Goal: Information Seeking & Learning: Check status

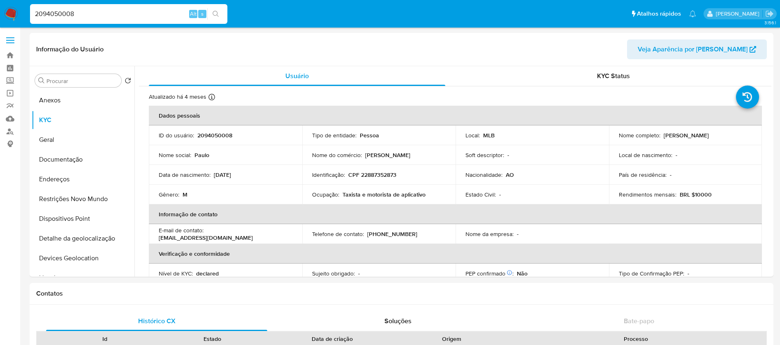
select select "10"
click at [131, 9] on input "2094050008" at bounding box center [128, 14] width 197 height 11
paste input "487747986"
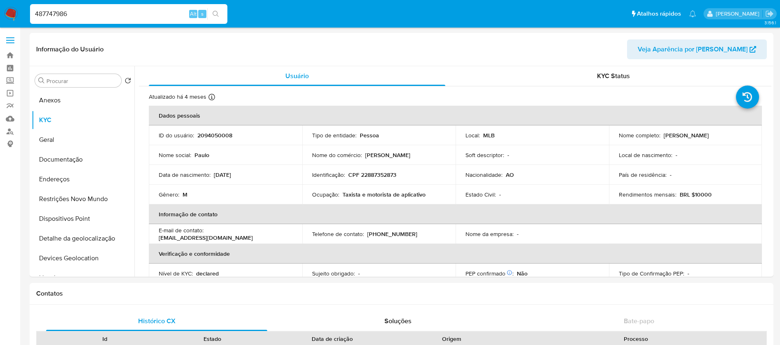
type input "487747986"
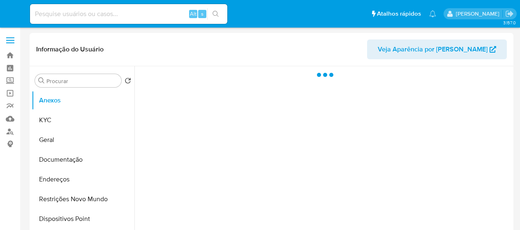
select select "10"
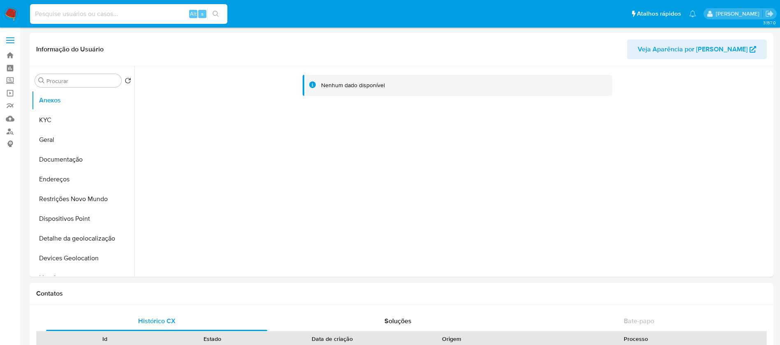
click at [100, 9] on input at bounding box center [128, 14] width 197 height 11
paste input "487747986"
type input "487747986"
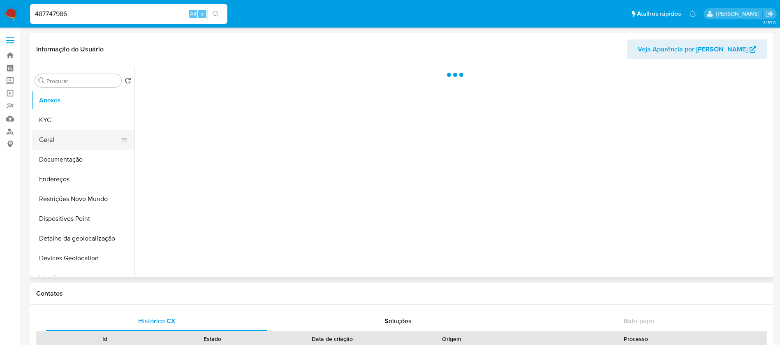
click at [51, 140] on button "Geral" at bounding box center [80, 140] width 96 height 20
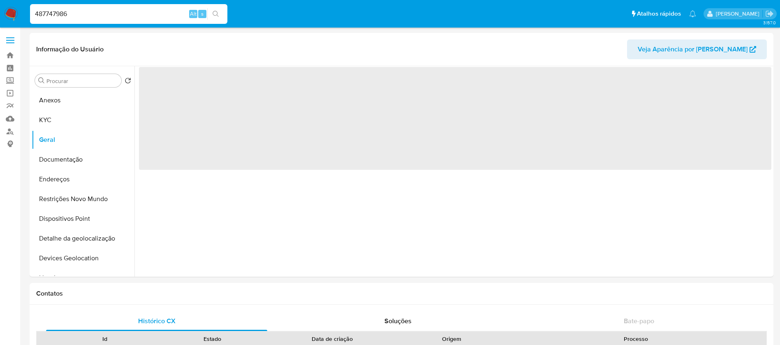
select select "10"
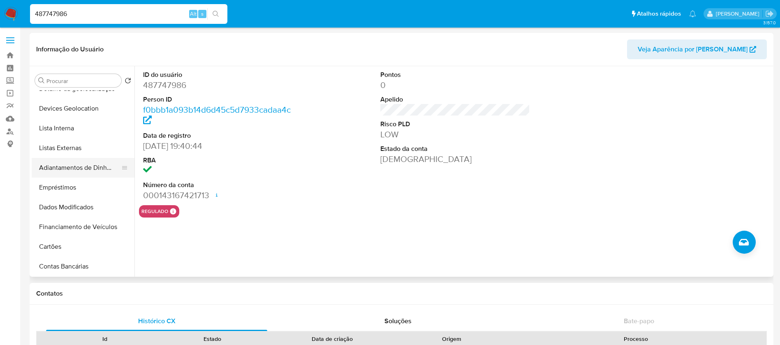
scroll to position [329, 0]
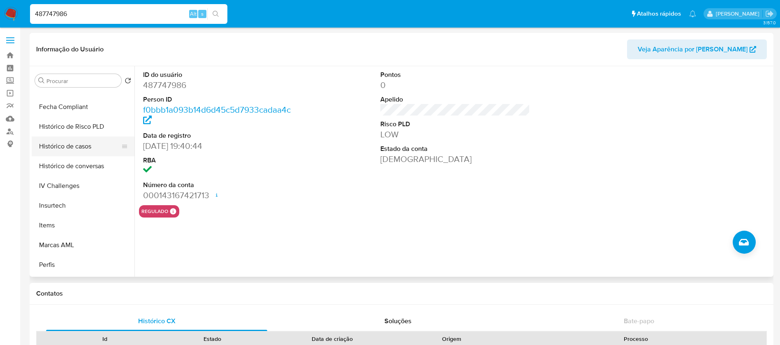
click at [70, 148] on button "Histórico de casos" at bounding box center [80, 147] width 96 height 20
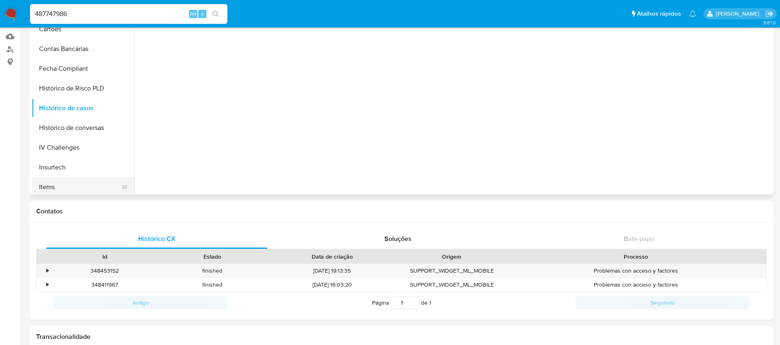
scroll to position [367, 0]
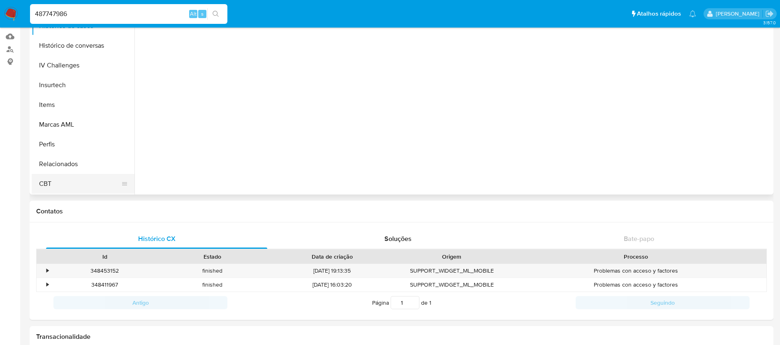
click at [55, 185] on button "CBT" at bounding box center [80, 184] width 96 height 20
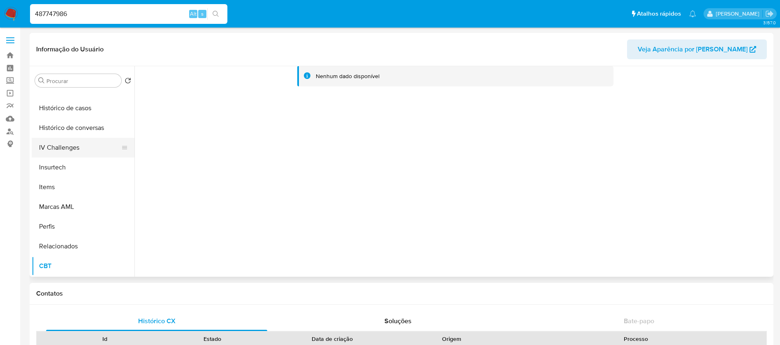
scroll to position [285, 0]
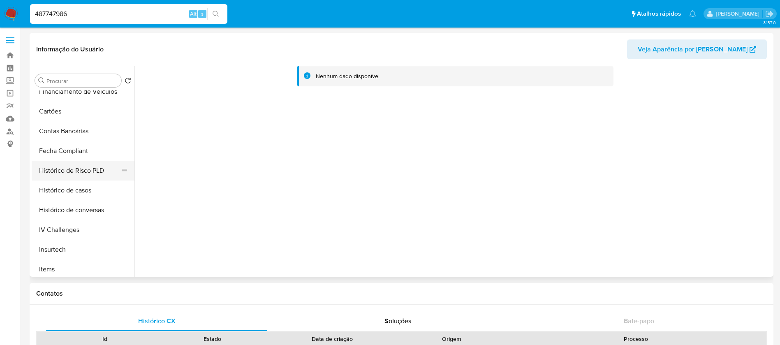
click at [53, 172] on button "Histórico de Risco PLD" at bounding box center [80, 171] width 96 height 20
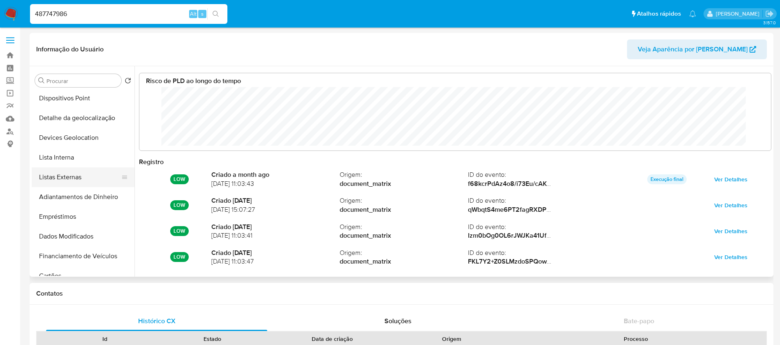
scroll to position [0, 0]
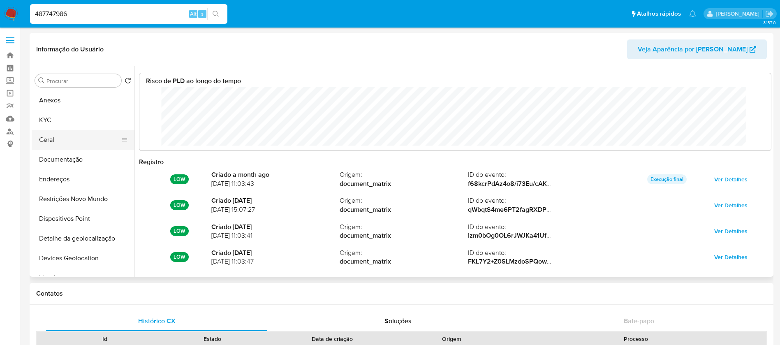
click at [50, 143] on button "Geral" at bounding box center [80, 140] width 96 height 20
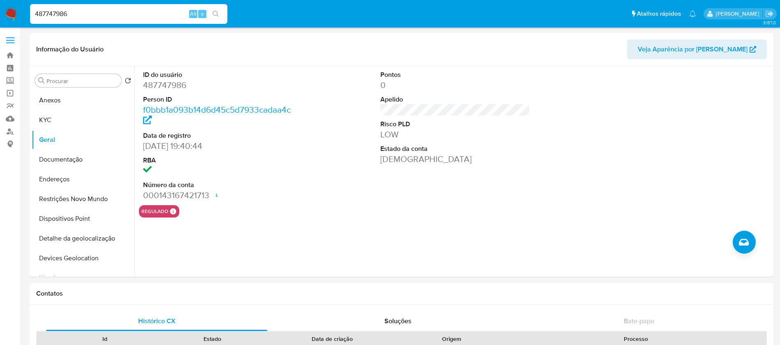
click at [100, 12] on input "487747986" at bounding box center [128, 14] width 197 height 11
paste input "194490118"
type input "194490118"
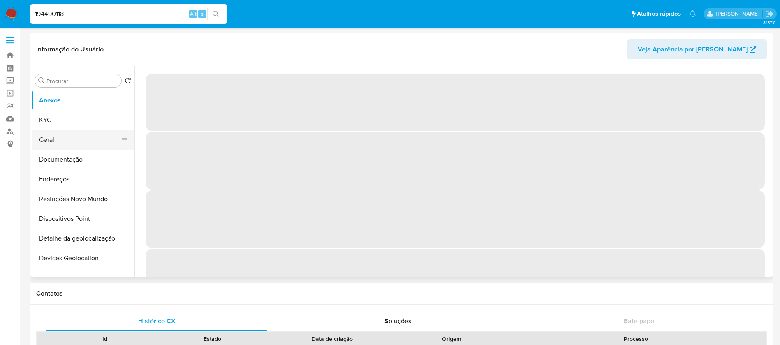
click at [60, 147] on button "Geral" at bounding box center [80, 140] width 96 height 20
select select "10"
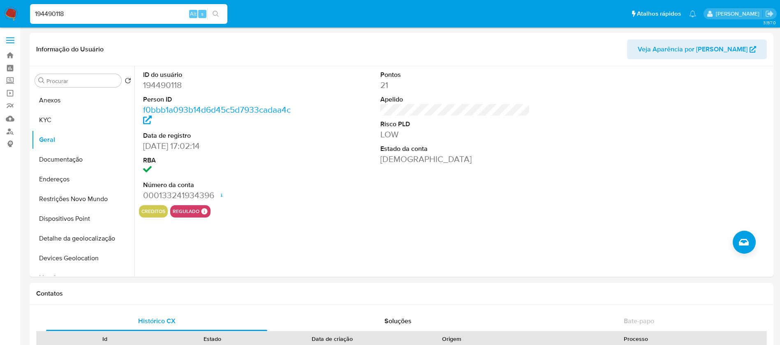
click at [84, 24] on div "194490118 Alt s" at bounding box center [128, 13] width 197 height 23
click at [74, 15] on input "194490118" at bounding box center [128, 14] width 197 height 11
paste input "324098182"
type input "324098182"
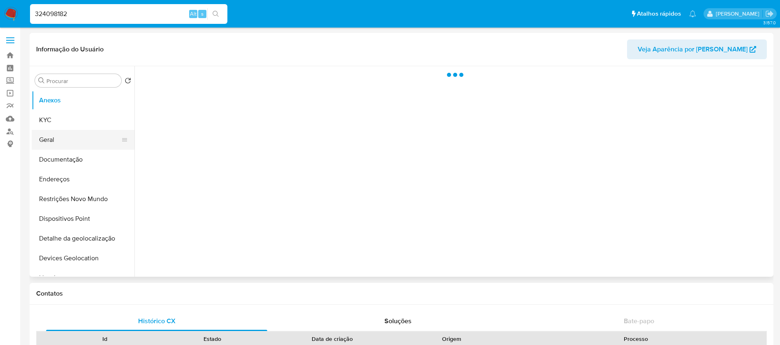
click at [57, 138] on button "Geral" at bounding box center [80, 140] width 96 height 20
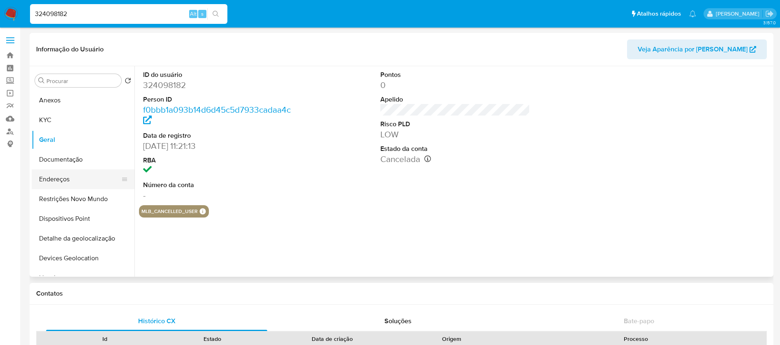
select select "10"
click at [78, 16] on input "324098182" at bounding box center [128, 14] width 197 height 11
paste input "07828225"
type input "307828225"
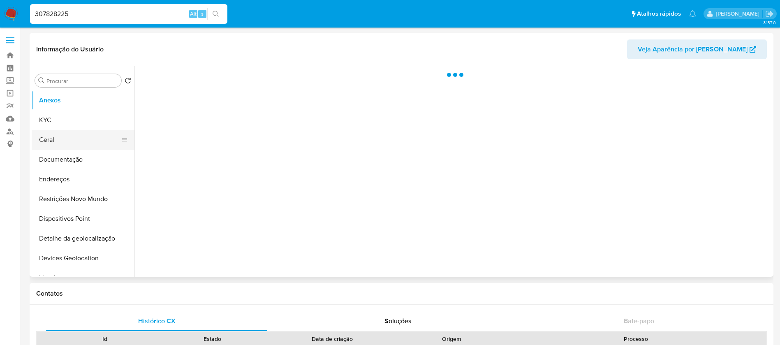
click at [55, 141] on button "Geral" at bounding box center [80, 140] width 96 height 20
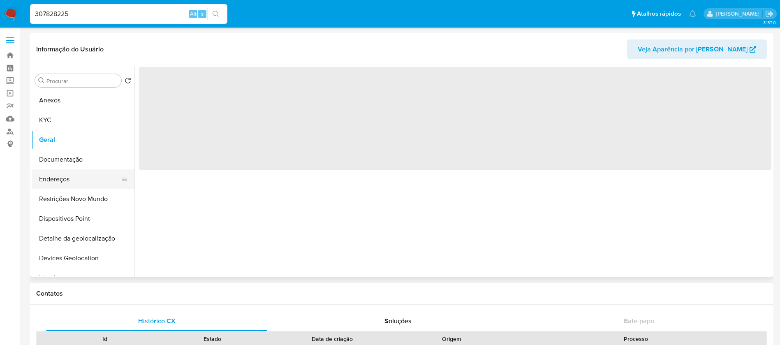
select select "10"
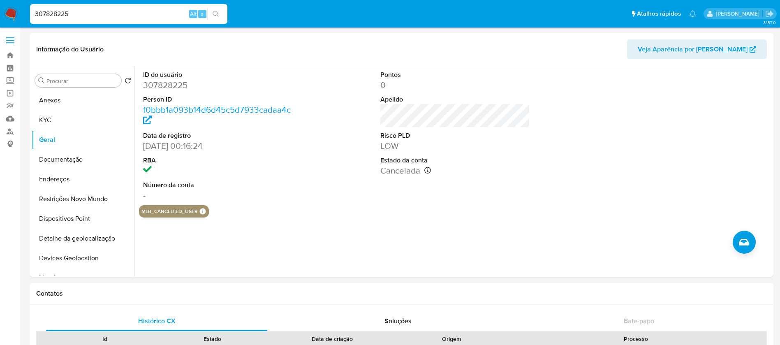
click at [107, 20] on div "307828225 Alt s" at bounding box center [128, 14] width 197 height 20
click at [91, 15] on input "307828225" at bounding box center [128, 14] width 197 height 11
paste input "1026683573"
type input "1026683573"
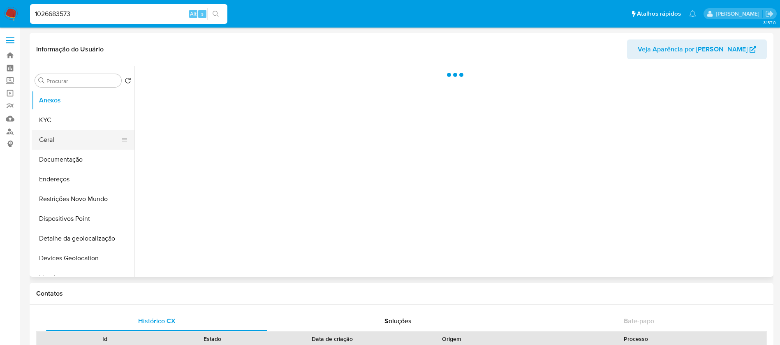
click at [50, 145] on button "Geral" at bounding box center [80, 140] width 96 height 20
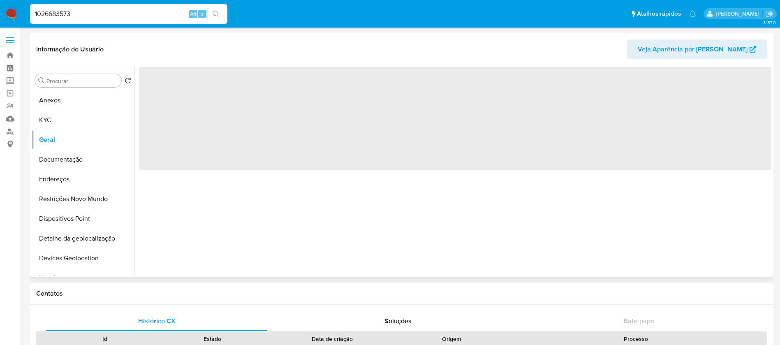
select select "10"
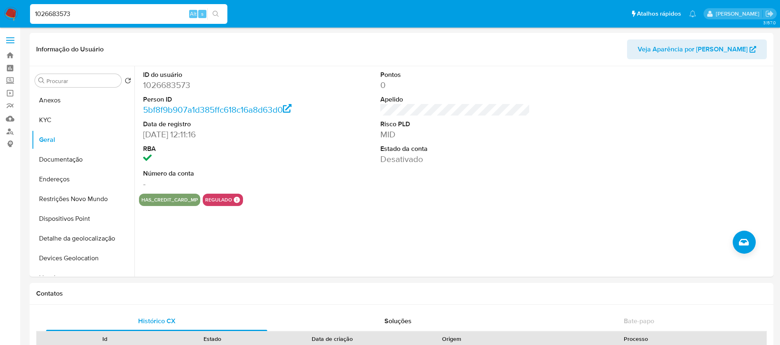
click at [98, 12] on input "1026683573" at bounding box center [128, 14] width 197 height 11
paste input "616224005"
type input "616224005"
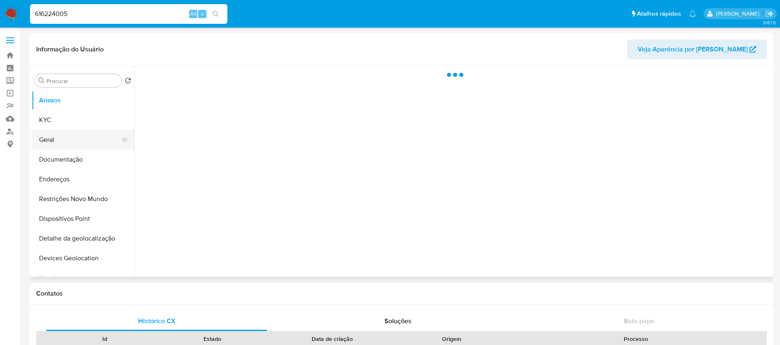
click at [53, 144] on button "Geral" at bounding box center [80, 140] width 96 height 20
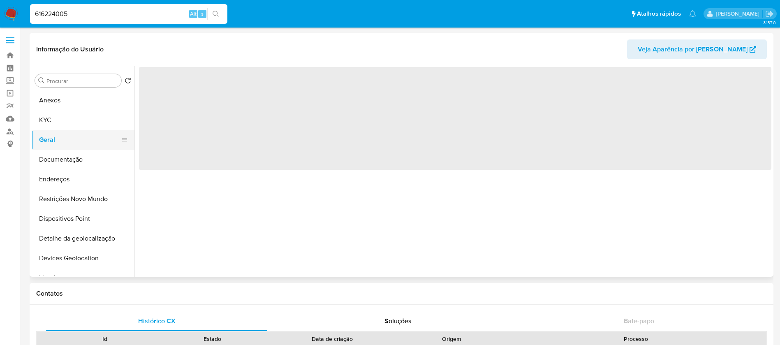
select select "10"
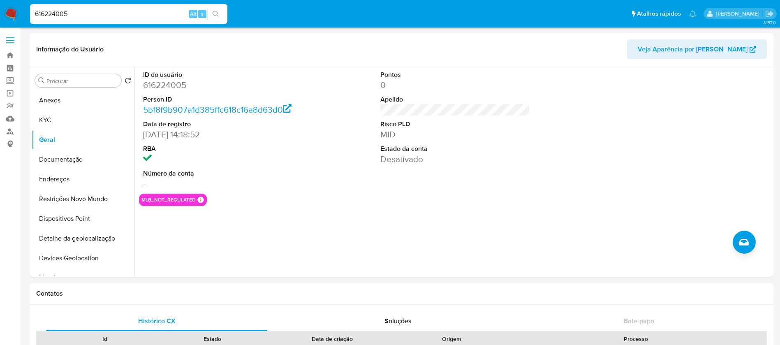
click at [101, 18] on input "616224005" at bounding box center [128, 14] width 197 height 11
paste input "461009101"
type input "461009101"
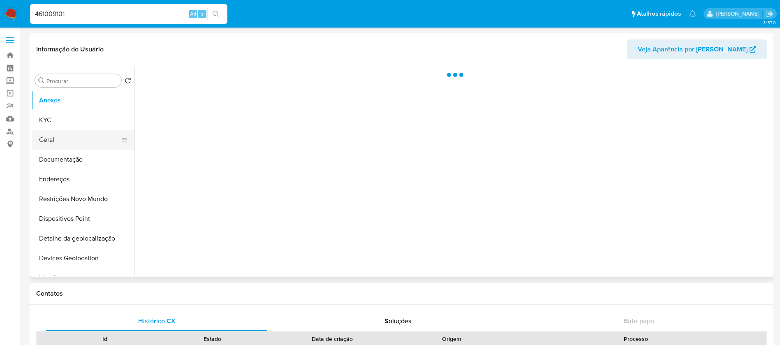
click at [47, 138] on button "Geral" at bounding box center [80, 140] width 96 height 20
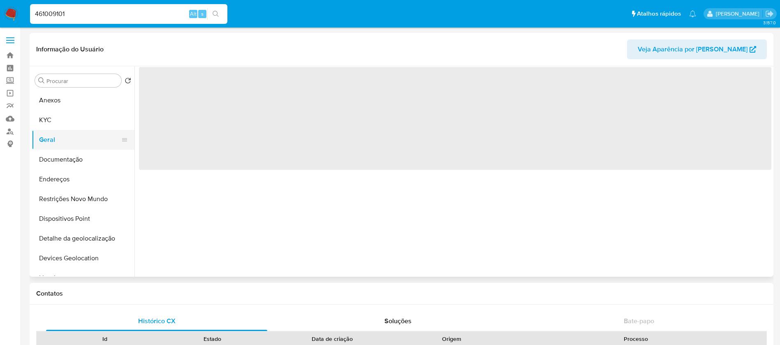
select select "10"
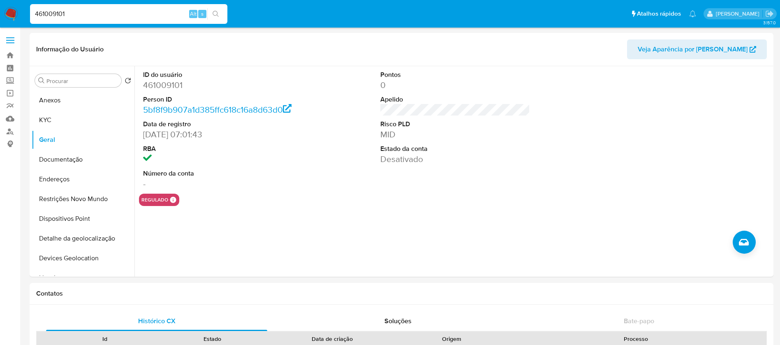
click at [114, 20] on div "461009101 Alt s" at bounding box center [128, 14] width 197 height 20
click at [98, 15] on input "461009101" at bounding box center [128, 14] width 197 height 11
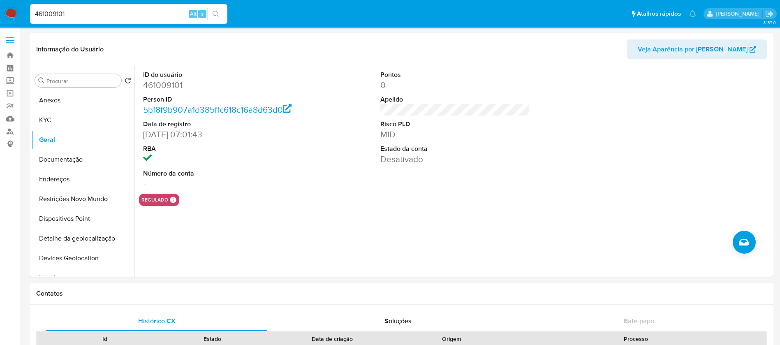
paste input "2082553108"
type input "2082553108"
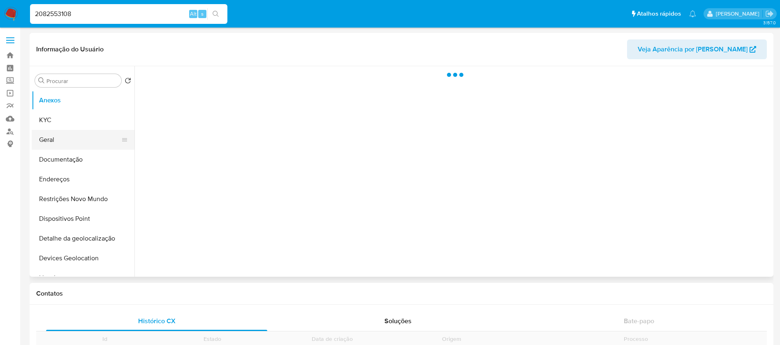
click at [49, 135] on button "Geral" at bounding box center [80, 140] width 96 height 20
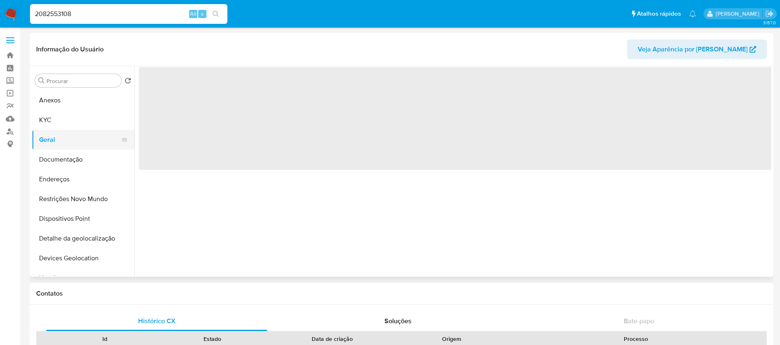
select select "10"
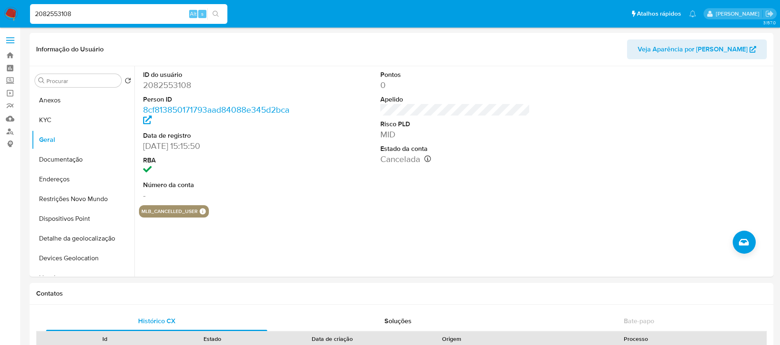
click at [140, 10] on input "2082553108" at bounding box center [128, 14] width 197 height 11
paste input "616224005"
type input "616224005"
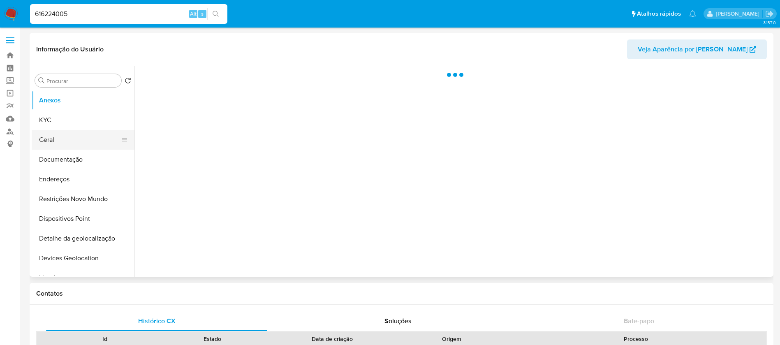
click at [55, 143] on button "Geral" at bounding box center [80, 140] width 96 height 20
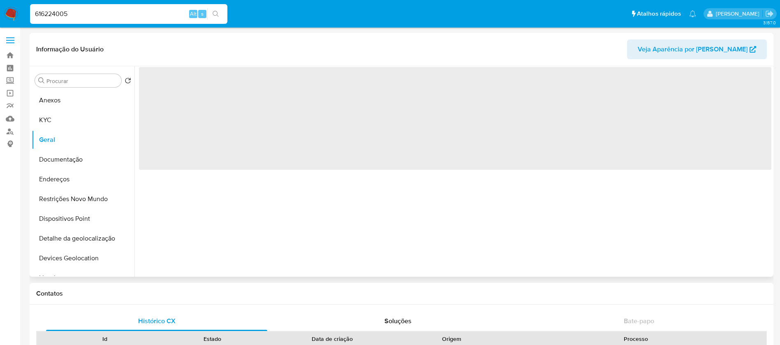
select select "10"
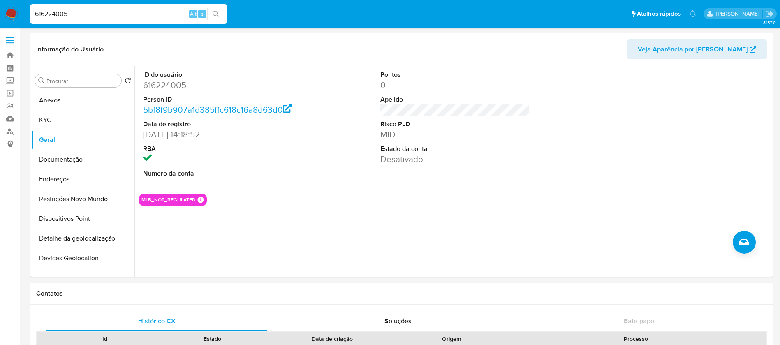
click at [143, 17] on input "616224005" at bounding box center [128, 14] width 197 height 11
paste input "461009101"
type input "461009101"
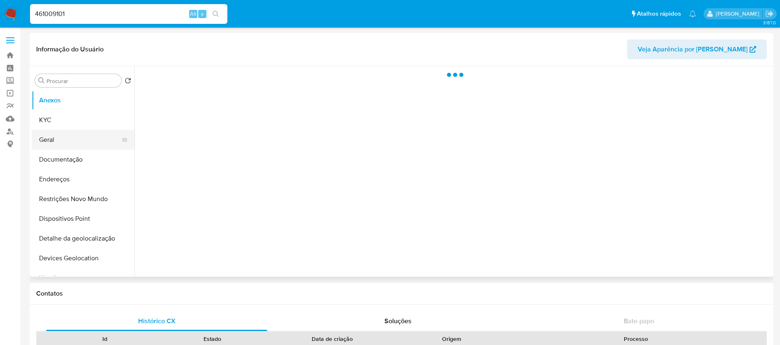
click at [51, 138] on button "Geral" at bounding box center [80, 140] width 96 height 20
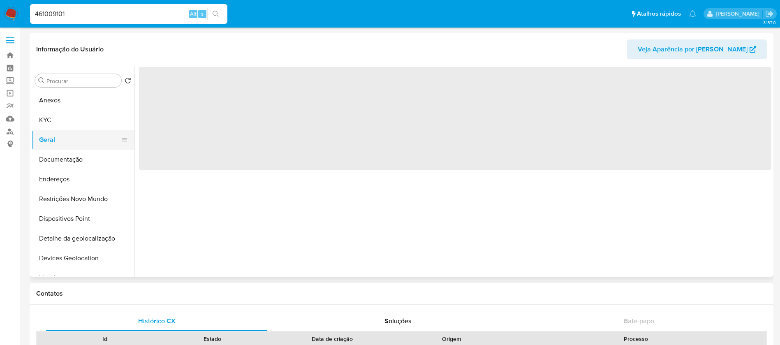
select select "10"
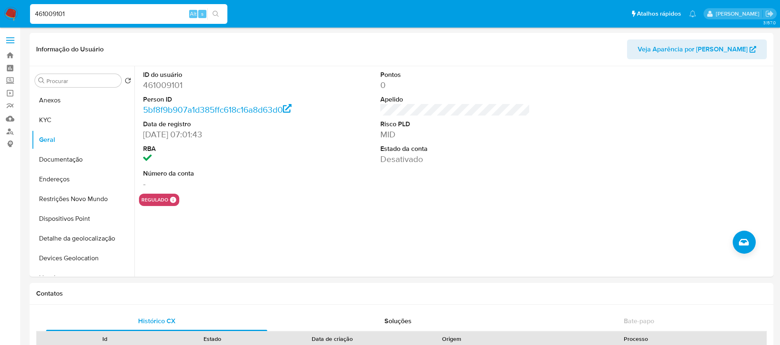
click at [119, 15] on input "461009101" at bounding box center [128, 14] width 197 height 11
paste input "1369974677"
type input "1369974677"
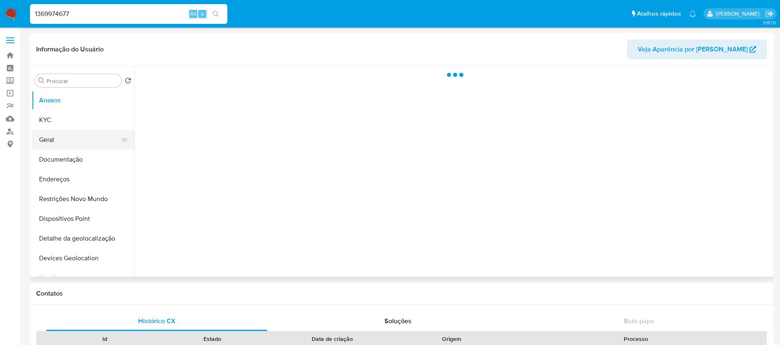
click at [57, 147] on button "Geral" at bounding box center [80, 140] width 96 height 20
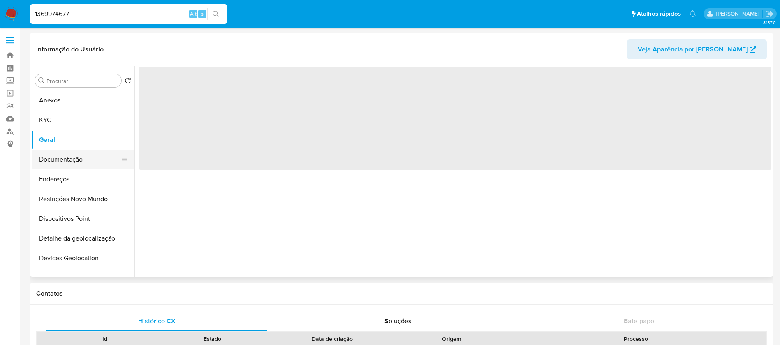
select select "10"
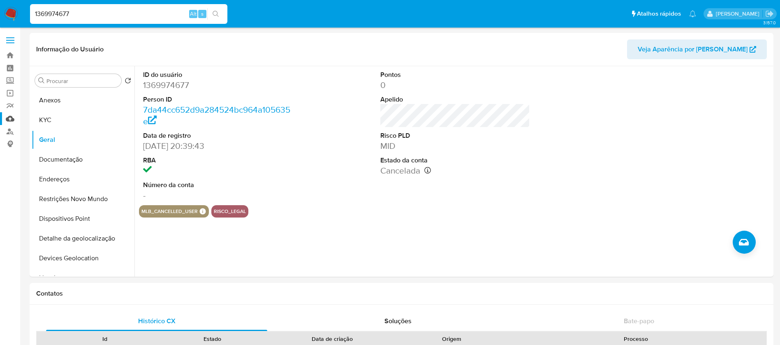
click at [12, 120] on link "Mulan" at bounding box center [49, 118] width 98 height 13
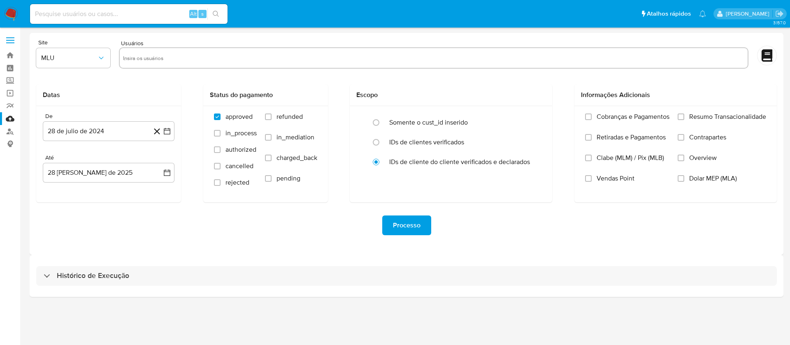
click at [164, 63] on input "text" at bounding box center [433, 57] width 621 height 13
paste input "387217838"
type input "387217838"
click at [235, 58] on input "text" at bounding box center [458, 57] width 571 height 13
paste input "1522005032"
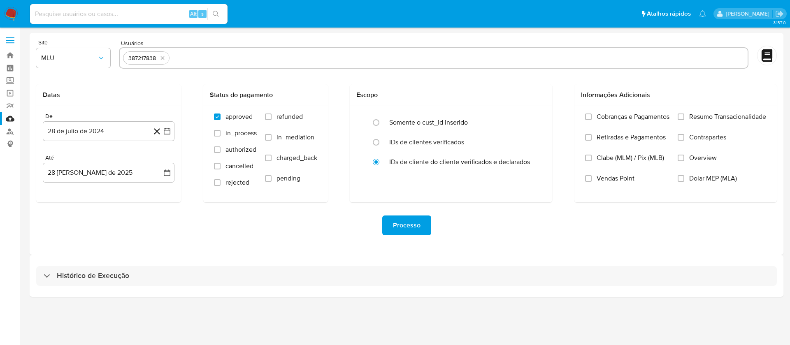
type input "1522005032"
click at [91, 60] on span "MLU" at bounding box center [69, 58] width 56 height 8
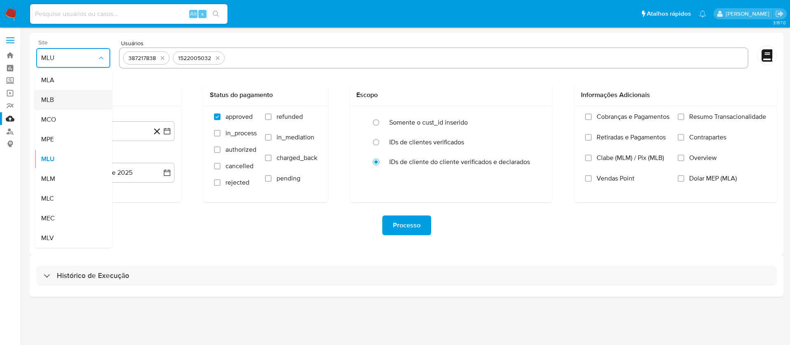
click at [58, 102] on div "MLB" at bounding box center [70, 100] width 59 height 20
click at [109, 132] on button "28 de julio de 2024" at bounding box center [109, 131] width 132 height 20
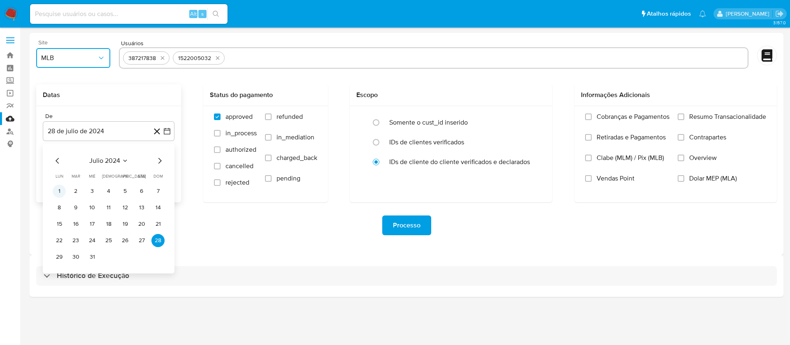
click at [58, 191] on button "1" at bounding box center [59, 191] width 13 height 13
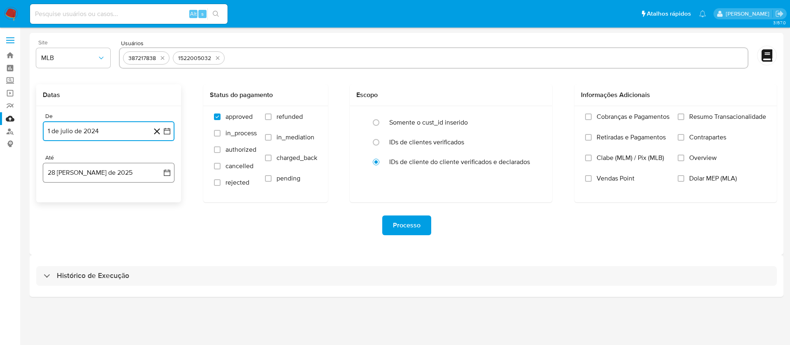
click at [126, 174] on button "28 de agosto de 2025" at bounding box center [109, 173] width 132 height 20
click at [57, 204] on icon "Mes anterior" at bounding box center [58, 202] width 10 height 10
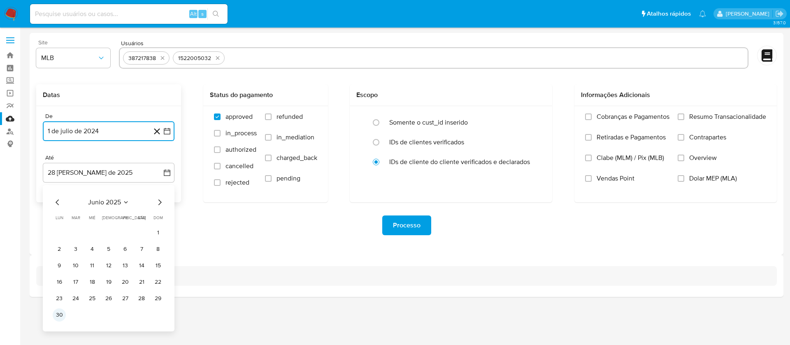
click at [64, 313] on button "30" at bounding box center [59, 315] width 13 height 13
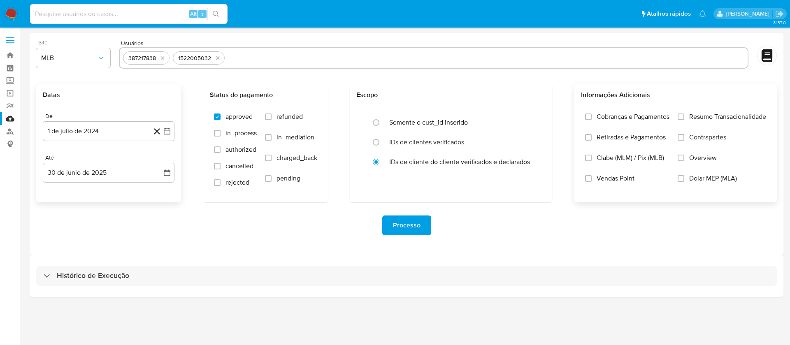
click at [685, 119] on label "Resumo Transacionalidade" at bounding box center [722, 123] width 88 height 21
click at [684, 119] on input "Resumo Transacionalidade" at bounding box center [681, 117] width 7 height 7
click at [399, 230] on span "Processo" at bounding box center [407, 225] width 28 height 18
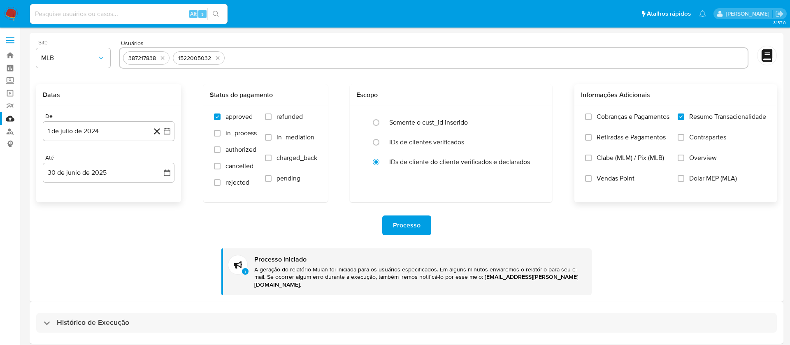
click at [94, 19] on input at bounding box center [128, 14] width 197 height 11
paste input "487747986"
type input "487747986"
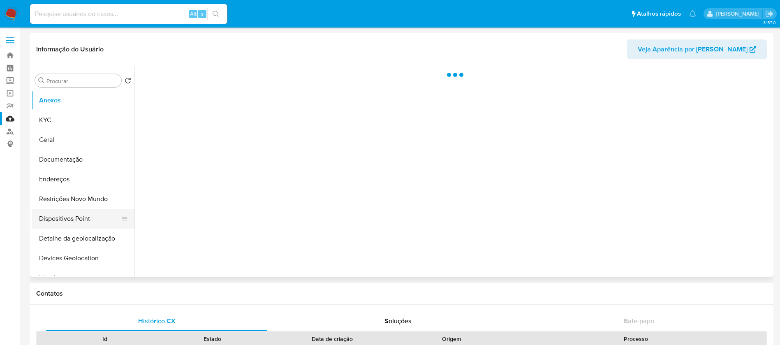
scroll to position [329, 0]
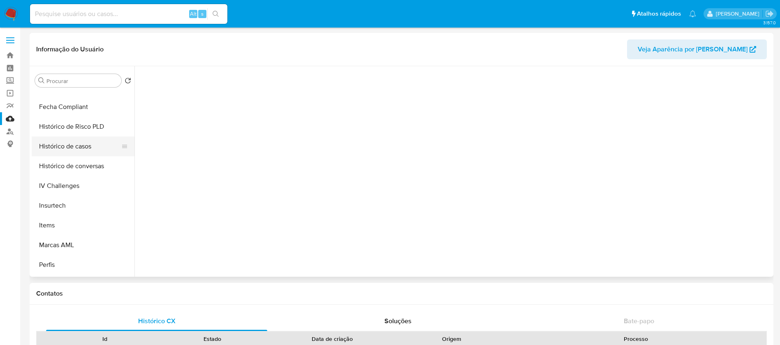
click at [65, 149] on button "Histórico de casos" at bounding box center [80, 147] width 96 height 20
select select "10"
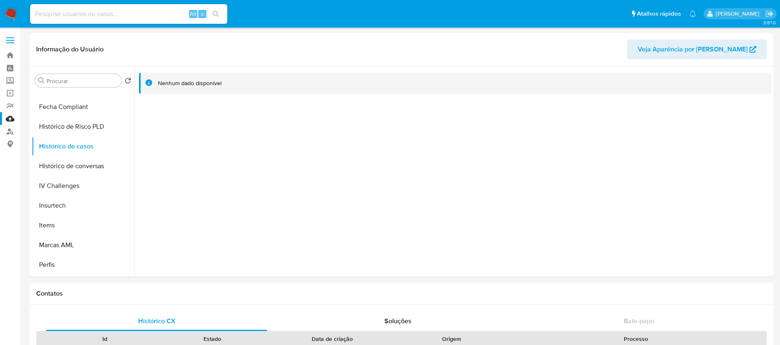
click at [128, 16] on input at bounding box center [128, 14] width 197 height 11
paste input "194490118"
type input "194490118"
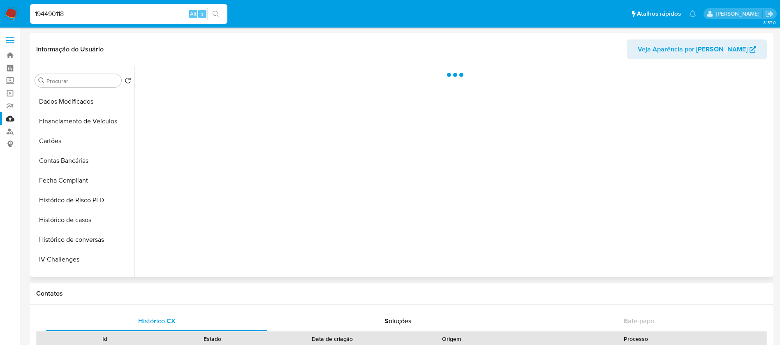
scroll to position [367, 0]
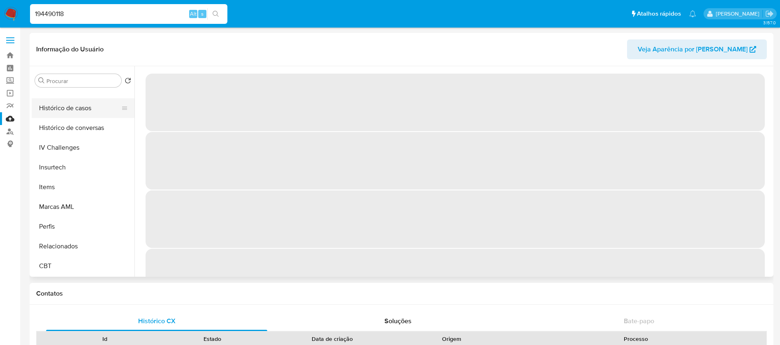
click at [53, 108] on button "Histórico de casos" at bounding box center [80, 108] width 96 height 20
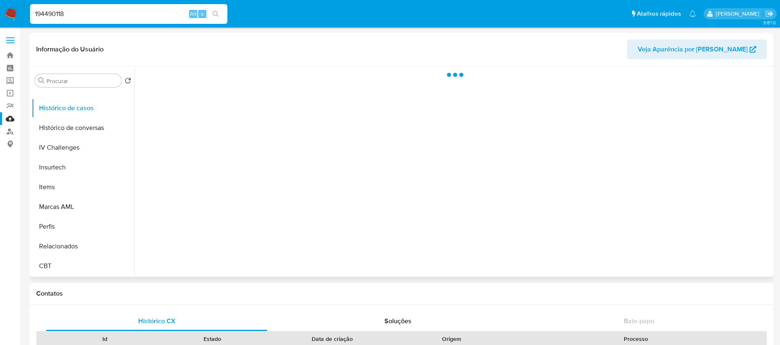
select select "10"
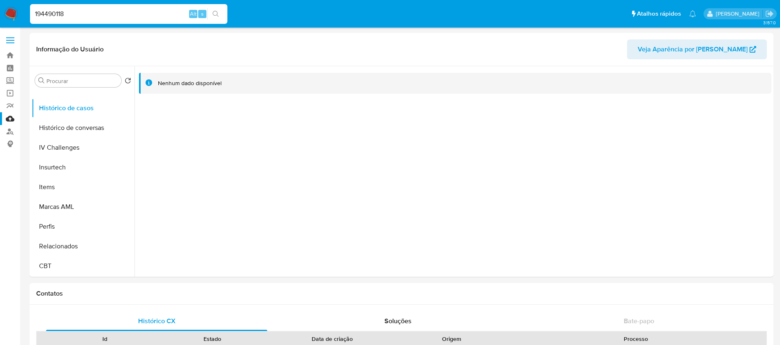
click at [97, 14] on input "194490118" at bounding box center [128, 14] width 197 height 11
paste input "324098182"
type input "324098182"
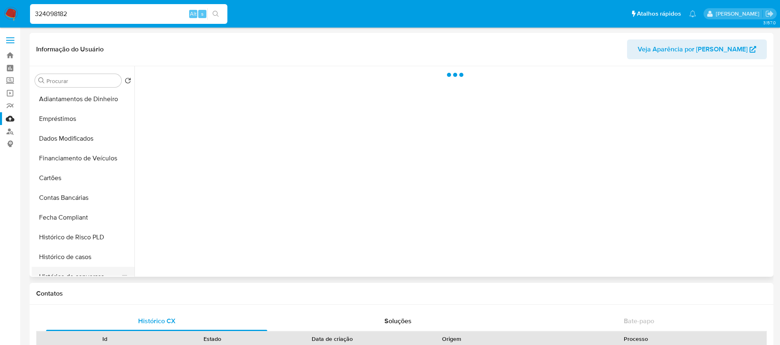
scroll to position [367, 0]
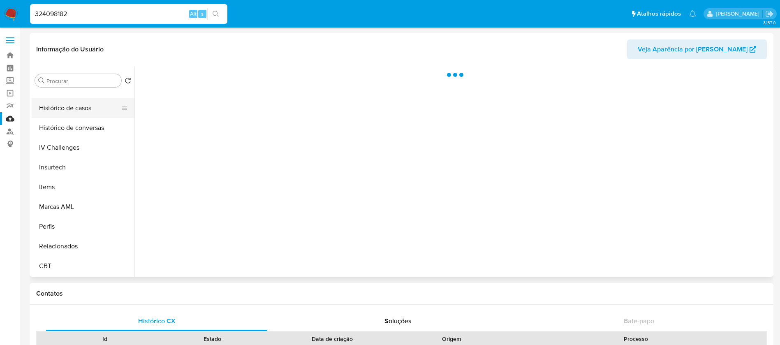
click at [60, 107] on button "Histórico de casos" at bounding box center [80, 108] width 96 height 20
select select "10"
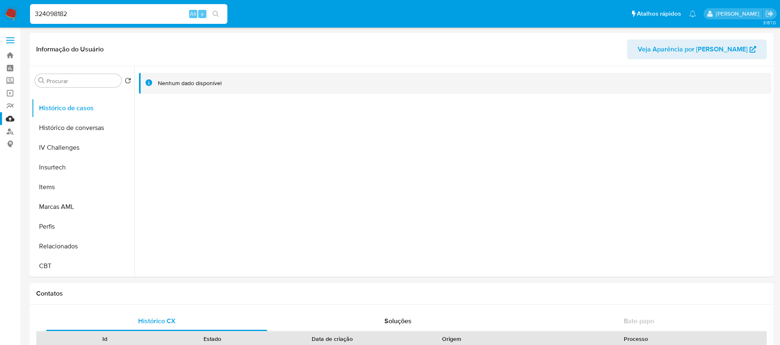
click at [102, 13] on input "324098182" at bounding box center [128, 14] width 197 height 11
paste input "07828225"
type input "307828225"
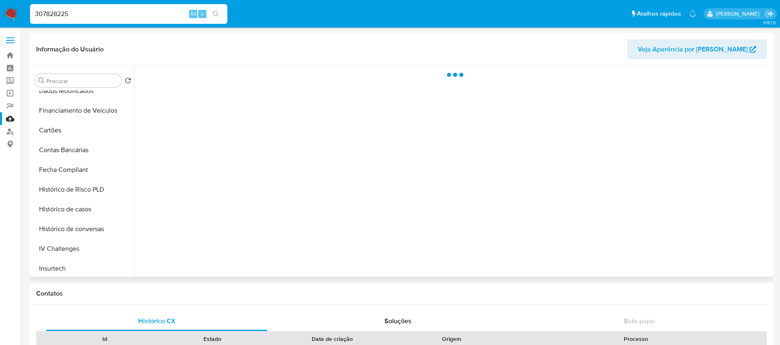
scroll to position [367, 0]
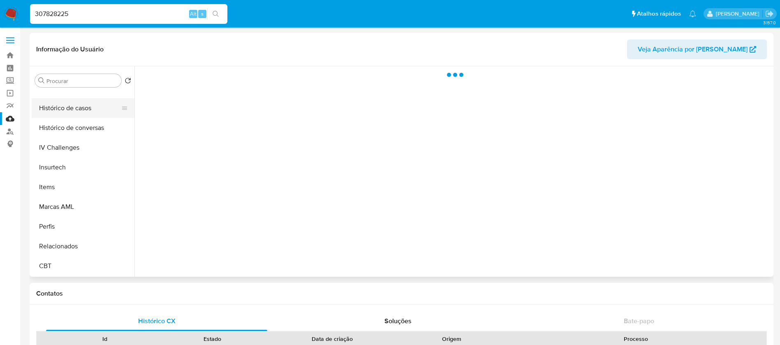
click at [63, 112] on button "Histórico de casos" at bounding box center [80, 108] width 96 height 20
select select "10"
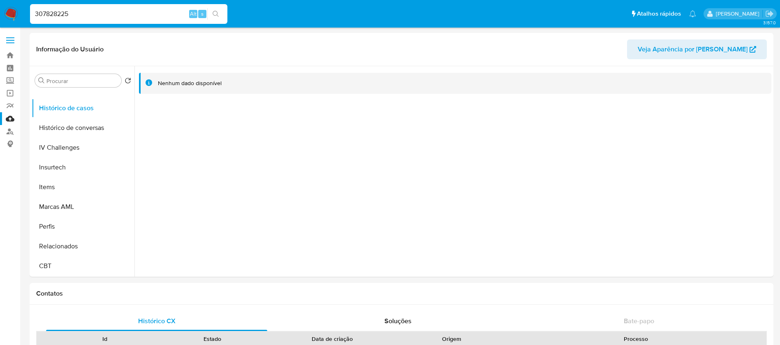
click at [119, 14] on input "307828225" at bounding box center [128, 14] width 197 height 11
paste input "1026683573"
type input "1026683573"
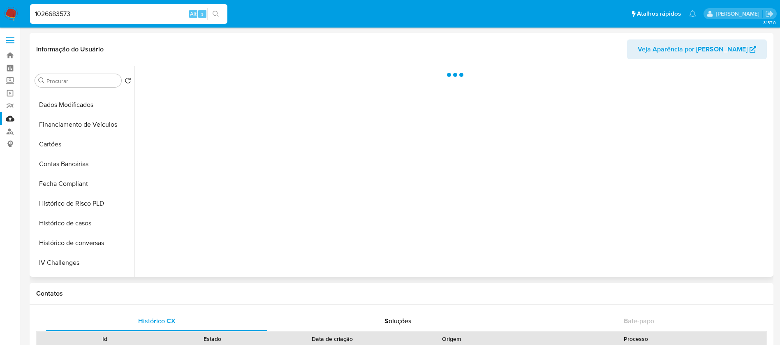
scroll to position [367, 0]
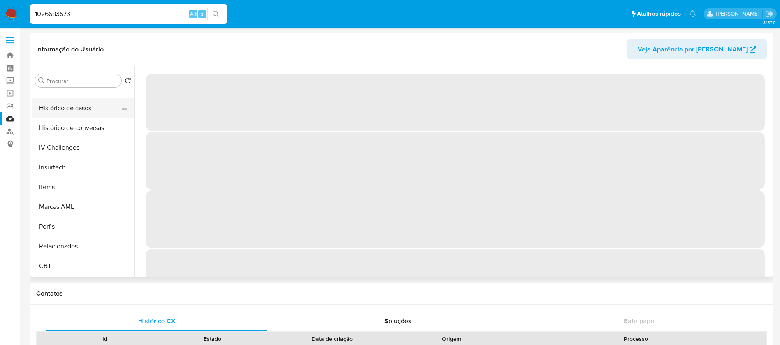
click at [56, 109] on button "Histórico de casos" at bounding box center [80, 108] width 96 height 20
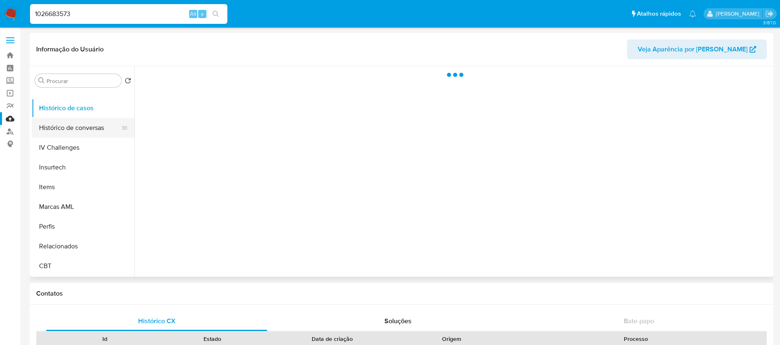
select select "10"
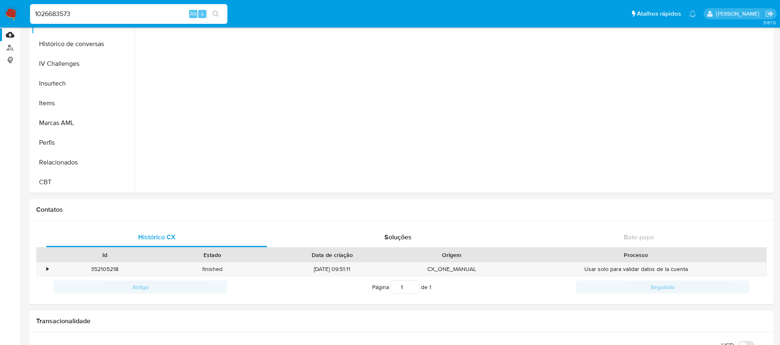
scroll to position [0, 0]
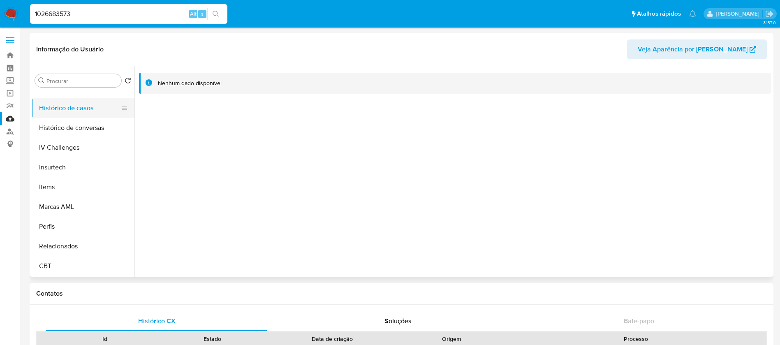
click at [68, 111] on button "Histórico de casos" at bounding box center [80, 108] width 96 height 20
click at [125, 5] on div "1026683573 Alt s" at bounding box center [128, 14] width 197 height 20
click at [118, 11] on input "1026683573" at bounding box center [128, 14] width 197 height 11
paste input "616224005"
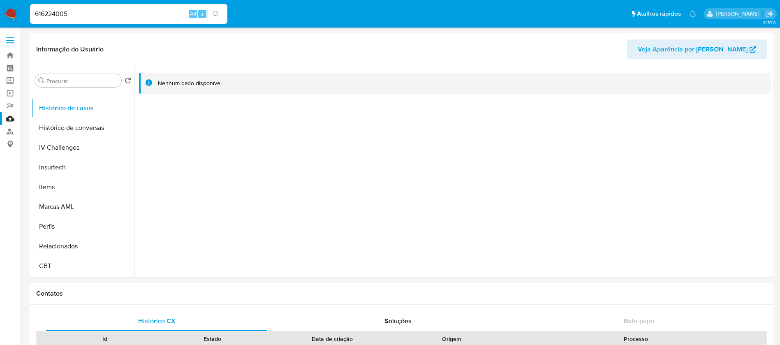
type input "616224005"
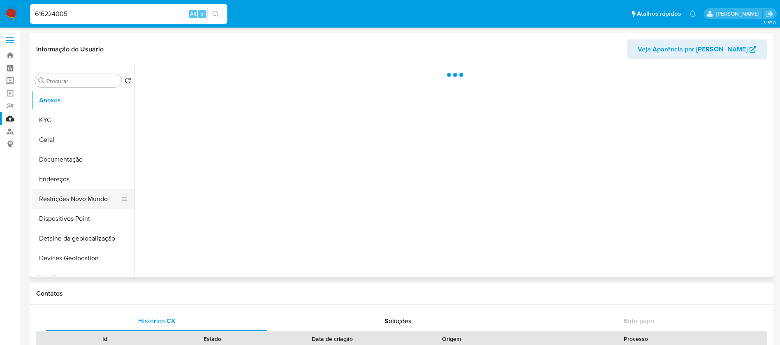
scroll to position [367, 0]
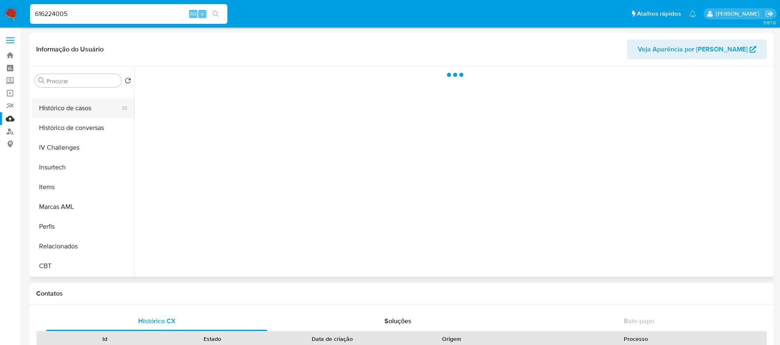
click at [65, 114] on button "Histórico de casos" at bounding box center [80, 108] width 96 height 20
select select "10"
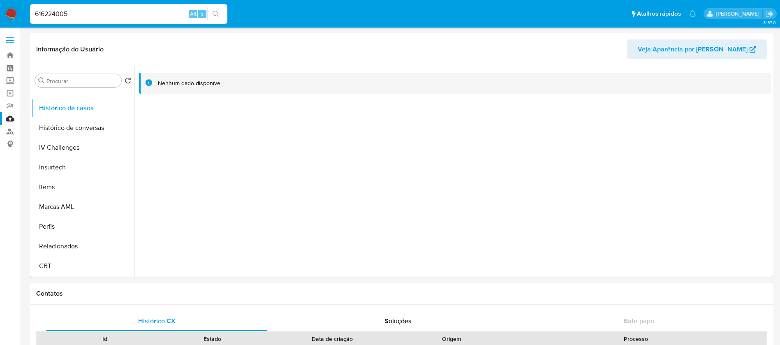
click at [88, 14] on input "616224005" at bounding box center [128, 14] width 197 height 11
paste input "461009101"
type input "461009101"
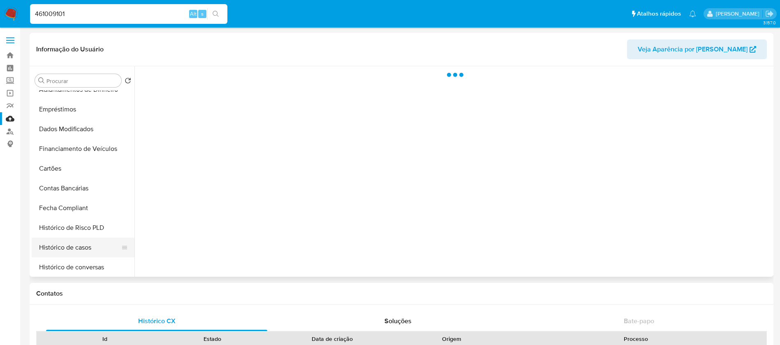
scroll to position [367, 0]
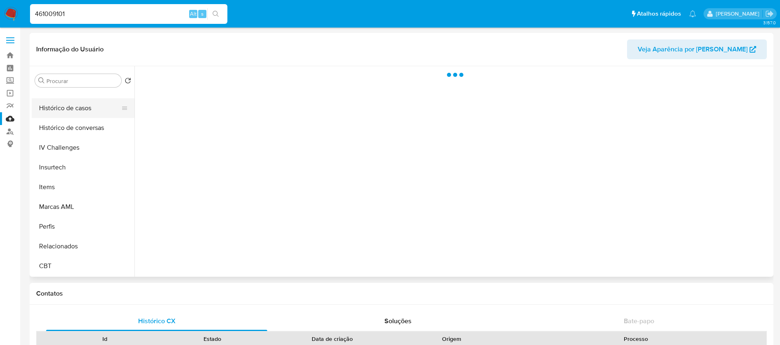
click at [58, 113] on button "Histórico de casos" at bounding box center [80, 108] width 96 height 20
select select "10"
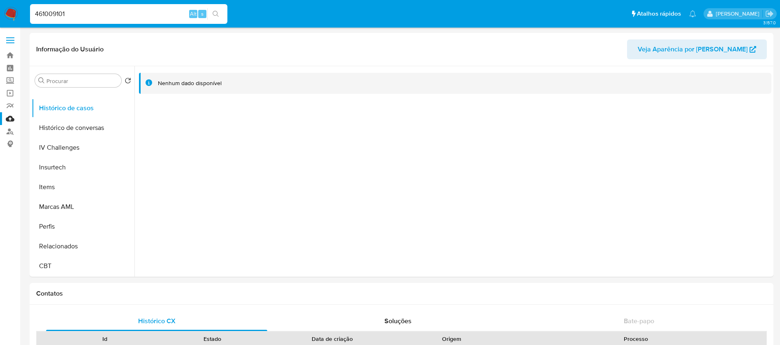
click at [100, 9] on input "461009101" at bounding box center [128, 14] width 197 height 11
paste input "1369974677"
type input "1369974677"
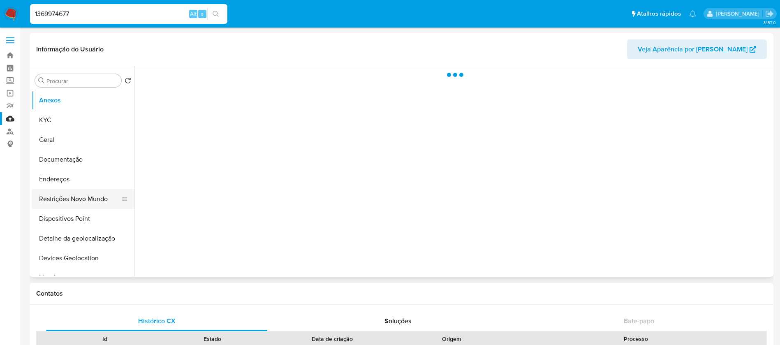
scroll to position [367, 0]
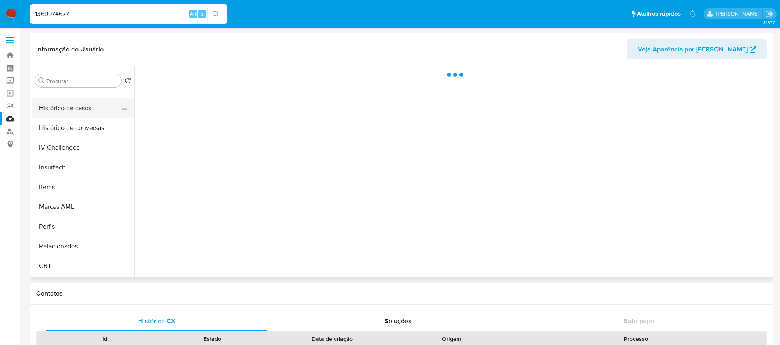
click at [60, 109] on button "Histórico de casos" at bounding box center [80, 108] width 96 height 20
select select "10"
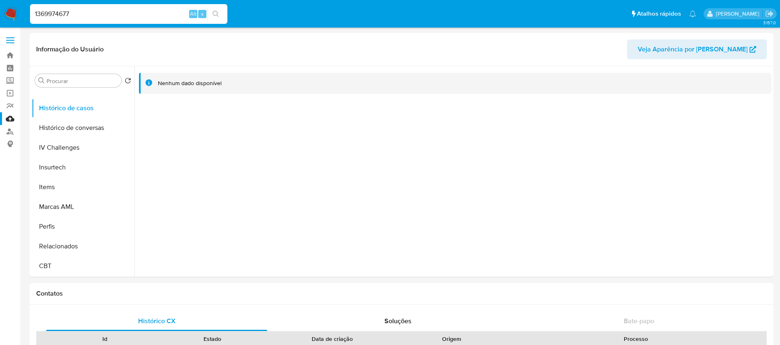
click at [97, 15] on input "1369974677" at bounding box center [128, 14] width 197 height 11
paste input "51730589"
type input "51730589"
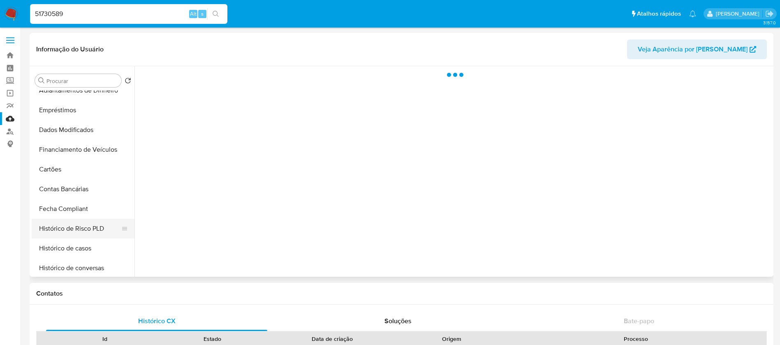
scroll to position [247, 0]
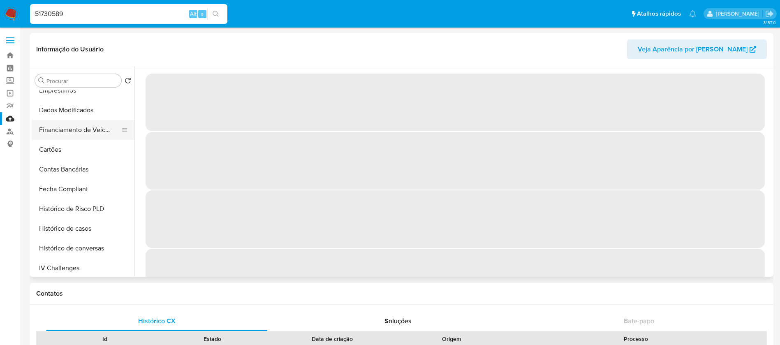
select select "10"
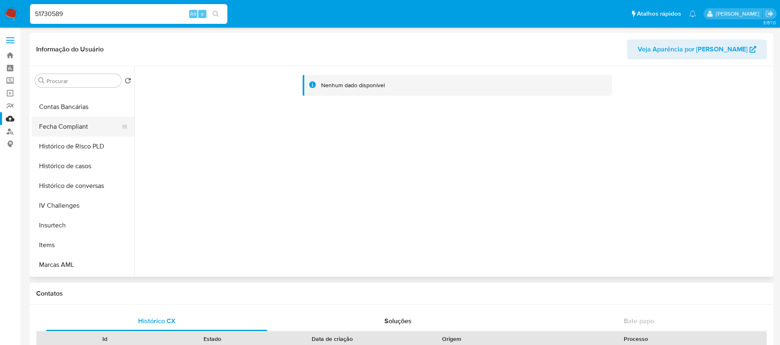
scroll to position [329, 0]
click at [66, 151] on button "Histórico de casos" at bounding box center [80, 147] width 96 height 20
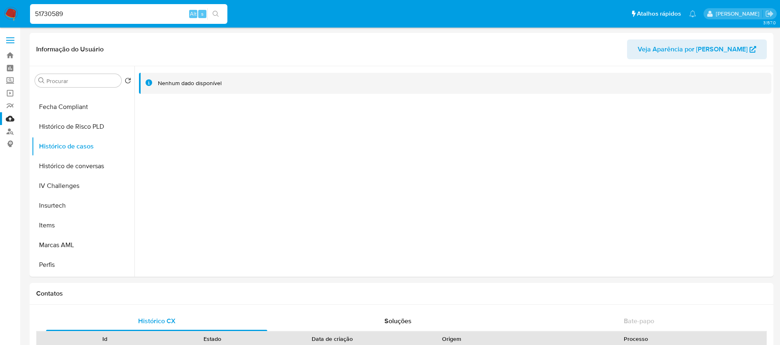
click at [128, 15] on input "51730589" at bounding box center [128, 14] width 197 height 11
paste input "65081707"
type input "65081707"
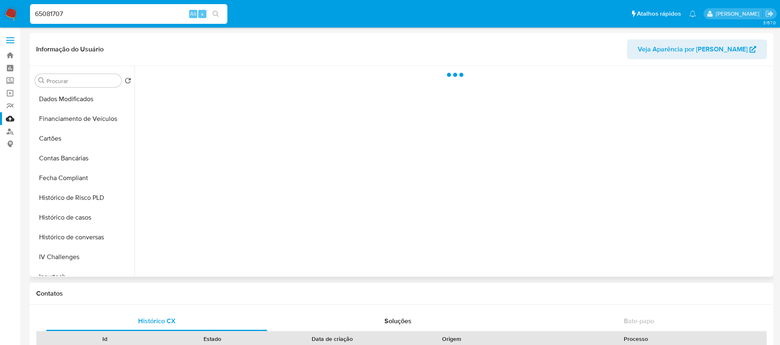
scroll to position [367, 0]
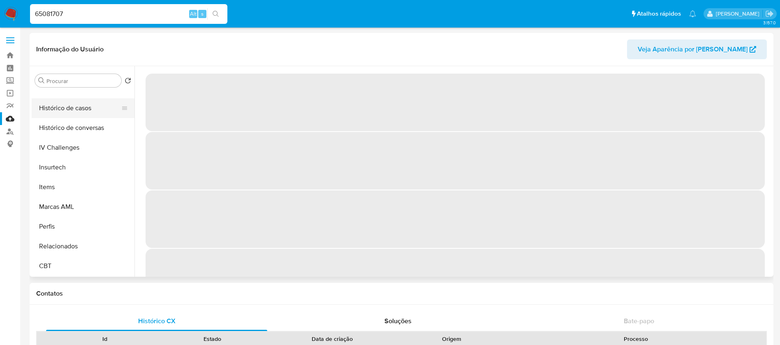
click at [65, 116] on button "Histórico de casos" at bounding box center [80, 108] width 96 height 20
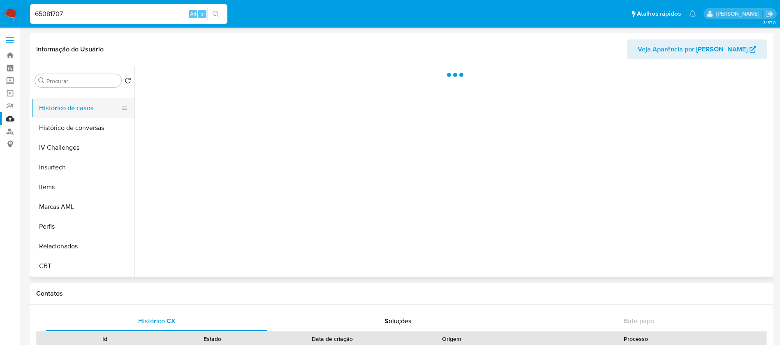
select select "10"
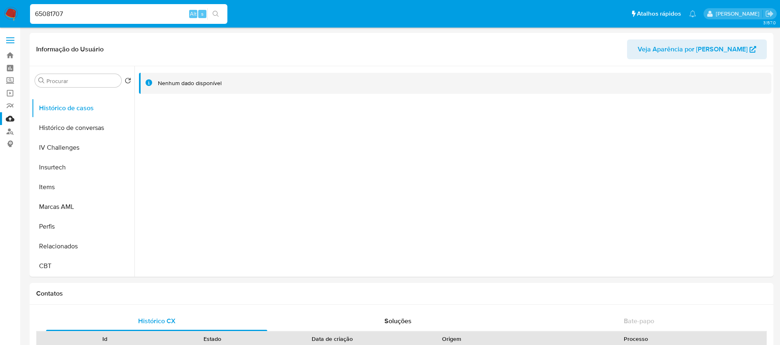
click at [109, 19] on input "65081707" at bounding box center [128, 14] width 197 height 11
paste input "2082553108"
type input "2082553108"
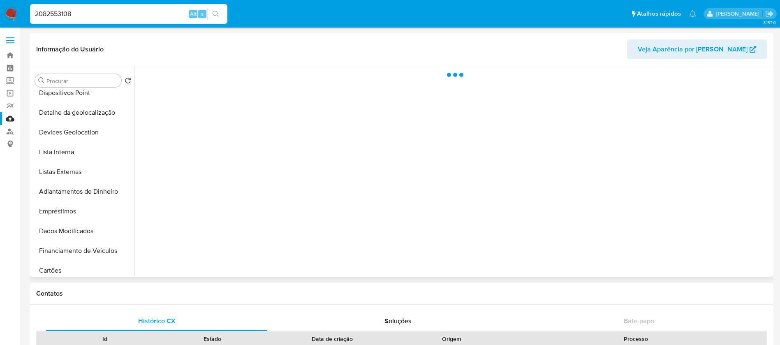
scroll to position [367, 0]
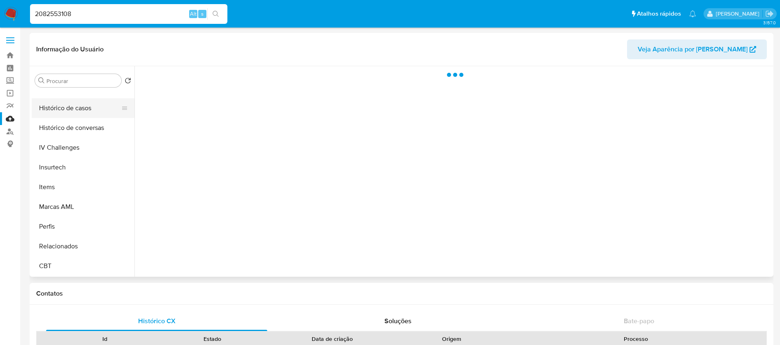
click at [60, 107] on button "Histórico de casos" at bounding box center [80, 108] width 96 height 20
select select "10"
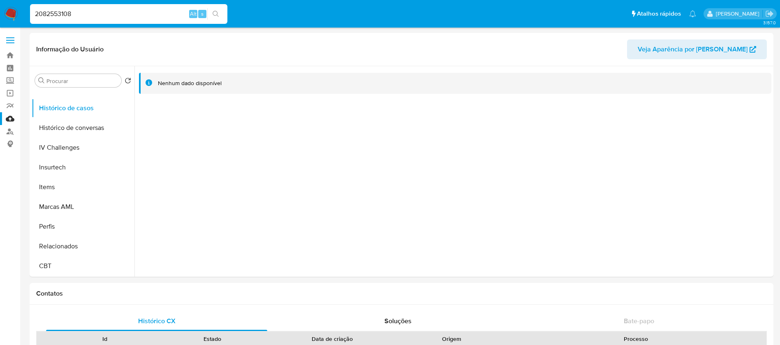
click at [89, 18] on input "2082553108" at bounding box center [128, 14] width 197 height 11
paste input "763219096"
type input "763219096"
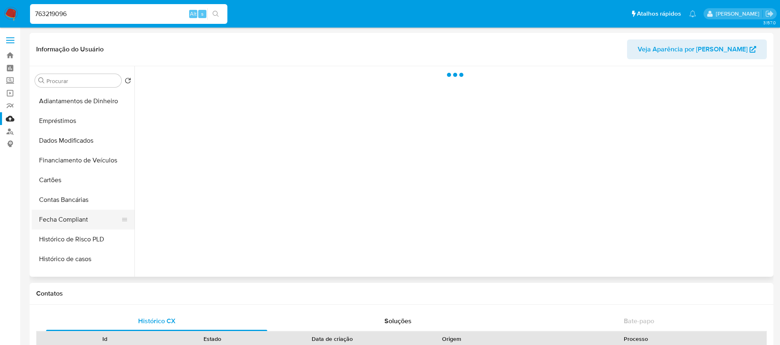
scroll to position [329, 0]
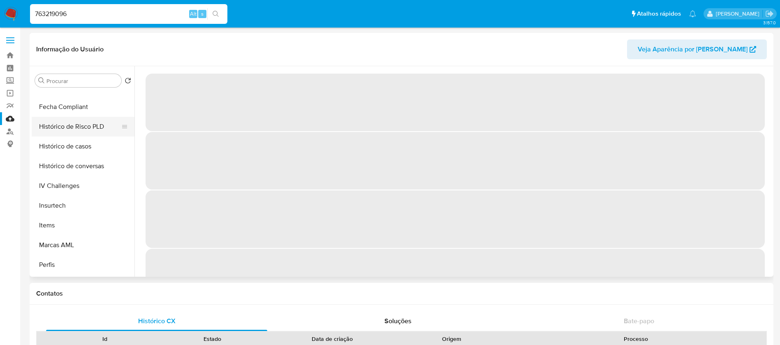
select select "10"
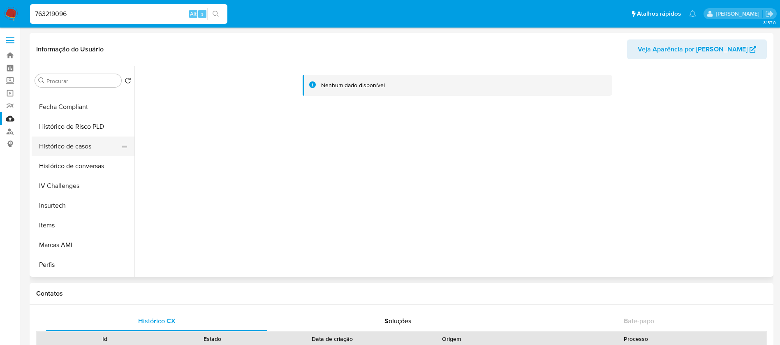
click at [68, 148] on button "Histórico de casos" at bounding box center [80, 147] width 96 height 20
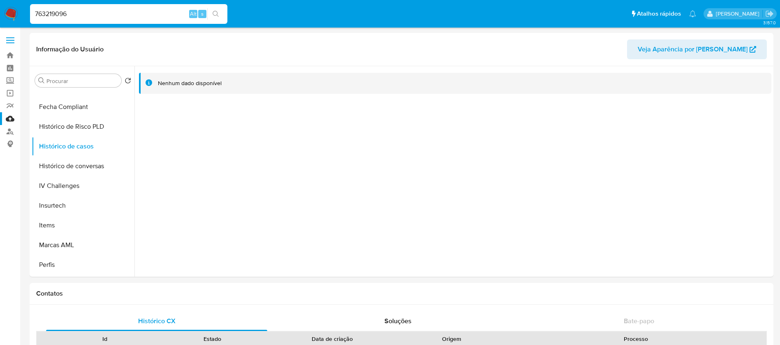
click at [89, 15] on input "763219096" at bounding box center [128, 14] width 197 height 11
paste input "185923139"
type input "185923139"
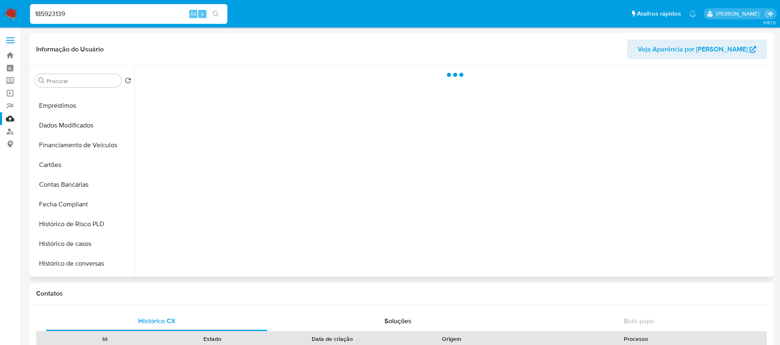
scroll to position [367, 0]
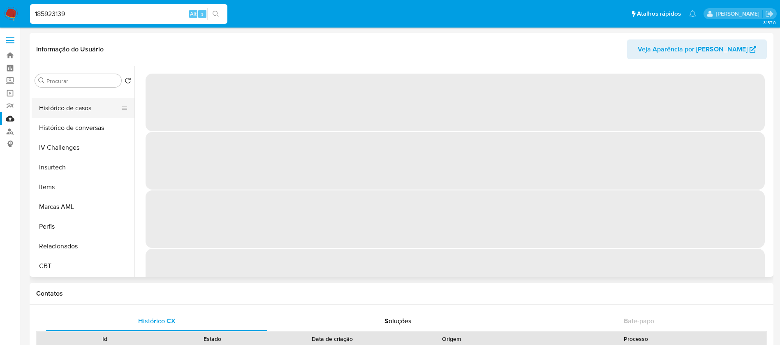
click at [53, 109] on button "Histórico de casos" at bounding box center [80, 108] width 96 height 20
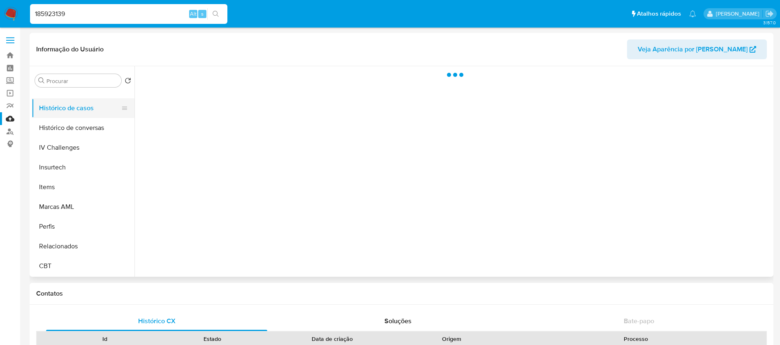
select select "10"
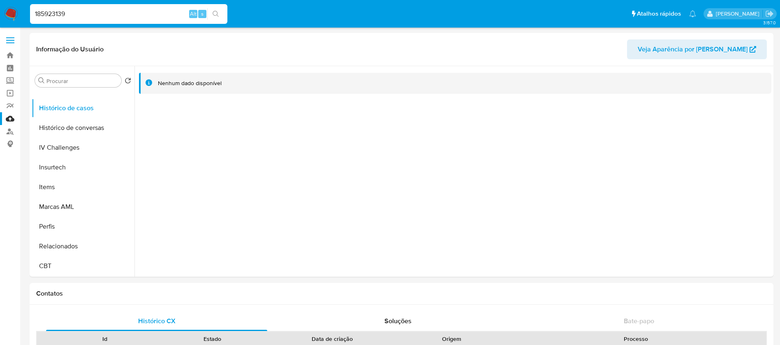
click at [101, 10] on input "185923139" at bounding box center [128, 14] width 197 height 11
paste input "8957994"
type input "89579949"
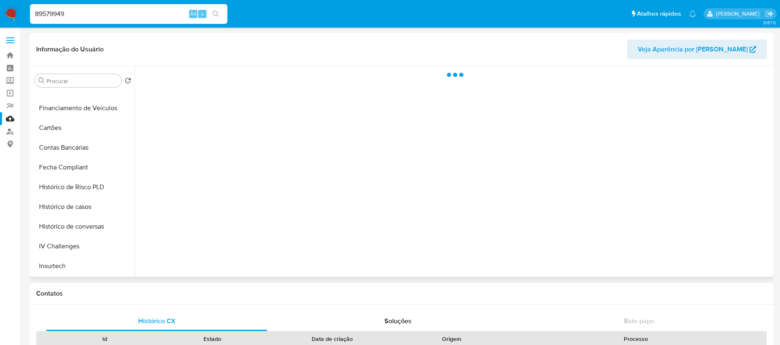
scroll to position [367, 0]
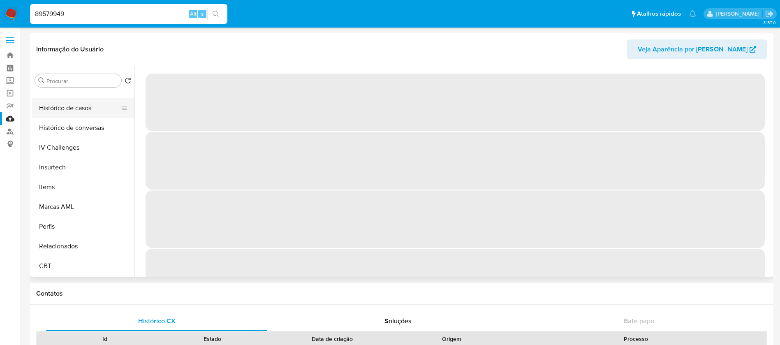
click at [57, 110] on button "Histórico de casos" at bounding box center [80, 108] width 96 height 20
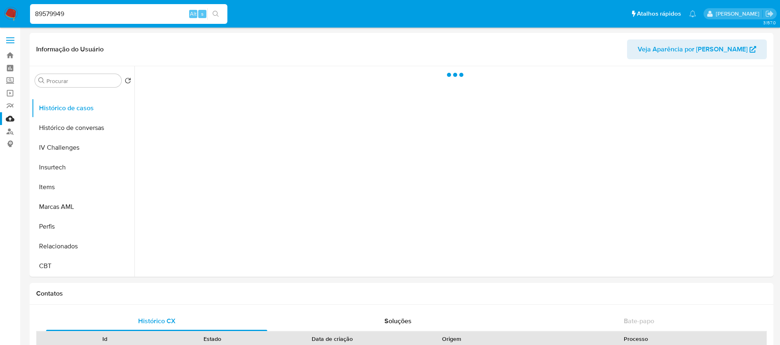
select select "10"
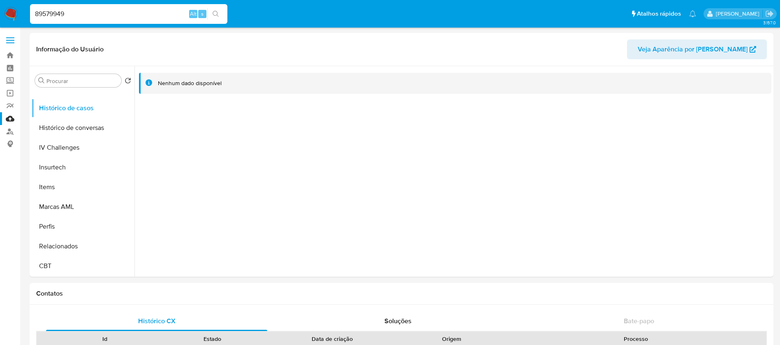
click at [107, 15] on input "89579949" at bounding box center [128, 14] width 197 height 11
paste input "17536269"
type input "175362699"
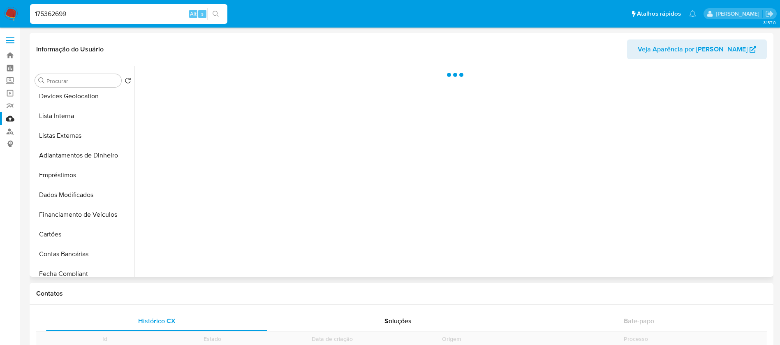
scroll to position [367, 0]
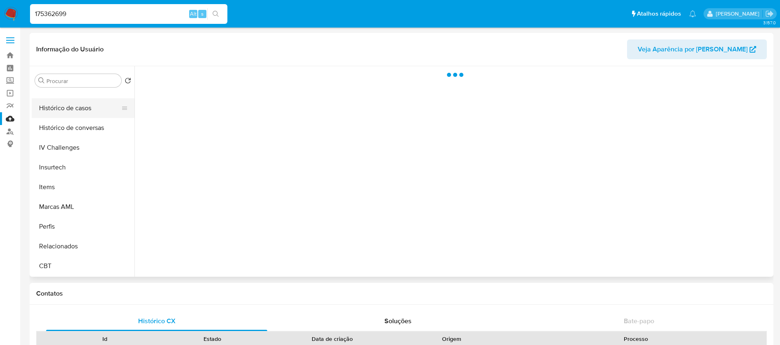
click at [53, 116] on button "Histórico de casos" at bounding box center [80, 108] width 96 height 20
select select "10"
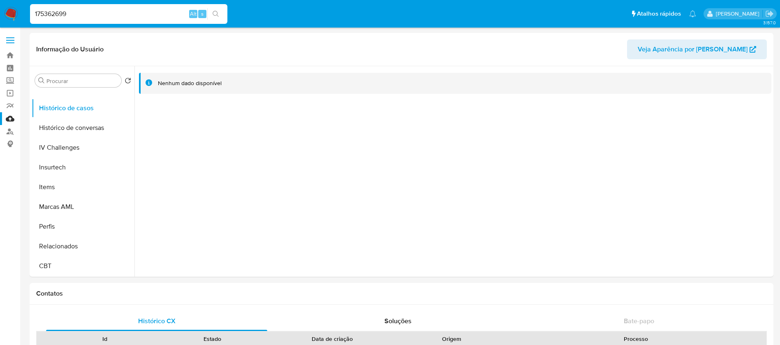
click at [154, 11] on input "175362699" at bounding box center [128, 14] width 197 height 11
paste input "2237674348"
type input "2237674348"
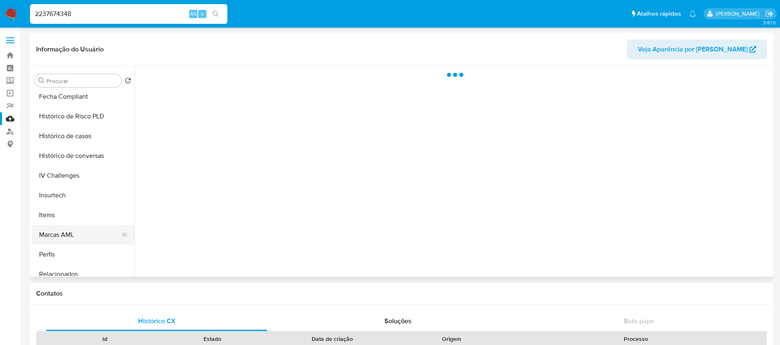
scroll to position [367, 0]
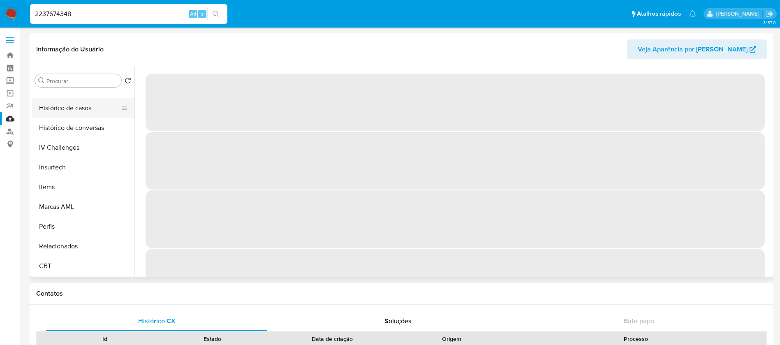
click at [52, 115] on button "Histórico de casos" at bounding box center [80, 108] width 96 height 20
select select "10"
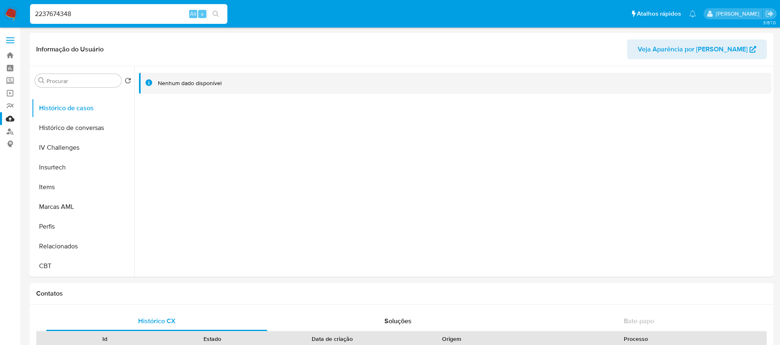
click at [119, 10] on input "2237674348" at bounding box center [128, 14] width 197 height 11
paste input "053286191"
type input "2053286191"
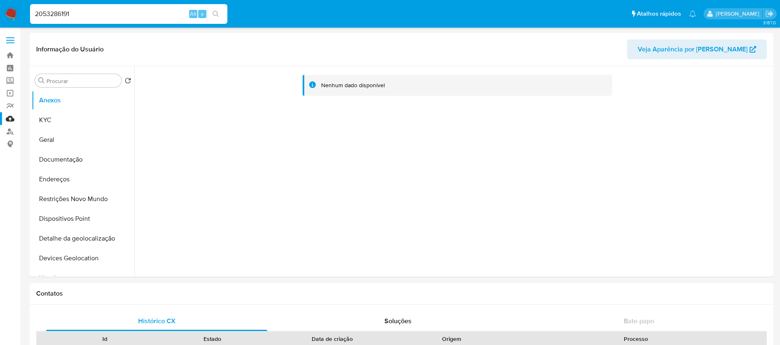
select select "10"
click at [139, 20] on div "2053286191 Alt s" at bounding box center [128, 14] width 197 height 20
click at [106, 14] on input "2053286191" at bounding box center [128, 14] width 197 height 11
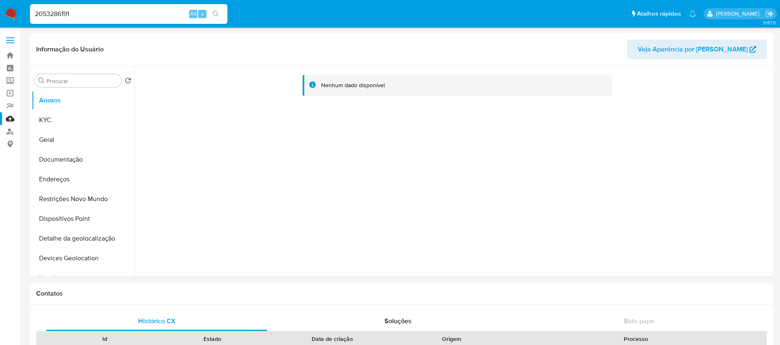
click at [106, 14] on input "2053286191" at bounding box center [128, 14] width 197 height 11
paste input "100435818"
type input "2100435818"
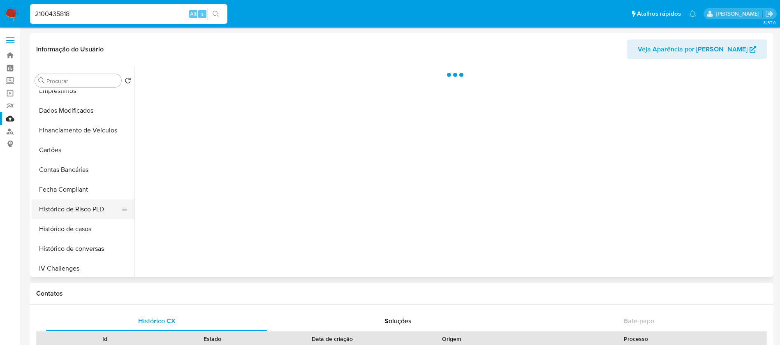
scroll to position [247, 0]
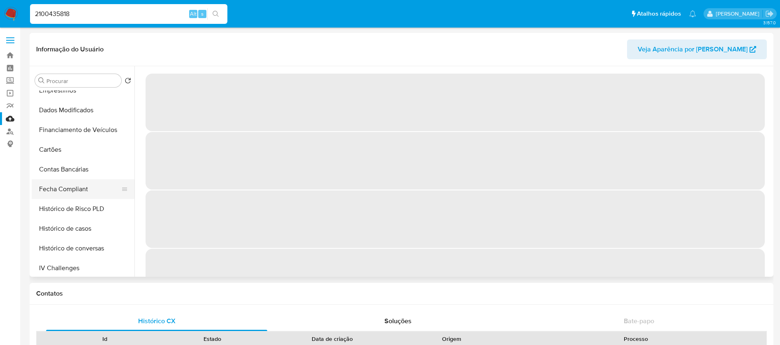
select select "10"
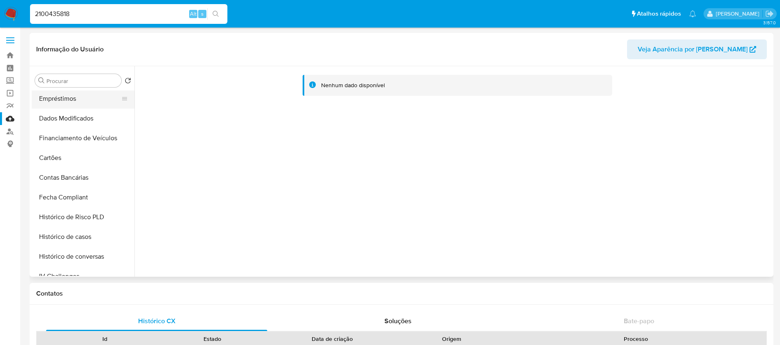
scroll to position [329, 0]
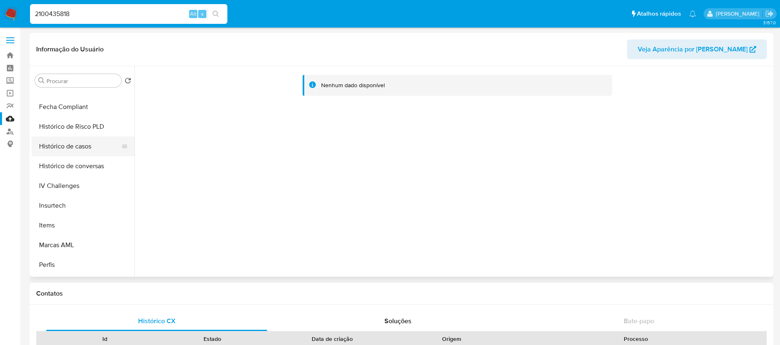
click at [65, 143] on button "Histórico de casos" at bounding box center [80, 147] width 96 height 20
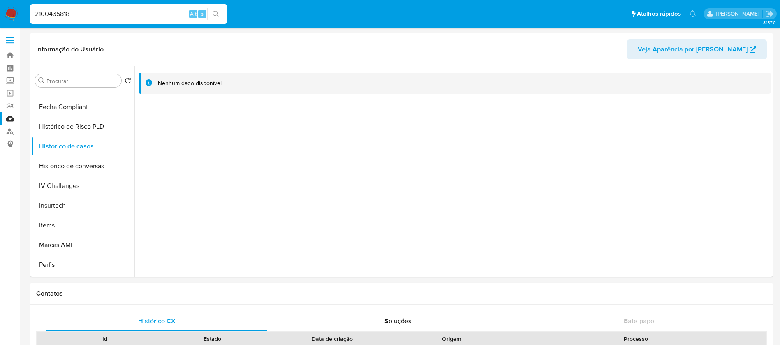
click at [120, 18] on input "2100435818" at bounding box center [128, 14] width 197 height 11
paste input "452852865"
type input "452852865"
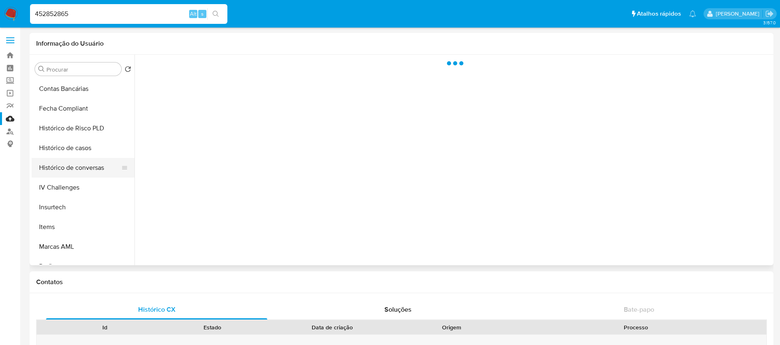
scroll to position [329, 0]
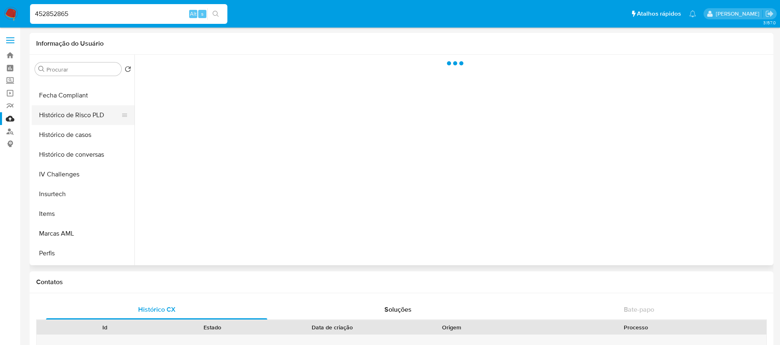
click at [61, 118] on button "Histórico de Risco PLD" at bounding box center [80, 115] width 96 height 20
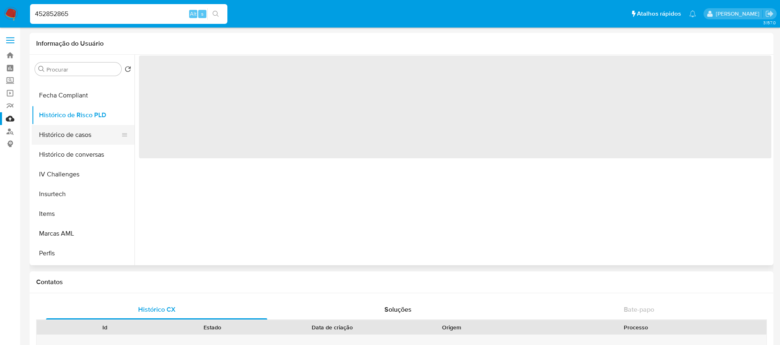
select select "10"
click at [61, 141] on button "Histórico de casos" at bounding box center [80, 135] width 96 height 20
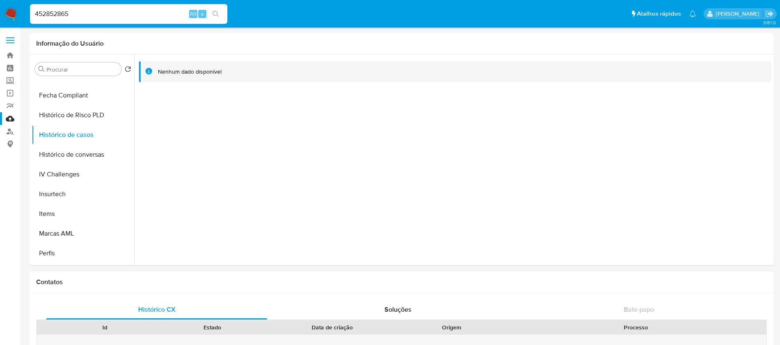
click at [108, 13] on input "452852865" at bounding box center [128, 14] width 197 height 11
paste input "39431443"
type input "439431443"
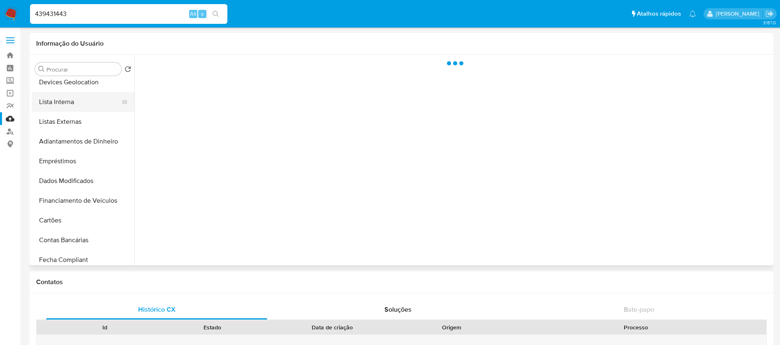
scroll to position [247, 0]
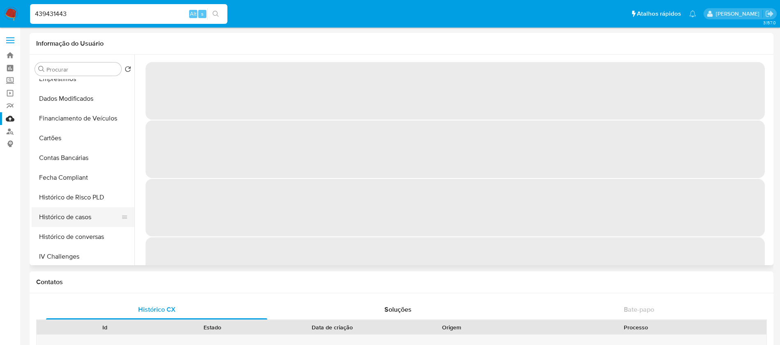
select select "10"
click at [67, 218] on button "Histórico de casos" at bounding box center [80, 217] width 96 height 20
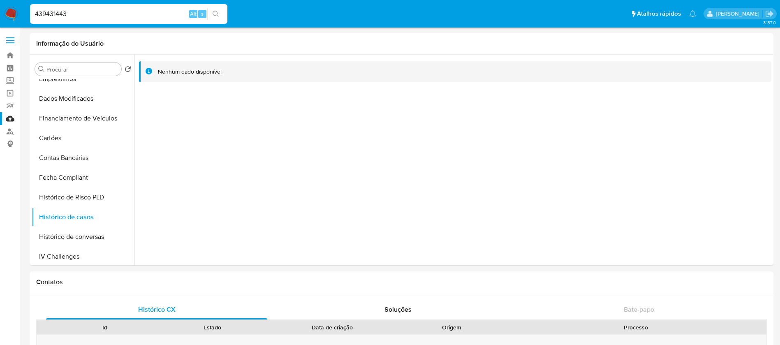
click at [136, 14] on input "439431443" at bounding box center [128, 14] width 197 height 11
paste input "37679352"
type input "37679352"
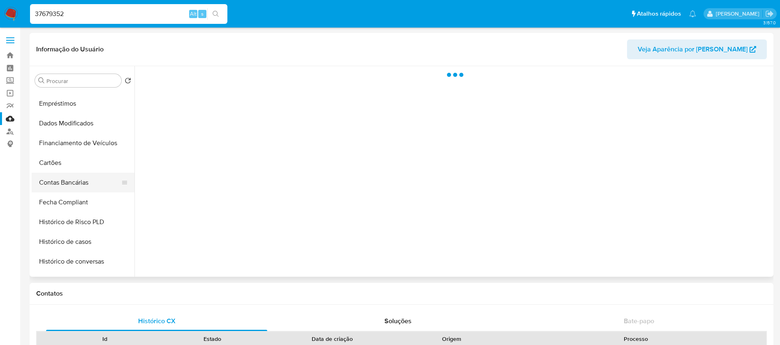
scroll to position [247, 0]
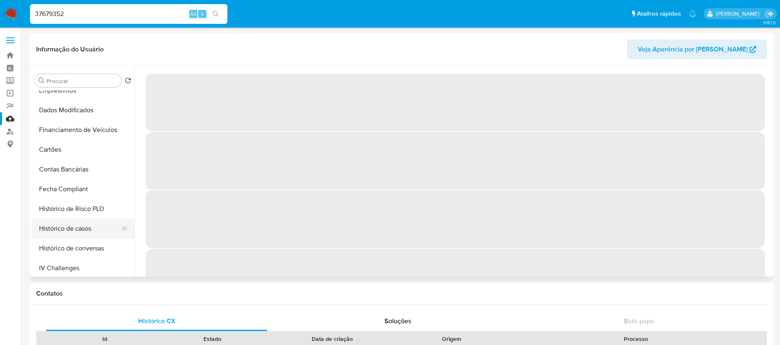
click at [68, 228] on button "Histórico de casos" at bounding box center [80, 229] width 96 height 20
select select "10"
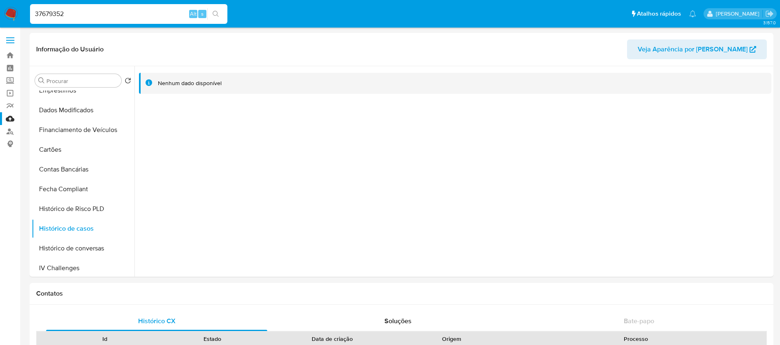
click at [105, 16] on input "37679352" at bounding box center [128, 14] width 197 height 11
paste input "2008519389"
type input "2008519389"
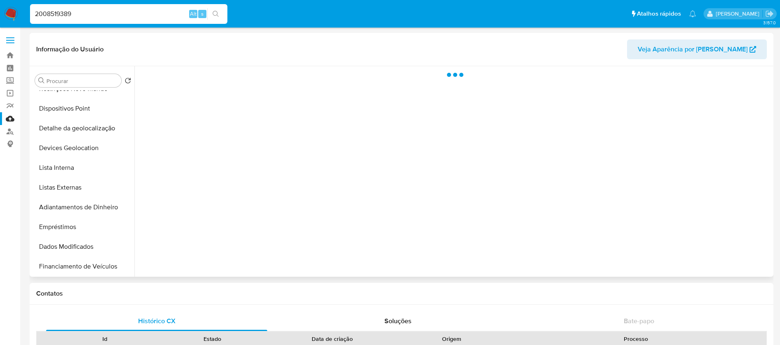
scroll to position [247, 0]
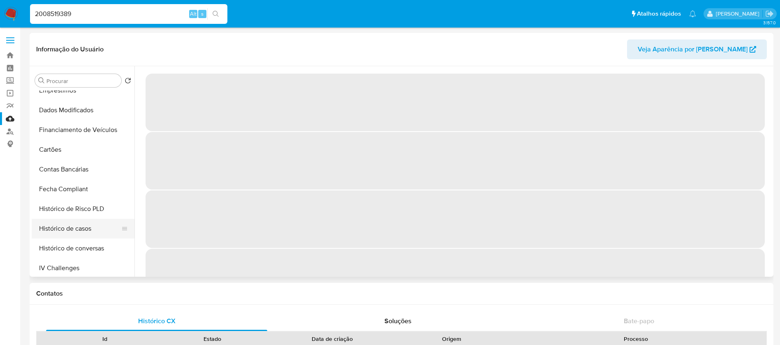
click at [68, 228] on button "Histórico de casos" at bounding box center [80, 229] width 96 height 20
select select "10"
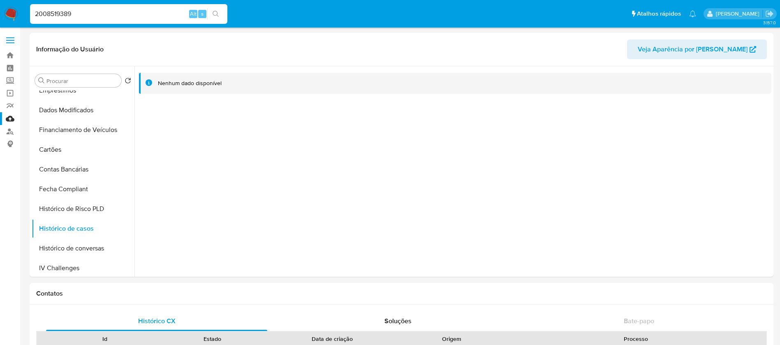
click at [140, 14] on input "2008519389" at bounding box center [128, 14] width 197 height 11
paste input "1107592293"
type input "1107592293"
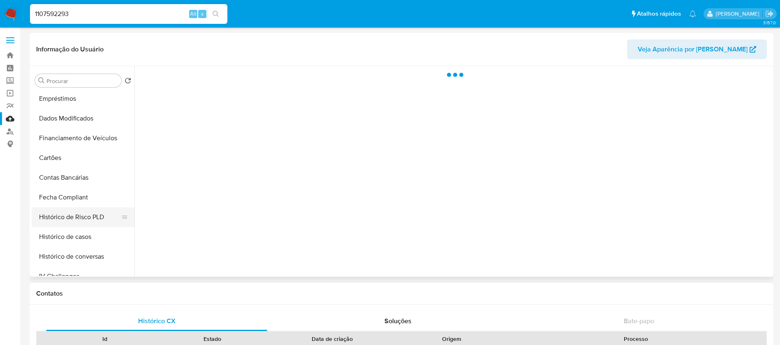
scroll to position [247, 0]
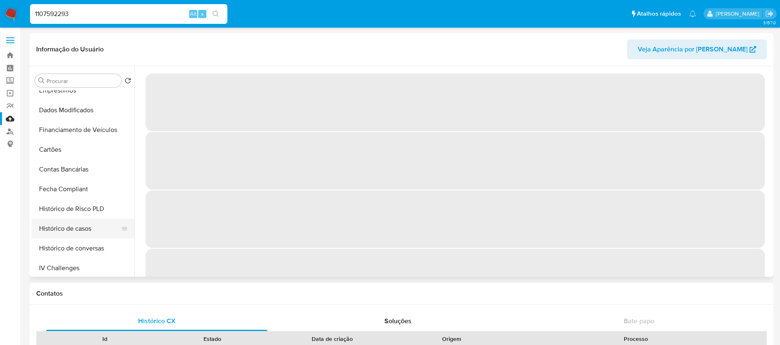
click at [53, 223] on button "Histórico de casos" at bounding box center [80, 229] width 96 height 20
select select "10"
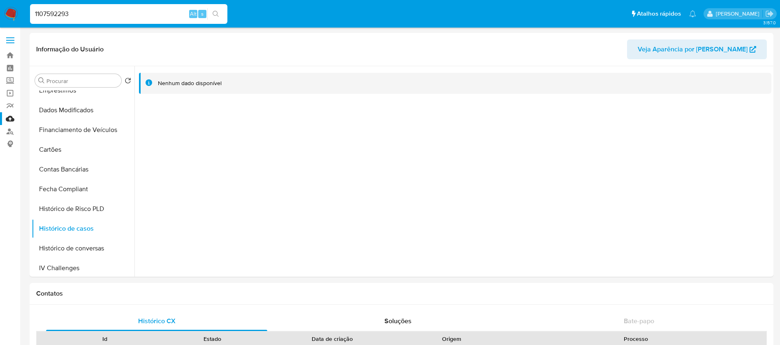
click at [102, 14] on input "1107592293" at bounding box center [128, 14] width 197 height 11
paste input "576720682"
type input "576720682"
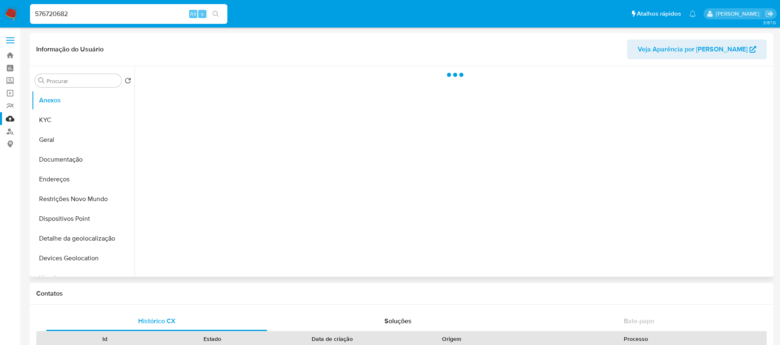
scroll to position [367, 0]
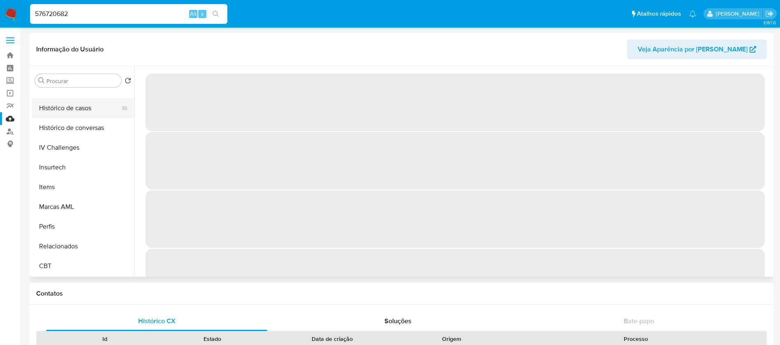
click at [55, 107] on button "Histórico de casos" at bounding box center [80, 108] width 96 height 20
select select "10"
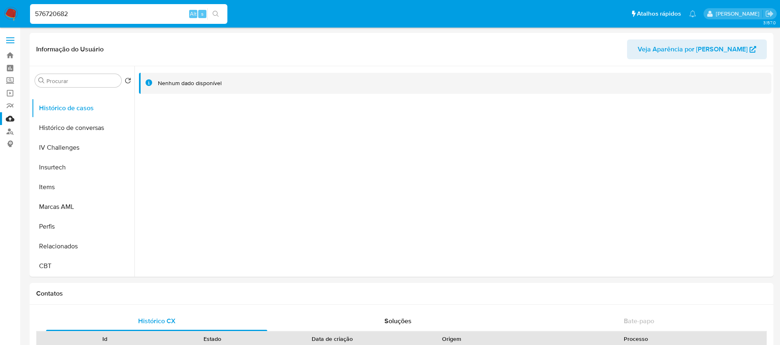
click at [95, 9] on input "576720682" at bounding box center [128, 14] width 197 height 11
click at [95, 11] on input "576720682" at bounding box center [128, 14] width 197 height 11
paste input "1965416901"
type input "1965416901"
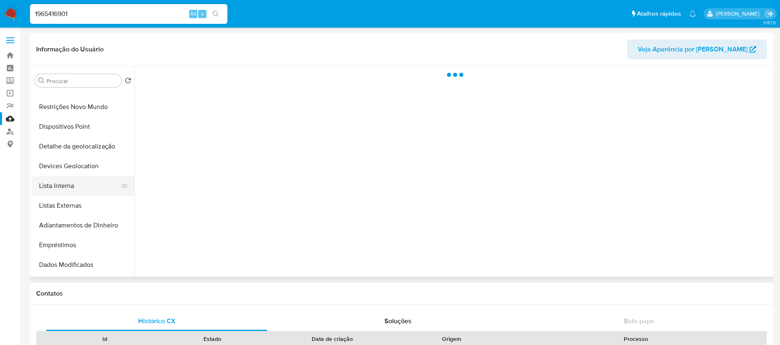
scroll to position [247, 0]
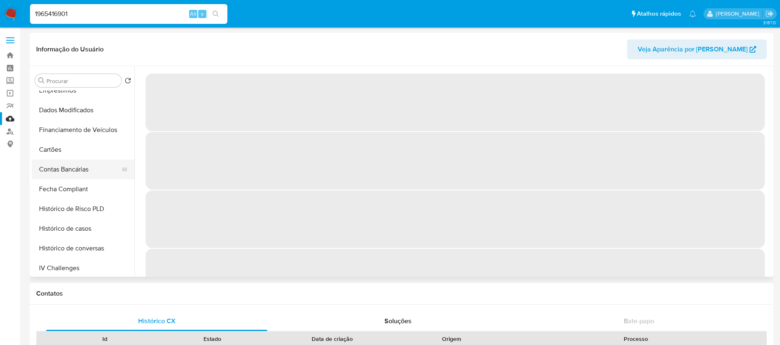
select select "10"
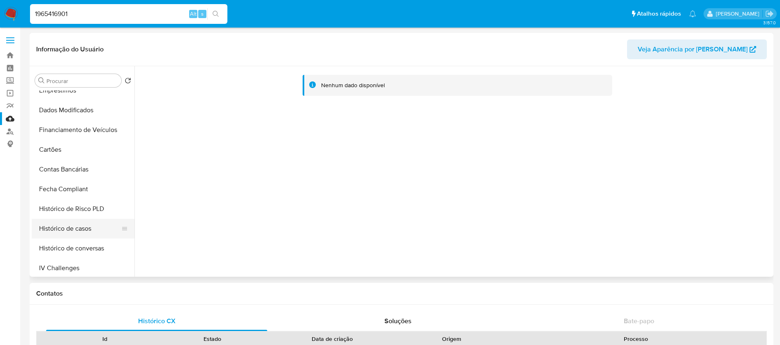
click at [63, 226] on button "Histórico de casos" at bounding box center [80, 229] width 96 height 20
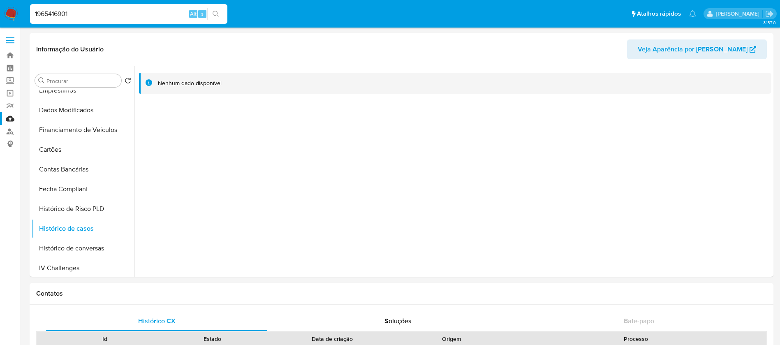
click at [149, 16] on input "1965416901" at bounding box center [128, 14] width 197 height 11
paste input "054383003"
type input "1054383003"
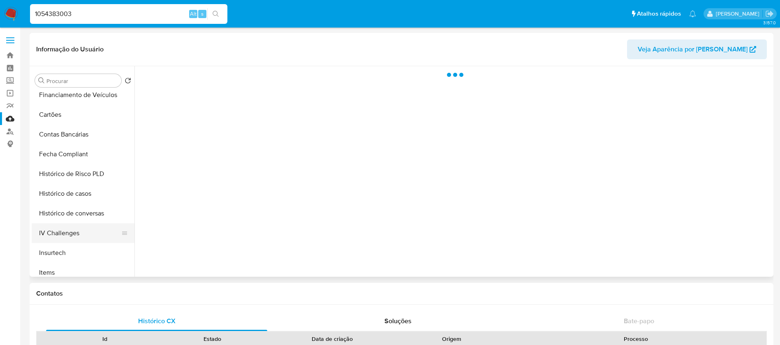
scroll to position [329, 0]
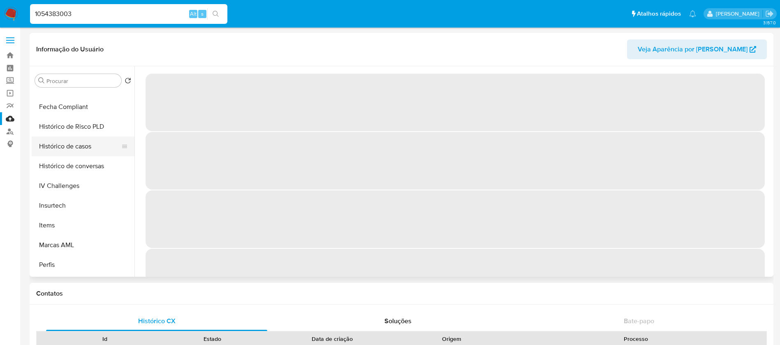
click at [67, 151] on button "Histórico de casos" at bounding box center [80, 147] width 96 height 20
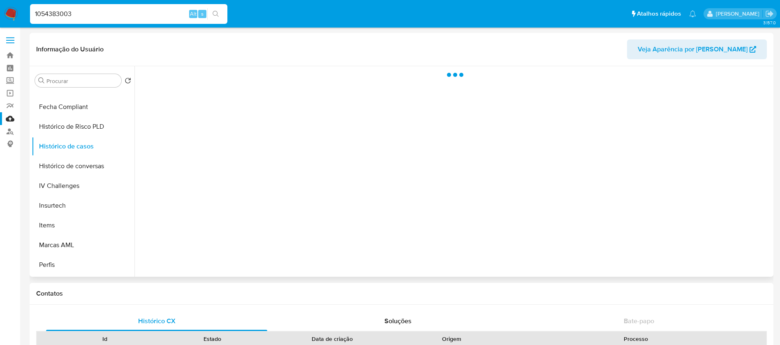
select select "10"
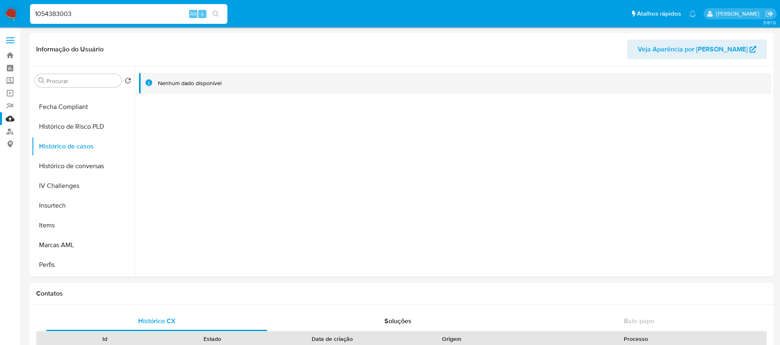
click at [97, 16] on input "1054383003" at bounding box center [128, 14] width 197 height 11
paste input "501545877"
type input "501545877"
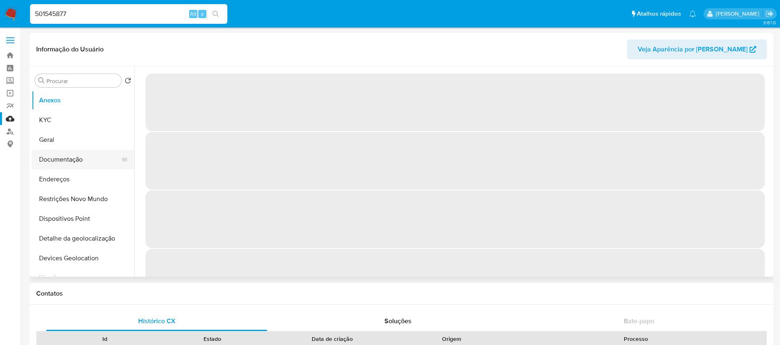
select select "10"
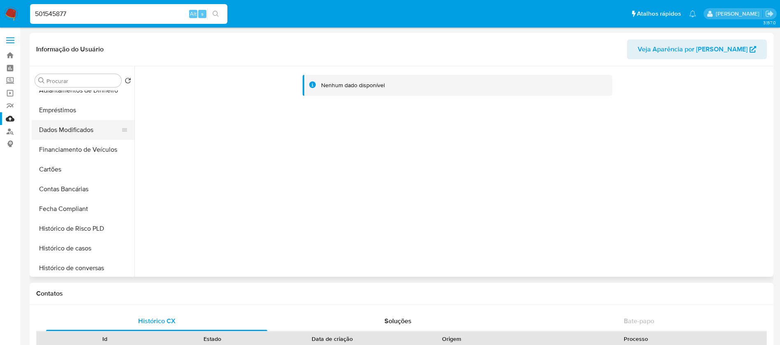
scroll to position [247, 0]
click at [73, 227] on button "Histórico de casos" at bounding box center [80, 229] width 96 height 20
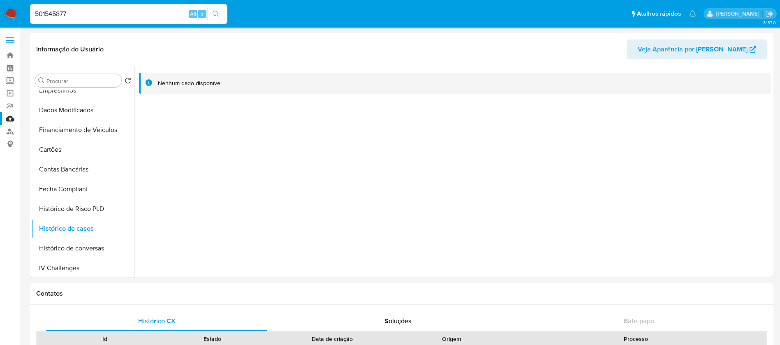
click at [91, 12] on input "501545877" at bounding box center [128, 14] width 197 height 11
paste input "467501470"
type input "467501470"
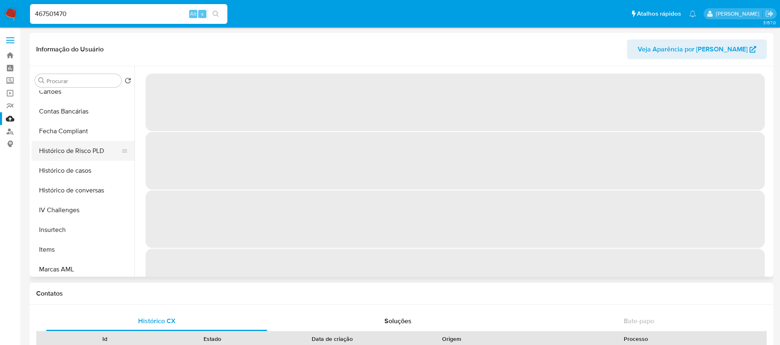
scroll to position [285, 0]
select select "10"
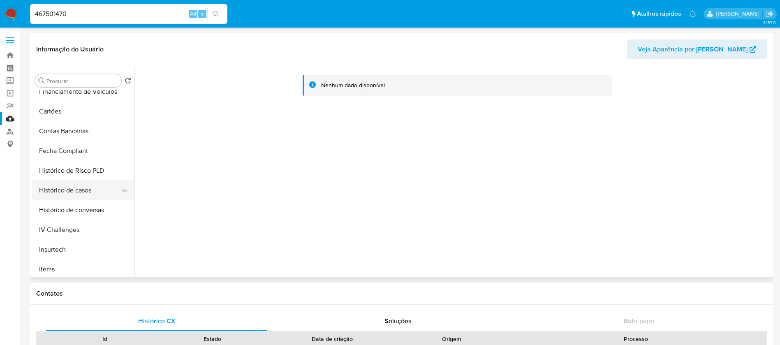
click at [65, 193] on button "Histórico de casos" at bounding box center [80, 191] width 96 height 20
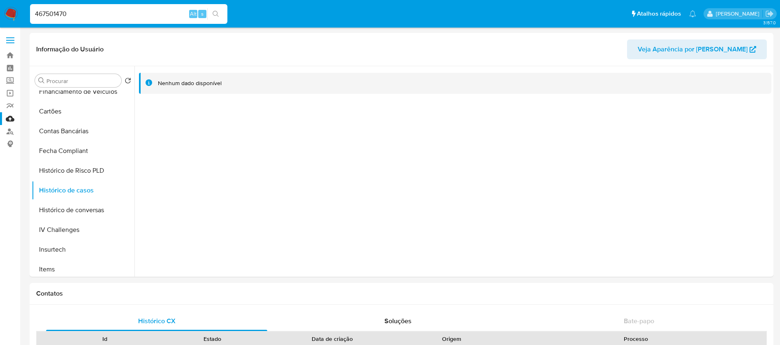
click at [105, 16] on input "467501470" at bounding box center [128, 14] width 197 height 11
paste input "2087214533"
type input "2087214533"
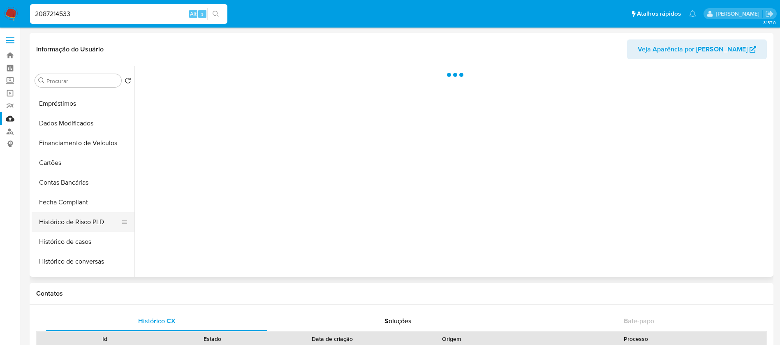
scroll to position [247, 0]
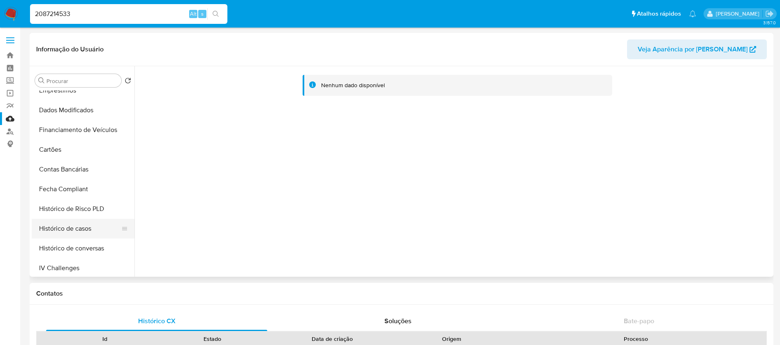
click at [57, 225] on button "Histórico de casos" at bounding box center [80, 229] width 96 height 20
select select "10"
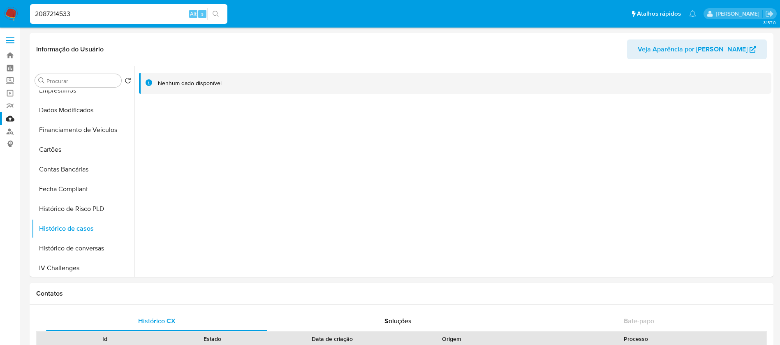
click at [140, 17] on input "2087214533" at bounding box center [128, 14] width 197 height 11
paste input "387217838"
type input "387217838"
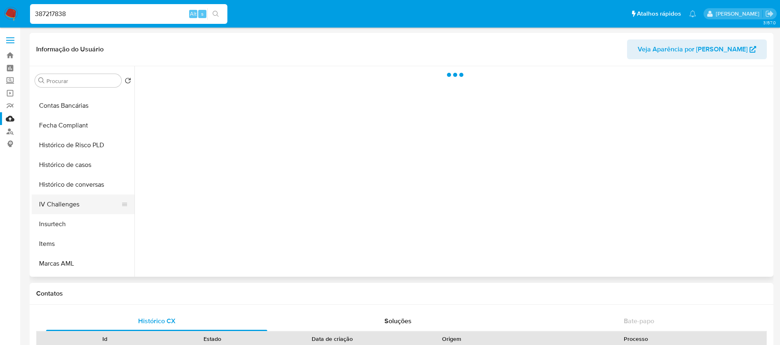
scroll to position [329, 0]
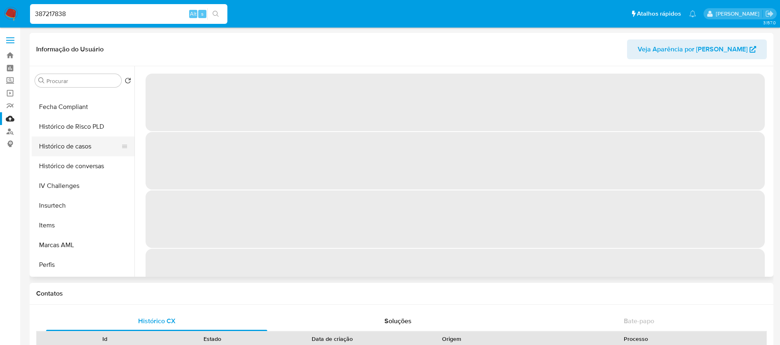
click at [56, 145] on button "Histórico de casos" at bounding box center [80, 147] width 96 height 20
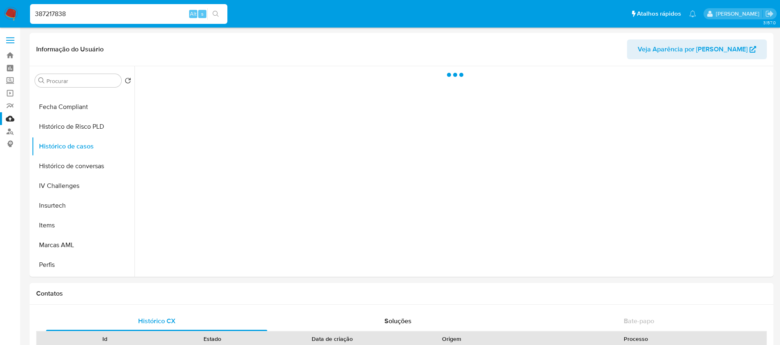
select select "10"
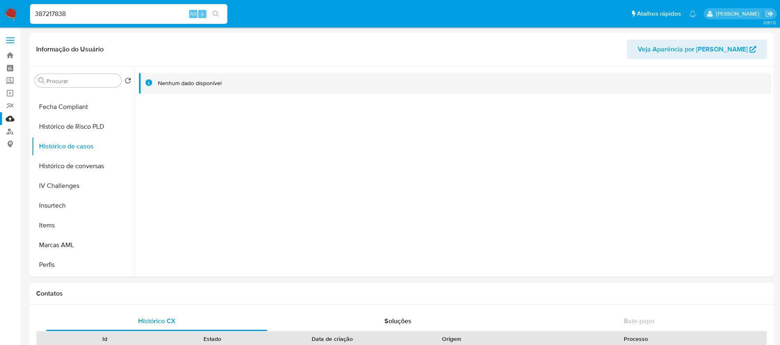
click at [121, 17] on input "387217838" at bounding box center [128, 14] width 197 height 11
paste input "1522005032"
type input "1522005032"
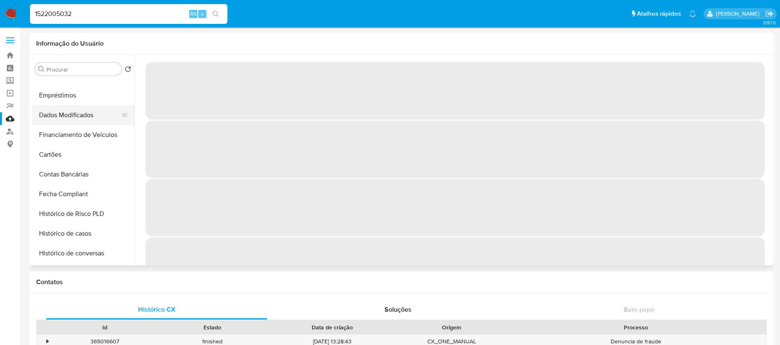
scroll to position [247, 0]
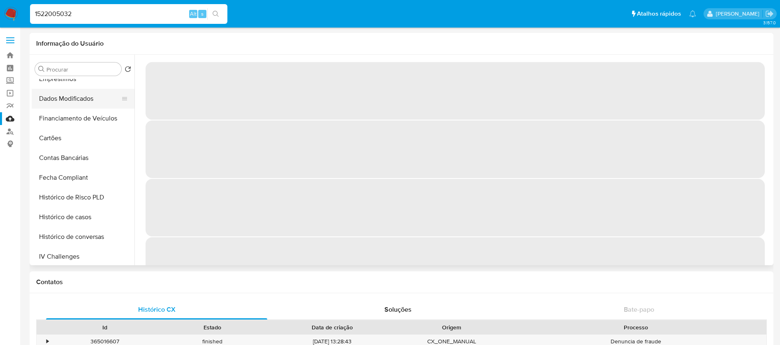
select select "10"
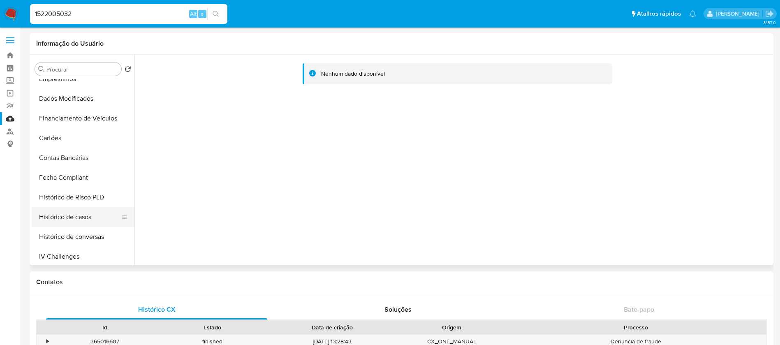
click at [60, 217] on button "Histórico de casos" at bounding box center [80, 217] width 96 height 20
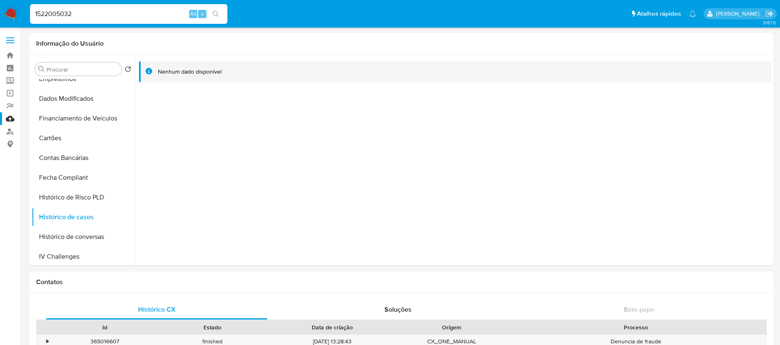
click at [102, 11] on input "1522005032" at bounding box center [128, 14] width 197 height 11
paste input "2094050008"
type input "2094050008"
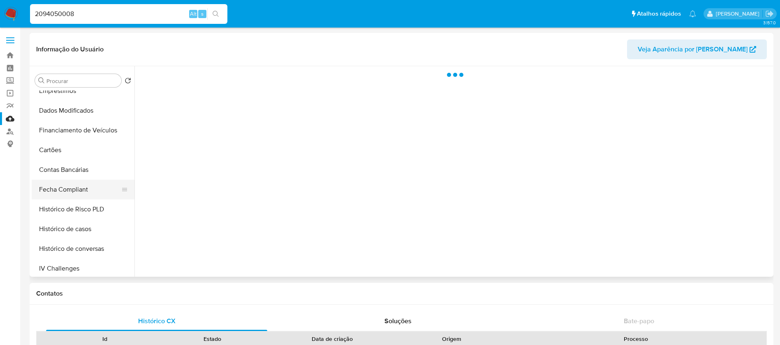
scroll to position [247, 0]
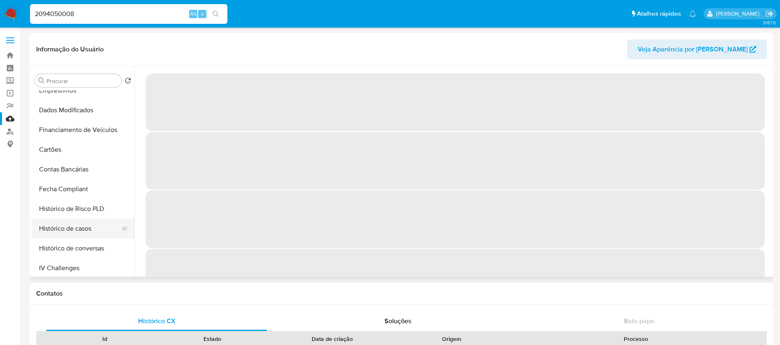
click at [64, 233] on button "Histórico de casos" at bounding box center [80, 229] width 96 height 20
select select "10"
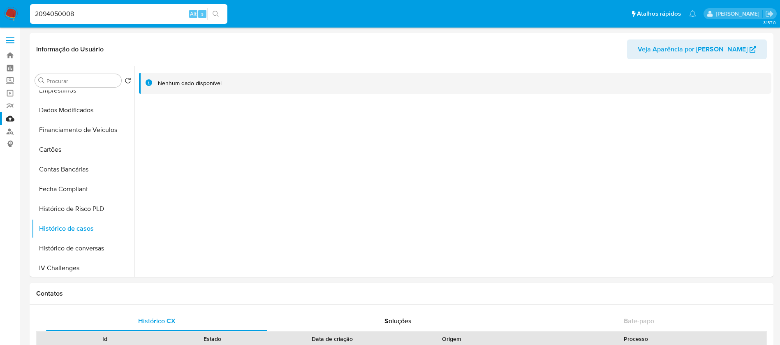
click at [114, 15] on input "2094050008" at bounding box center [128, 14] width 197 height 11
paste input "1148333083"
type input "1148333083"
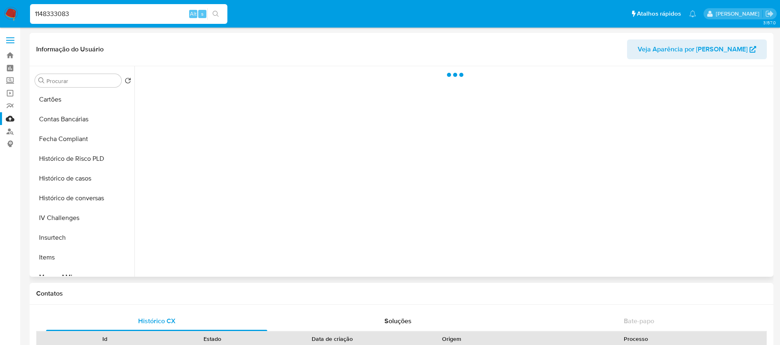
scroll to position [329, 0]
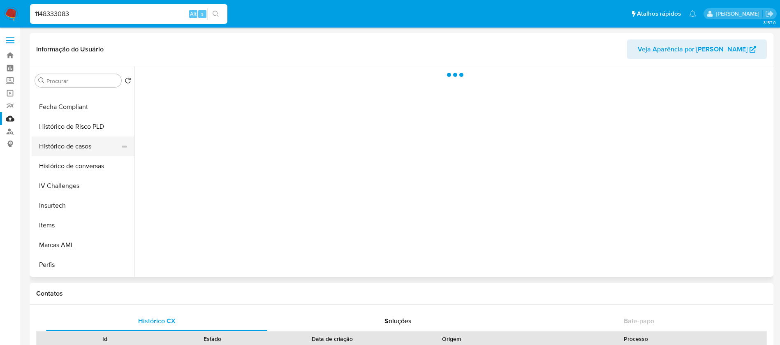
click at [63, 143] on button "Histórico de casos" at bounding box center [80, 147] width 96 height 20
select select "10"
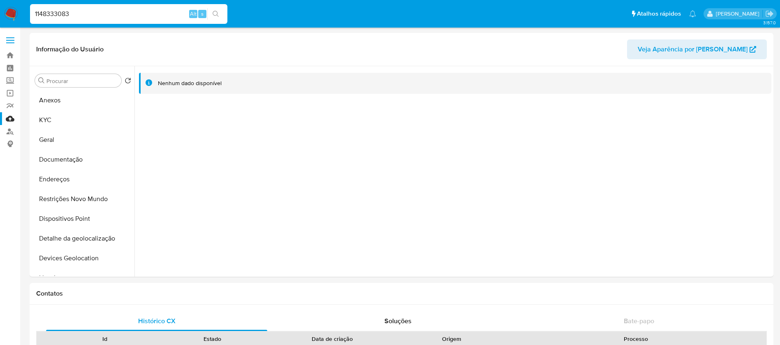
select select "10"
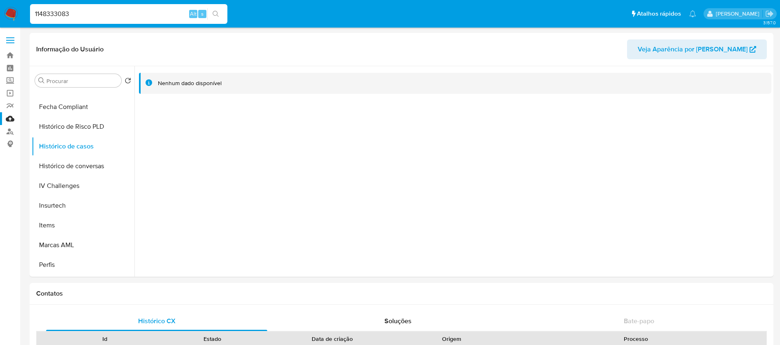
click at [126, 19] on input "1148333083" at bounding box center [128, 14] width 197 height 11
paste input "7094851"
type input "1170948513"
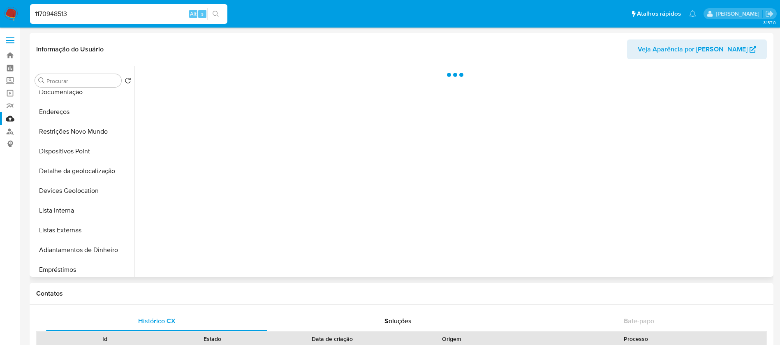
scroll to position [247, 0]
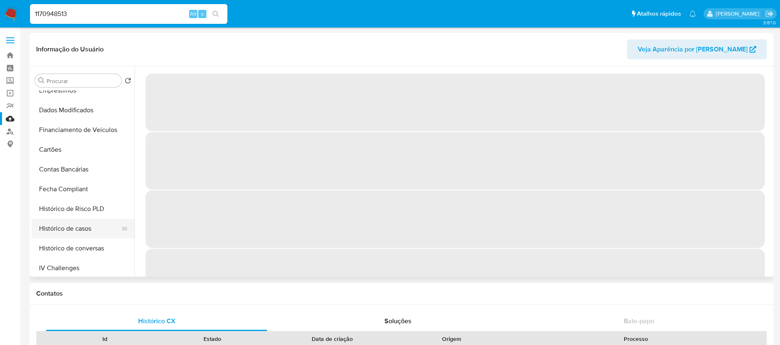
click at [64, 232] on button "Histórico de casos" at bounding box center [80, 229] width 96 height 20
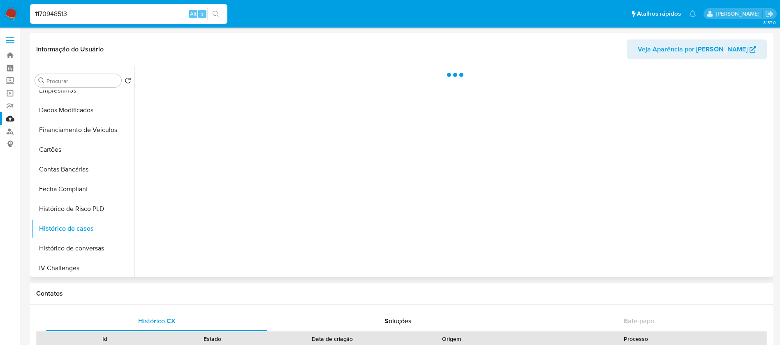
select select "10"
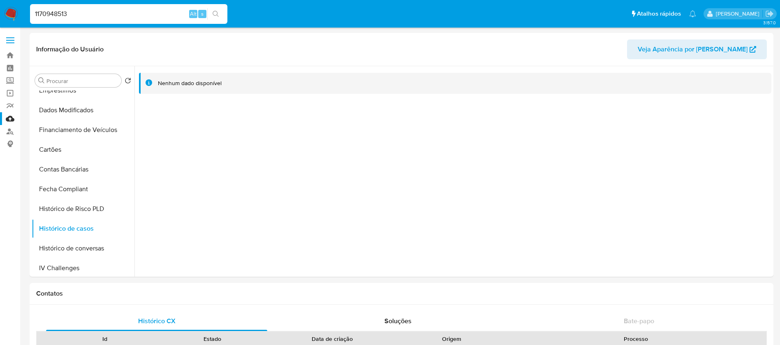
click at [111, 18] on input "1170948513" at bounding box center [128, 14] width 197 height 11
paste input "2245078856"
type input "2245078856"
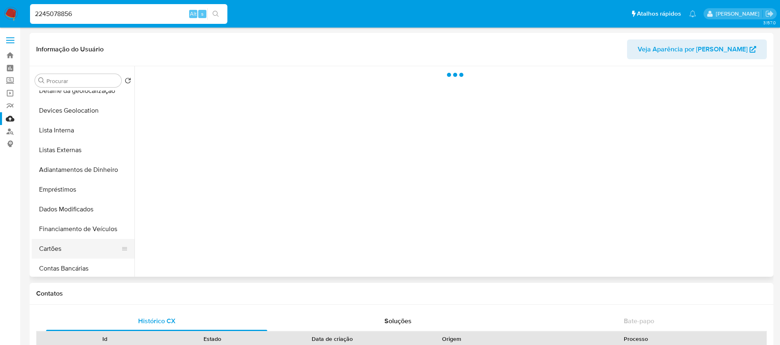
scroll to position [247, 0]
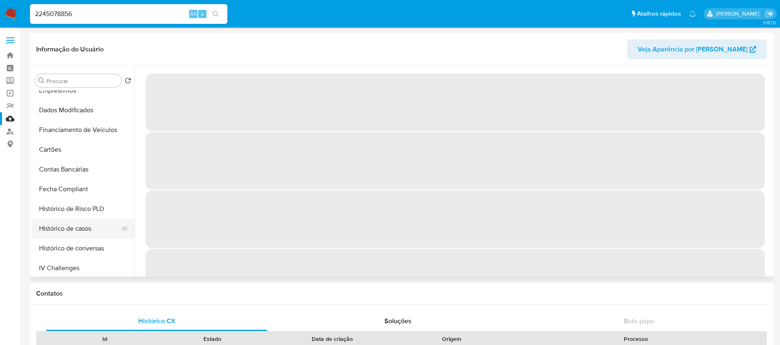
click at [67, 229] on button "Histórico de casos" at bounding box center [80, 229] width 96 height 20
select select "10"
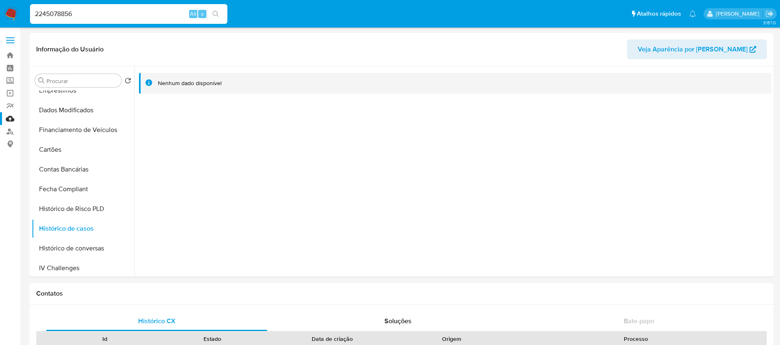
click at [132, 13] on input "2245078856" at bounding box center [128, 14] width 197 height 11
click at [133, 14] on input "2245078856" at bounding box center [128, 14] width 197 height 11
paste input "1822806247"
type input "1822806247"
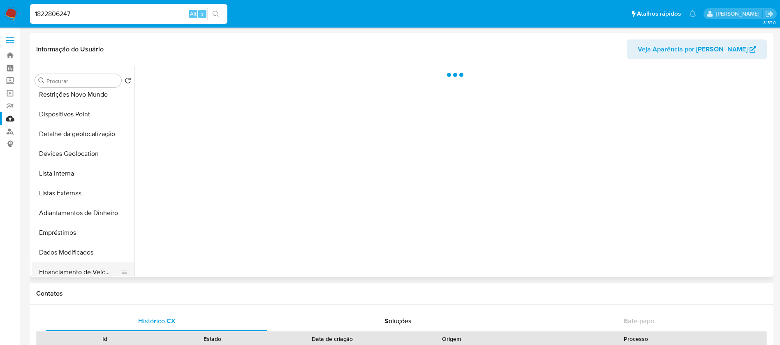
scroll to position [247, 0]
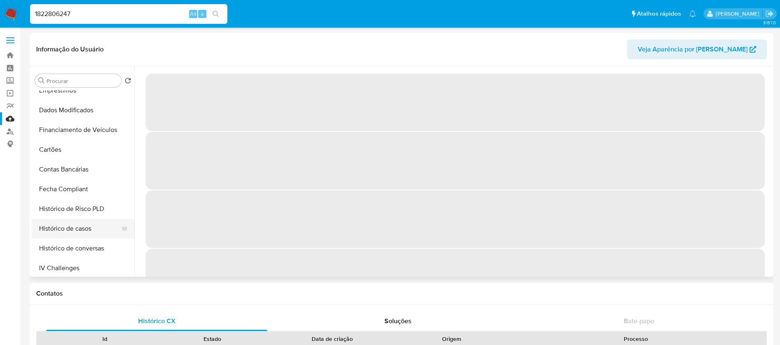
click at [67, 230] on button "Histórico de casos" at bounding box center [80, 229] width 96 height 20
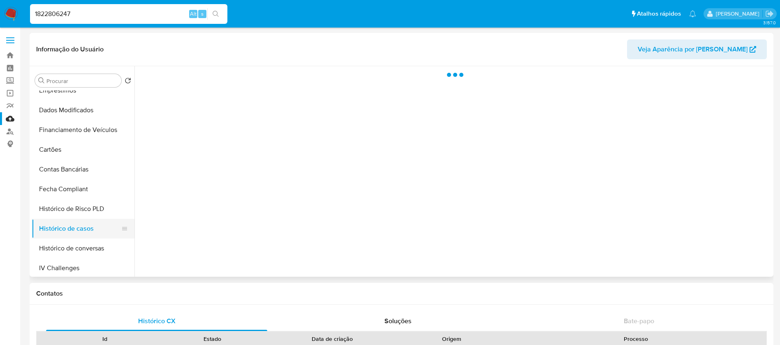
select select "10"
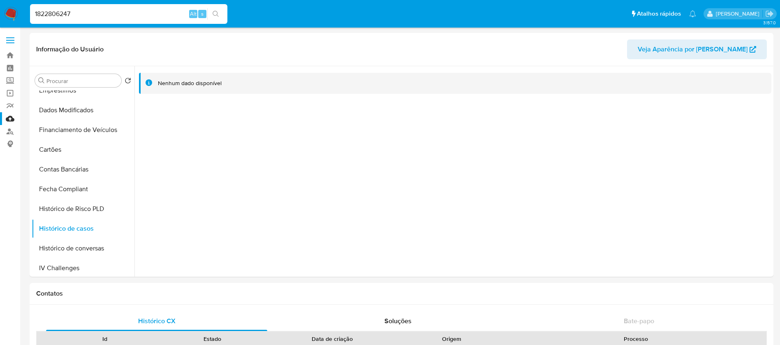
click at [102, 15] on input "1822806247" at bounding box center [128, 14] width 197 height 11
paste input "400927812"
type input "1400927812"
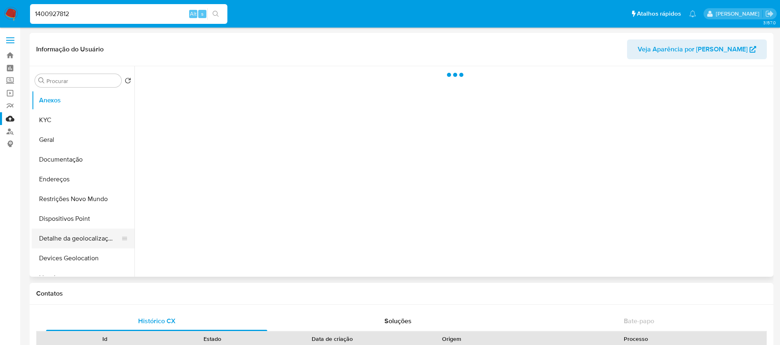
scroll to position [247, 0]
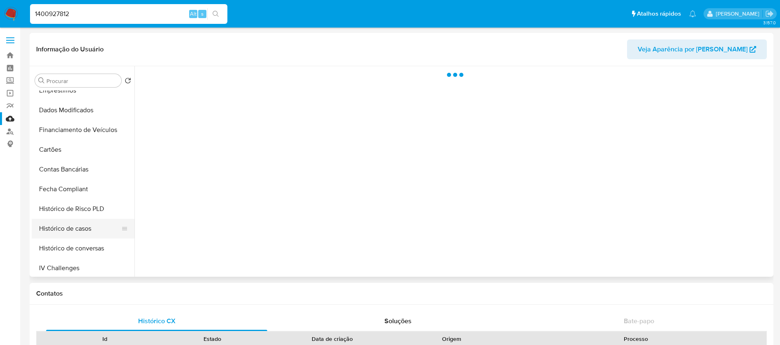
click at [63, 231] on button "Histórico de casos" at bounding box center [80, 229] width 96 height 20
select select "10"
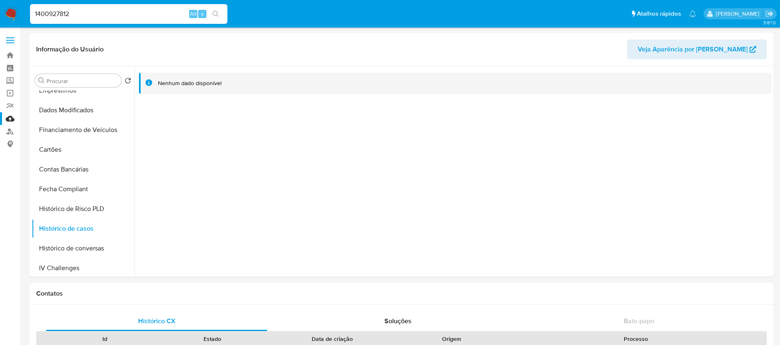
click at [100, 17] on input "1400927812" at bounding box center [128, 14] width 197 height 11
paste input "37942990"
type input "137942990"
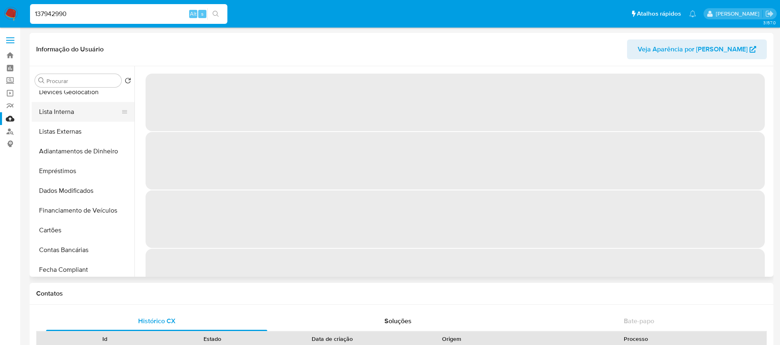
select select "10"
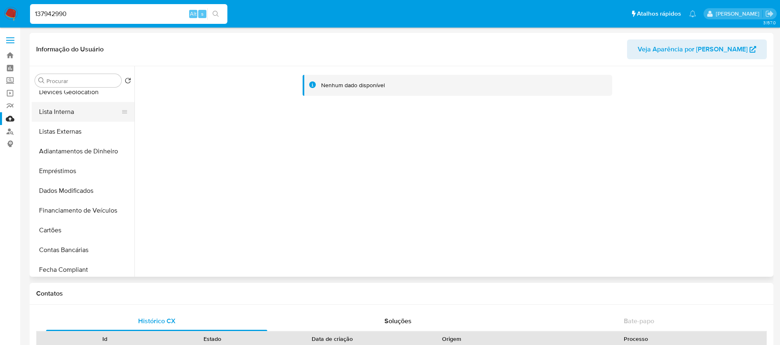
scroll to position [329, 0]
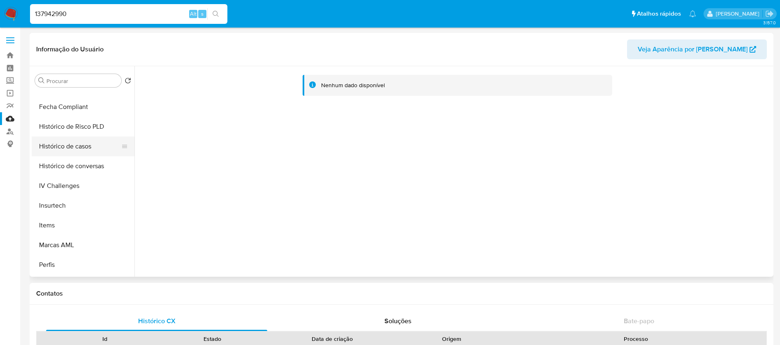
click at [67, 149] on button "Histórico de casos" at bounding box center [80, 147] width 96 height 20
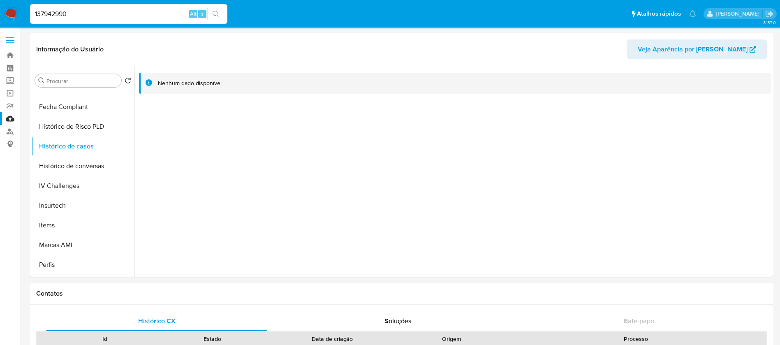
click at [157, 14] on input "137942990" at bounding box center [128, 14] width 197 height 11
paste input "2244627826"
type input "2244627826"
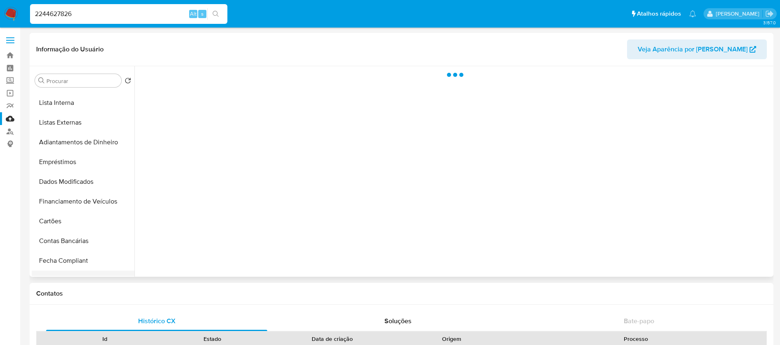
scroll to position [247, 0]
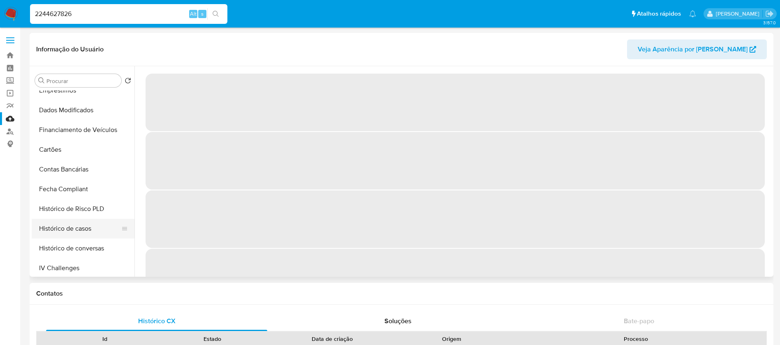
click at [76, 228] on button "Histórico de casos" at bounding box center [80, 229] width 96 height 20
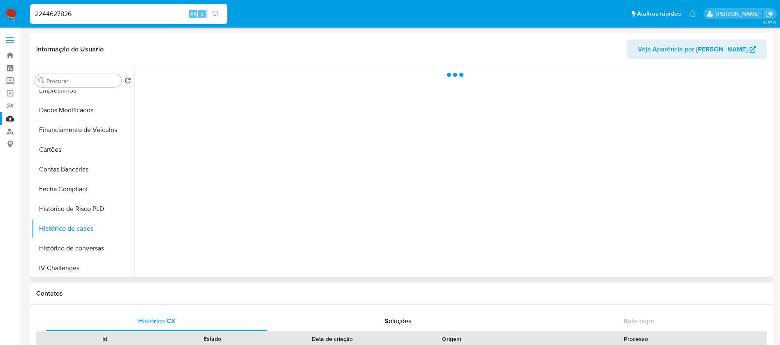
select select "10"
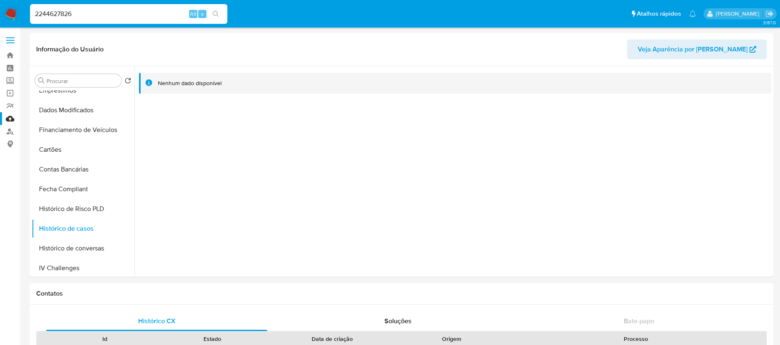
click at [114, 12] on input "2244627826" at bounding box center [128, 14] width 197 height 11
paste input "02244"
type input "2244602244"
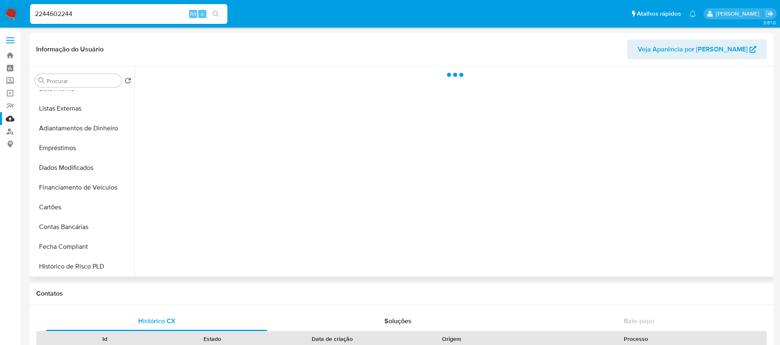
scroll to position [247, 0]
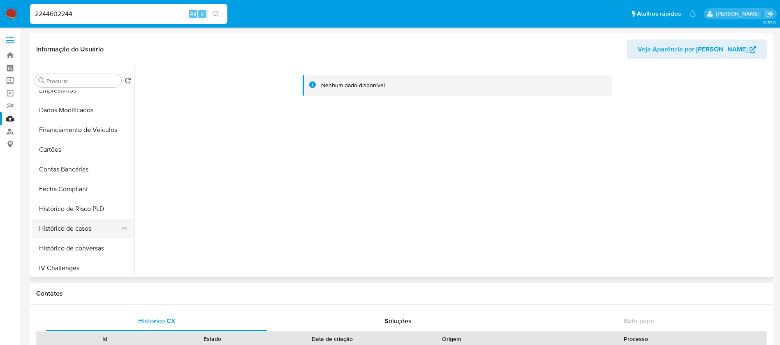
select select "10"
click at [58, 227] on button "Histórico de casos" at bounding box center [80, 229] width 96 height 20
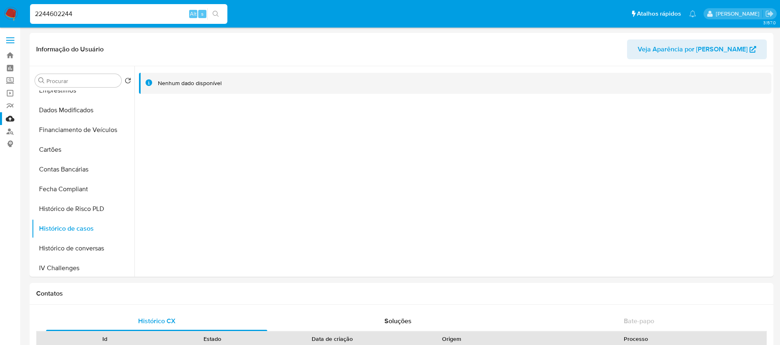
click at [103, 14] on input "2244602244" at bounding box center [128, 14] width 197 height 11
paste input "1908446381"
type input "1908446381"
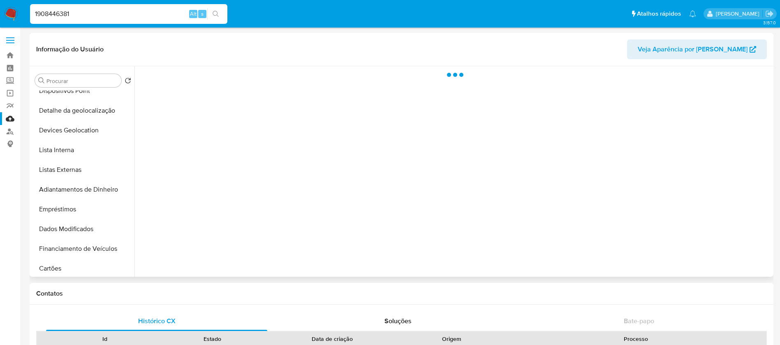
scroll to position [329, 0]
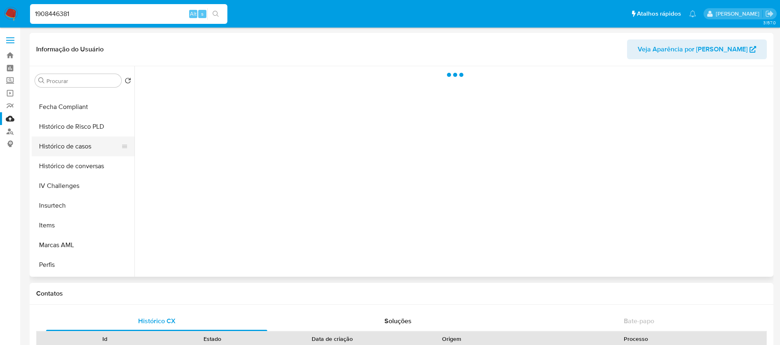
click at [54, 142] on button "Histórico de casos" at bounding box center [80, 147] width 96 height 20
select select "10"
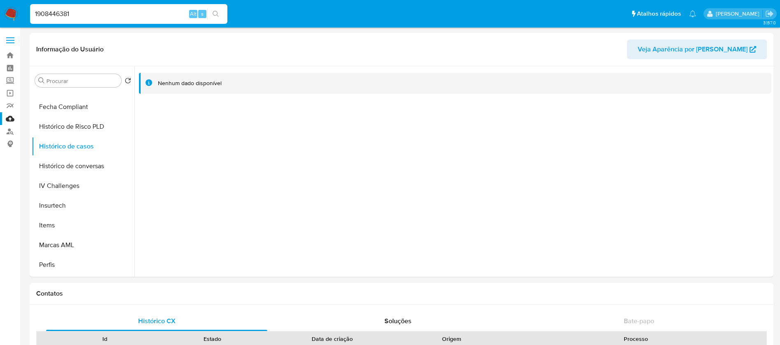
click at [84, 12] on input "1908446381" at bounding box center [128, 14] width 197 height 11
paste input "399057954"
type input "399057954"
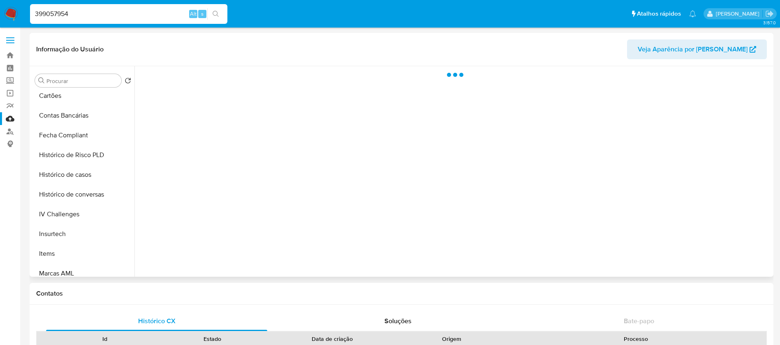
scroll to position [329, 0]
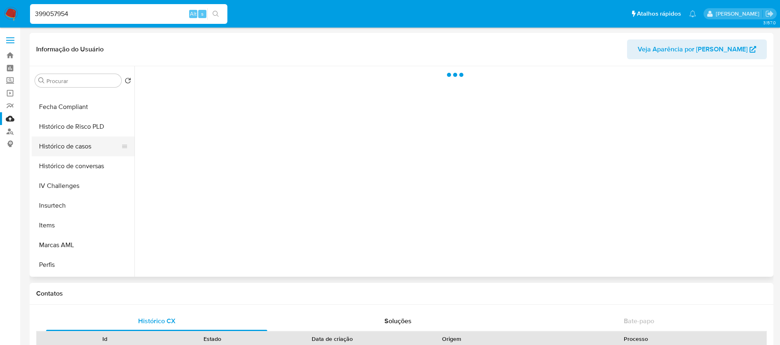
click at [62, 145] on button "Histórico de casos" at bounding box center [80, 147] width 96 height 20
select select "10"
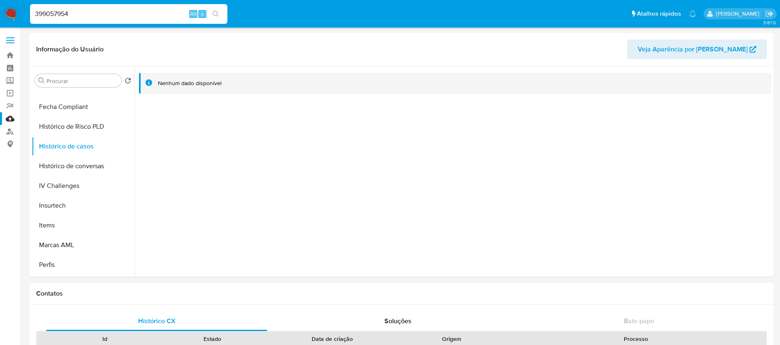
click at [101, 16] on input "399057954" at bounding box center [128, 14] width 197 height 11
paste input "656658530"
type input "656658530"
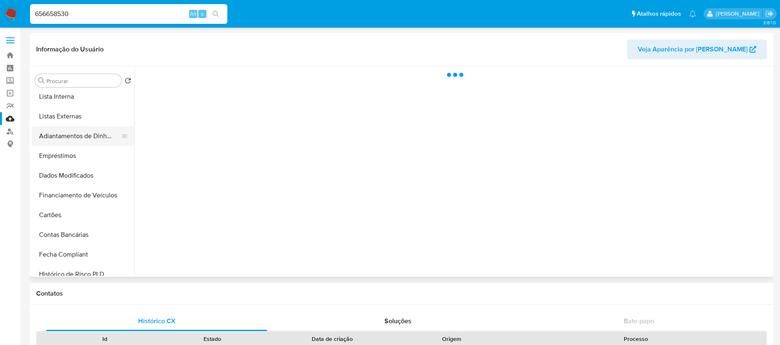
scroll to position [247, 0]
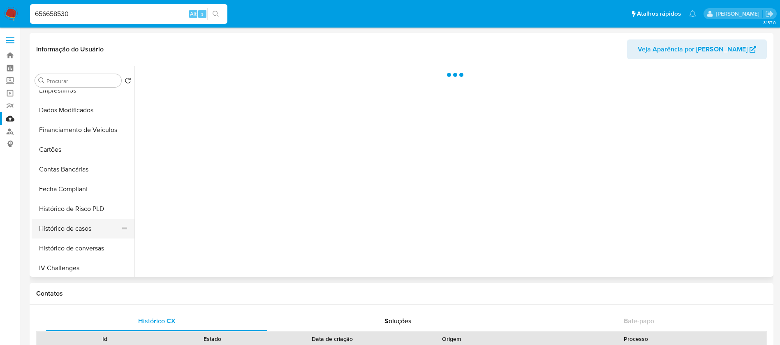
click at [64, 234] on button "Histórico de casos" at bounding box center [80, 229] width 96 height 20
select select "10"
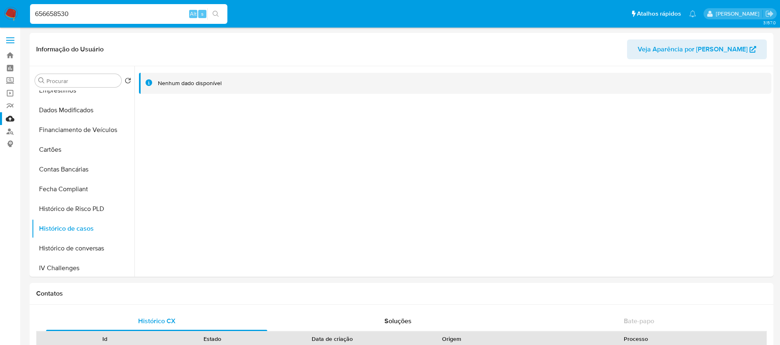
click at [95, 4] on div "656658530 Alt s" at bounding box center [128, 14] width 197 height 20
click at [87, 17] on input "656658530" at bounding box center [128, 14] width 197 height 11
paste input "2075594979"
type input "2075594979"
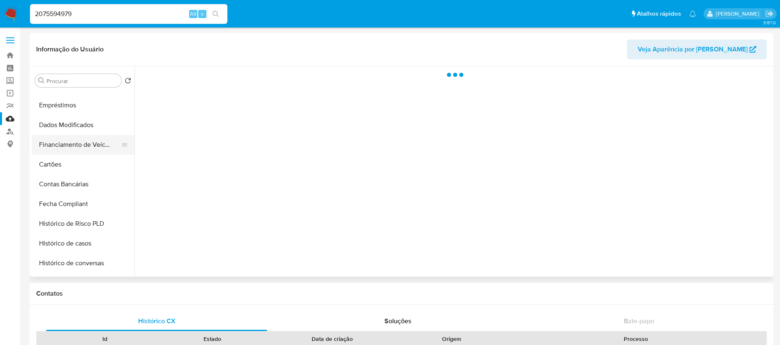
scroll to position [247, 0]
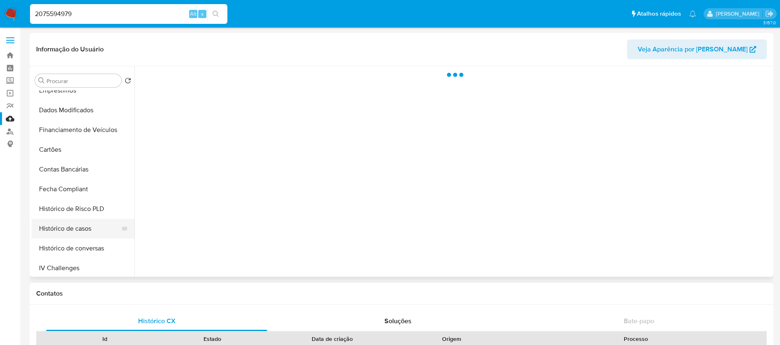
click at [60, 228] on button "Histórico de casos" at bounding box center [80, 229] width 96 height 20
select select "10"
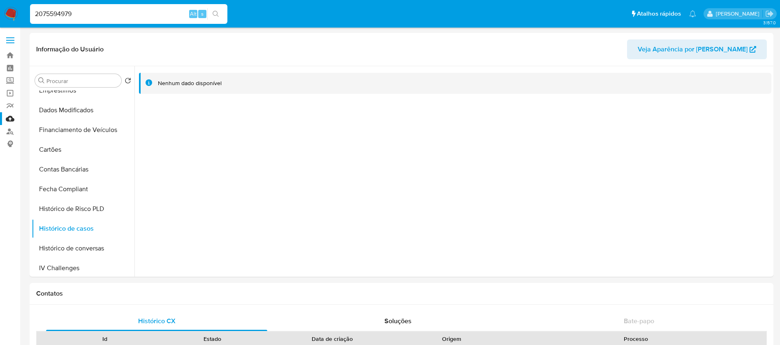
click at [97, 12] on input "2075594979" at bounding box center [128, 14] width 197 height 11
paste input "206959160"
type input "2206959160"
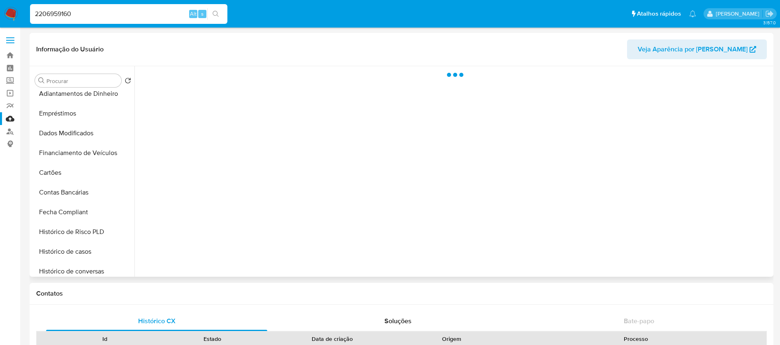
scroll to position [367, 0]
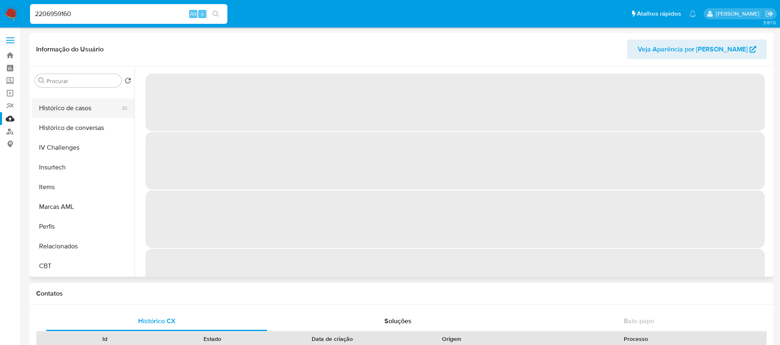
click at [56, 110] on button "Histórico de casos" at bounding box center [80, 108] width 96 height 20
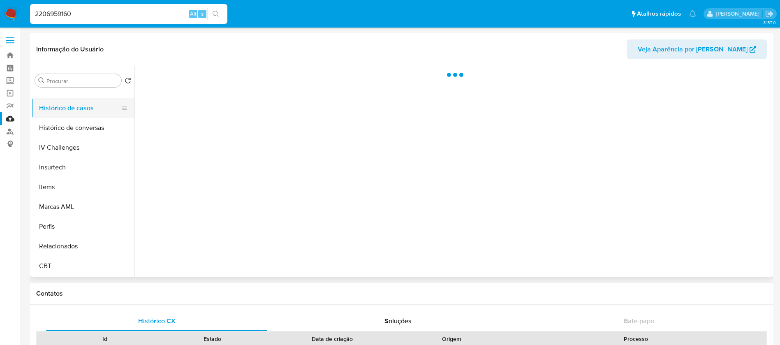
select select "10"
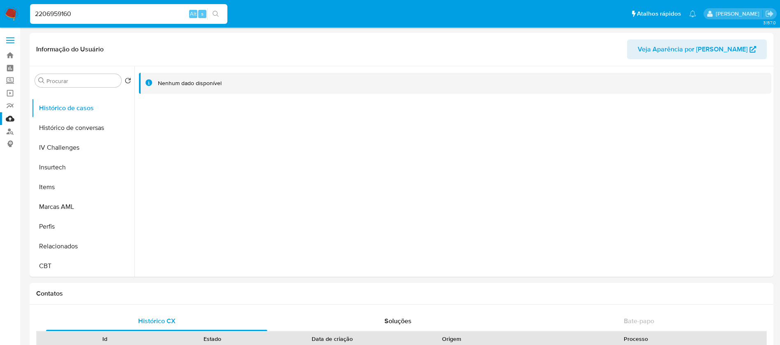
click at [80, 13] on input "2206959160" at bounding box center [128, 14] width 197 height 11
paste input "802672125"
type input "802672125"
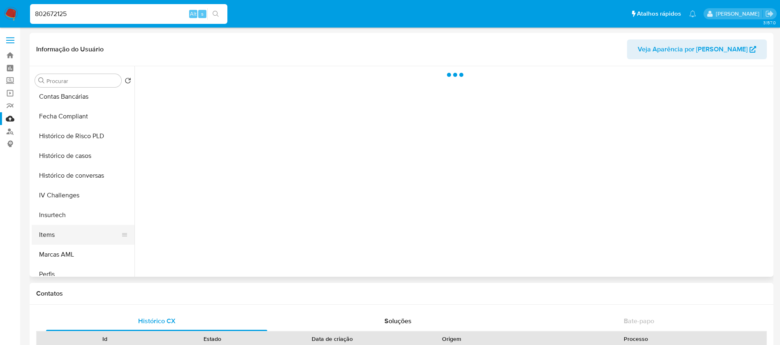
scroll to position [329, 0]
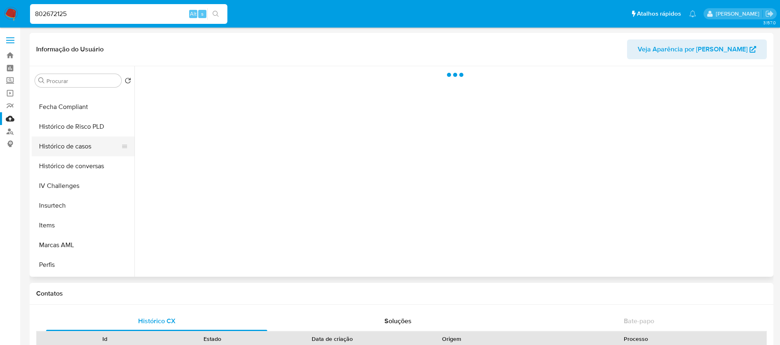
click at [63, 151] on button "Histórico de casos" at bounding box center [80, 147] width 96 height 20
select select "10"
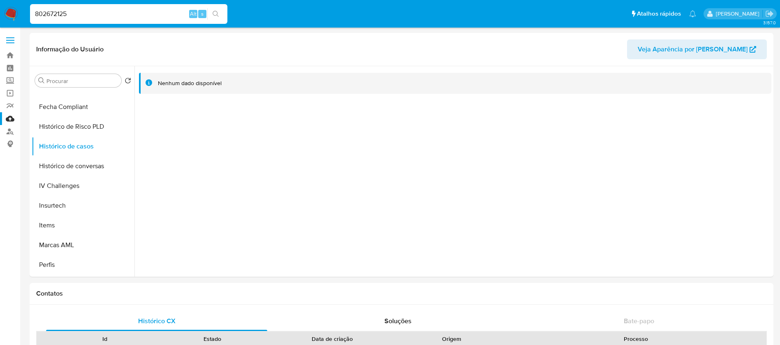
click at [97, 22] on div "802672125 Alt s" at bounding box center [128, 14] width 197 height 20
click at [95, 16] on input "802672125" at bounding box center [128, 14] width 197 height 11
paste input "1054029443"
type input "1054029443"
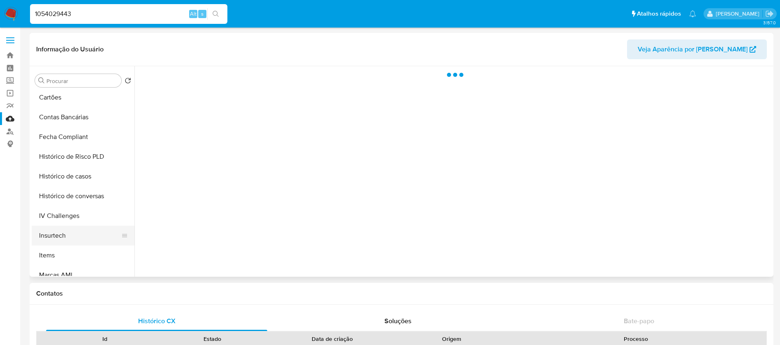
scroll to position [329, 0]
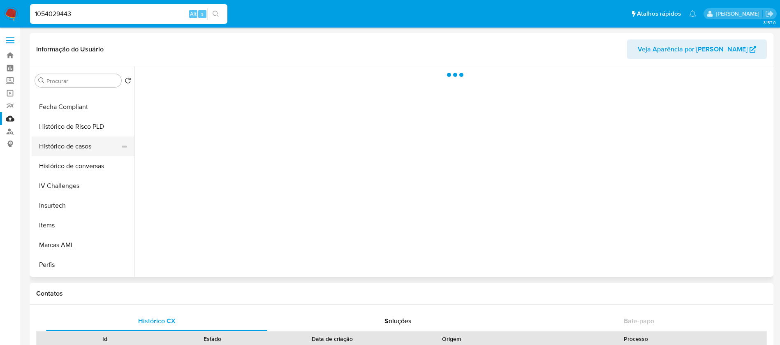
click at [60, 153] on button "Histórico de casos" at bounding box center [80, 147] width 96 height 20
select select "10"
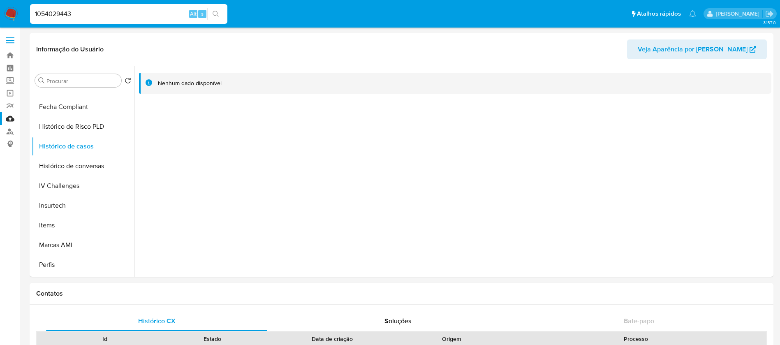
click at [104, 15] on input "1054029443" at bounding box center [128, 14] width 197 height 11
paste input "313798401"
type input "313798401"
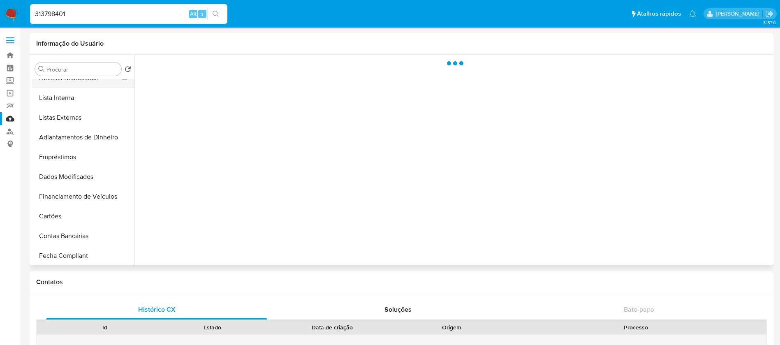
scroll to position [329, 0]
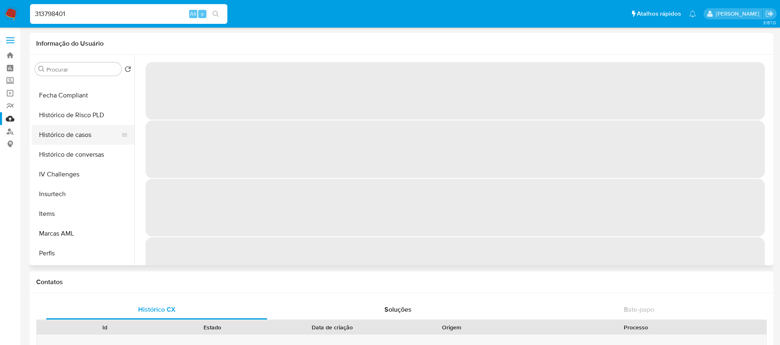
select select "10"
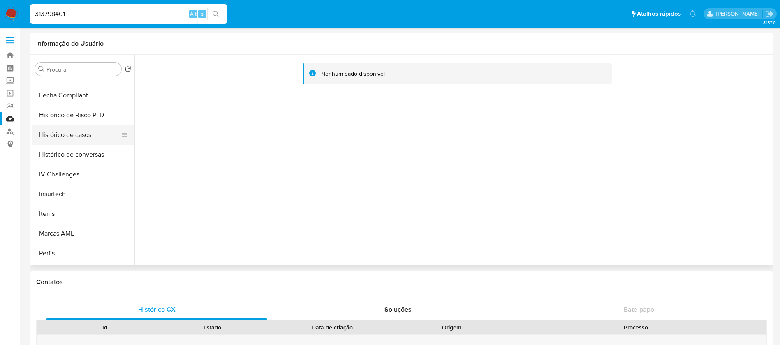
click at [59, 136] on button "Histórico de casos" at bounding box center [80, 135] width 96 height 20
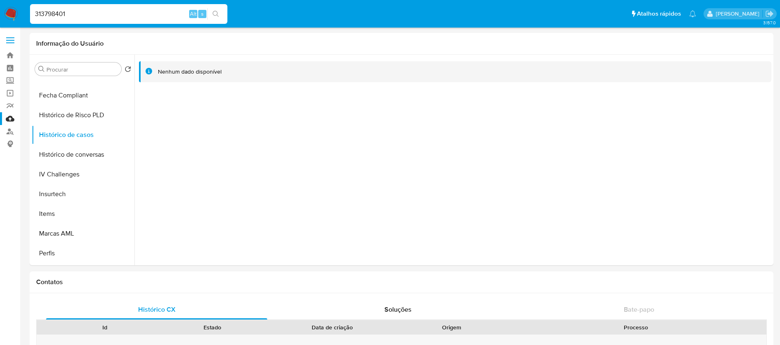
click at [98, 16] on input "313798401" at bounding box center [128, 14] width 197 height 11
paste input "2129851134"
type input "2129851134"
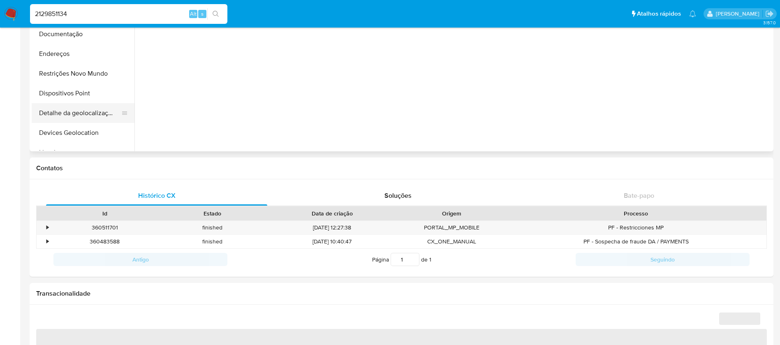
scroll to position [82, 0]
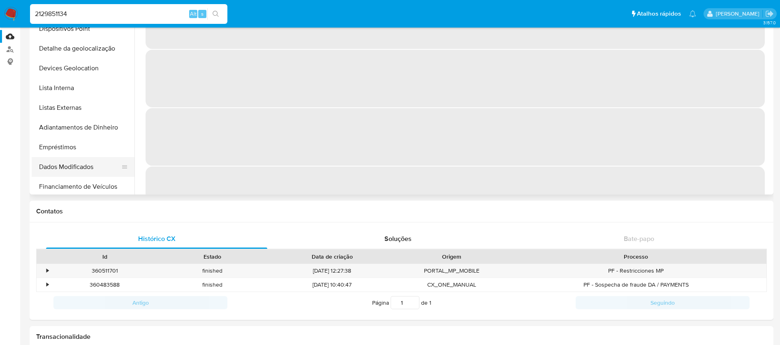
select select "10"
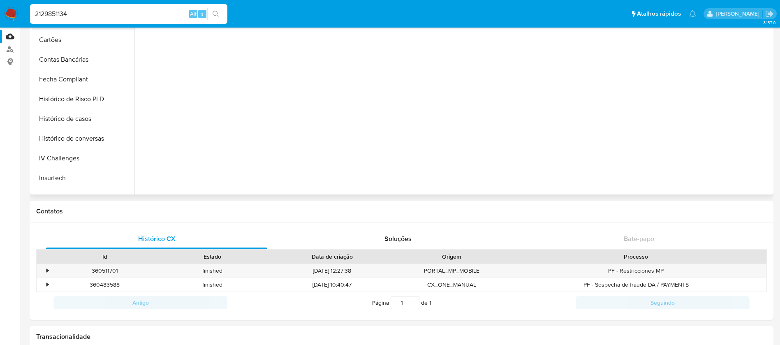
scroll to position [329, 0]
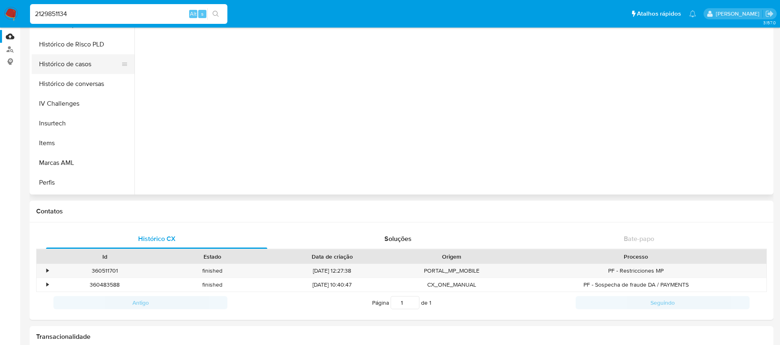
click at [58, 63] on button "Histórico de casos" at bounding box center [80, 64] width 96 height 20
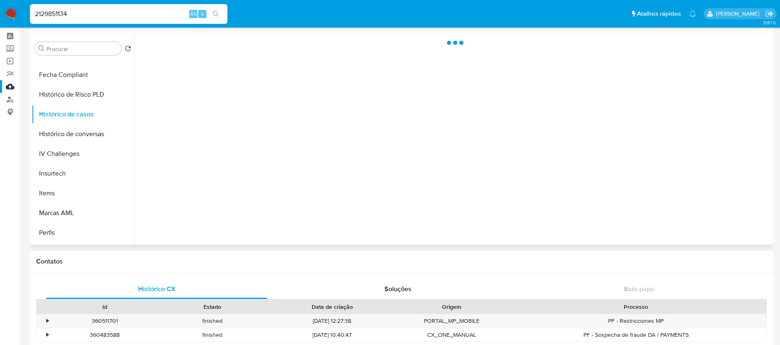
scroll to position [0, 0]
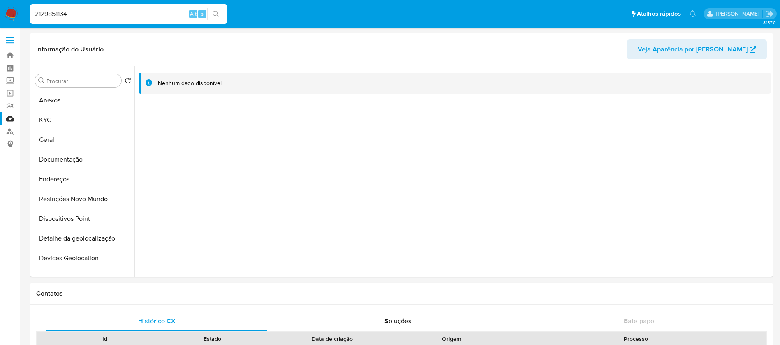
select select "10"
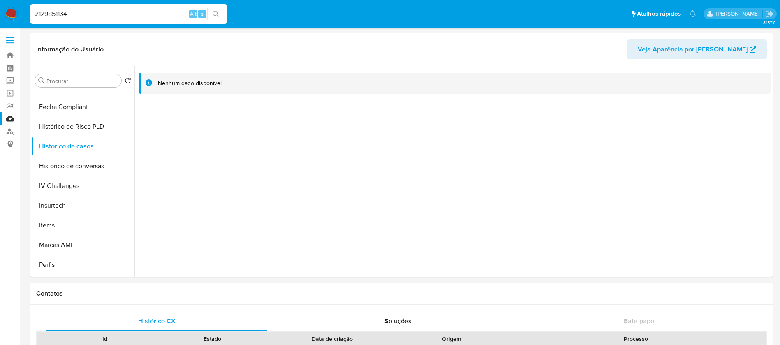
click at [75, 23] on div "2129851134 Alt s" at bounding box center [128, 14] width 197 height 20
click at [109, 14] on input "2129851134" at bounding box center [128, 14] width 197 height 11
paste input "67380252"
type input "2167380252"
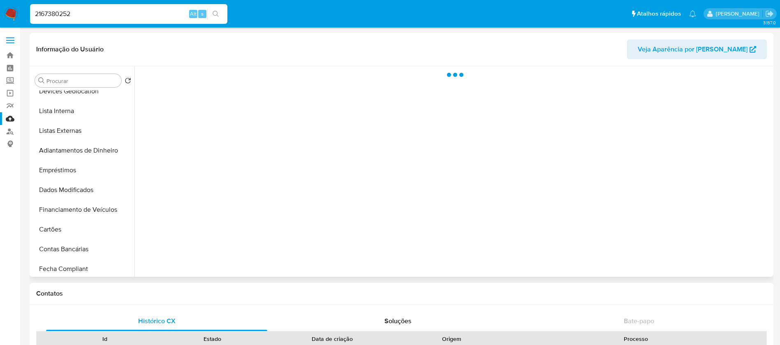
scroll to position [329, 0]
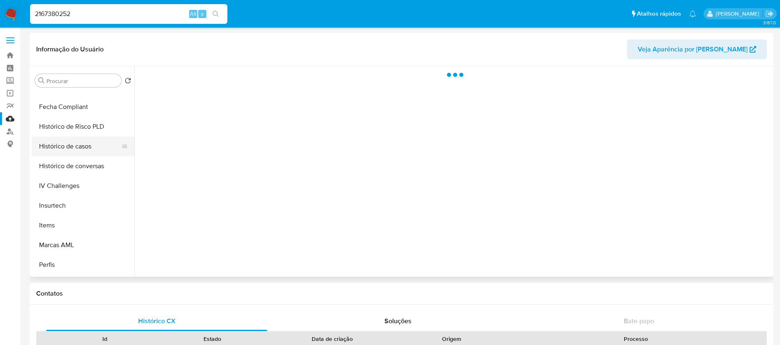
click at [61, 143] on button "Histórico de casos" at bounding box center [80, 147] width 96 height 20
select select "10"
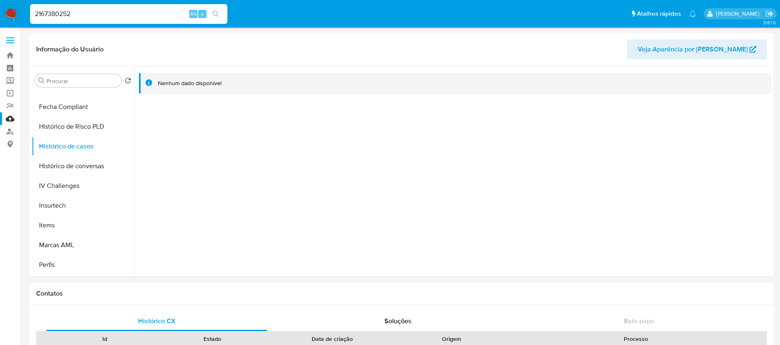
click at [95, 18] on input "2167380252" at bounding box center [128, 14] width 197 height 11
paste input "1682729585"
type input "1682729585"
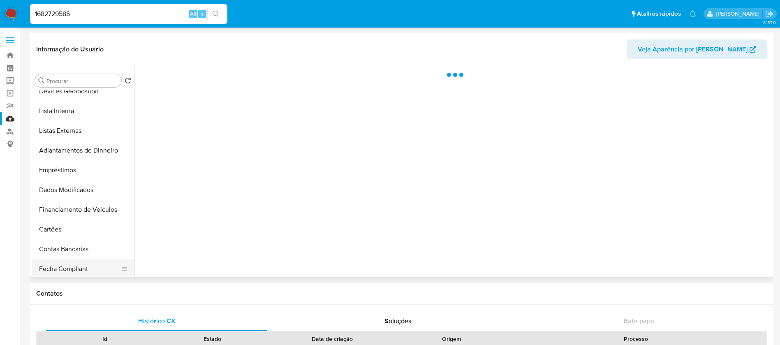
scroll to position [247, 0]
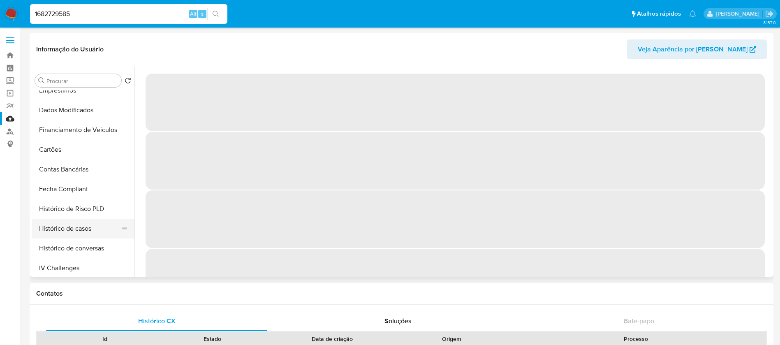
click at [58, 234] on button "Histórico de casos" at bounding box center [80, 229] width 96 height 20
select select "10"
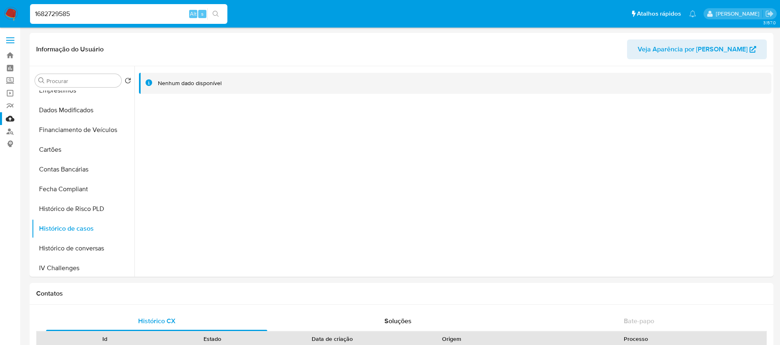
click at [103, 16] on input "1682729585" at bounding box center [128, 14] width 197 height 11
paste input "547778684"
type input "547778684"
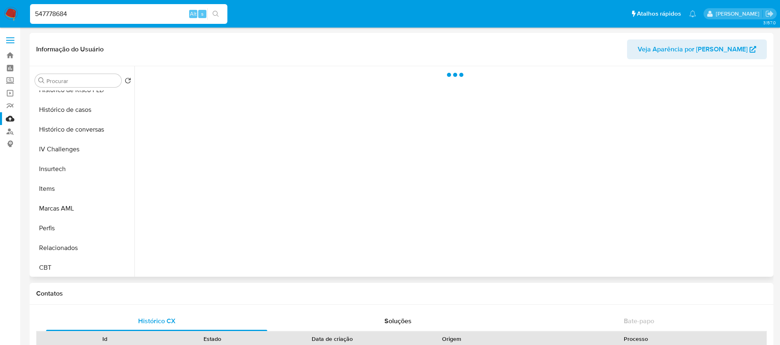
scroll to position [367, 0]
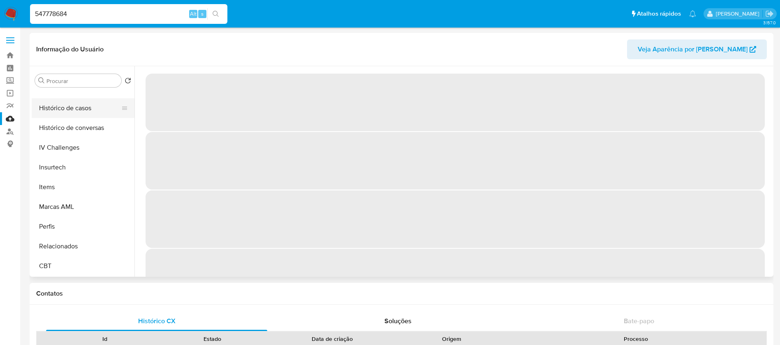
click at [53, 111] on button "Histórico de casos" at bounding box center [80, 108] width 96 height 20
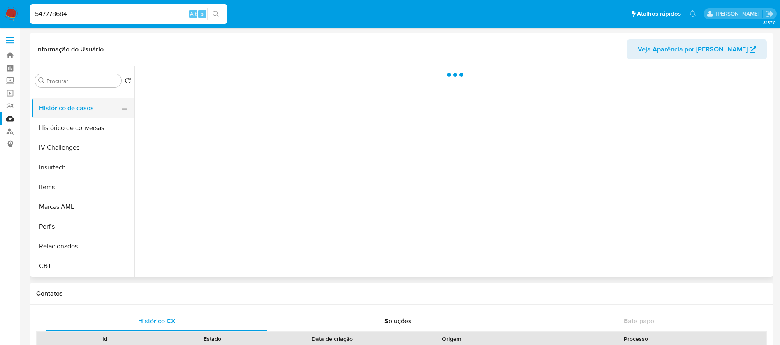
select select "10"
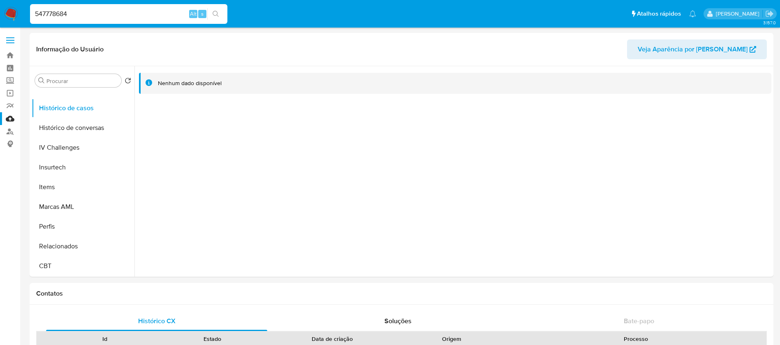
click at [97, 16] on input "547778684" at bounding box center [128, 14] width 197 height 11
paste input "1084327409"
type input "1084327409"
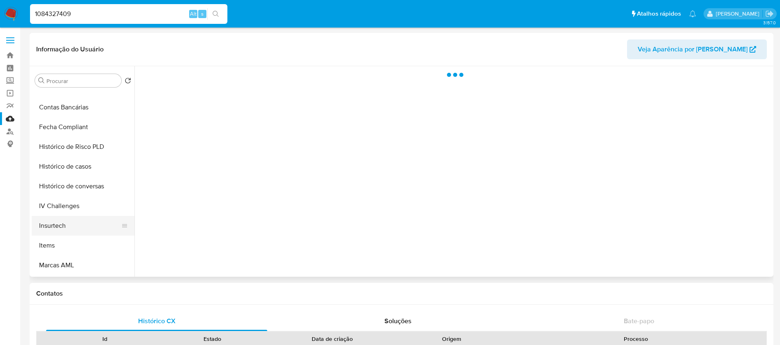
scroll to position [329, 0]
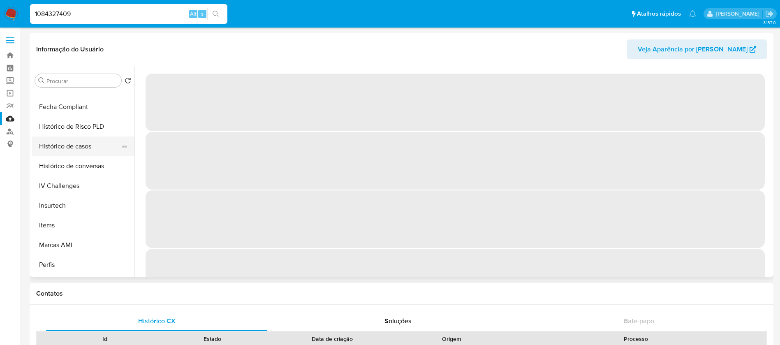
click at [56, 150] on button "Histórico de casos" at bounding box center [80, 147] width 96 height 20
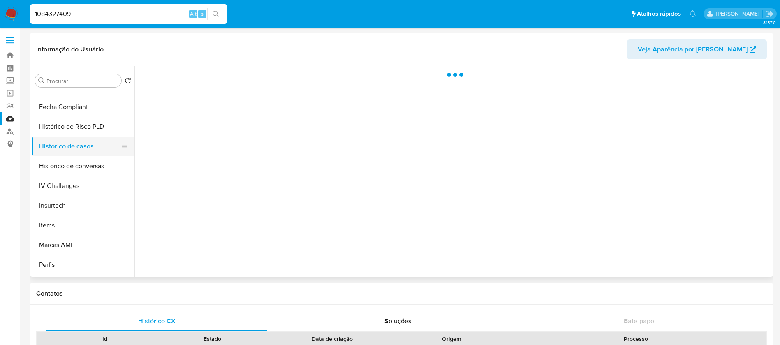
select select "10"
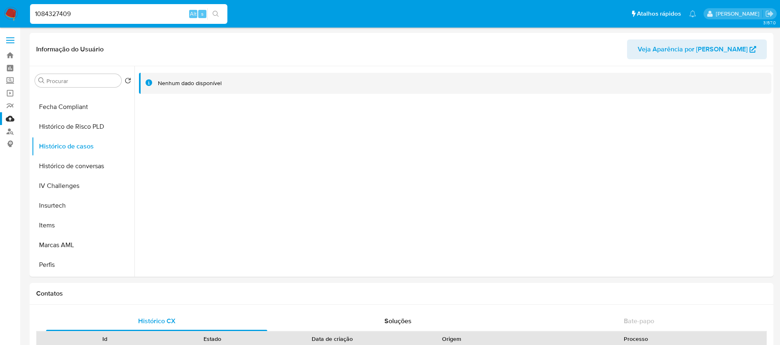
click at [95, 14] on input "1084327409" at bounding box center [128, 14] width 197 height 11
paste input "534599541"
type input "1534599541"
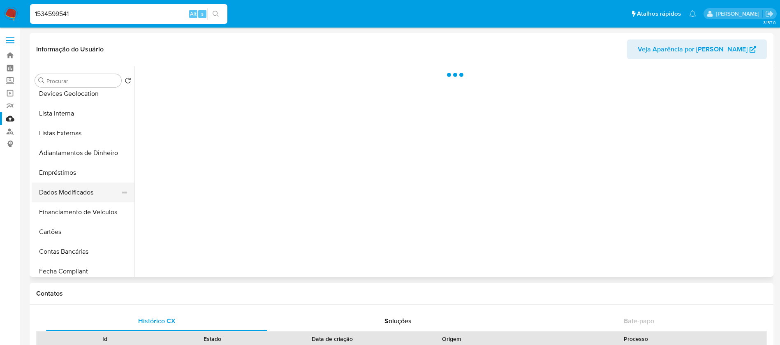
scroll to position [367, 0]
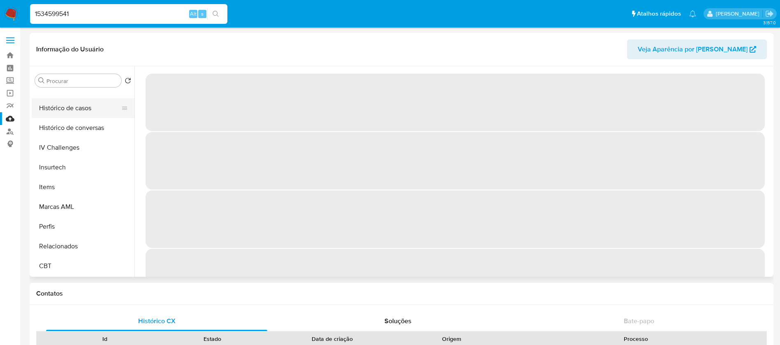
click at [58, 107] on button "Histórico de casos" at bounding box center [80, 108] width 96 height 20
select select "10"
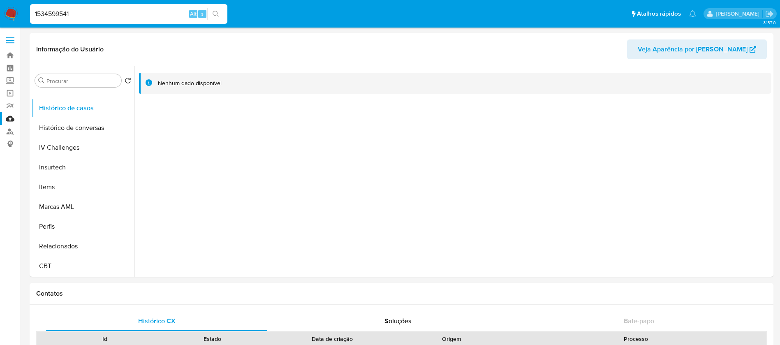
click at [111, 21] on div "1534599541 Alt s" at bounding box center [128, 14] width 197 height 20
click at [102, 15] on input "1534599541" at bounding box center [128, 14] width 197 height 11
paste input "167143795"
type input "1167143795"
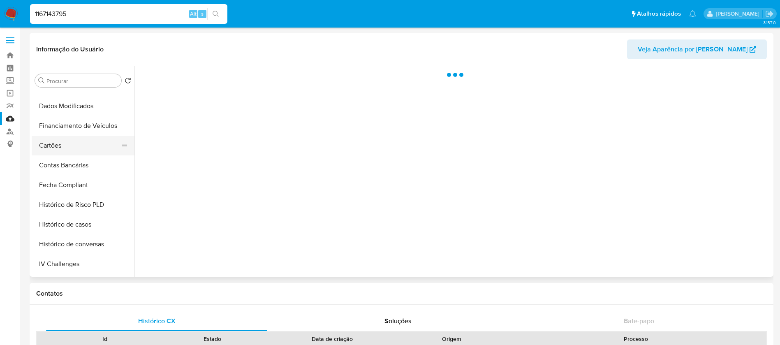
scroll to position [329, 0]
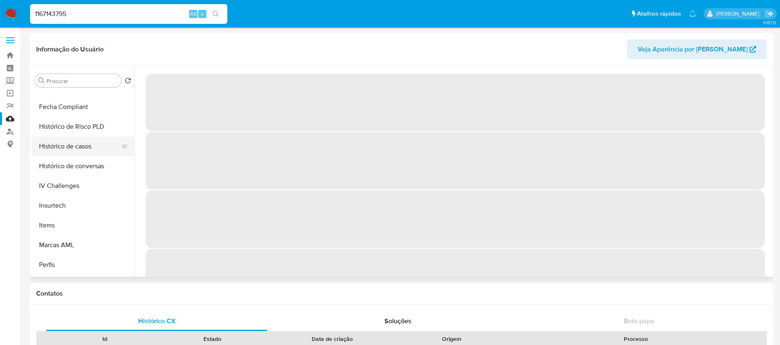
click at [57, 146] on button "Histórico de casos" at bounding box center [80, 147] width 96 height 20
select select "10"
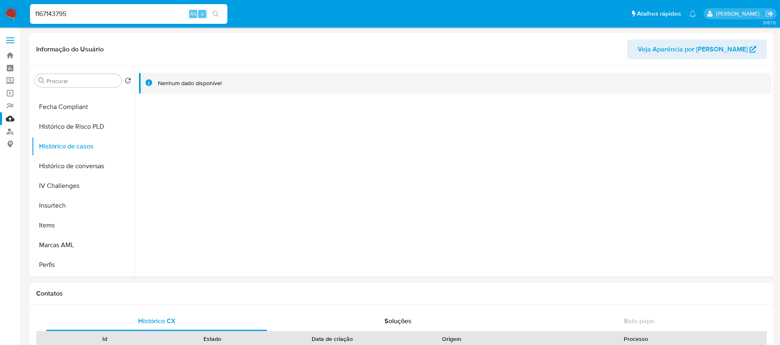
click at [96, 15] on input "1167143795" at bounding box center [128, 14] width 197 height 11
paste input "2307500563"
type input "2307500563"
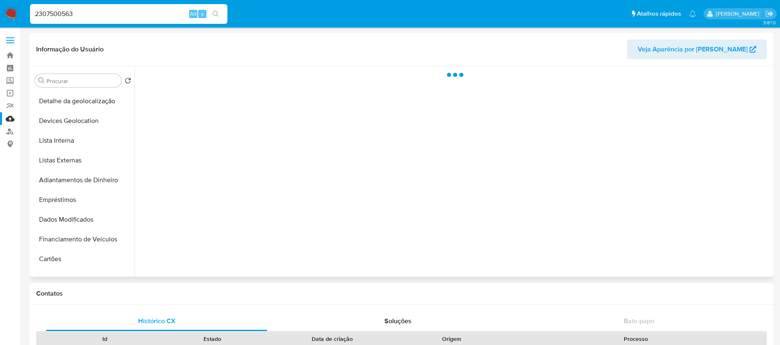
scroll to position [329, 0]
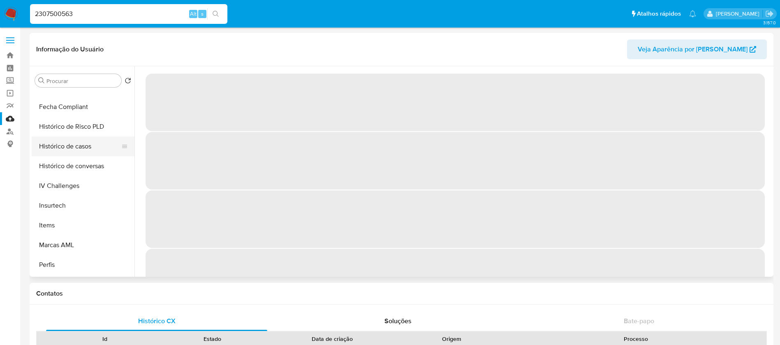
click at [61, 142] on button "Histórico de casos" at bounding box center [80, 147] width 96 height 20
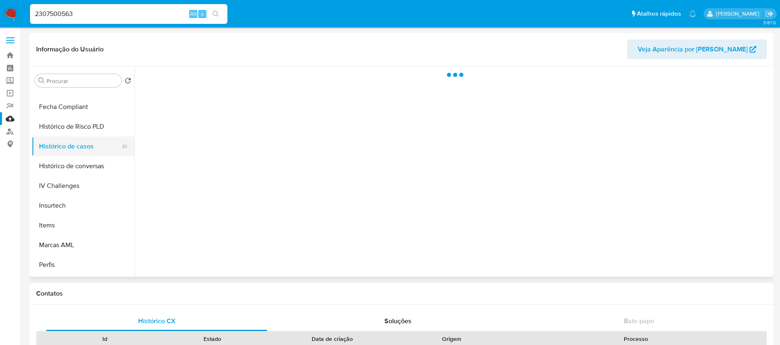
select select "10"
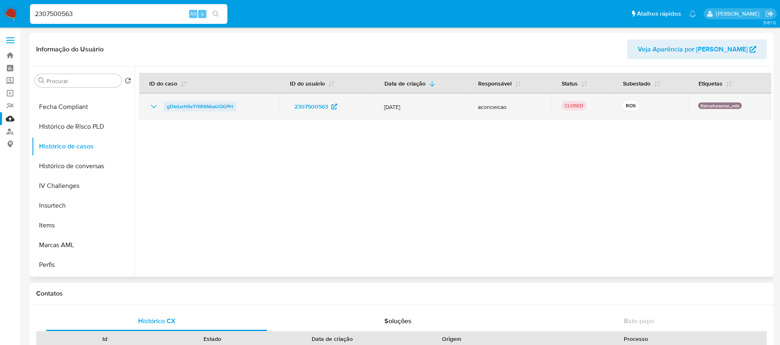
drag, startPoint x: 249, startPoint y: 106, endPoint x: 167, endPoint y: 106, distance: 82.3
click at [167, 106] on div "gDkrLvrH0vTl1lR6NbaUQGPH" at bounding box center [209, 107] width 121 height 10
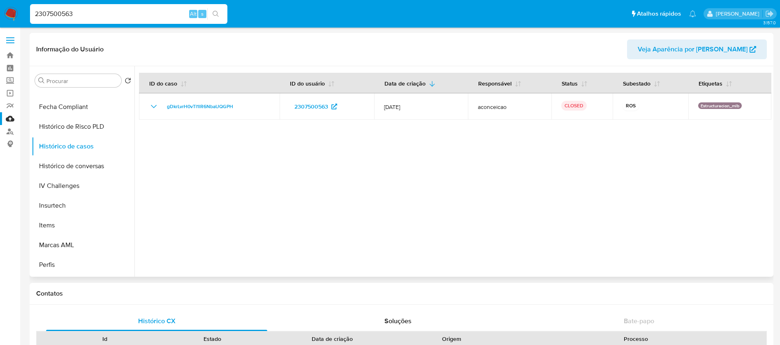
click at [230, 167] on div at bounding box center [453, 171] width 637 height 211
click at [91, 15] on input "2307500563" at bounding box center [128, 14] width 197 height 11
paste input "49001920"
type input "49001920"
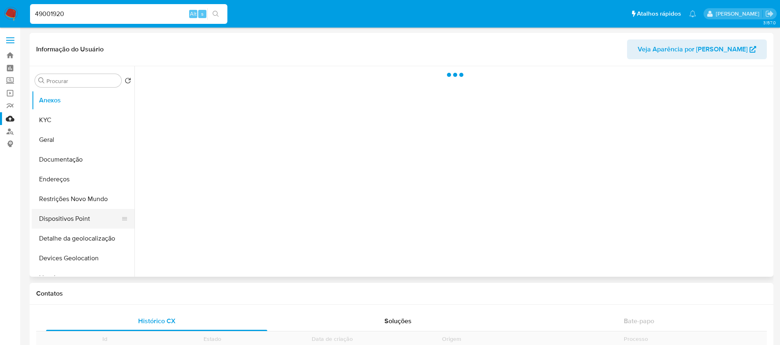
scroll to position [367, 0]
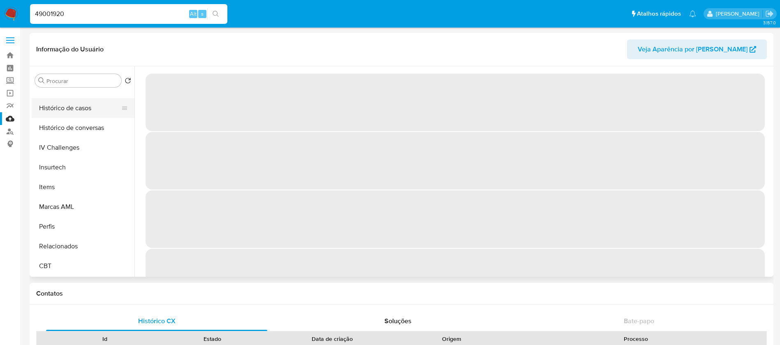
click at [59, 113] on button "Histórico de casos" at bounding box center [80, 108] width 96 height 20
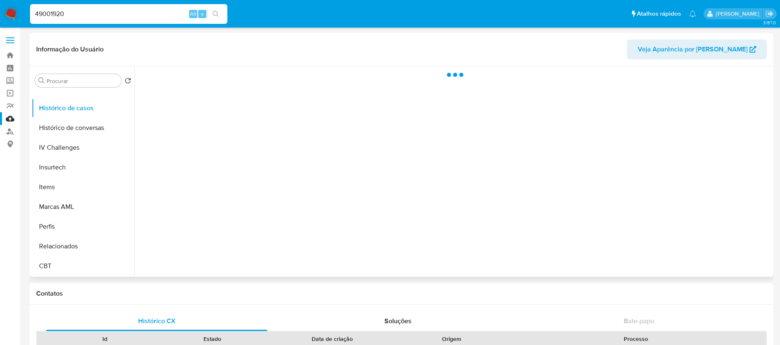
select select "10"
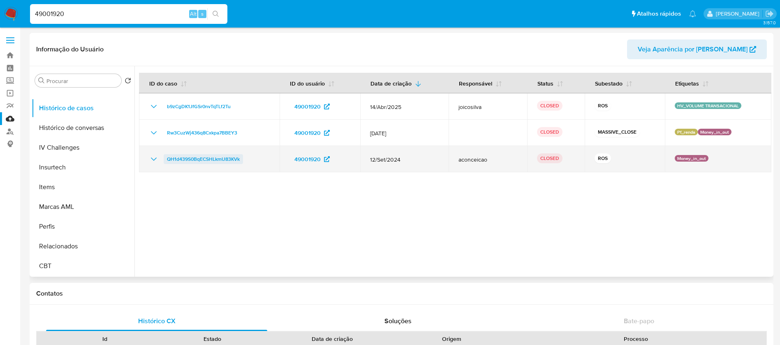
drag, startPoint x: 250, startPoint y: 158, endPoint x: 167, endPoint y: 160, distance: 82.3
click at [167, 160] on div "QH1d439S0BqECSHLkmU83KVk" at bounding box center [209, 159] width 121 height 10
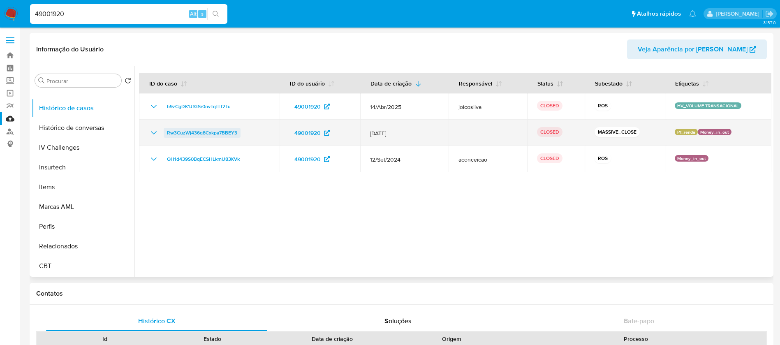
click at [196, 133] on span "Rw3CuzWj436q8Cxkpa7BBEY3" at bounding box center [202, 133] width 70 height 10
drag, startPoint x: 246, startPoint y: 137, endPoint x: 167, endPoint y: 135, distance: 79.0
click at [167, 135] on div "Rw3CuzWj436q8Cxkpa7BBEY3" at bounding box center [209, 133] width 121 height 10
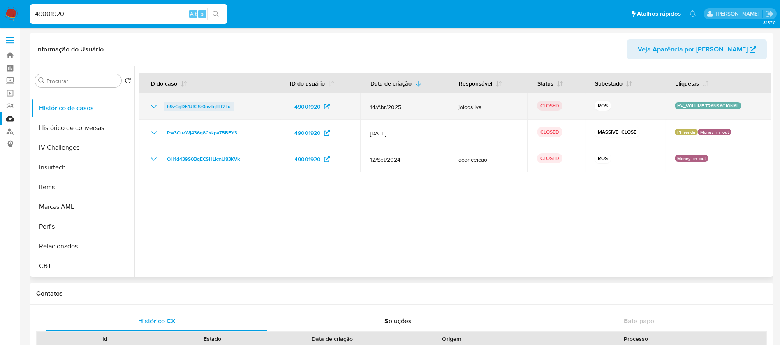
drag, startPoint x: 241, startPoint y: 104, endPoint x: 166, endPoint y: 104, distance: 74.9
click at [166, 104] on div "b9zCgDK1JfGSr0nvTqTLf2Tu" at bounding box center [209, 107] width 121 height 10
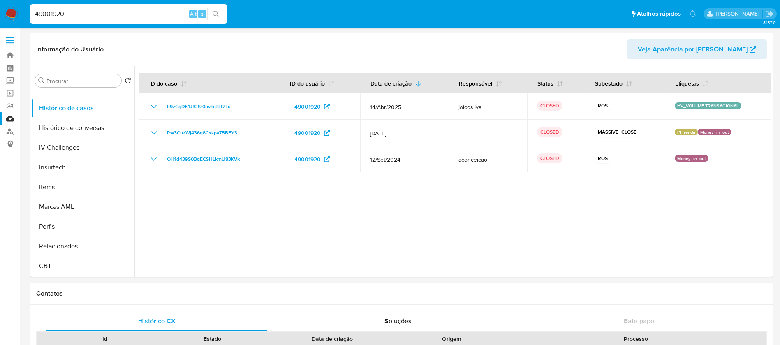
click at [86, 13] on input "49001920" at bounding box center [128, 14] width 197 height 11
paste input "811395"
type input "8113950"
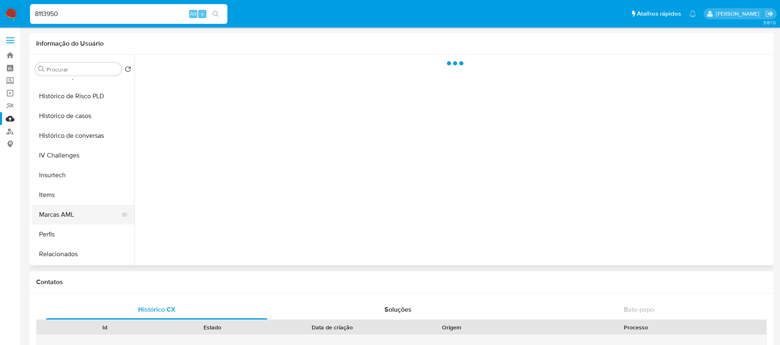
scroll to position [367, 0]
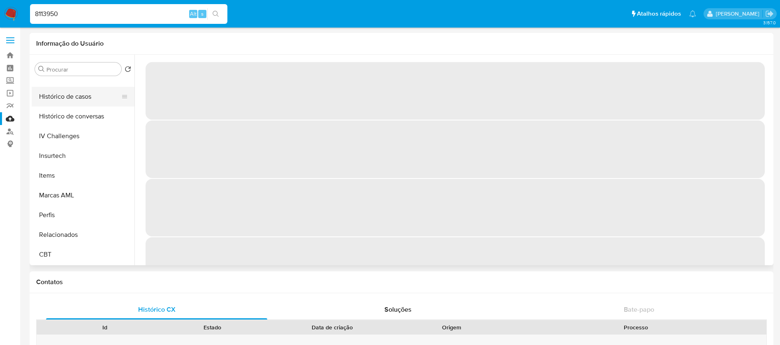
click at [63, 95] on button "Histórico de casos" at bounding box center [80, 97] width 96 height 20
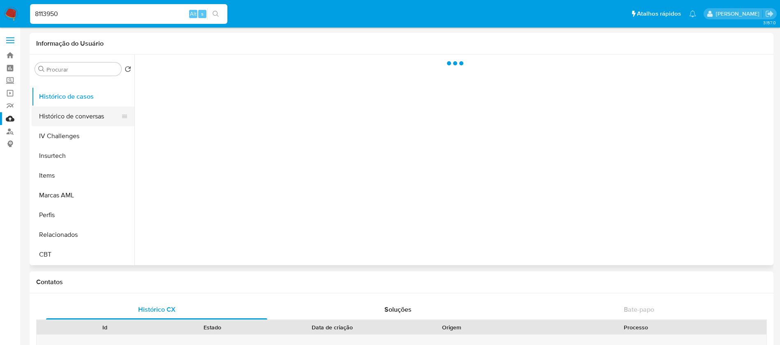
select select "10"
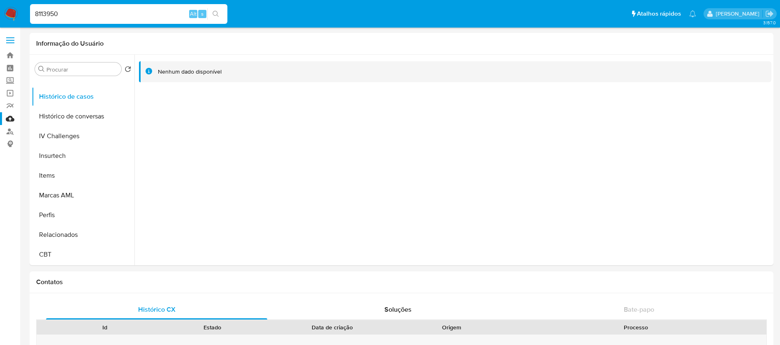
click at [118, 17] on input "8113950" at bounding box center [128, 14] width 197 height 11
paste input "184834282"
type input "184834282"
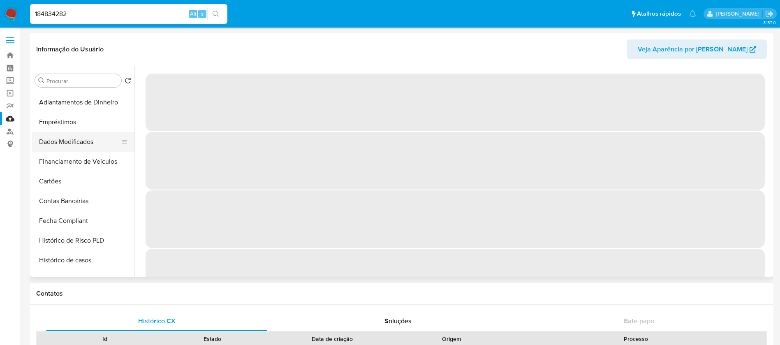
scroll to position [247, 0]
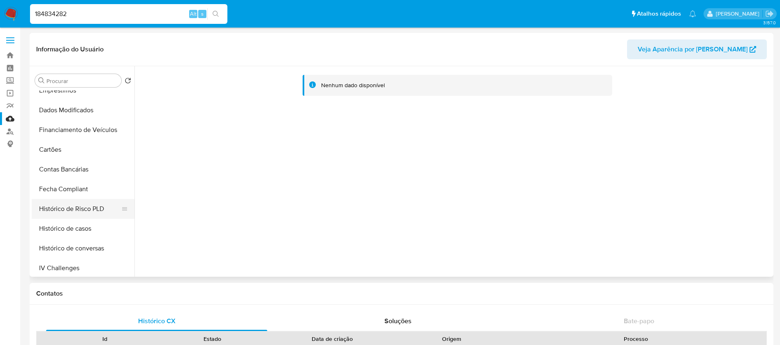
select select "10"
click at [68, 229] on button "Histórico de casos" at bounding box center [80, 229] width 96 height 20
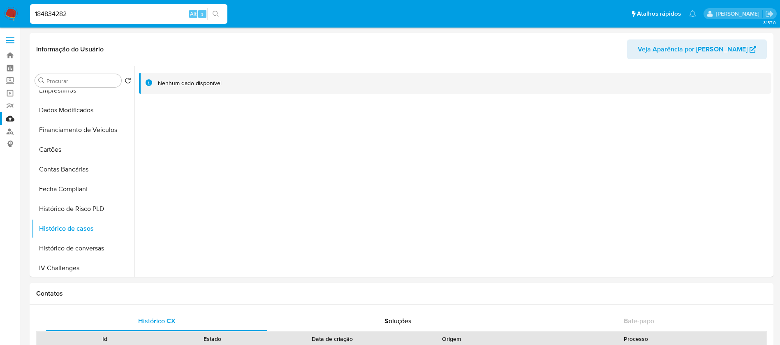
click at [117, 10] on input "184834282" at bounding box center [128, 14] width 197 height 11
paste input "52927170"
type input "529271702"
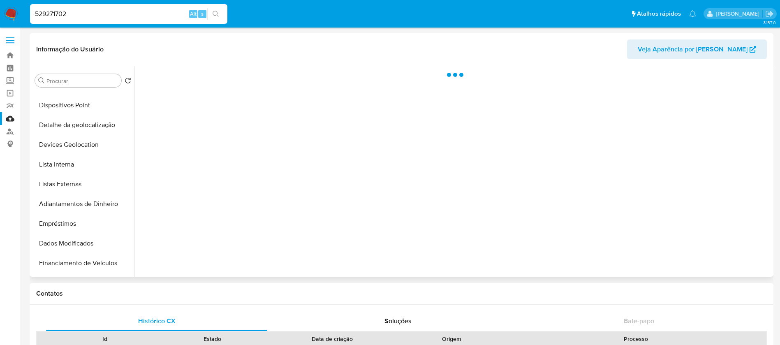
scroll to position [329, 0]
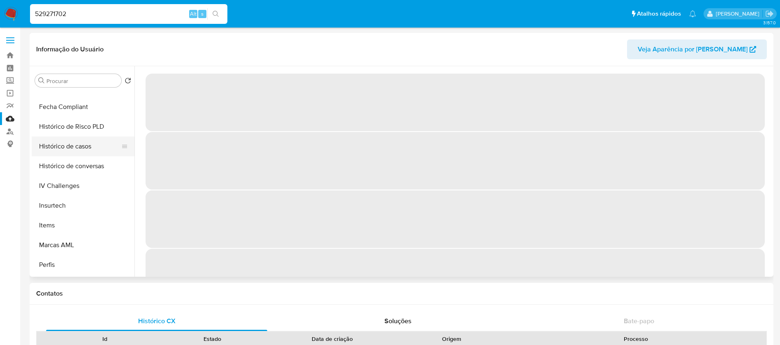
click at [58, 143] on button "Histórico de casos" at bounding box center [80, 147] width 96 height 20
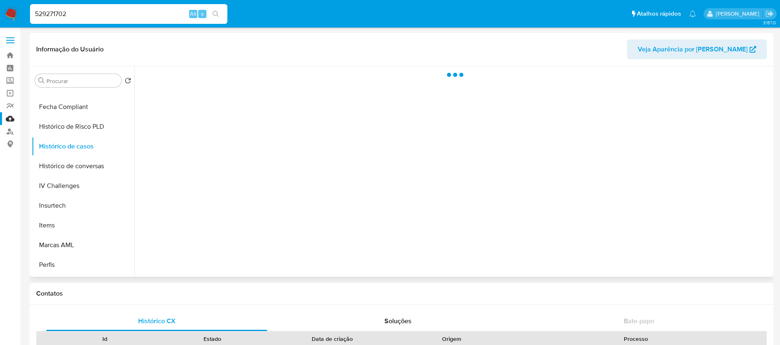
select select "10"
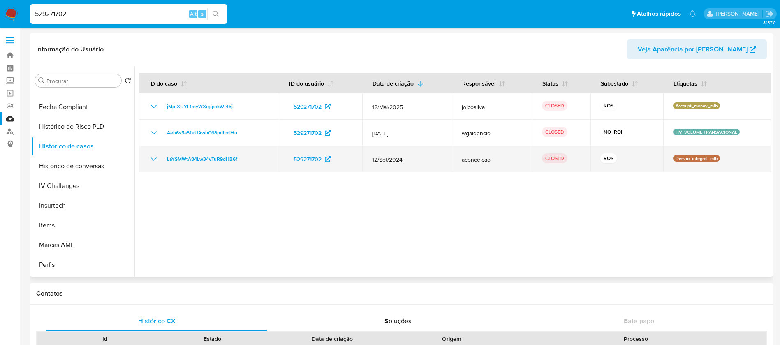
drag, startPoint x: 721, startPoint y: 160, endPoint x: 672, endPoint y: 159, distance: 49.0
click at [673, 159] on div "Desvio_integral_mlb" at bounding box center [717, 159] width 89 height 8
click at [686, 159] on p "Desvio_integral_mlb" at bounding box center [696, 158] width 47 height 7
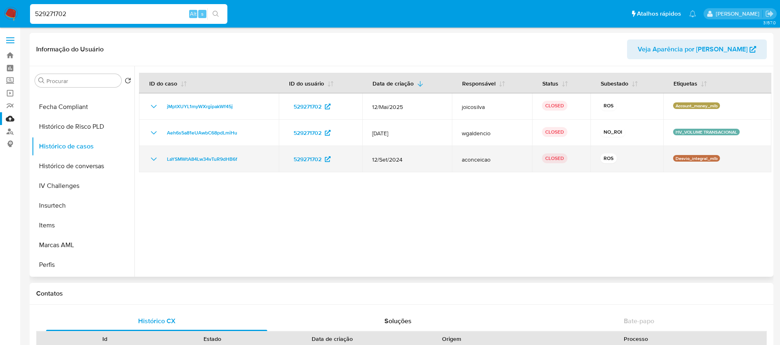
click at [686, 159] on p "Desvio_integral_mlb" at bounding box center [696, 158] width 47 height 7
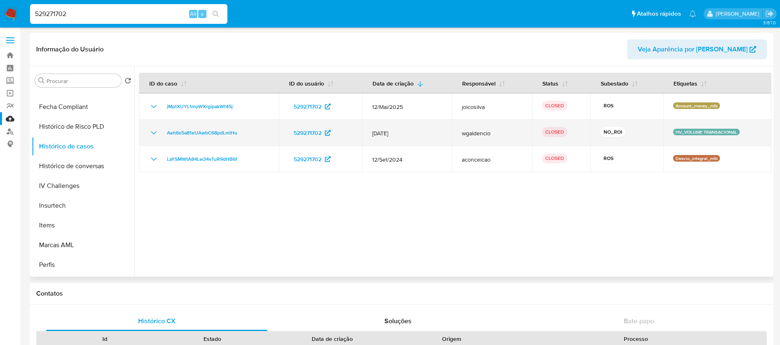
click at [693, 133] on p "HV_VOLUME TRANSACIONAL" at bounding box center [706, 132] width 67 height 7
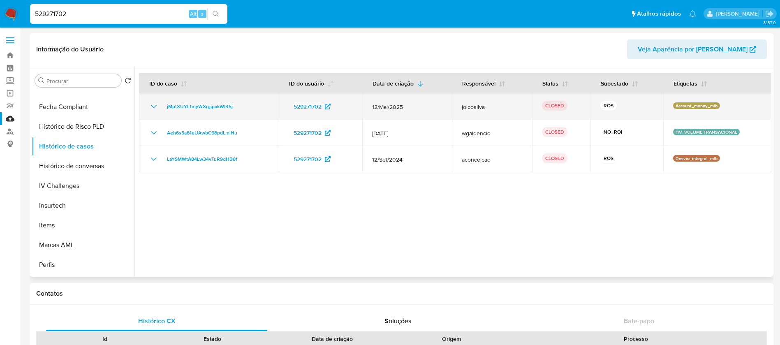
click at [696, 102] on p "Account_money_mlb" at bounding box center [696, 105] width 47 height 7
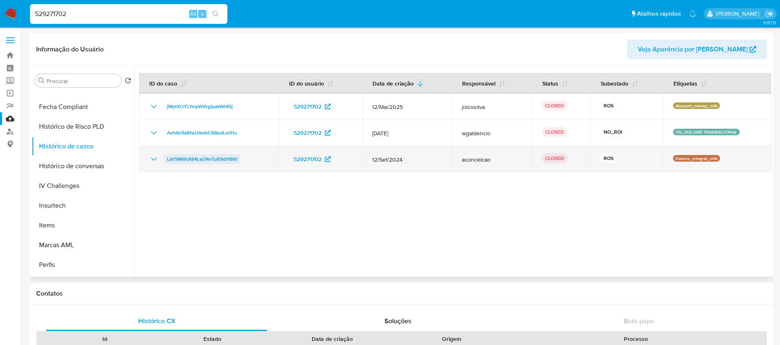
drag, startPoint x: 244, startPoint y: 162, endPoint x: 167, endPoint y: 162, distance: 76.5
click at [167, 162] on div "LaYSMWtA84Lw34vTuR9dHB6f" at bounding box center [209, 159] width 120 height 10
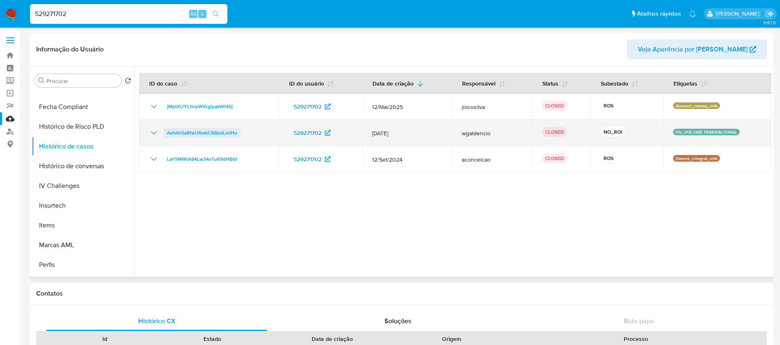
drag, startPoint x: 246, startPoint y: 130, endPoint x: 167, endPoint y: 132, distance: 78.6
click at [167, 132] on div "Aeh6s5a81eUAwbC68pdLmiHu" at bounding box center [209, 133] width 120 height 10
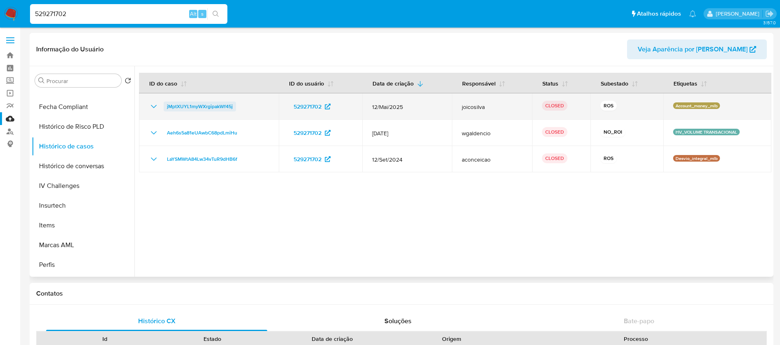
drag, startPoint x: 244, startPoint y: 102, endPoint x: 167, endPoint y: 104, distance: 77.0
click at [167, 104] on div "jMptXUYL1myWXrgipakWf45j" at bounding box center [209, 107] width 120 height 10
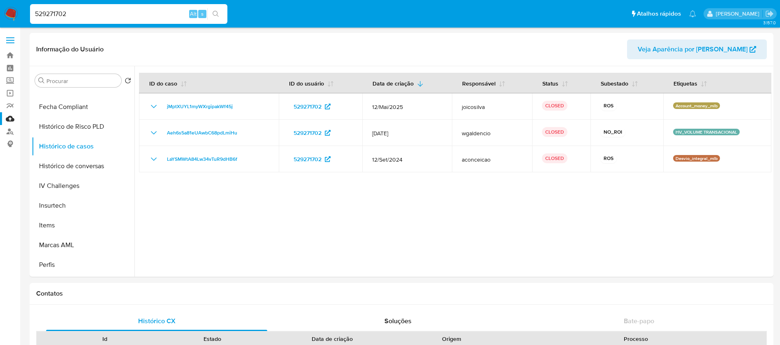
click at [95, 14] on input "529271702" at bounding box center [128, 14] width 197 height 11
paste input "18483428"
type input "184834282"
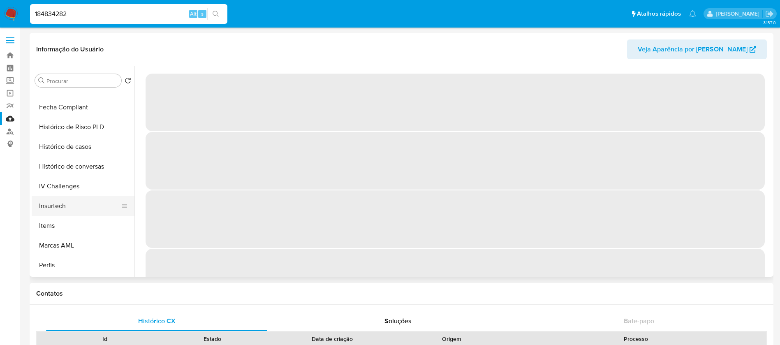
scroll to position [329, 0]
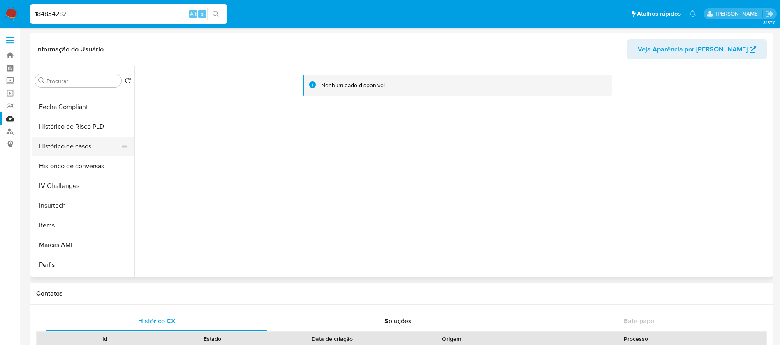
click at [62, 151] on button "Histórico de casos" at bounding box center [80, 147] width 96 height 20
select select "10"
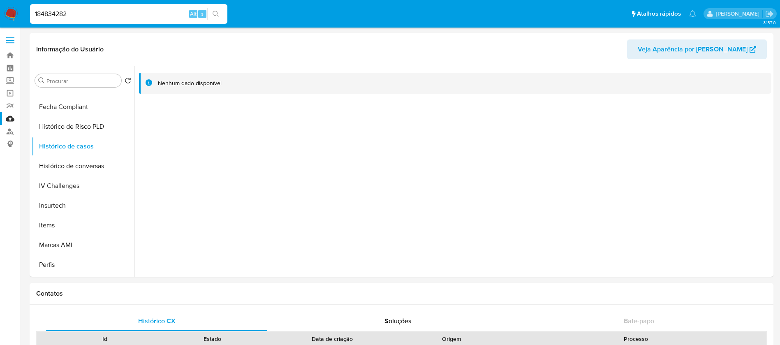
click at [111, 15] on input "184834282" at bounding box center [128, 14] width 197 height 11
paste input "52927170"
type input "529271702"
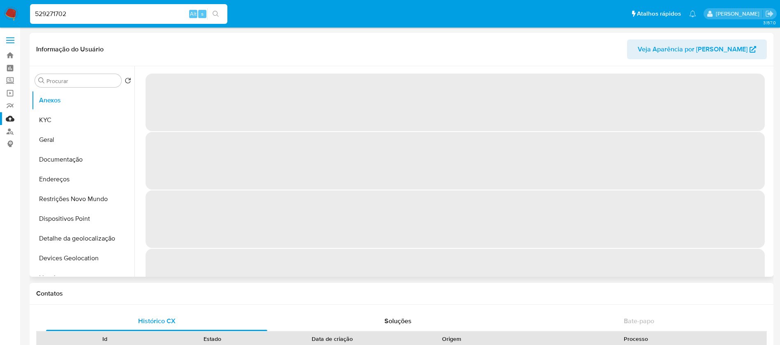
select select "10"
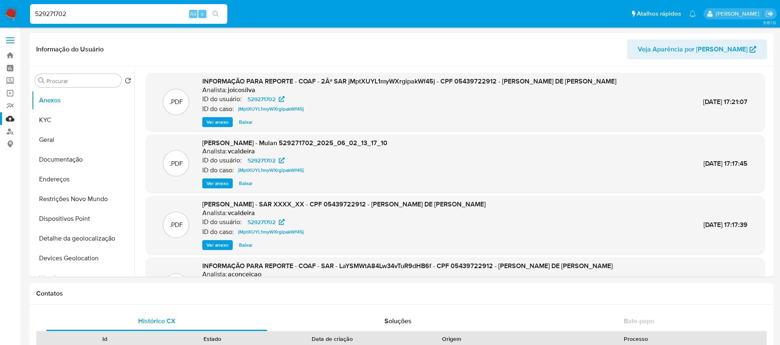
click at [129, 13] on input "529271702" at bounding box center [128, 14] width 197 height 11
paste input "8113950"
type input "8113950"
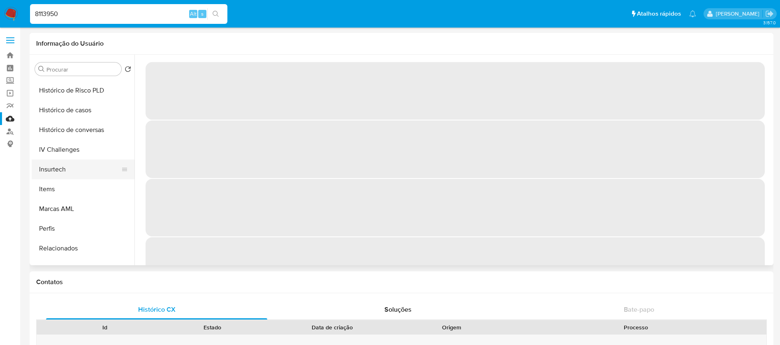
select select "10"
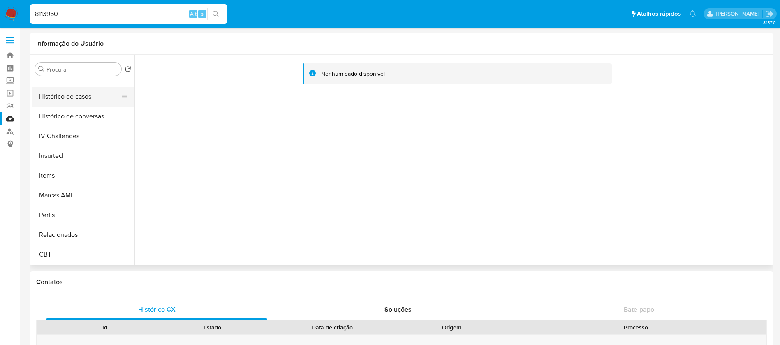
click at [67, 101] on button "Histórico de casos" at bounding box center [80, 97] width 96 height 20
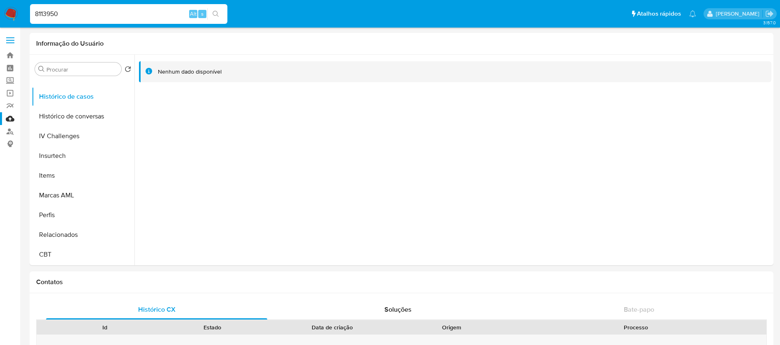
click at [83, 17] on input "8113950" at bounding box center [128, 14] width 197 height 11
paste input "184834282"
type input "184834282"
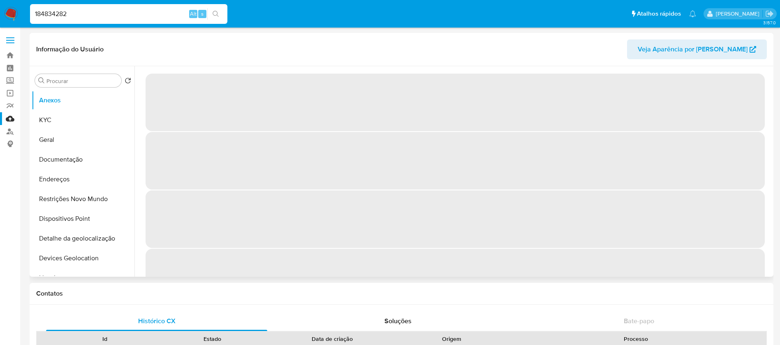
select select "10"
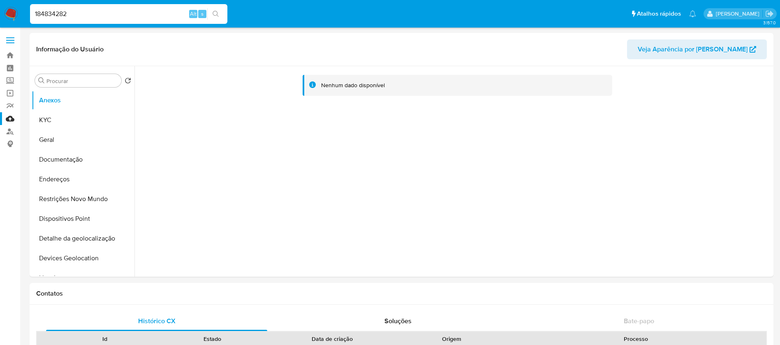
select select "10"
click at [108, 14] on input "184834282" at bounding box center [128, 14] width 197 height 11
paste input "49001920"
type input "49001920"
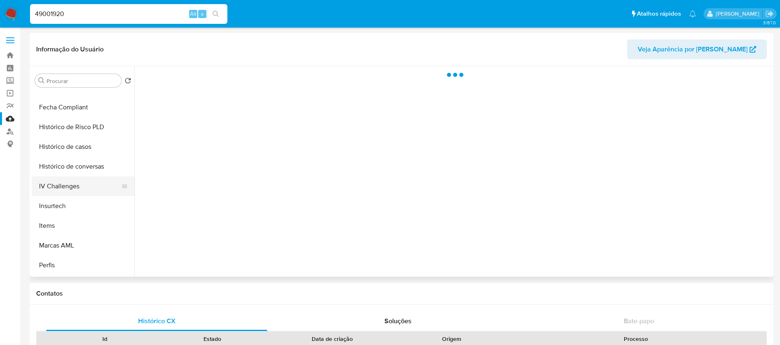
scroll to position [329, 0]
click at [58, 142] on button "Histórico de casos" at bounding box center [80, 147] width 96 height 20
select select "10"
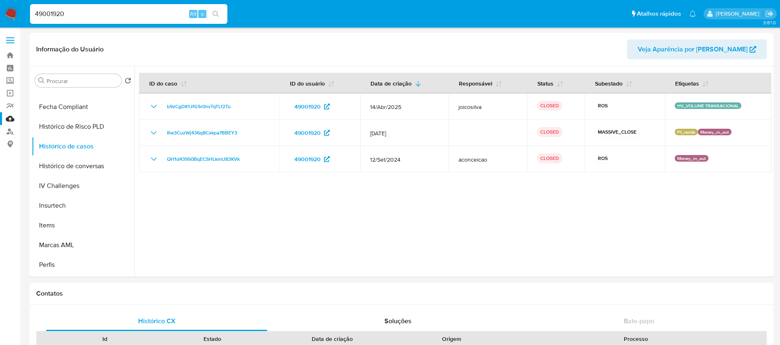
click at [102, 14] on input "49001920" at bounding box center [128, 14] width 197 height 11
paste input "811395"
type input "8113950"
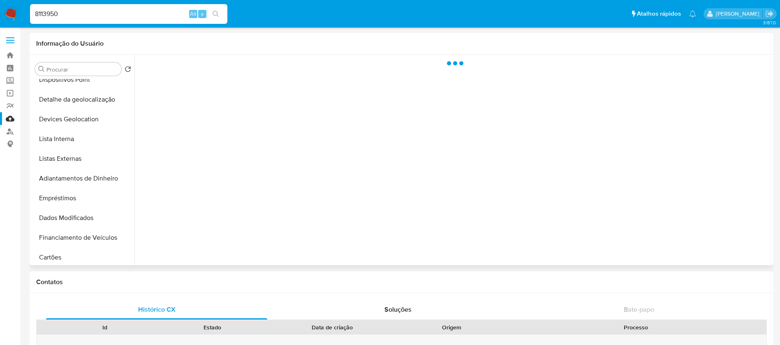
scroll to position [329, 0]
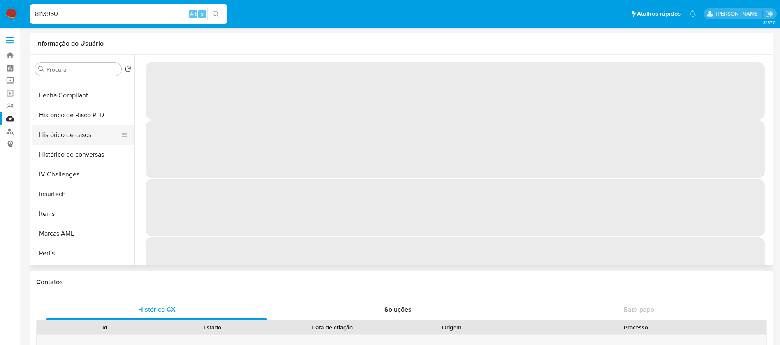
click at [65, 135] on button "Histórico de casos" at bounding box center [80, 135] width 96 height 20
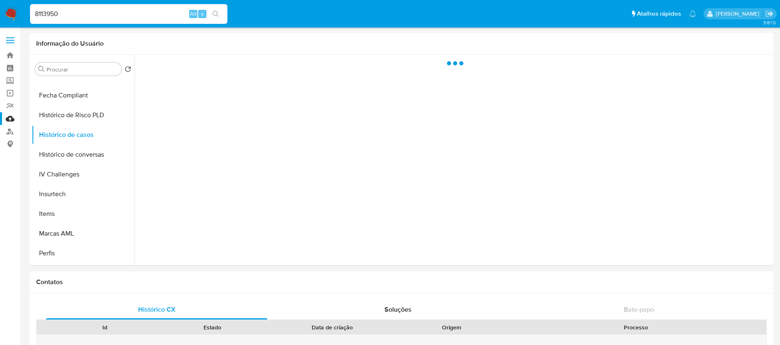
select select "10"
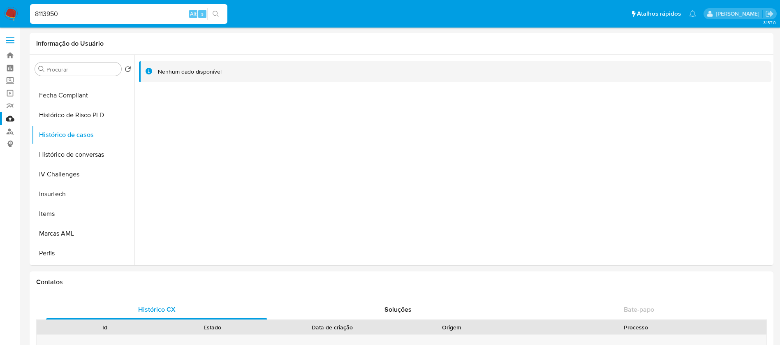
click at [71, 16] on input "8113950" at bounding box center [128, 14] width 197 height 11
paste input "184834282"
type input "184834282"
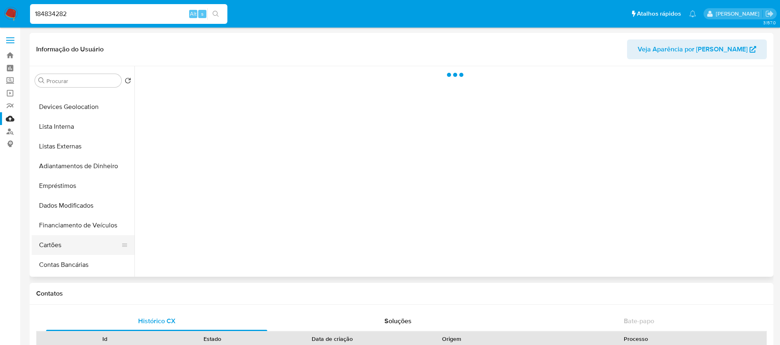
scroll to position [247, 0]
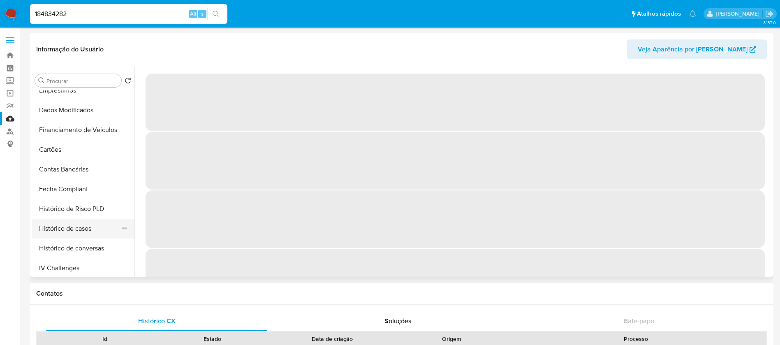
click at [69, 225] on button "Histórico de casos" at bounding box center [80, 229] width 96 height 20
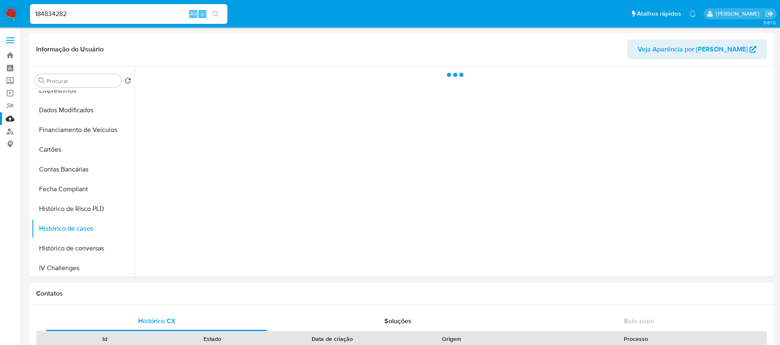
select select "10"
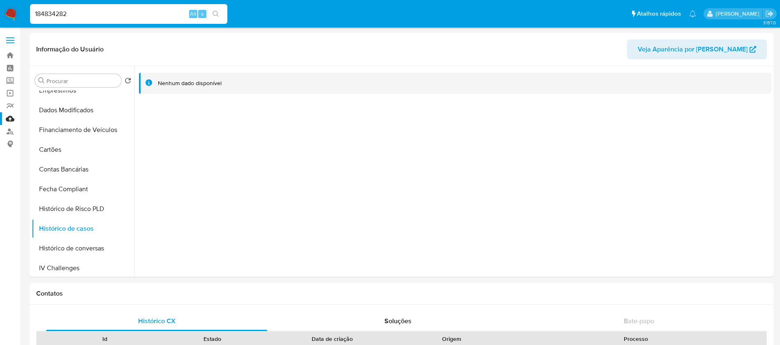
click at [93, 18] on input "184834282" at bounding box center [128, 14] width 197 height 11
paste input "52927170"
type input "529271702"
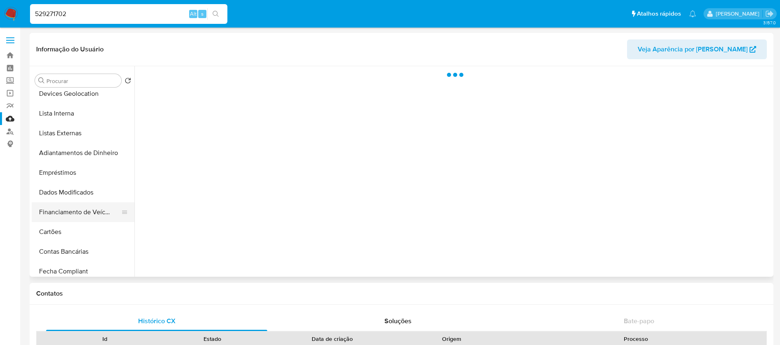
scroll to position [329, 0]
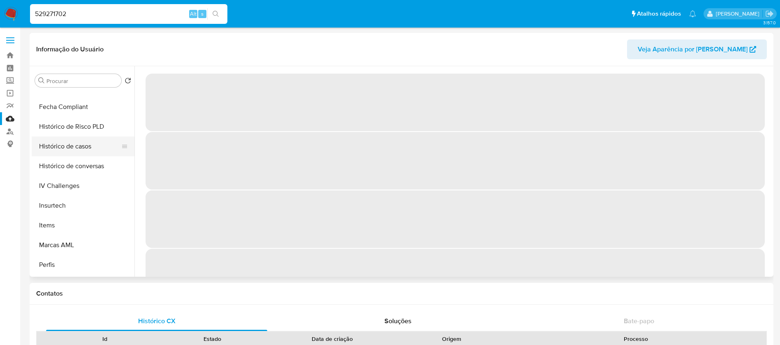
select select "10"
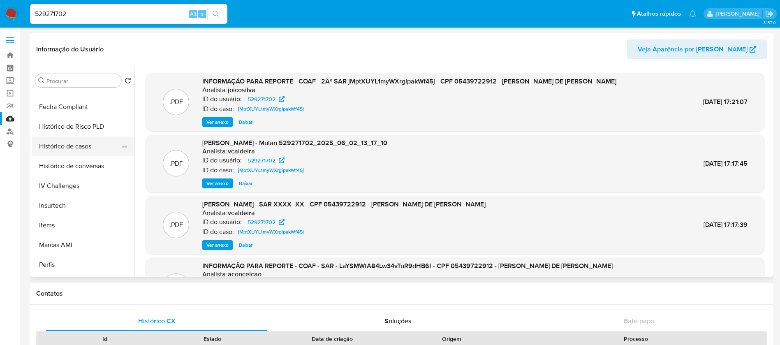
click at [59, 150] on button "Histórico de casos" at bounding box center [80, 147] width 96 height 20
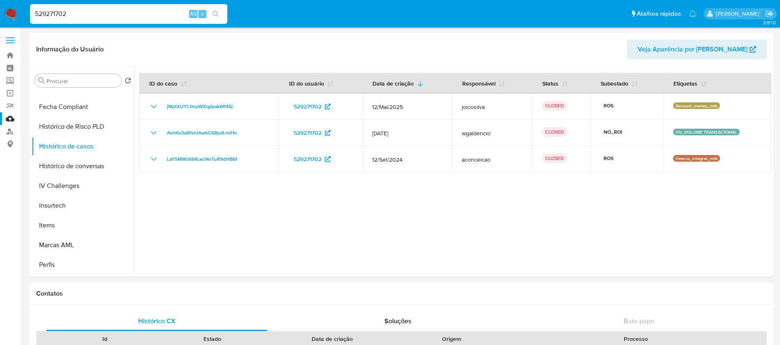
click at [96, 12] on input "529271702" at bounding box center [128, 14] width 197 height 11
paste input "184606435"
type input "184606435"
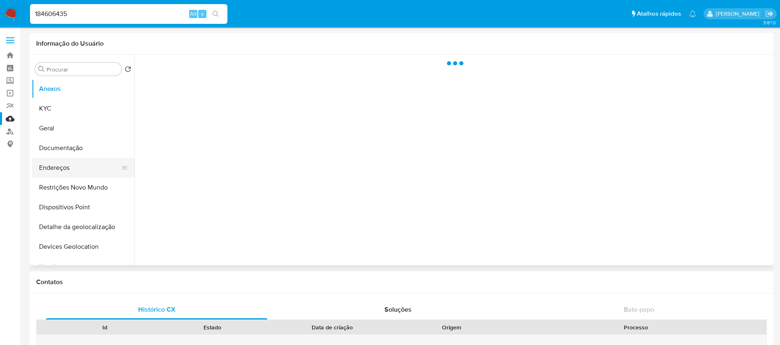
scroll to position [247, 0]
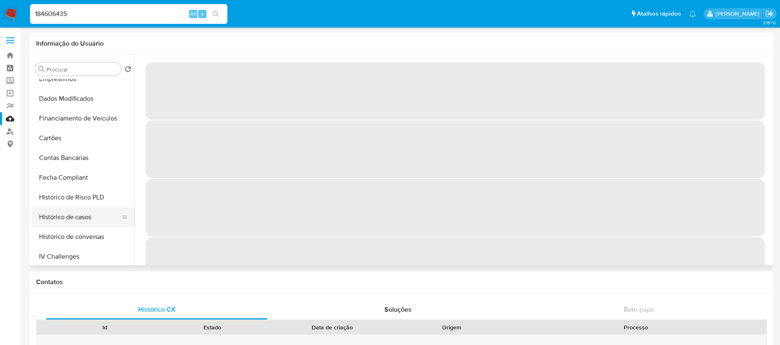
select select "10"
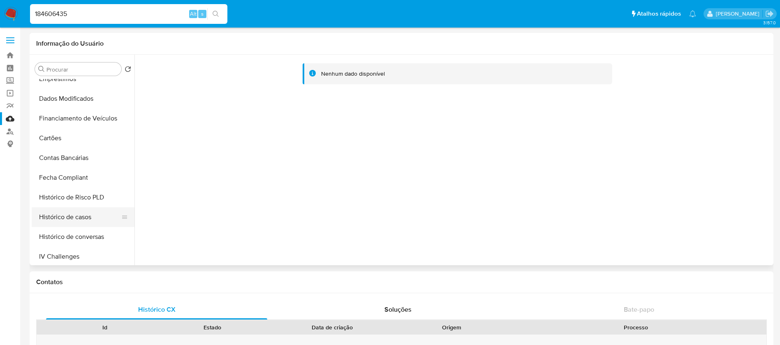
click at [61, 220] on button "Histórico de casos" at bounding box center [80, 217] width 96 height 20
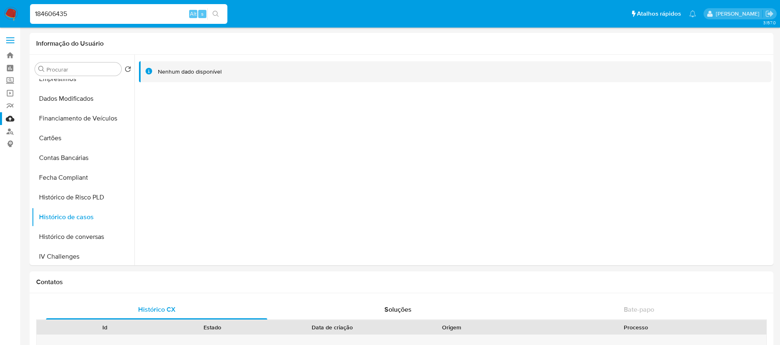
click at [137, 16] on input "184606435" at bounding box center [128, 14] width 197 height 11
paste input "45227826"
type input "145227826"
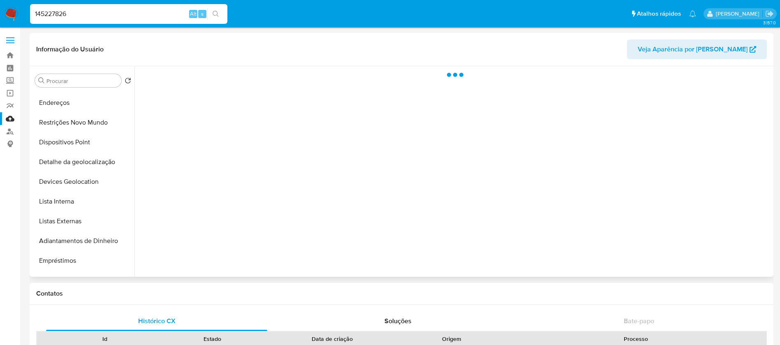
scroll to position [367, 0]
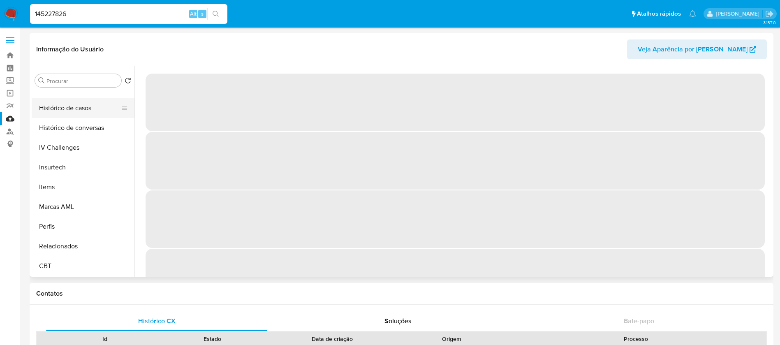
click at [58, 111] on button "Histórico de casos" at bounding box center [80, 108] width 96 height 20
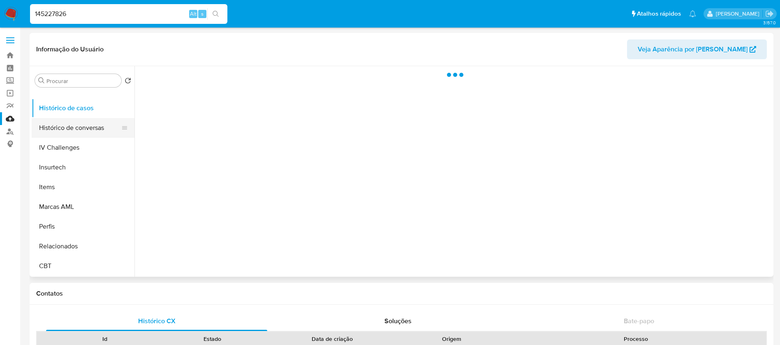
select select "10"
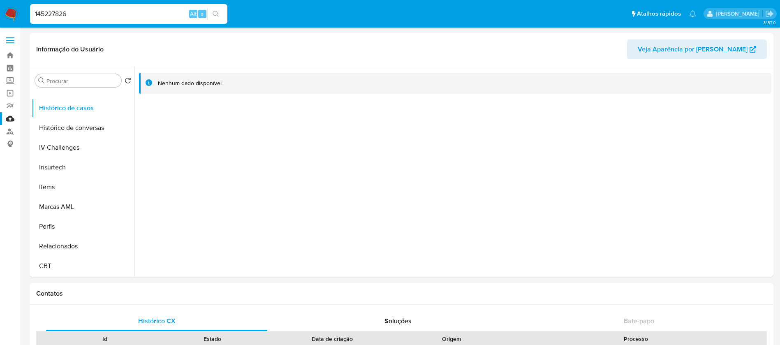
click at [122, 10] on input "145227826" at bounding box center [128, 14] width 197 height 11
paste input "278290441"
type input "278290441"
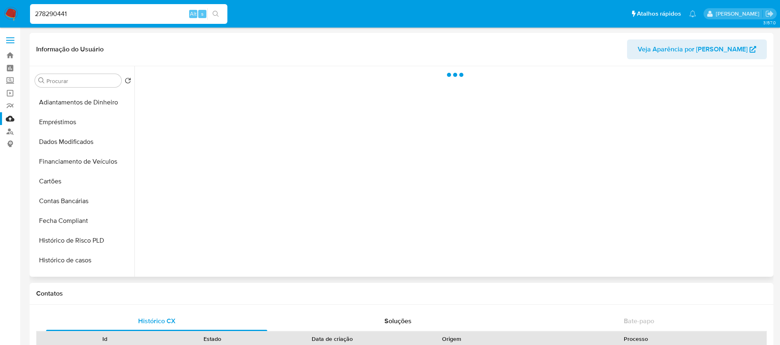
scroll to position [367, 0]
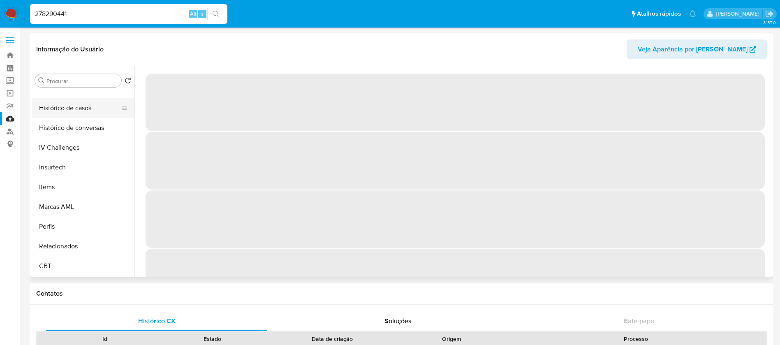
click at [59, 114] on button "Histórico de casos" at bounding box center [80, 108] width 96 height 20
select select "10"
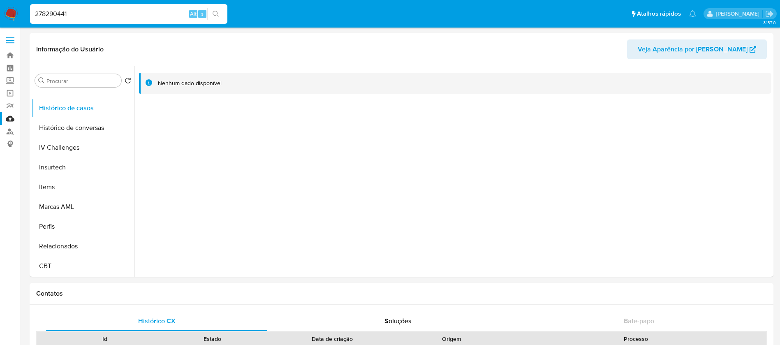
click at [89, 14] on input "278290441" at bounding box center [128, 14] width 197 height 11
paste input "157390834"
type input "157390834"
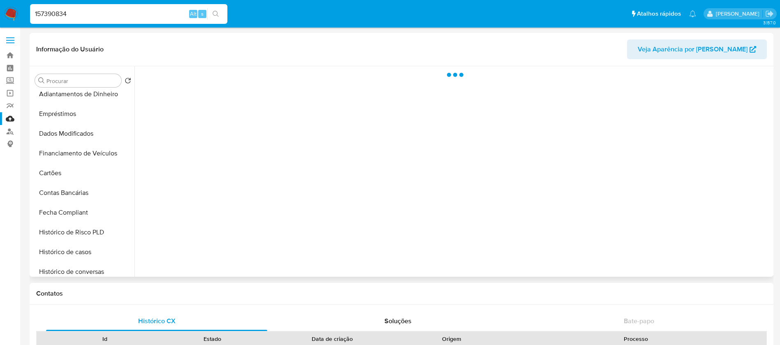
scroll to position [367, 0]
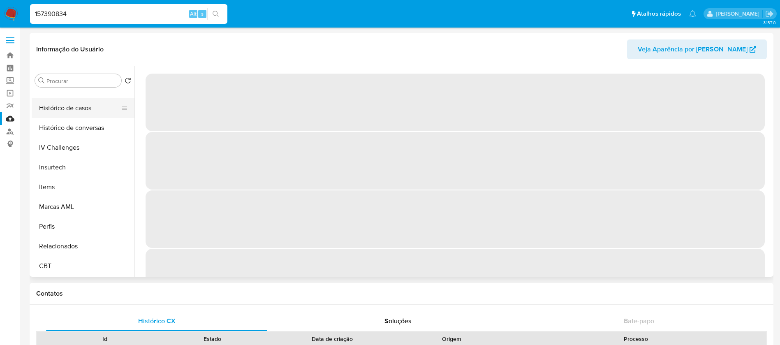
click at [63, 113] on button "Histórico de casos" at bounding box center [80, 108] width 96 height 20
select select "10"
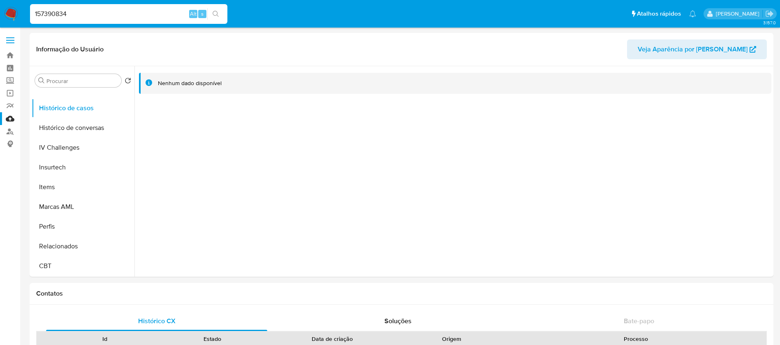
click at [127, 16] on input "157390834" at bounding box center [128, 14] width 197 height 11
paste input "31939069"
type input "131939069"
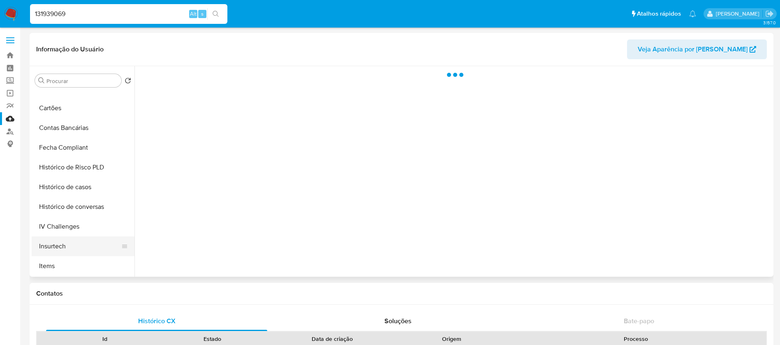
scroll to position [329, 0]
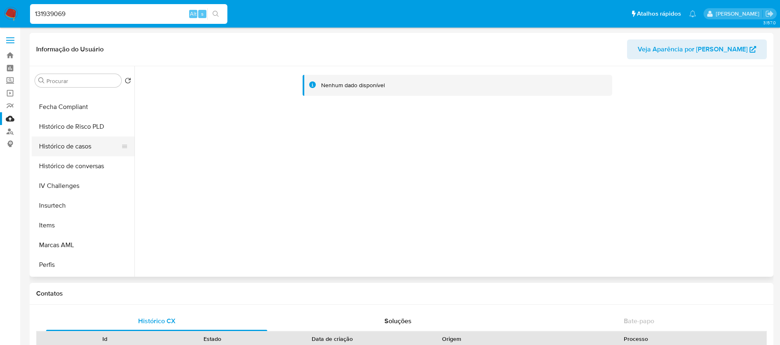
click at [62, 146] on button "Histórico de casos" at bounding box center [80, 147] width 96 height 20
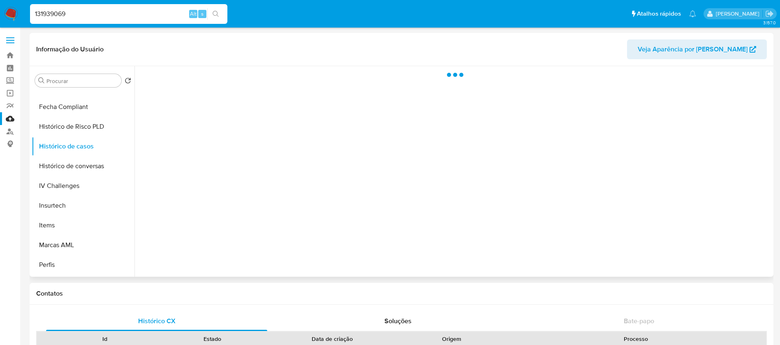
select select "10"
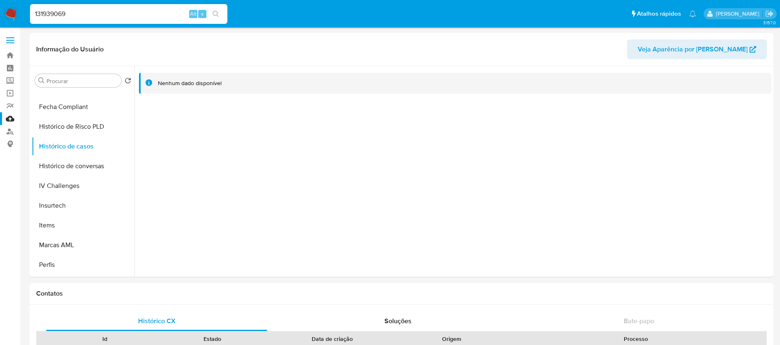
click at [142, 8] on div "131939069 Alt s" at bounding box center [128, 14] width 197 height 20
drag, startPoint x: 128, startPoint y: 23, endPoint x: 121, endPoint y: 20, distance: 7.0
click at [127, 23] on div "131939069 Alt s" at bounding box center [128, 14] width 197 height 20
click at [103, 16] on input "131939069" at bounding box center [128, 14] width 197 height 11
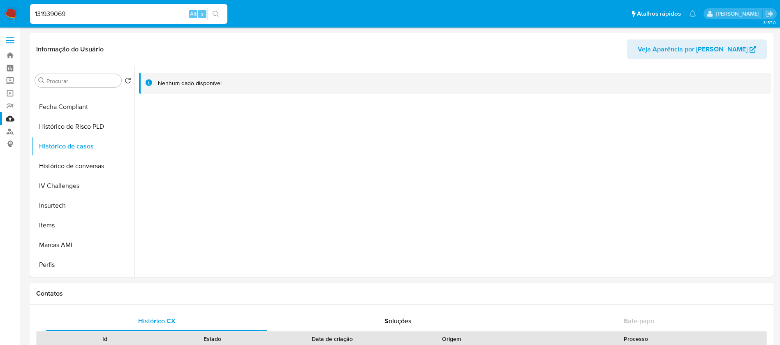
click at [103, 16] on input "131939069" at bounding box center [128, 14] width 197 height 11
paste input "5933488"
type input "5933488"
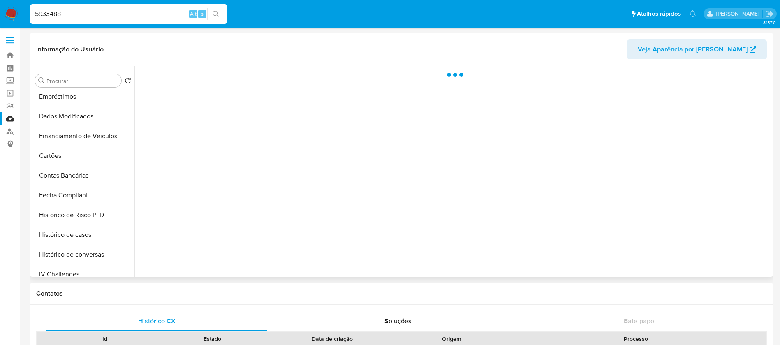
scroll to position [367, 0]
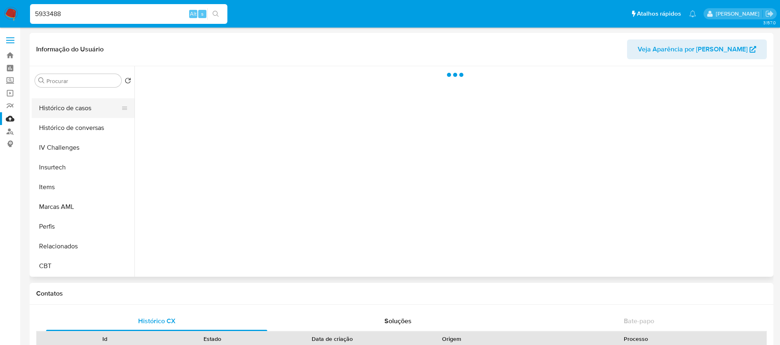
click at [57, 109] on button "Histórico de casos" at bounding box center [80, 108] width 96 height 20
select select "10"
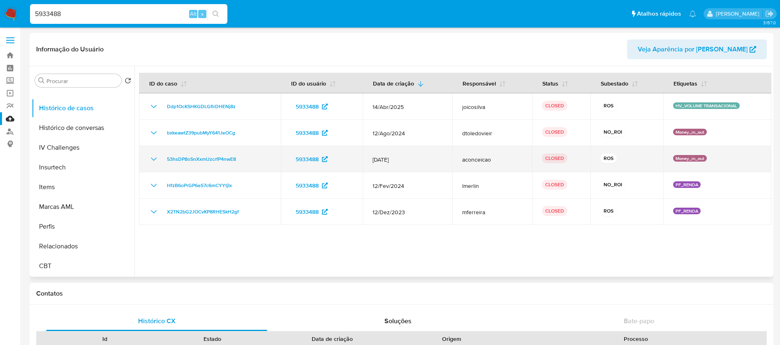
click at [684, 156] on p "Money_in_out" at bounding box center [690, 158] width 34 height 7
click at [682, 158] on p "Money_in_out" at bounding box center [690, 158] width 34 height 7
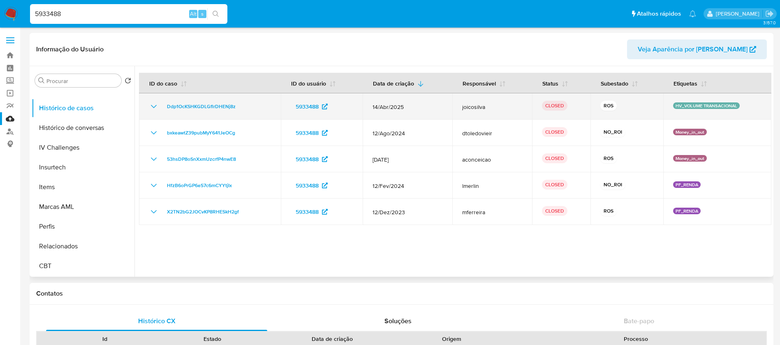
click at [688, 106] on p "HV_VOLUME TRANSACIONAL" at bounding box center [706, 105] width 67 height 7
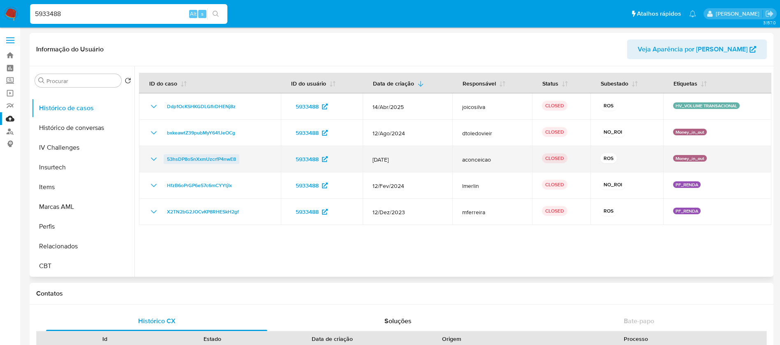
drag, startPoint x: 242, startPoint y: 160, endPoint x: 167, endPoint y: 160, distance: 74.5
click at [167, 160] on div "53hsDP8oSnXxmUzcrfP4nwE8" at bounding box center [210, 159] width 122 height 10
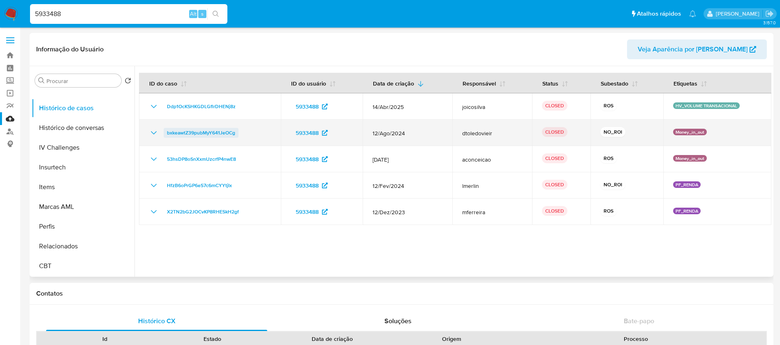
drag, startPoint x: 237, startPoint y: 133, endPoint x: 166, endPoint y: 132, distance: 71.2
click at [166, 132] on div "bxkeawtZ39pubMyY641JeOCg" at bounding box center [210, 133] width 122 height 10
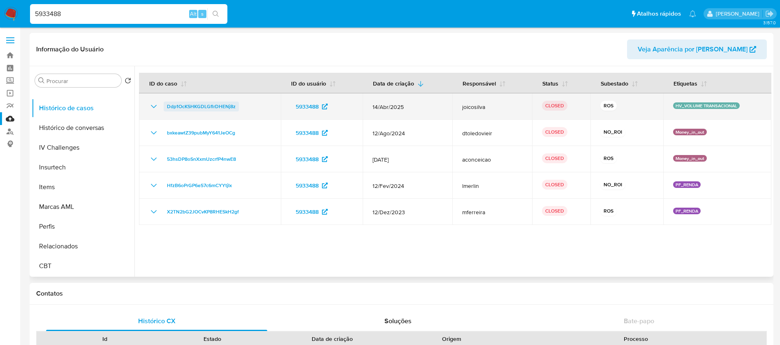
drag, startPoint x: 245, startPoint y: 107, endPoint x: 168, endPoint y: 109, distance: 77.4
click at [168, 109] on div "Ddp1OcKSHKGDLGflrDHENj8z" at bounding box center [210, 107] width 122 height 10
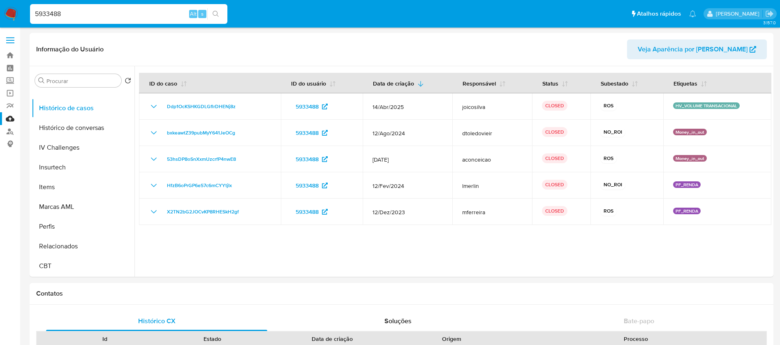
click at [85, 17] on input "5933488" at bounding box center [128, 14] width 197 height 11
paste input "166831379"
type input "166831379"
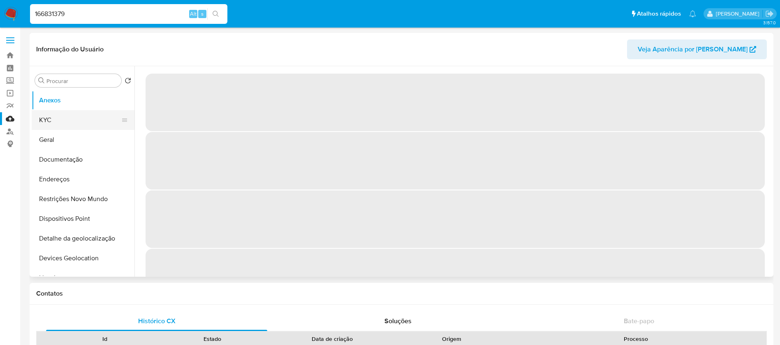
click at [55, 125] on button "KYC" at bounding box center [80, 120] width 96 height 20
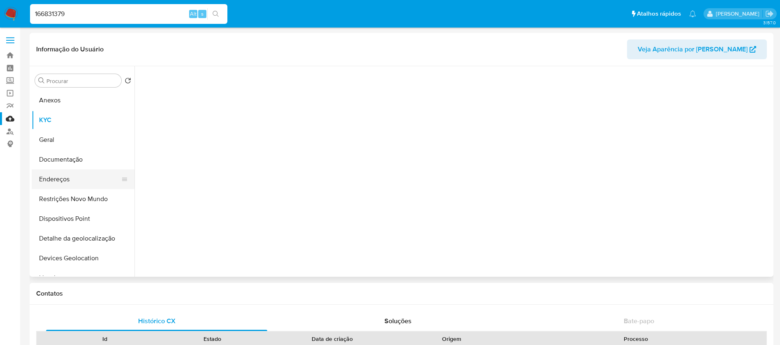
select select "10"
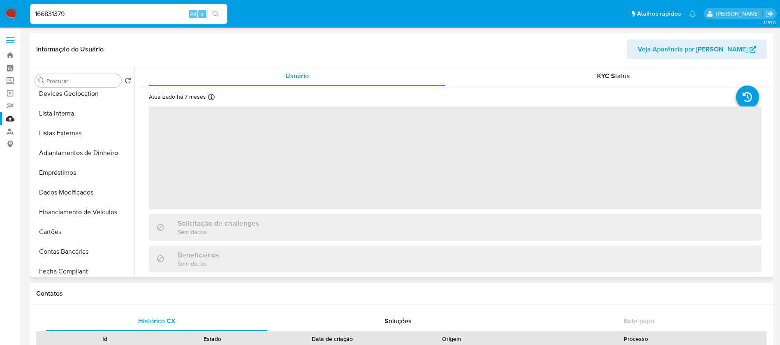
scroll to position [247, 0]
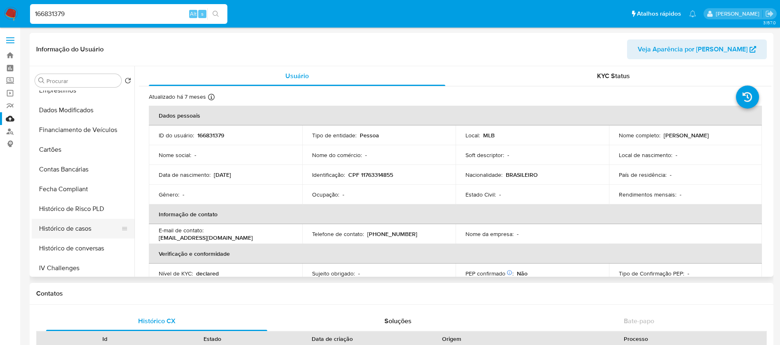
click at [55, 227] on button "Histórico de casos" at bounding box center [80, 229] width 96 height 20
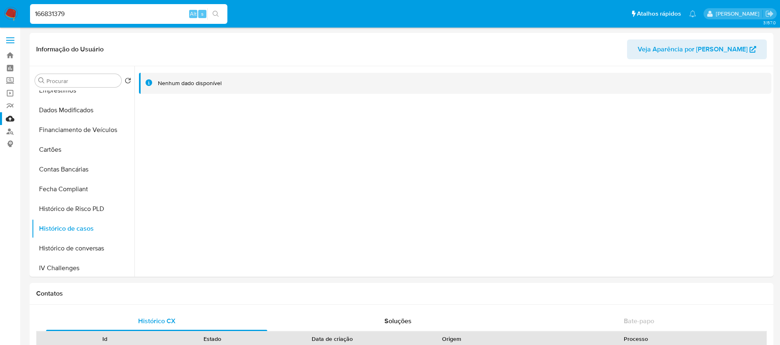
click at [104, 16] on input "166831379" at bounding box center [128, 14] width 197 height 11
paste input "80544344"
type input "180544344"
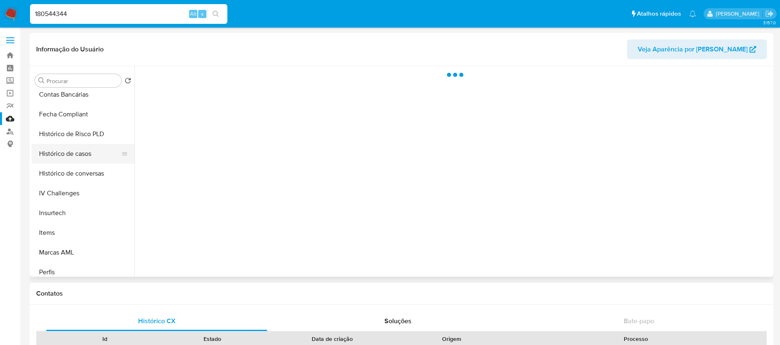
scroll to position [329, 0]
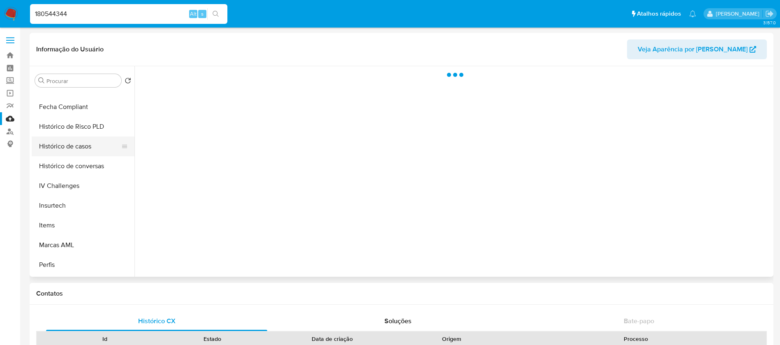
click at [52, 148] on button "Histórico de casos" at bounding box center [80, 147] width 96 height 20
select select "10"
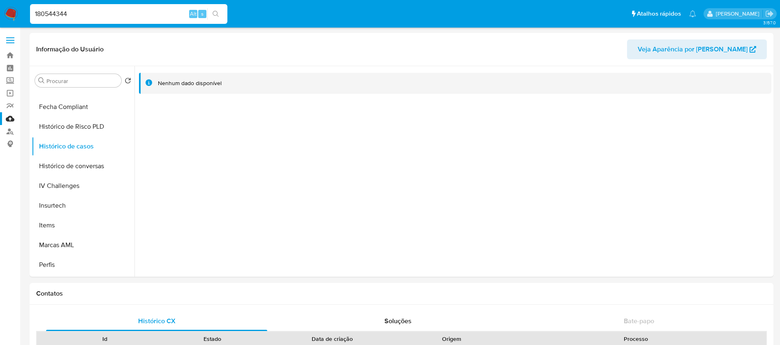
click at [130, 15] on input "180544344" at bounding box center [128, 14] width 197 height 11
paste input "6605751"
type input "6605751"
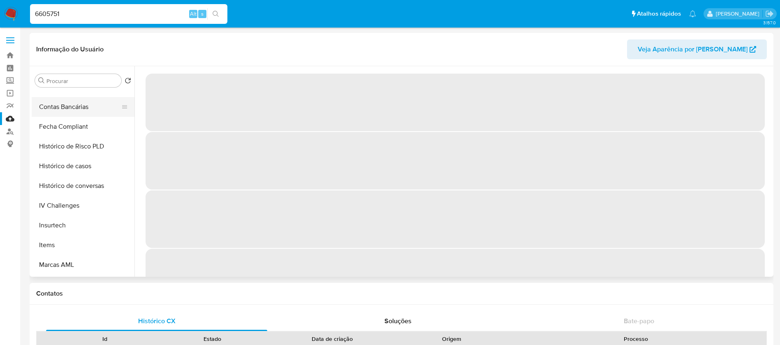
scroll to position [329, 0]
select select "10"
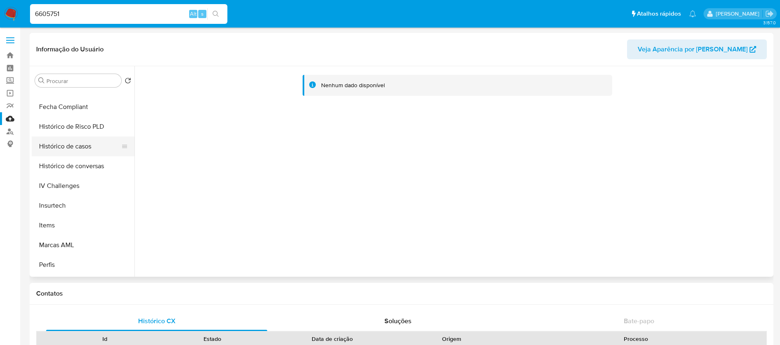
click at [65, 150] on button "Histórico de casos" at bounding box center [80, 147] width 96 height 20
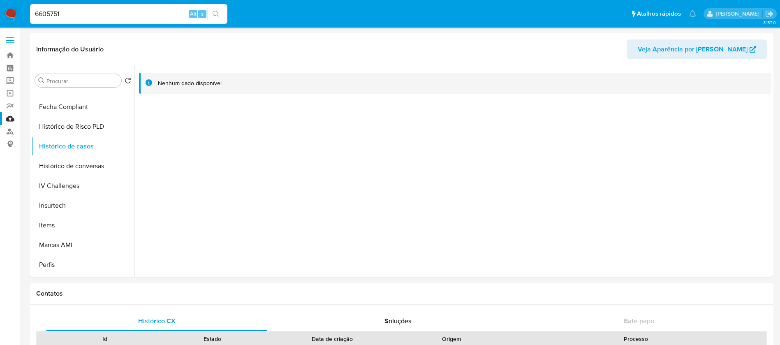
click at [83, 21] on div "6605751 Alt s" at bounding box center [128, 14] width 197 height 20
click at [83, 17] on input "6605751" at bounding box center [128, 14] width 197 height 11
paste input "42533685"
type input "42533685"
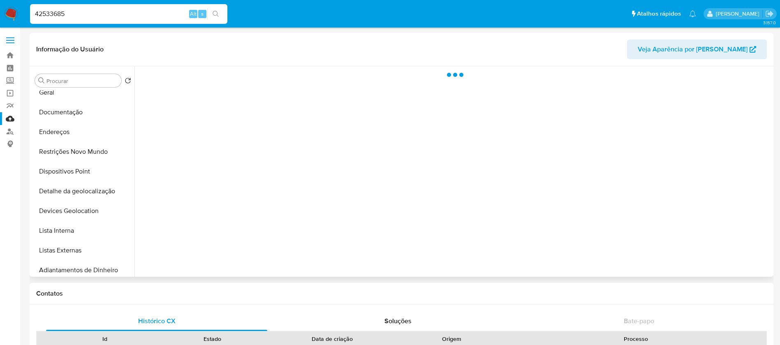
scroll to position [329, 0]
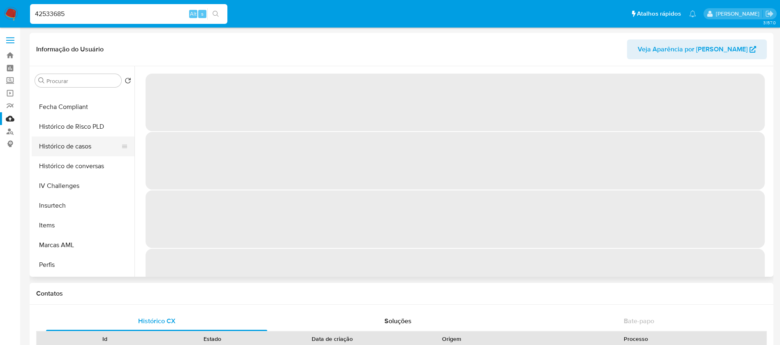
click at [61, 151] on button "Histórico de casos" at bounding box center [80, 147] width 96 height 20
select select "10"
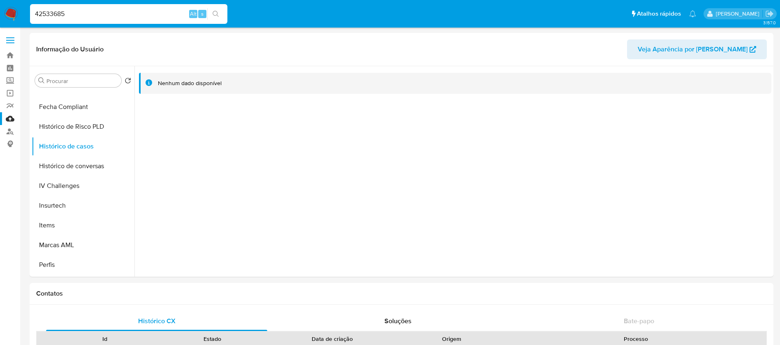
click at [143, 19] on input "42533685" at bounding box center [128, 14] width 197 height 11
paste input "215894477"
type input "215894477"
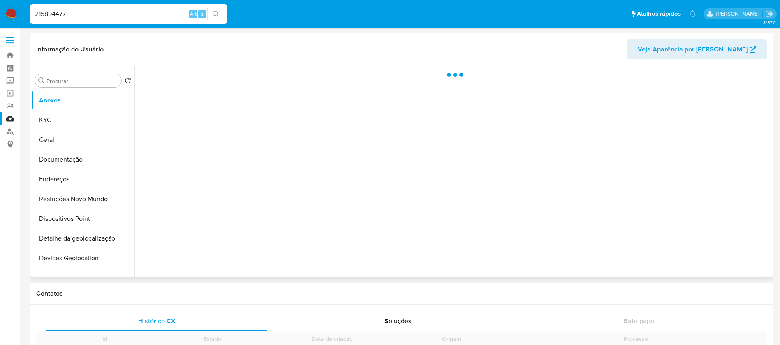
scroll to position [367, 0]
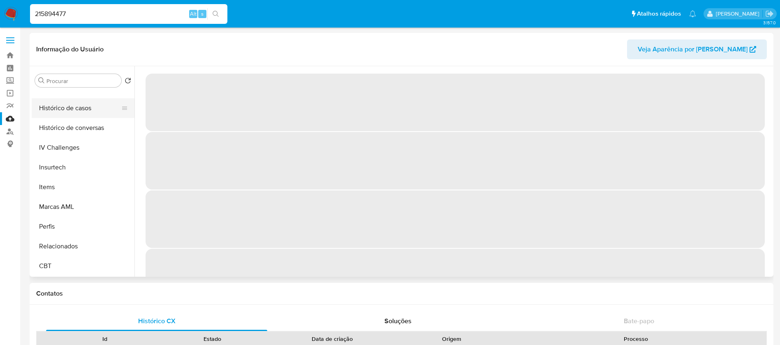
click at [61, 109] on button "Histórico de casos" at bounding box center [80, 108] width 96 height 20
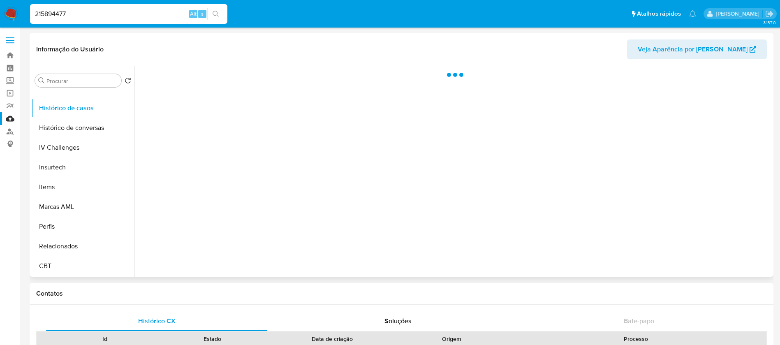
select select "10"
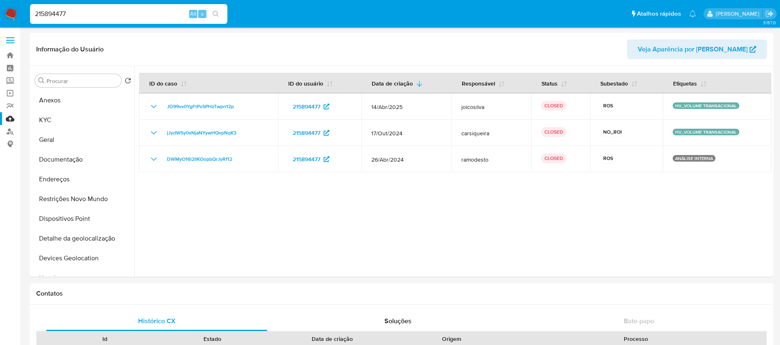
select select "10"
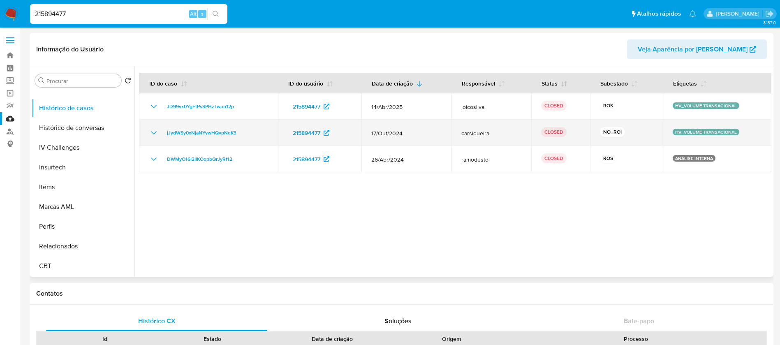
click at [689, 133] on p "HV_VOLUME TRANSACIONAL" at bounding box center [706, 132] width 67 height 7
click at [698, 128] on td "HV_VOLUME TRANSACIONAL" at bounding box center [717, 133] width 109 height 26
click at [695, 132] on p "HV_VOLUME TRANSACIONAL" at bounding box center [706, 132] width 67 height 7
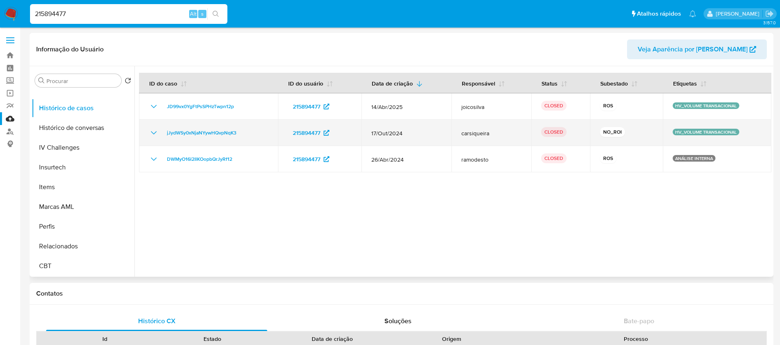
click at [695, 132] on p "HV_VOLUME TRANSACIONAL" at bounding box center [706, 132] width 67 height 7
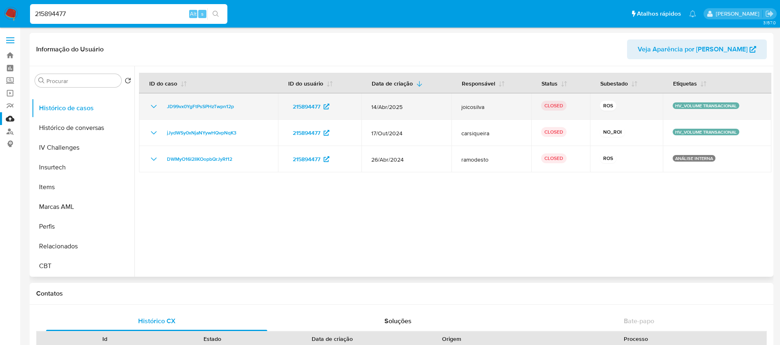
click at [699, 106] on p "HV_VOLUME TRANSACIONAL" at bounding box center [706, 105] width 67 height 7
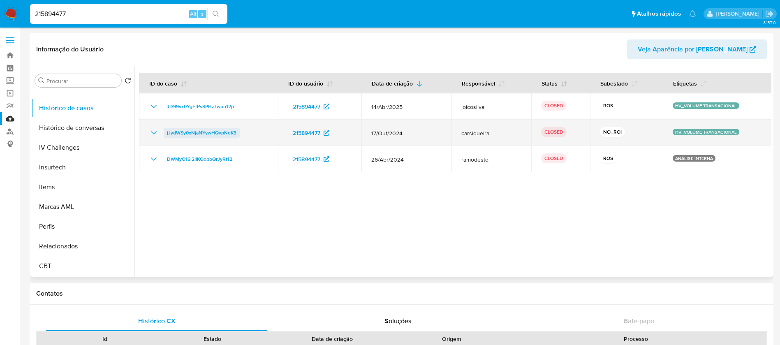
drag, startPoint x: 248, startPoint y: 134, endPoint x: 165, endPoint y: 137, distance: 83.1
click at [165, 137] on div "jJydWSy0xNjaNYywHQvpNqK3" at bounding box center [208, 133] width 119 height 10
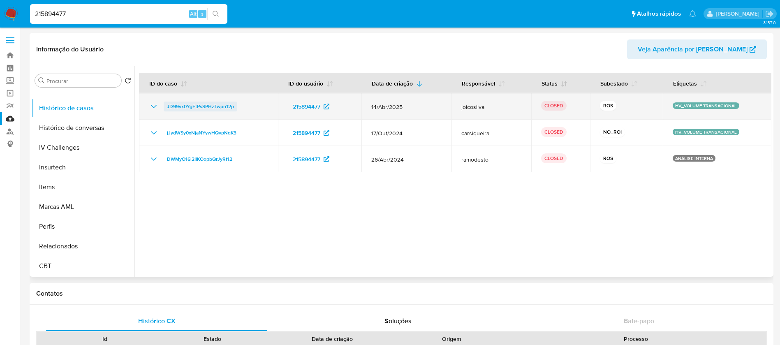
drag, startPoint x: 247, startPoint y: 107, endPoint x: 167, endPoint y: 108, distance: 80.6
click at [167, 108] on div "JD99vx0YgFtPsSPHzTwpn12p" at bounding box center [208, 107] width 119 height 10
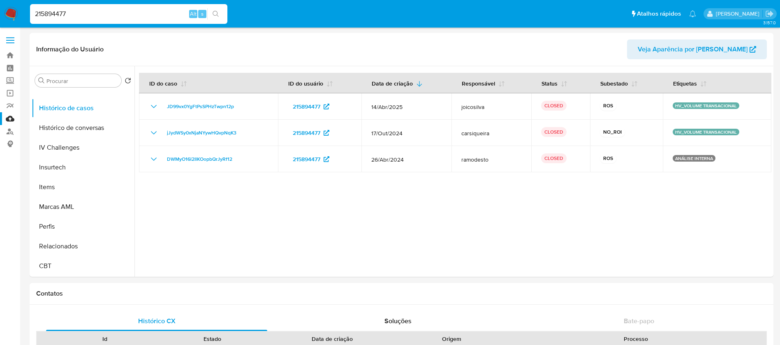
click at [93, 18] on input "215894477" at bounding box center [128, 14] width 197 height 11
paste input "715947419"
type input "715947419"
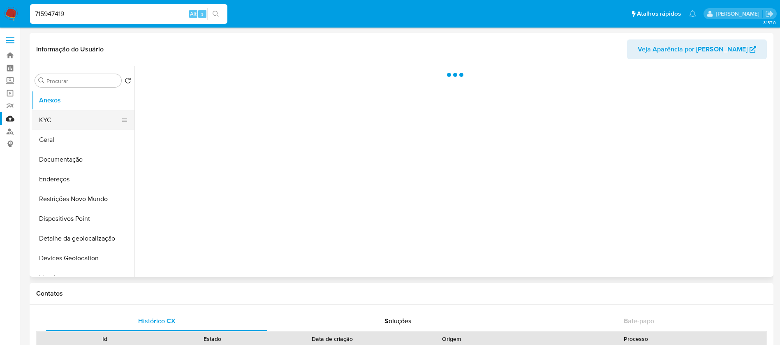
click at [55, 118] on button "KYC" at bounding box center [80, 120] width 96 height 20
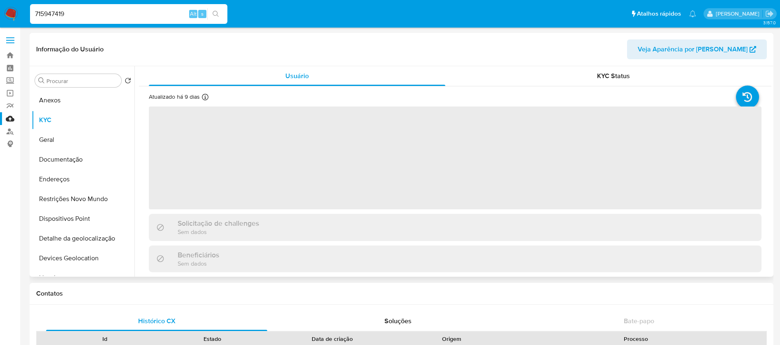
select select "10"
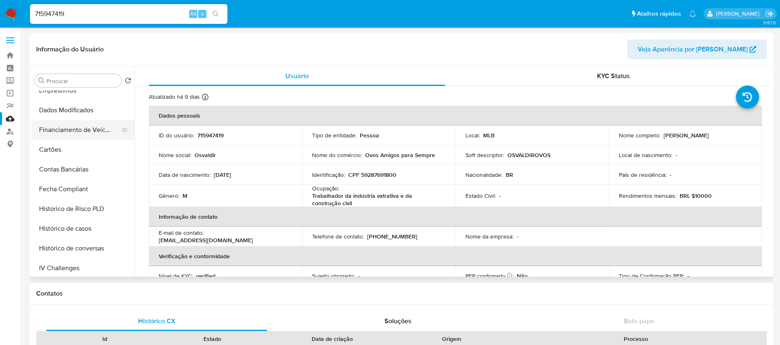
scroll to position [329, 0]
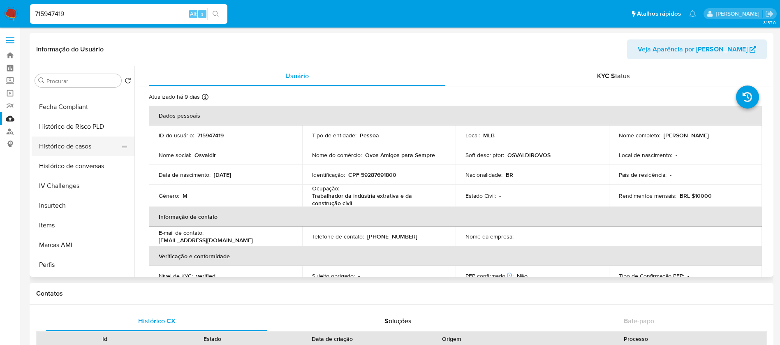
click at [66, 149] on button "Histórico de casos" at bounding box center [80, 147] width 96 height 20
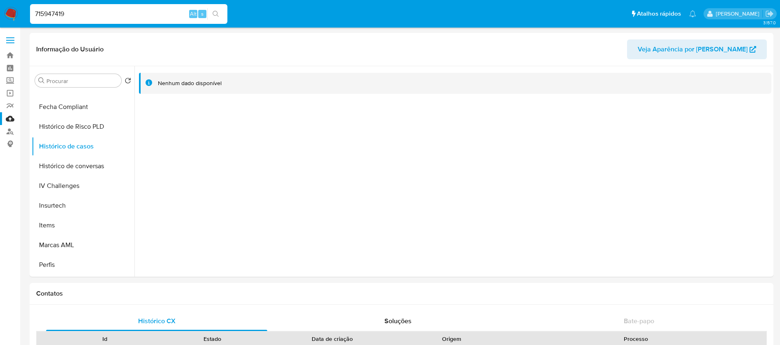
click at [140, 17] on input "715947419" at bounding box center [128, 14] width 197 height 11
paste input "1667269322"
type input "1667269322"
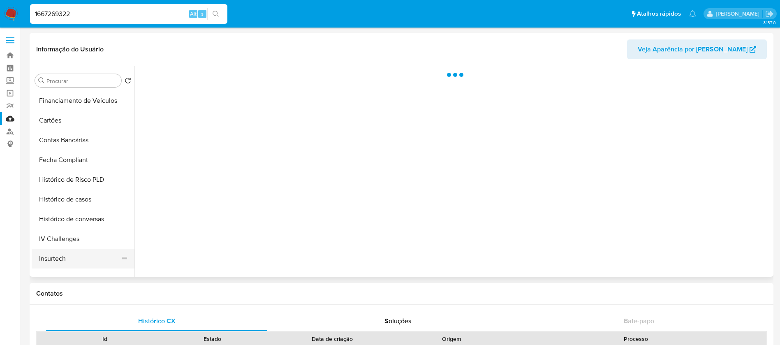
scroll to position [367, 0]
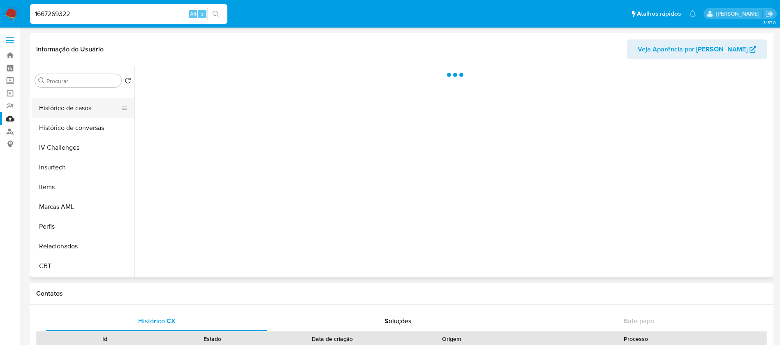
click at [60, 112] on button "Histórico de casos" at bounding box center [80, 108] width 96 height 20
select select "10"
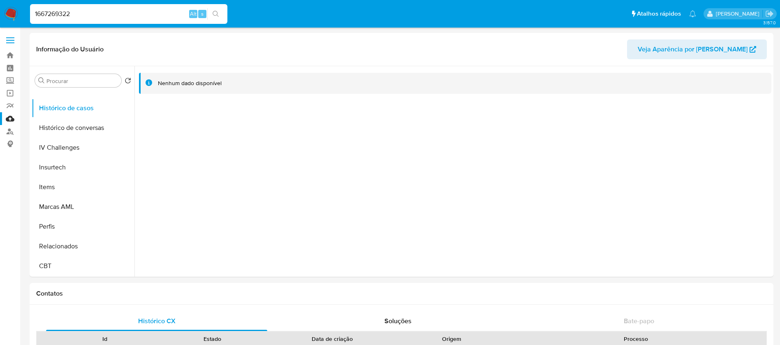
click at [108, 16] on input "1667269322" at bounding box center [128, 14] width 197 height 11
paste input "706936163"
type input "1706936163"
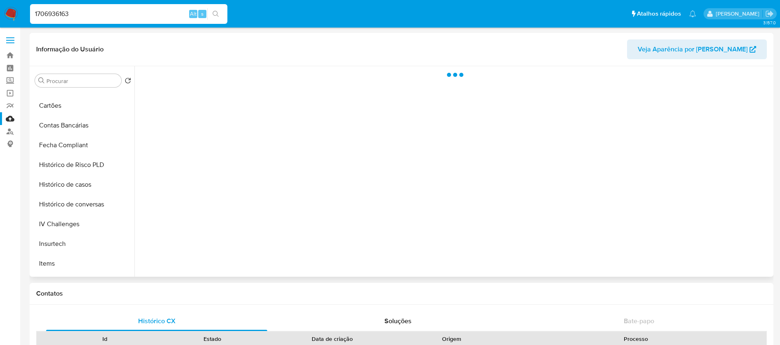
scroll to position [367, 0]
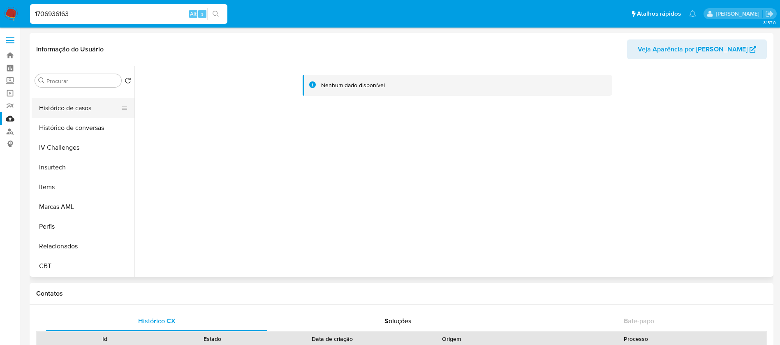
click at [58, 112] on button "Histórico de casos" at bounding box center [80, 108] width 96 height 20
select select "10"
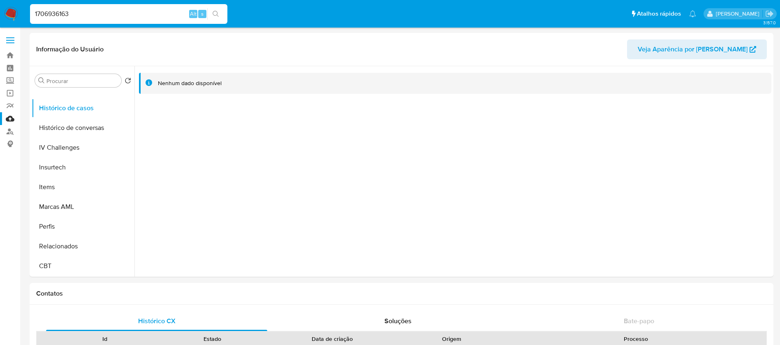
click at [100, 15] on input "1706936163" at bounding box center [128, 14] width 197 height 11
paste input "378676971"
type input "378676971"
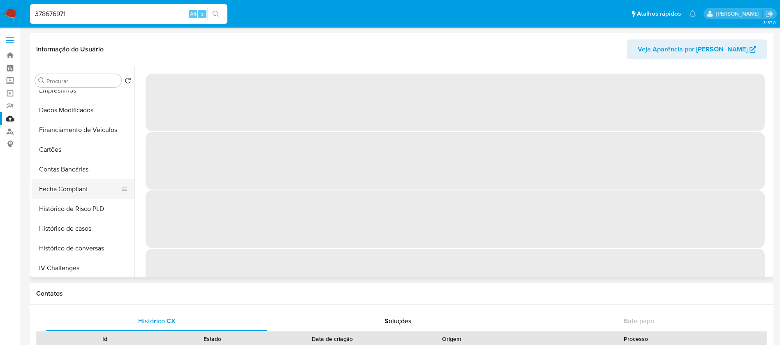
select select "10"
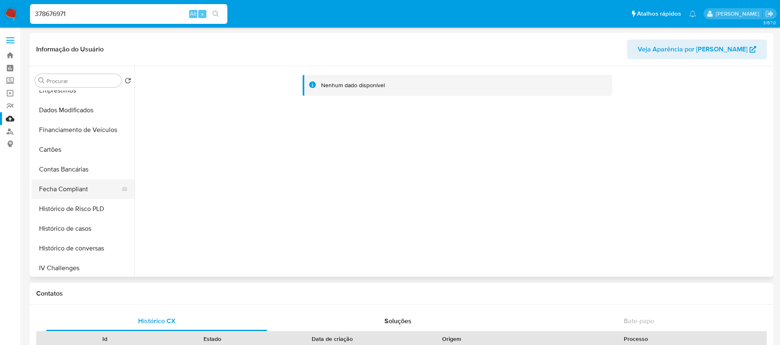
scroll to position [329, 0]
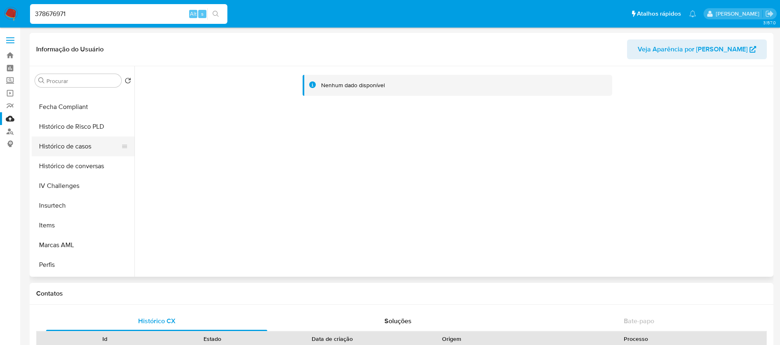
click at [66, 151] on button "Histórico de casos" at bounding box center [80, 147] width 96 height 20
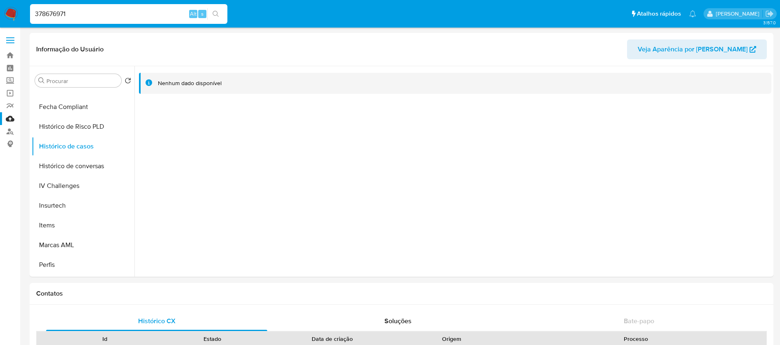
click at [90, 12] on input "378676971" at bounding box center [128, 14] width 197 height 11
paste input "100425628"
type input "1004256281"
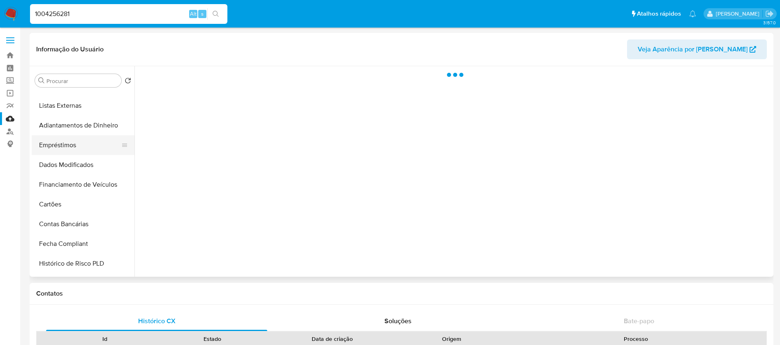
scroll to position [367, 0]
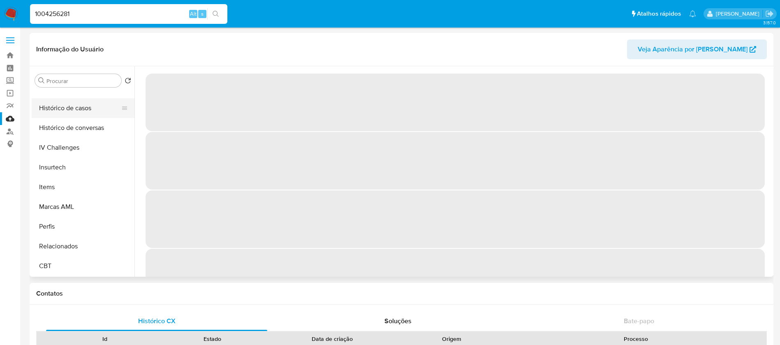
click at [56, 110] on button "Histórico de casos" at bounding box center [80, 108] width 96 height 20
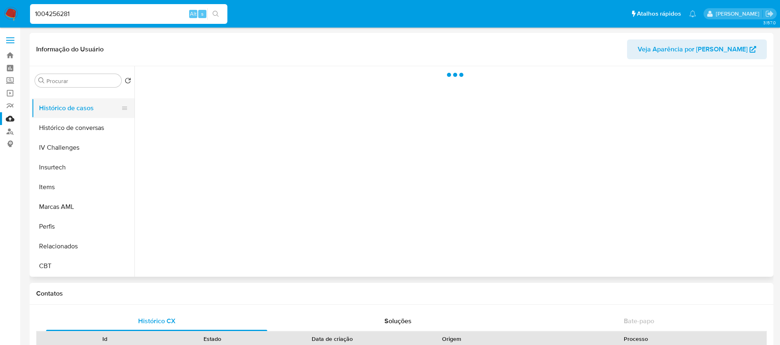
select select "10"
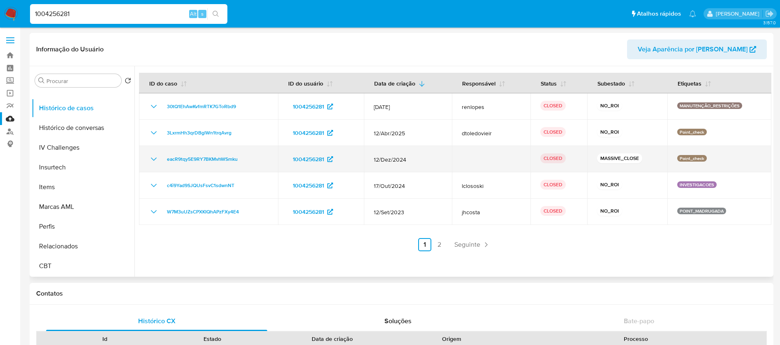
click at [685, 156] on p "Point_check" at bounding box center [693, 158] width 30 height 7
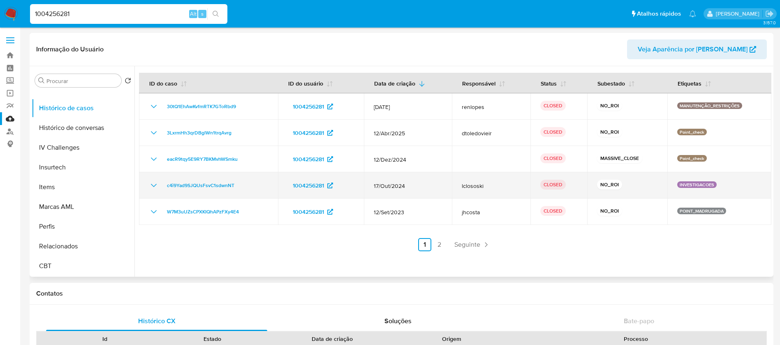
click at [691, 183] on p "INVESTIGACOES" at bounding box center [697, 184] width 39 height 7
drag, startPoint x: 250, startPoint y: 183, endPoint x: 164, endPoint y: 184, distance: 86.4
click at [164, 184] on div "c4i9Yad9SJQUsFsvC1sdwnNT" at bounding box center [208, 186] width 119 height 10
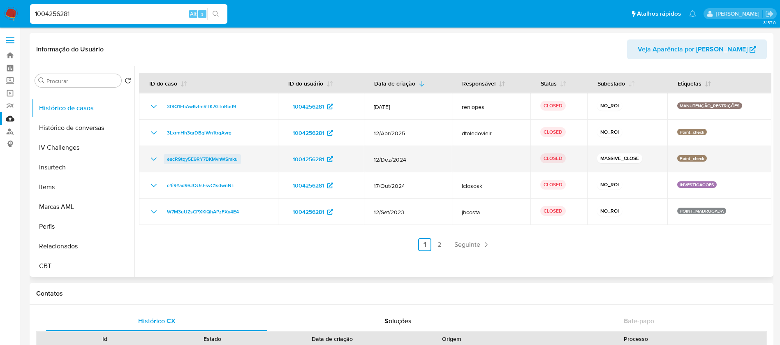
drag, startPoint x: 246, startPoint y: 158, endPoint x: 166, endPoint y: 159, distance: 80.2
click at [166, 159] on div "eacR9tqy5E9RY7BKMvhWSmku" at bounding box center [208, 159] width 119 height 10
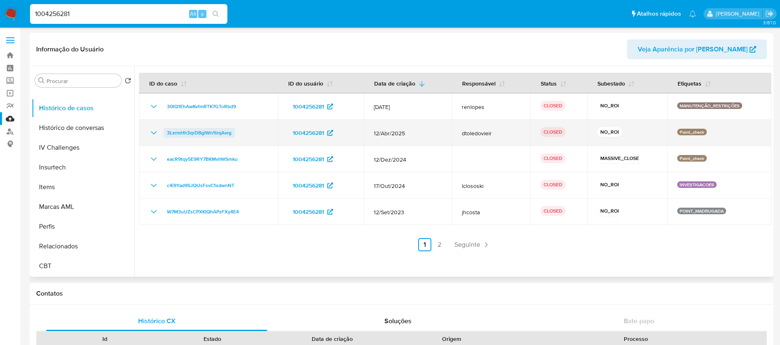
drag, startPoint x: 246, startPoint y: 133, endPoint x: 164, endPoint y: 135, distance: 82.7
click at [164, 135] on div "3LxrmHh3qrDBglWn1trqAvrg" at bounding box center [208, 133] width 119 height 10
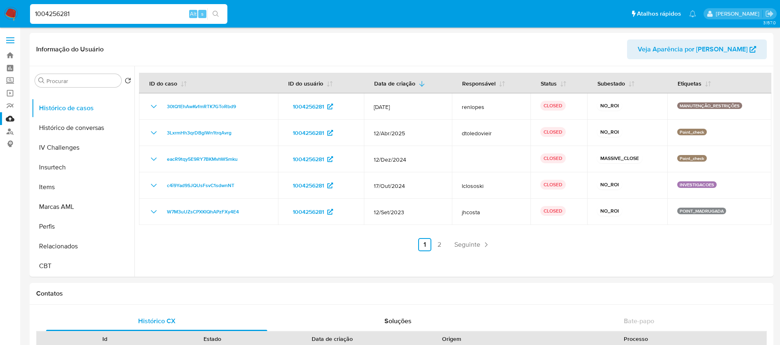
click at [82, 15] on input "1004256281" at bounding box center [128, 14] width 197 height 11
paste input "245261768"
type input "1245261768"
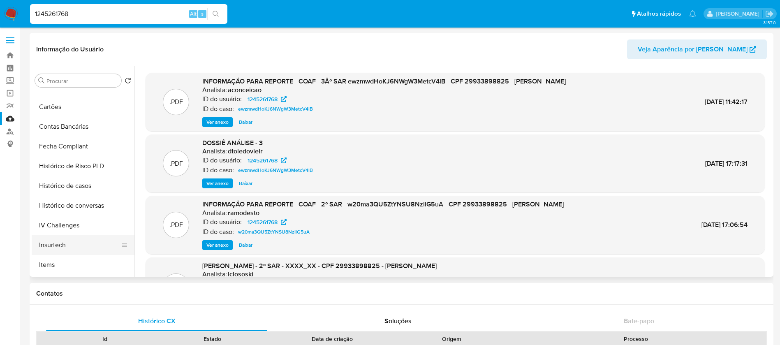
scroll to position [329, 0]
select select "10"
click at [59, 149] on button "Histórico de casos" at bounding box center [80, 147] width 96 height 20
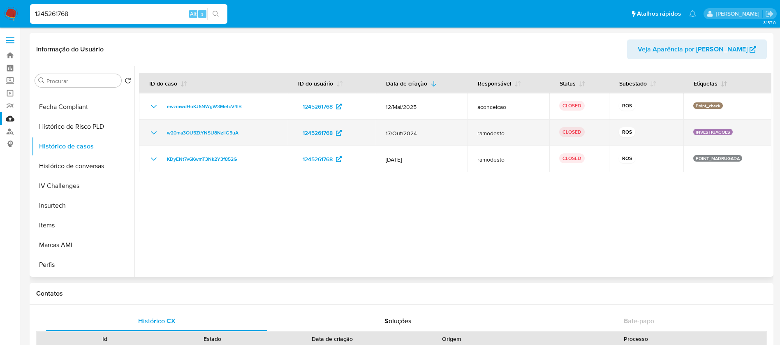
click at [706, 131] on p "INVESTIGACOES" at bounding box center [713, 132] width 39 height 7
drag, startPoint x: 258, startPoint y: 135, endPoint x: 167, endPoint y: 135, distance: 90.5
click at [167, 135] on div "w20ma3QU5ZtYNSU8NzIiG5uA" at bounding box center [213, 133] width 129 height 10
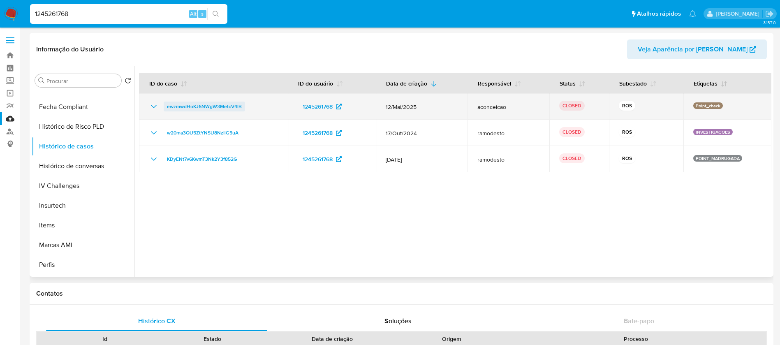
drag, startPoint x: 242, startPoint y: 107, endPoint x: 167, endPoint y: 109, distance: 74.9
click at [167, 109] on div "ewzmwdHoKJ6NWgW3MetcV4lB" at bounding box center [213, 107] width 129 height 10
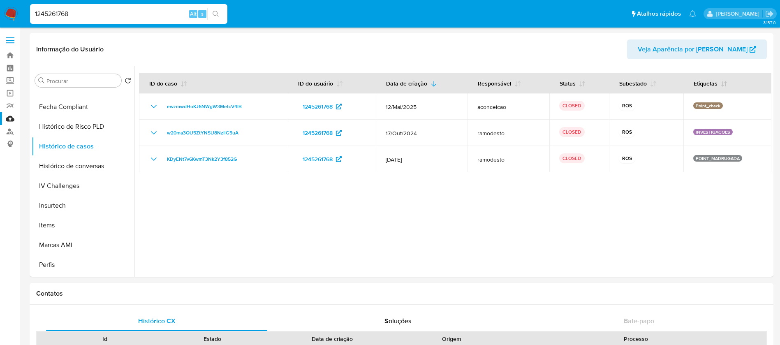
click at [105, 15] on input "1245261768" at bounding box center [128, 14] width 197 height 11
paste input "24076"
type input "1245224076"
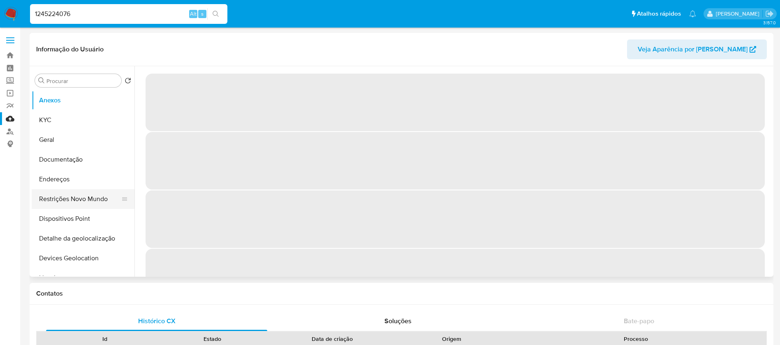
select select "10"
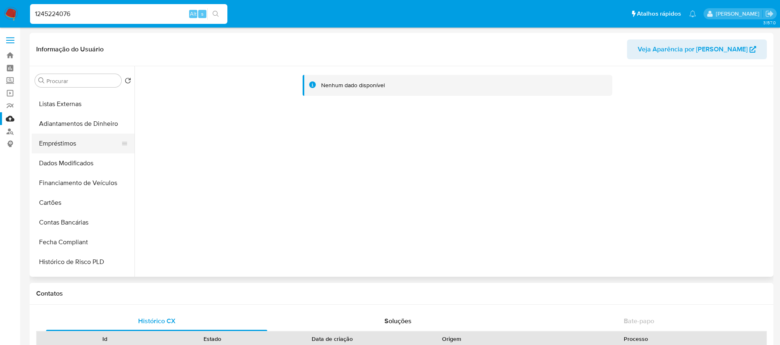
scroll to position [329, 0]
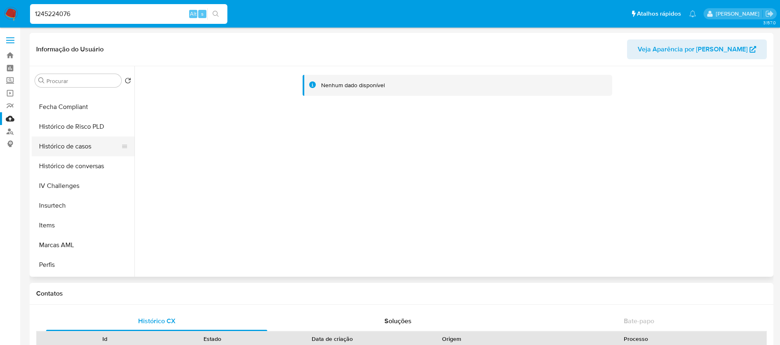
click at [67, 152] on button "Histórico de casos" at bounding box center [80, 147] width 96 height 20
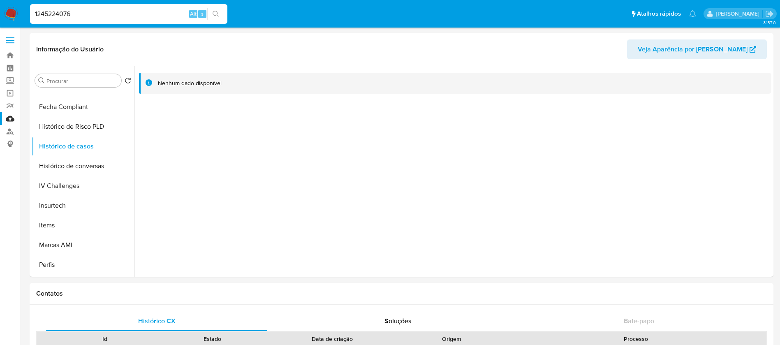
drag, startPoint x: 103, startPoint y: 19, endPoint x: 96, endPoint y: 16, distance: 7.6
click at [102, 19] on div "1245224076 Alt s" at bounding box center [128, 14] width 197 height 20
click at [93, 15] on input "1245224076" at bounding box center [128, 14] width 197 height 11
paste input "848702114"
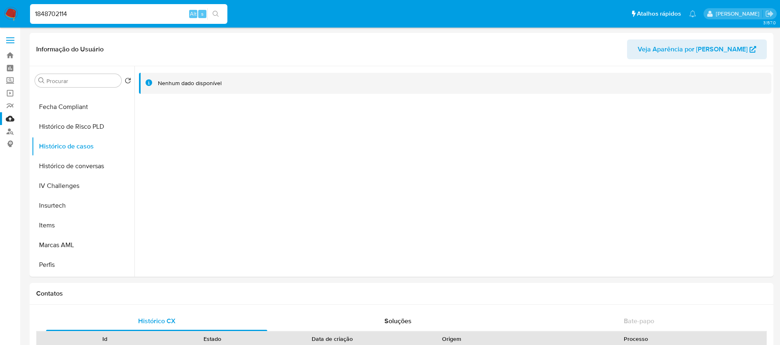
type input "1848702114"
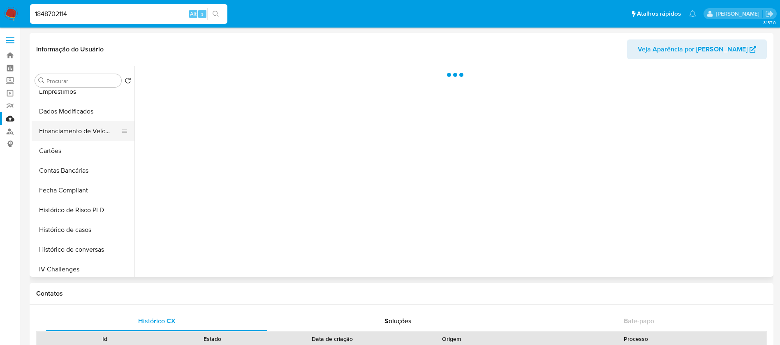
scroll to position [247, 0]
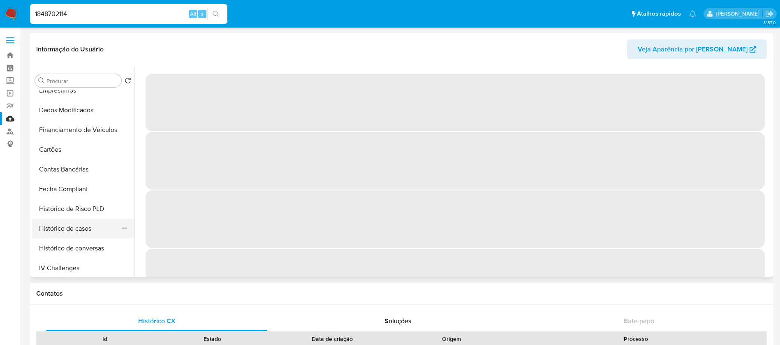
click at [58, 230] on button "Histórico de casos" at bounding box center [80, 229] width 96 height 20
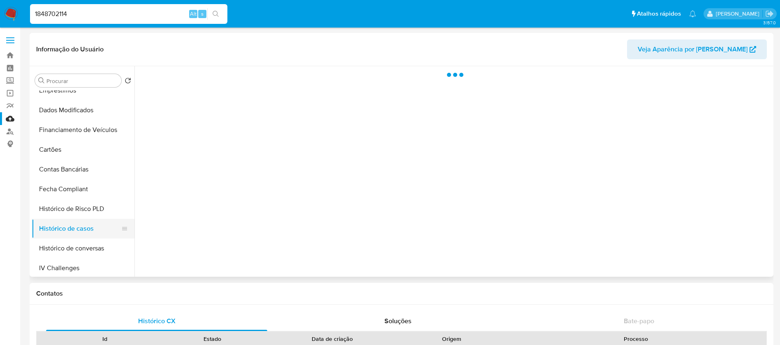
select select "10"
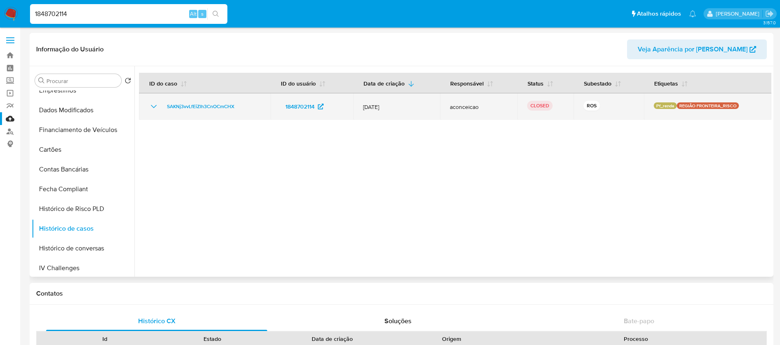
click at [660, 106] on p "Pf_renda" at bounding box center [665, 105] width 23 height 7
click at [694, 107] on p "REGIÃO FRONTEIRA_RISCO" at bounding box center [708, 105] width 62 height 7
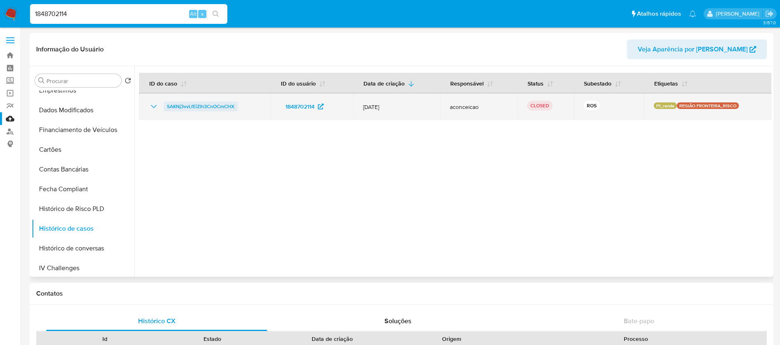
drag, startPoint x: 247, startPoint y: 103, endPoint x: 167, endPoint y: 105, distance: 79.8
click at [167, 105] on div "SAKNj3vvLfEiZlh3CnOCmCHX" at bounding box center [205, 107] width 112 height 10
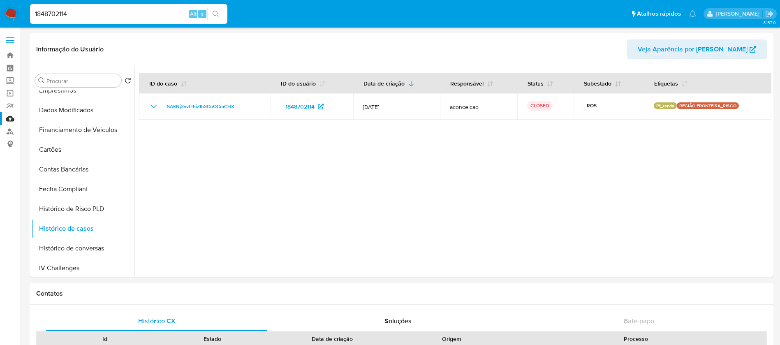
click at [116, 20] on div "1848702114 Alt s" at bounding box center [128, 14] width 197 height 20
click at [93, 12] on input "1848702114" at bounding box center [128, 14] width 197 height 11
paste input "111470143"
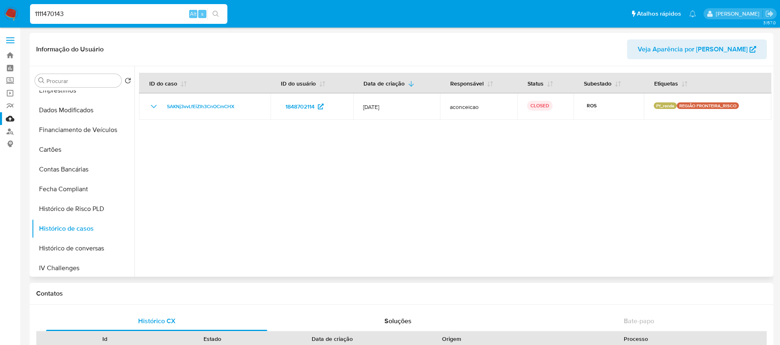
type input "1111470143"
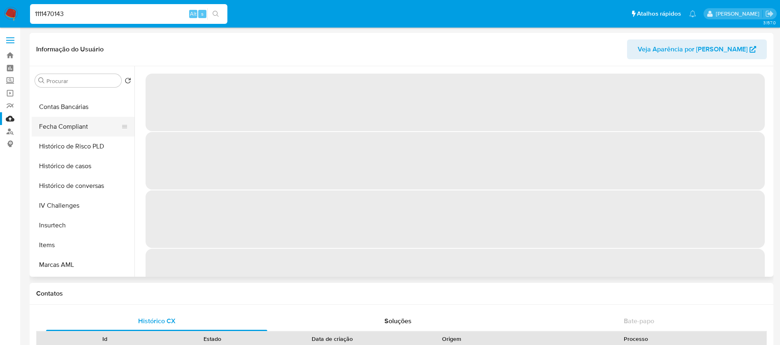
scroll to position [367, 0]
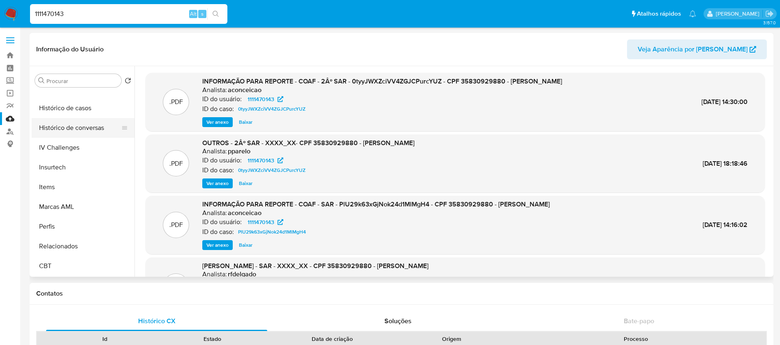
select select "10"
click at [58, 109] on button "Histórico de casos" at bounding box center [80, 108] width 96 height 20
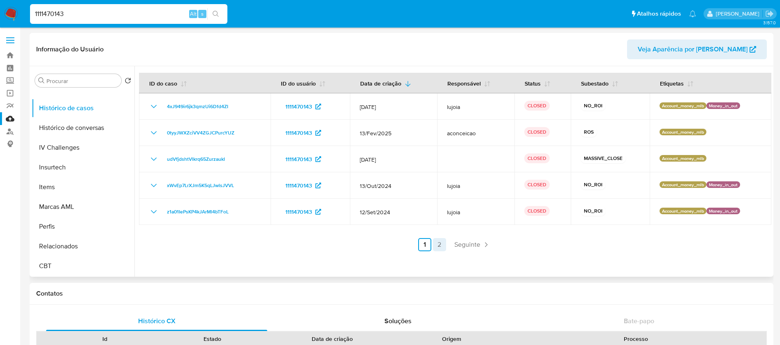
click at [441, 243] on link "2" at bounding box center [439, 244] width 13 height 13
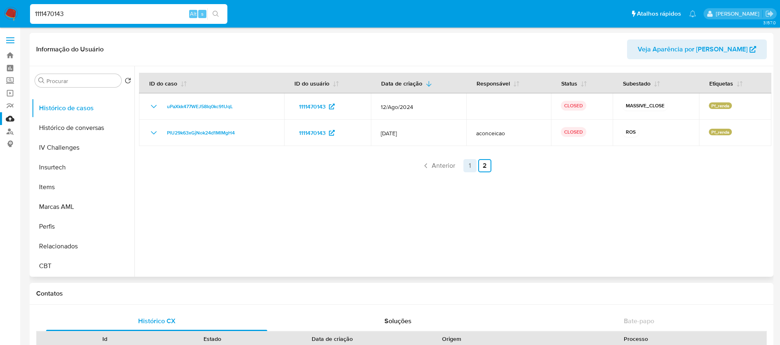
click at [464, 165] on link "1" at bounding box center [470, 165] width 13 height 13
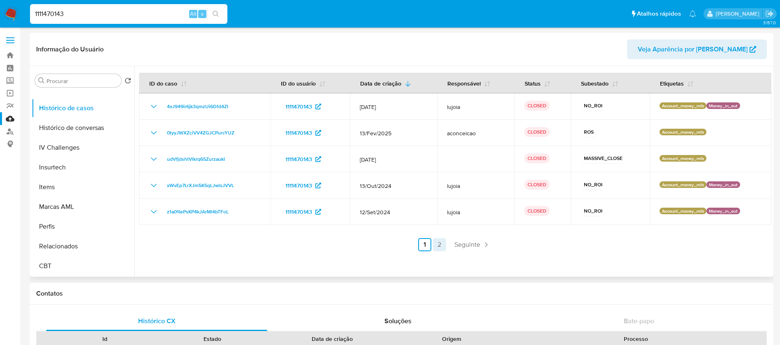
click at [436, 247] on link "2" at bounding box center [439, 244] width 13 height 13
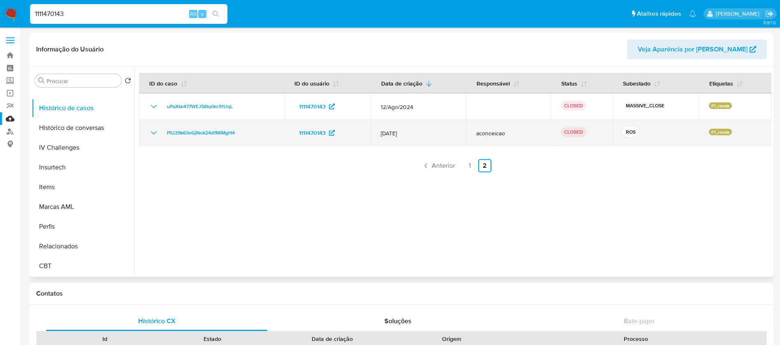
click at [719, 132] on p "Pf_renda" at bounding box center [720, 132] width 23 height 7
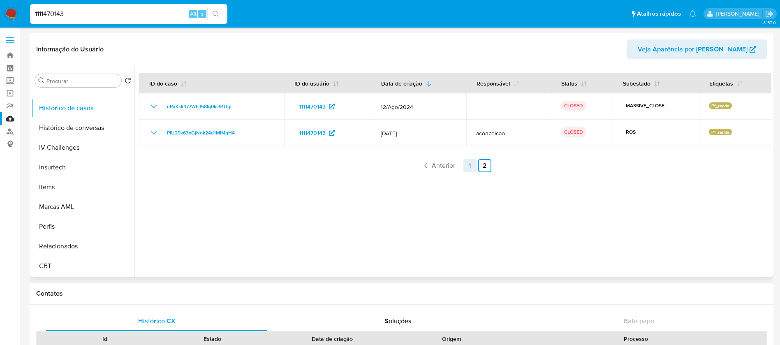
click at [467, 163] on link "1" at bounding box center [470, 165] width 13 height 13
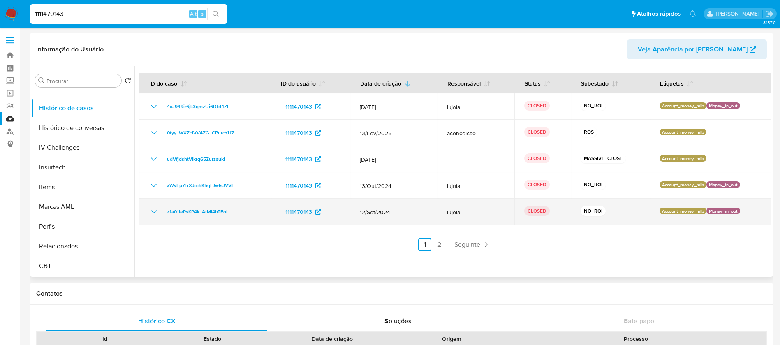
click at [676, 210] on p "Account_money_mlb" at bounding box center [683, 211] width 47 height 7
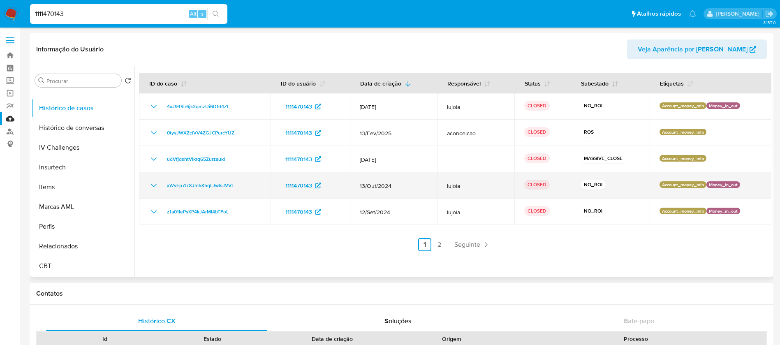
click at [714, 187] on p "Money_in_out" at bounding box center [724, 184] width 34 height 7
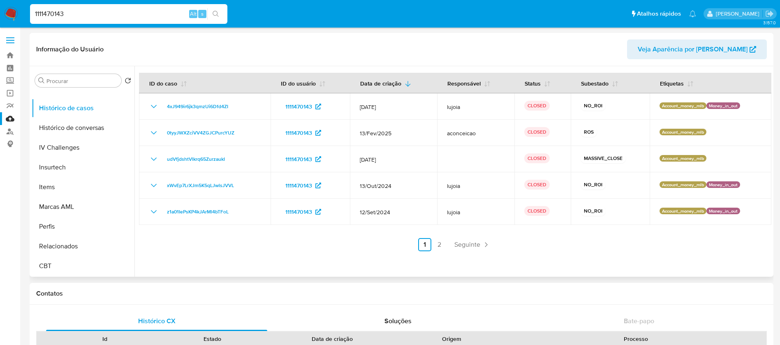
click at [624, 253] on div at bounding box center [453, 171] width 637 height 211
click at [438, 246] on link "2" at bounding box center [439, 244] width 13 height 13
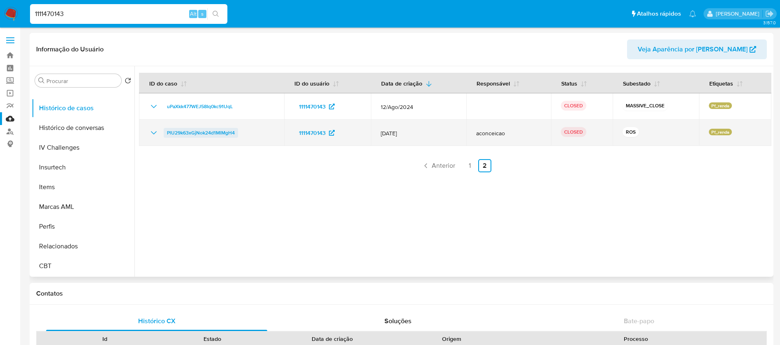
drag, startPoint x: 244, startPoint y: 131, endPoint x: 165, endPoint y: 133, distance: 78.6
click at [165, 133] on div "PlU29k63xGjNok24d1MlMgH4" at bounding box center [211, 133] width 125 height 10
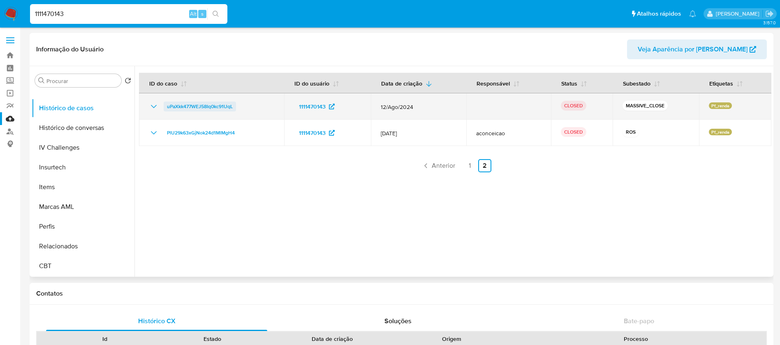
drag, startPoint x: 240, startPoint y: 107, endPoint x: 165, endPoint y: 108, distance: 75.3
click at [165, 108] on div "uPaXkk477WEJ58Iq0kc91UqL" at bounding box center [211, 107] width 125 height 10
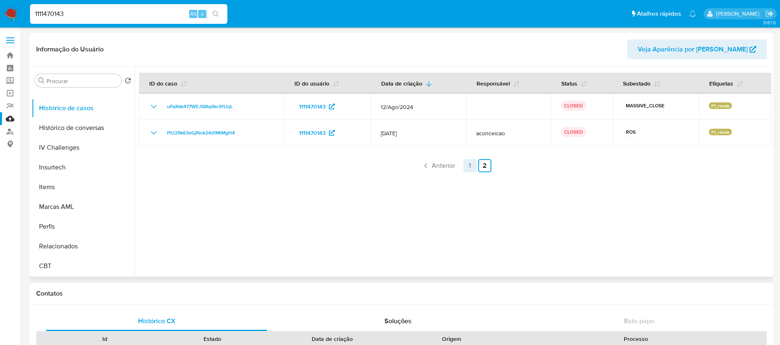
click at [467, 166] on link "1" at bounding box center [470, 165] width 13 height 13
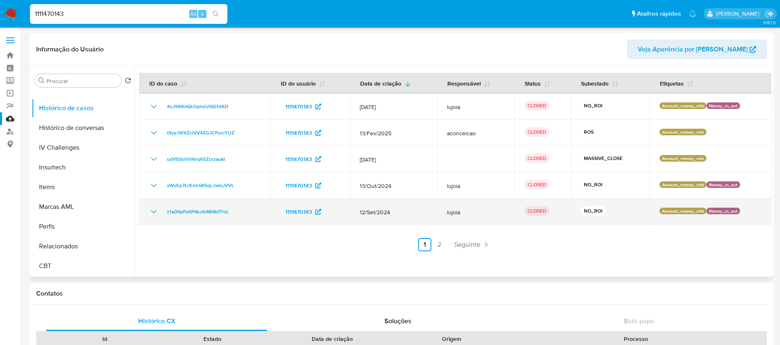
drag, startPoint x: 240, startPoint y: 213, endPoint x: 163, endPoint y: 213, distance: 77.3
click at [163, 213] on div "z1a01IePsKP4kJArMl4bTFoL" at bounding box center [205, 212] width 112 height 10
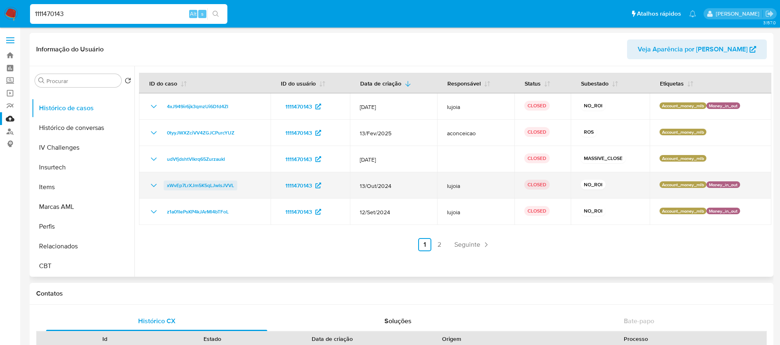
drag, startPoint x: 246, startPoint y: 188, endPoint x: 164, endPoint y: 189, distance: 82.3
click at [164, 189] on div "xWvEp7LrXJm5K5qLJwlsJVVL" at bounding box center [205, 186] width 112 height 10
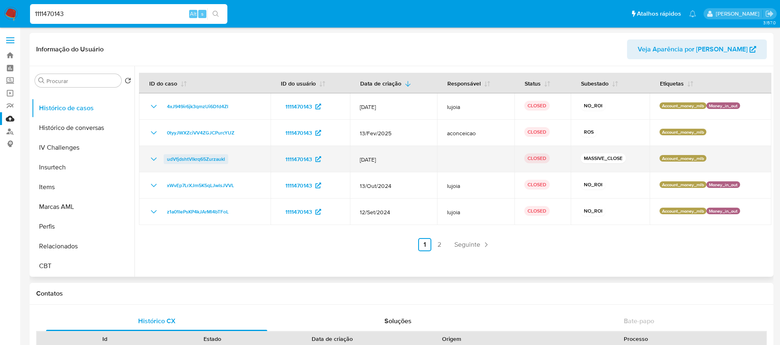
drag, startPoint x: 237, startPoint y: 155, endPoint x: 165, endPoint y: 160, distance: 72.5
click at [165, 160] on div "udVfjdshtVlkrq65ZurzaukI" at bounding box center [205, 159] width 112 height 10
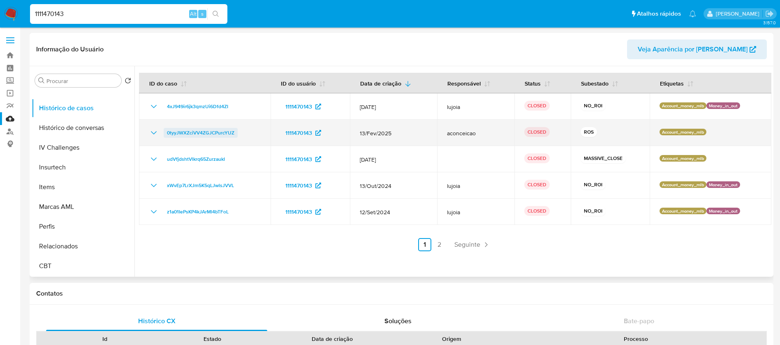
drag, startPoint x: 247, startPoint y: 131, endPoint x: 166, endPoint y: 134, distance: 81.5
click at [166, 134] on div "0tyyJWXZciVV4ZGJCPurcYUZ" at bounding box center [205, 133] width 112 height 10
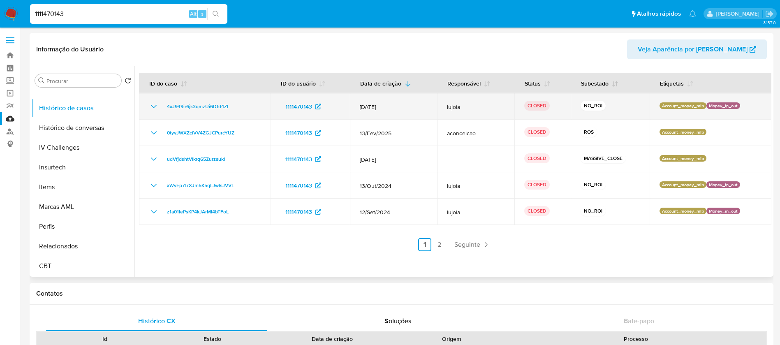
drag, startPoint x: 239, startPoint y: 106, endPoint x: 162, endPoint y: 107, distance: 76.1
click at [162, 107] on div "4xJ949ir6jk3qmzUi6Dfd4ZI" at bounding box center [205, 107] width 112 height 10
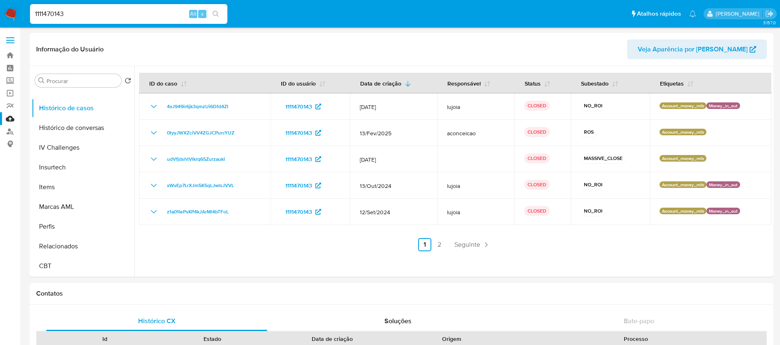
click at [77, 11] on input "1111470143" at bounding box center [128, 14] width 197 height 11
paste input "276893686"
type input "276893686"
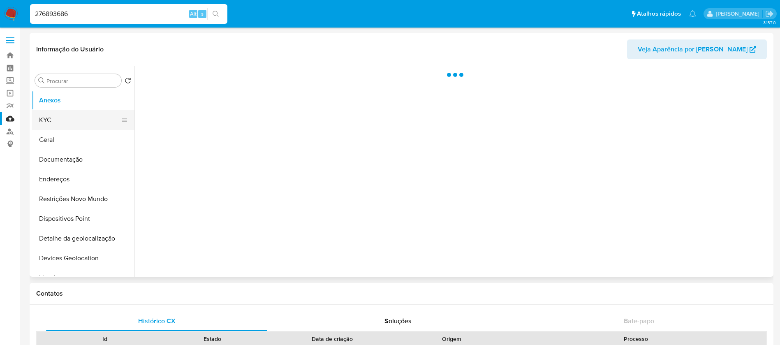
click at [50, 123] on button "KYC" at bounding box center [80, 120] width 96 height 20
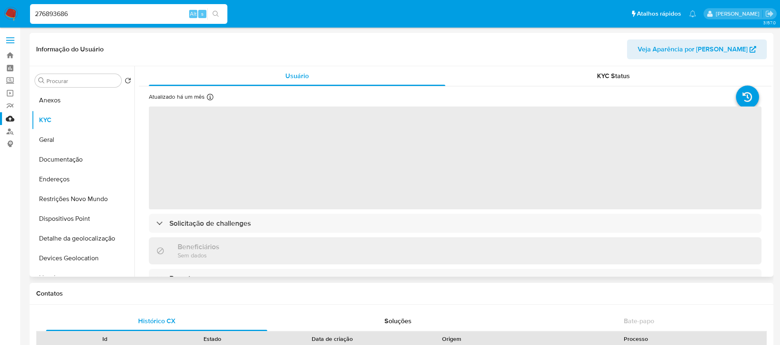
scroll to position [329, 0]
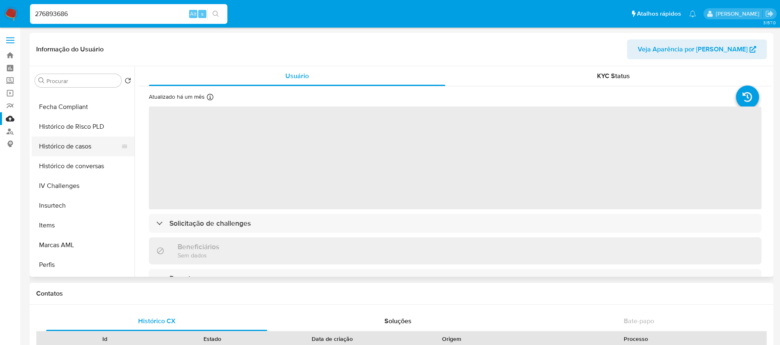
select select "10"
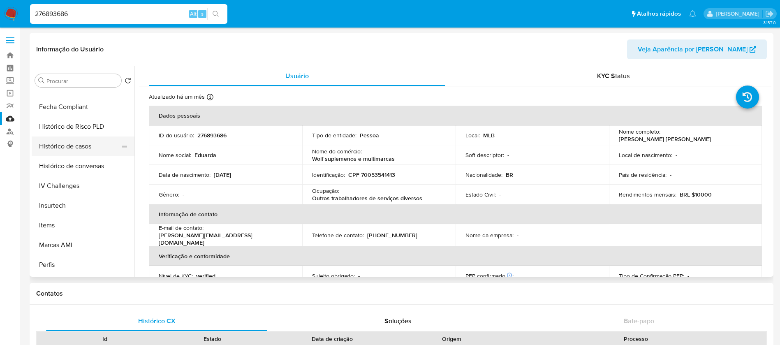
click at [61, 150] on button "Histórico de casos" at bounding box center [80, 147] width 96 height 20
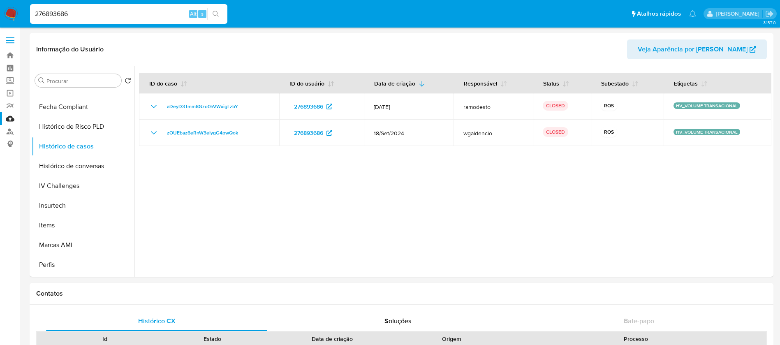
click at [87, 12] on input "276893686" at bounding box center [128, 14] width 197 height 11
paste input "1111470143"
type input "1111470143"
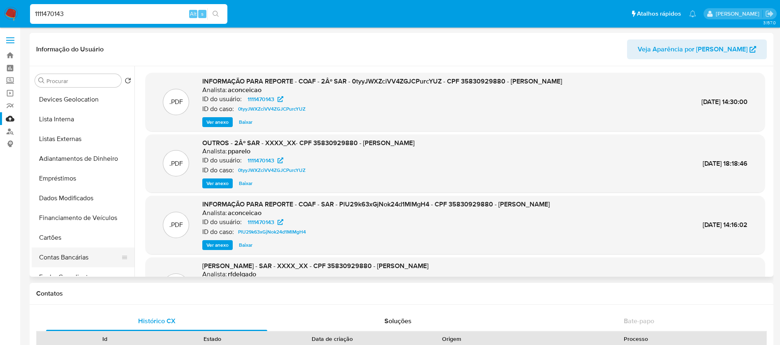
scroll to position [329, 0]
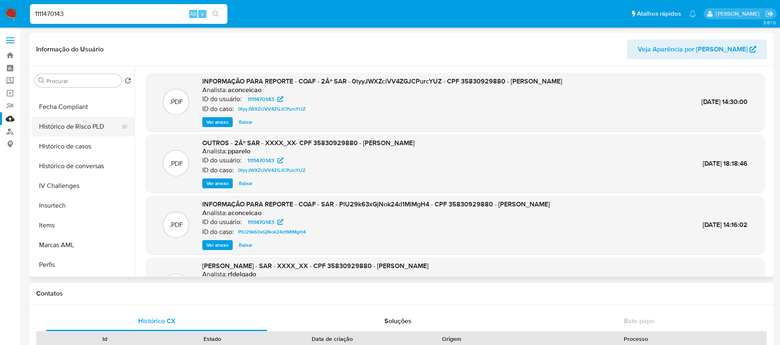
select select "10"
click at [67, 148] on button "Histórico de casos" at bounding box center [80, 147] width 96 height 20
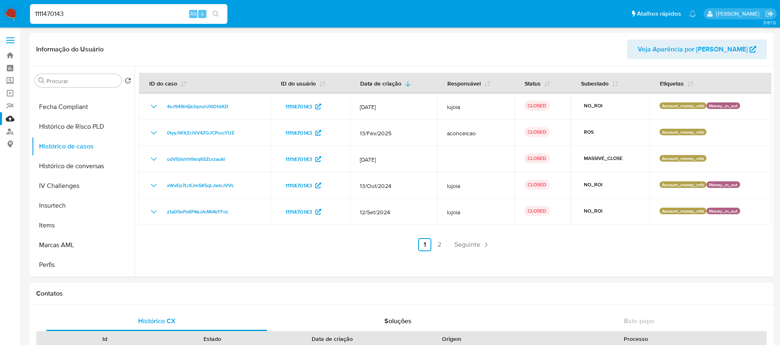
click at [98, 10] on input "1111470143" at bounding box center [128, 14] width 197 height 11
paste input "276893686"
type input "276893686"
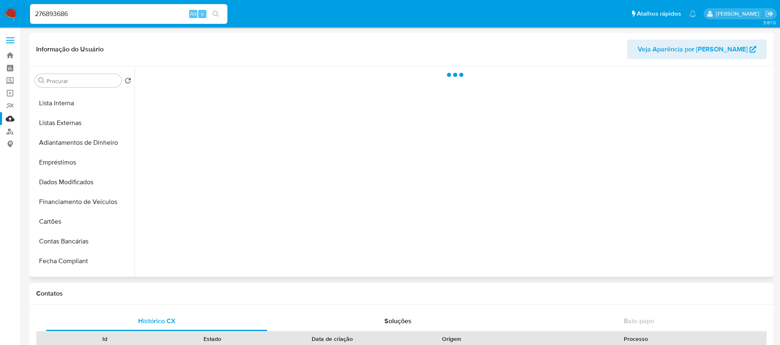
scroll to position [367, 0]
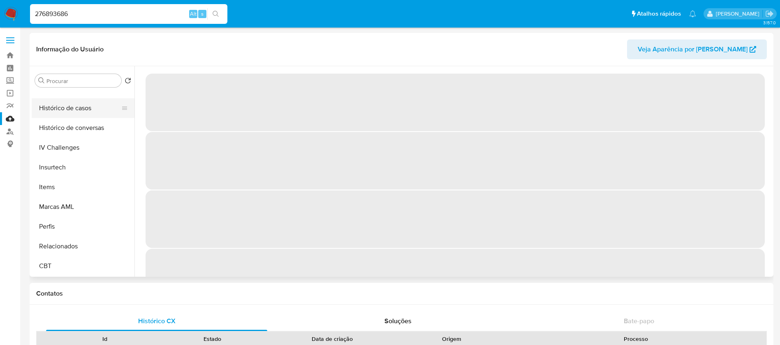
click at [56, 108] on button "Histórico de casos" at bounding box center [80, 108] width 96 height 20
select select "10"
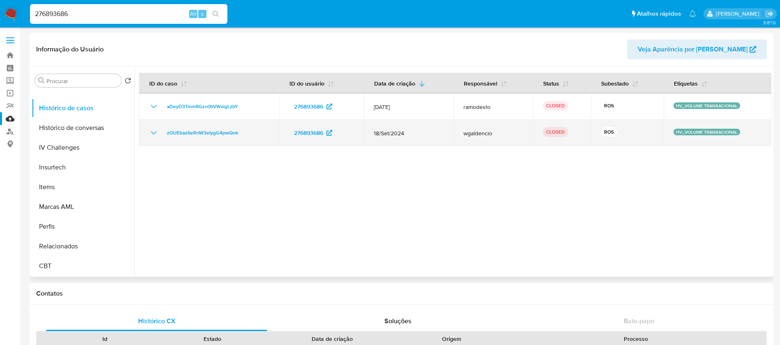
click at [680, 130] on p "HV_VOLUME TRANSACIONAL" at bounding box center [707, 132] width 67 height 7
drag, startPoint x: 253, startPoint y: 134, endPoint x: 166, endPoint y: 133, distance: 86.4
click at [166, 133] on div "zOUEbaz6eRnW3eIygG4pwQok" at bounding box center [209, 133] width 121 height 10
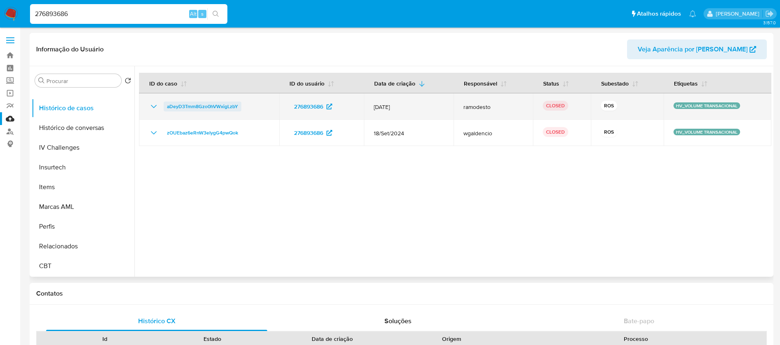
drag, startPoint x: 244, startPoint y: 104, endPoint x: 168, endPoint y: 104, distance: 75.7
click at [168, 104] on div "aDeyD3Tmm8Gzo0hVWxigLzbY" at bounding box center [209, 107] width 121 height 10
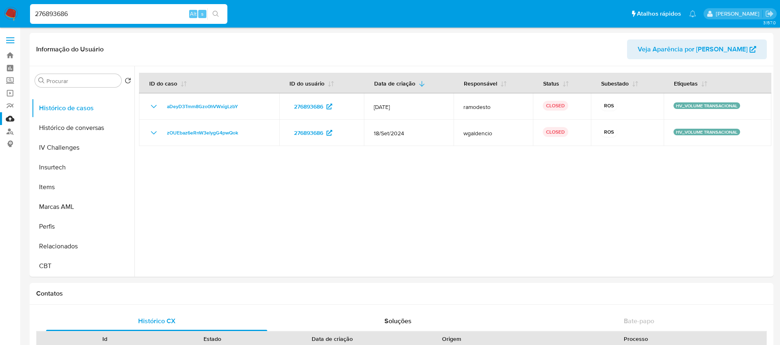
click at [106, 11] on input "276893686" at bounding box center [128, 14] width 197 height 11
paste input "427222442"
type input "427222442"
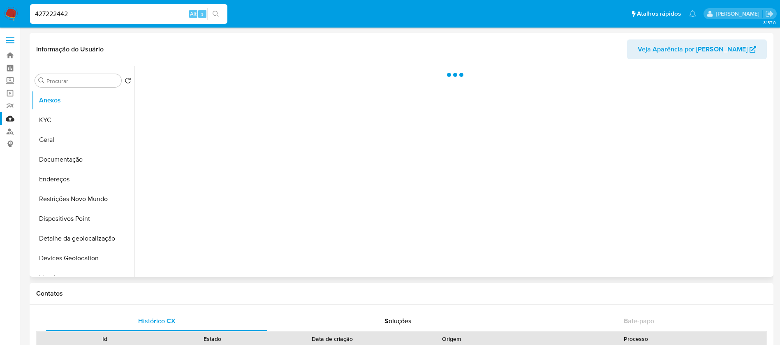
scroll to position [367, 0]
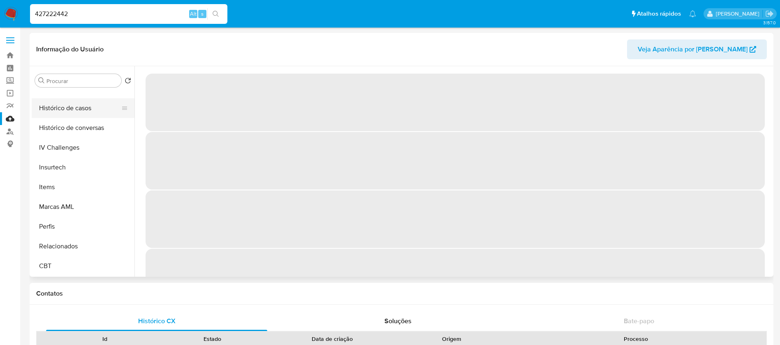
click at [58, 111] on button "Histórico de casos" at bounding box center [80, 108] width 96 height 20
select select "10"
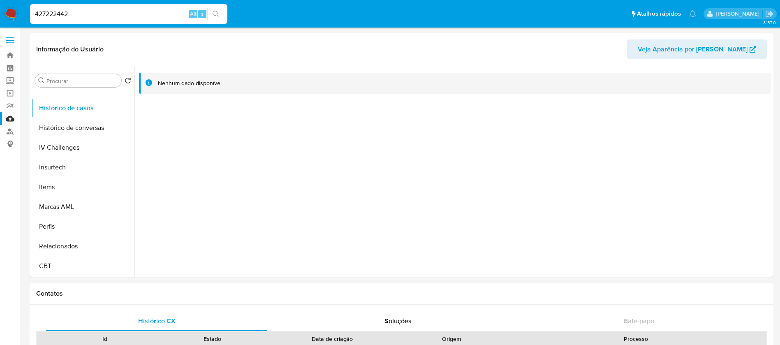
click at [123, 12] on input "427222442" at bounding box center [128, 14] width 197 height 11
paste input "1101235394"
type input "1101235394"
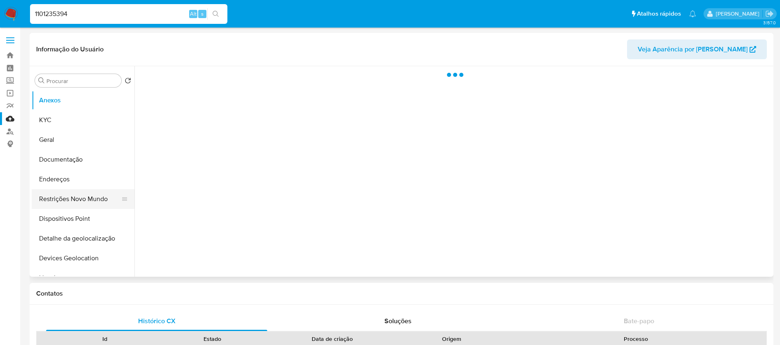
scroll to position [367, 0]
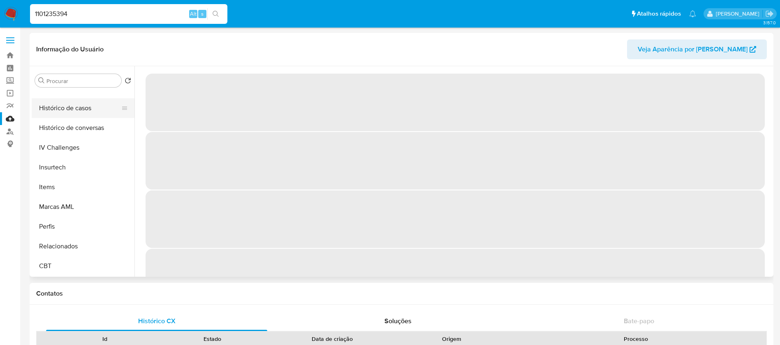
click at [59, 111] on button "Histórico de casos" at bounding box center [80, 108] width 96 height 20
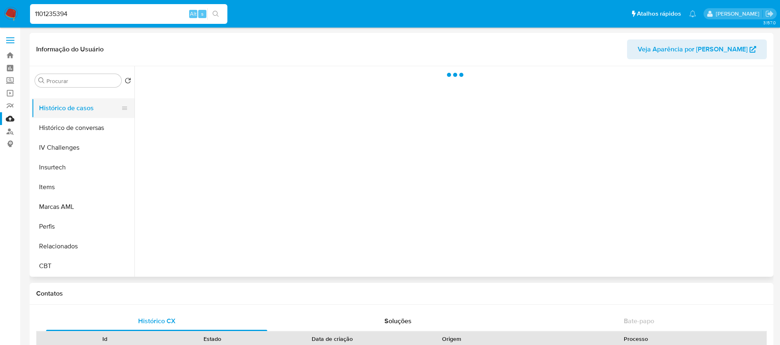
select select "10"
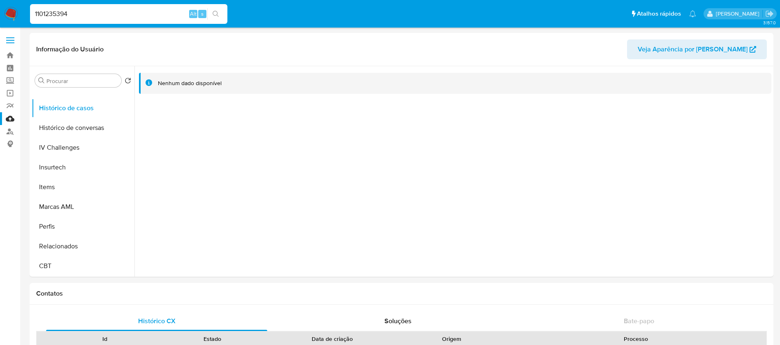
click at [131, 12] on input "1101235394" at bounding box center [128, 14] width 197 height 11
paste input "046939405"
type input "1046939405"
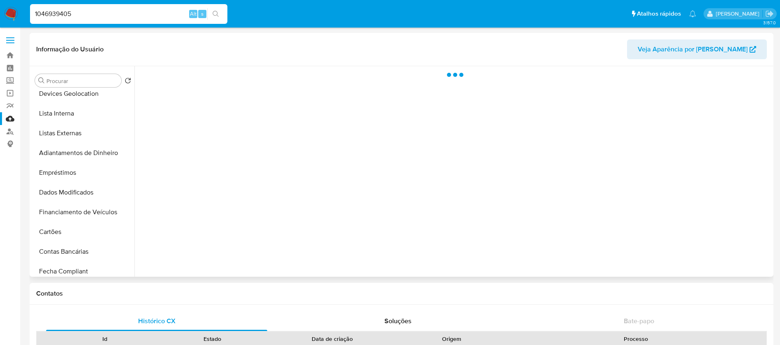
scroll to position [367, 0]
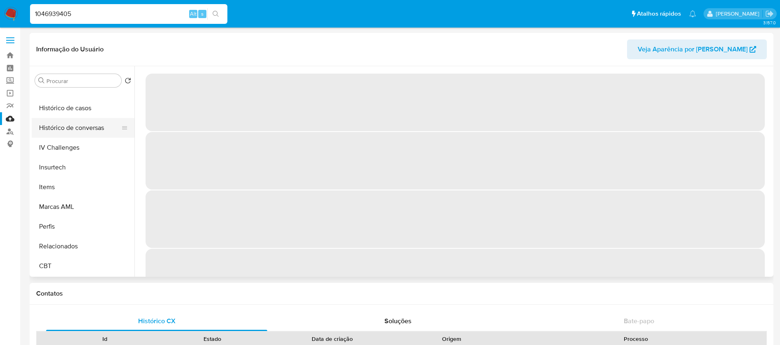
select select "10"
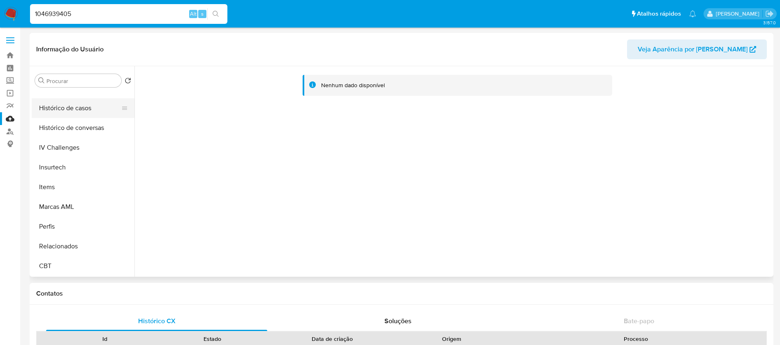
click at [68, 104] on button "Histórico de casos" at bounding box center [80, 108] width 96 height 20
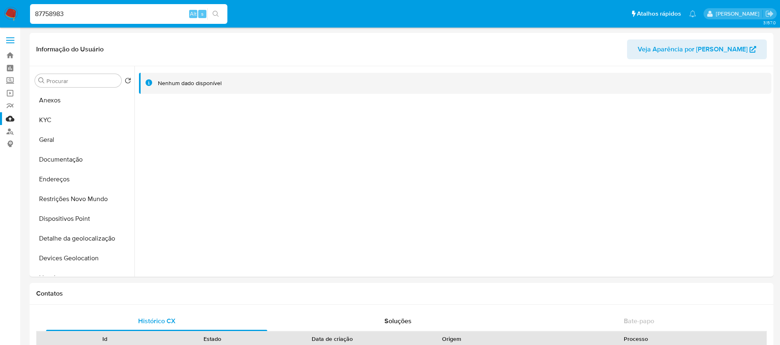
select select "10"
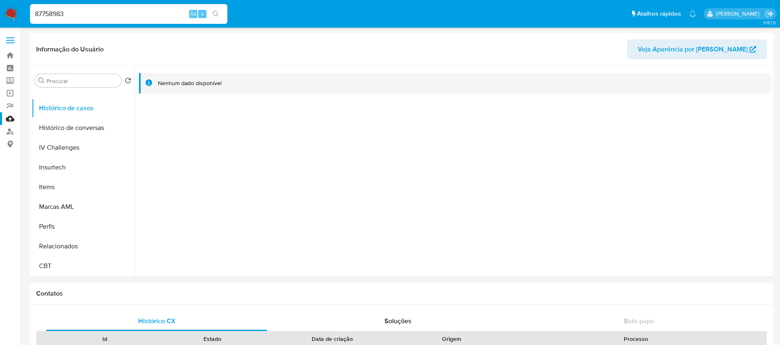
type input "87758983"
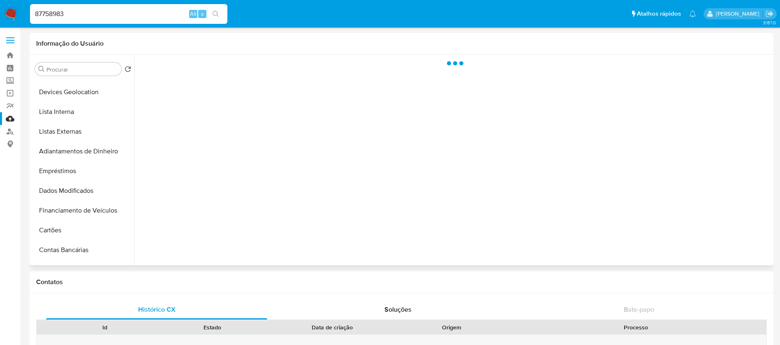
scroll to position [367, 0]
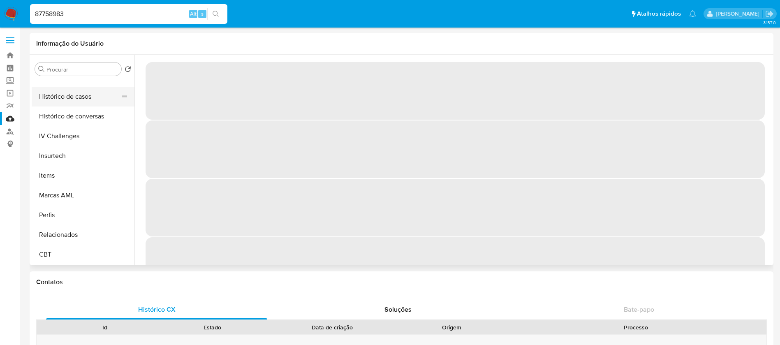
click at [58, 101] on button "Histórico de casos" at bounding box center [80, 97] width 96 height 20
select select "10"
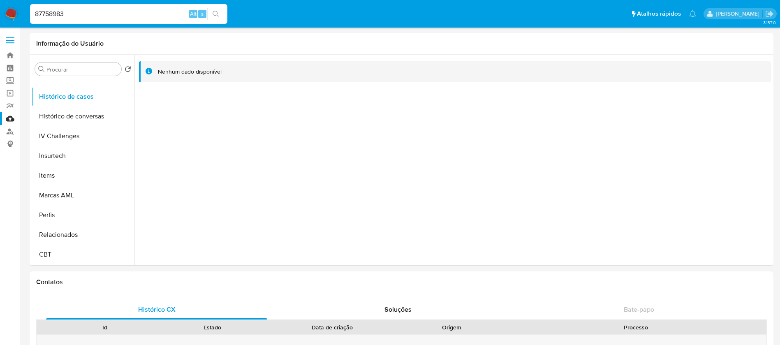
click at [89, 19] on div "87758983 Alt s" at bounding box center [128, 14] width 197 height 20
click at [93, 14] on input "87758983" at bounding box center [128, 14] width 197 height 11
paste input "6933177"
type input "86933177"
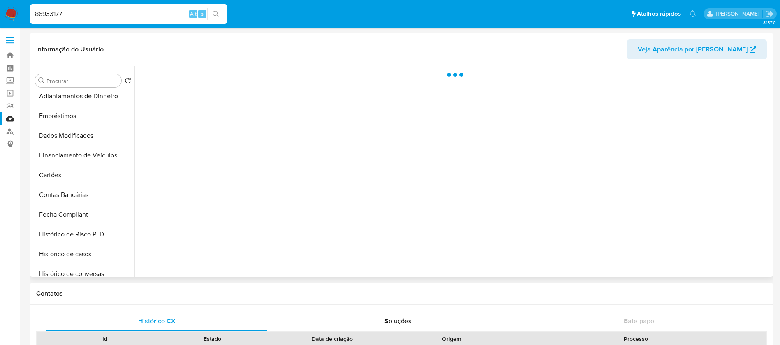
scroll to position [367, 0]
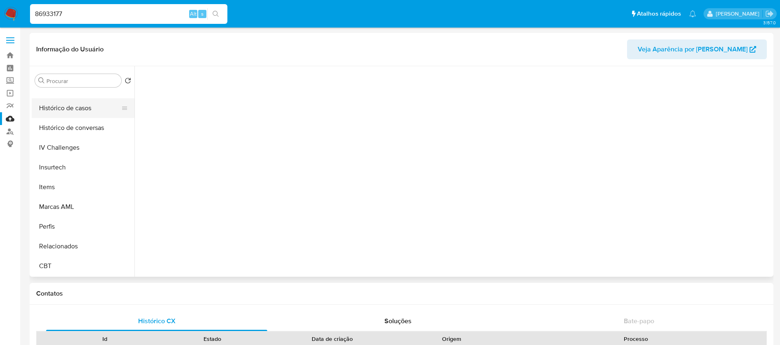
click at [62, 109] on button "Histórico de casos" at bounding box center [80, 108] width 96 height 20
select select "10"
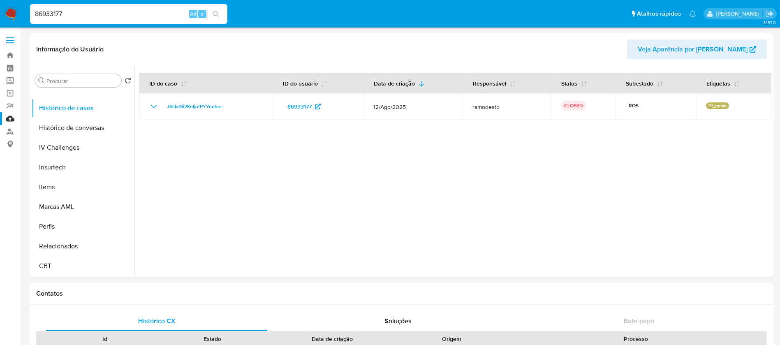
click at [114, 11] on input "86933177" at bounding box center [128, 14] width 197 height 11
paste input "1945155901"
type input "1945155901"
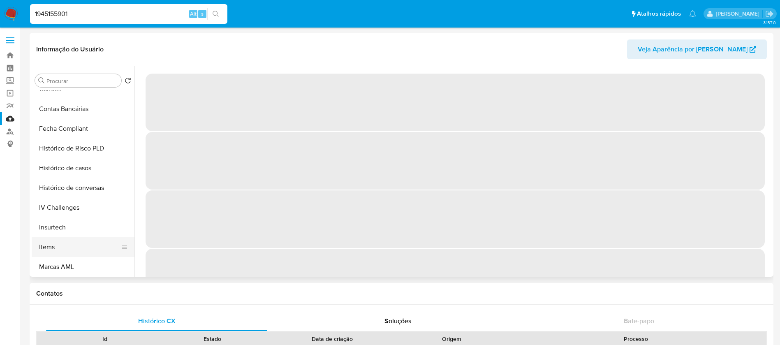
scroll to position [329, 0]
select select "10"
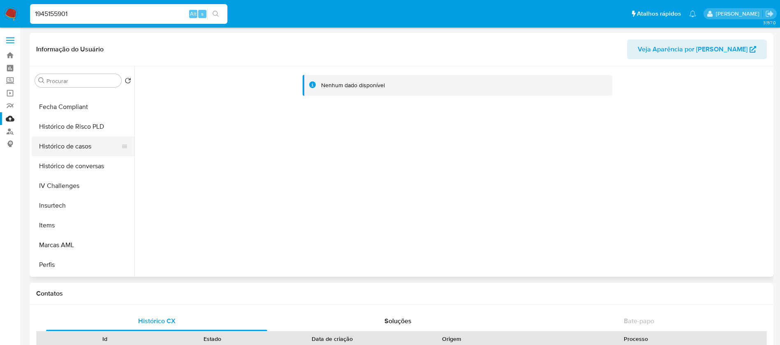
click at [60, 148] on button "Histórico de casos" at bounding box center [80, 147] width 96 height 20
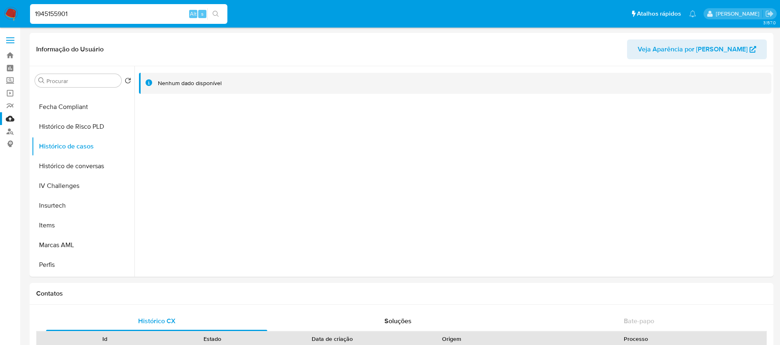
click at [140, 11] on input "1945155901" at bounding box center [128, 14] width 197 height 11
paste input "212131039"
type input "2121310391"
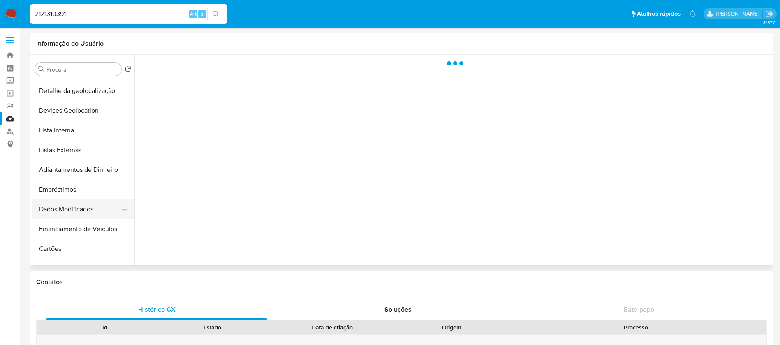
scroll to position [247, 0]
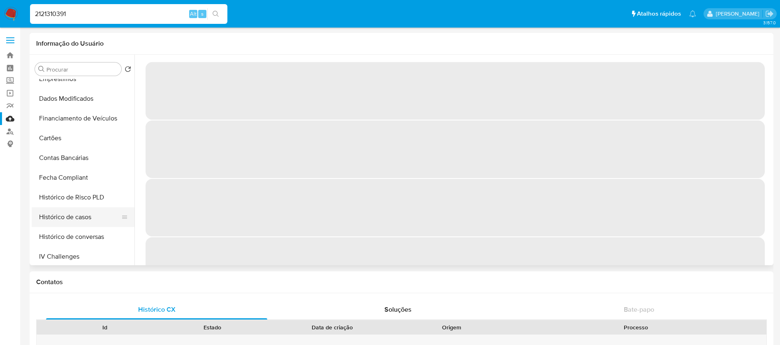
select select "10"
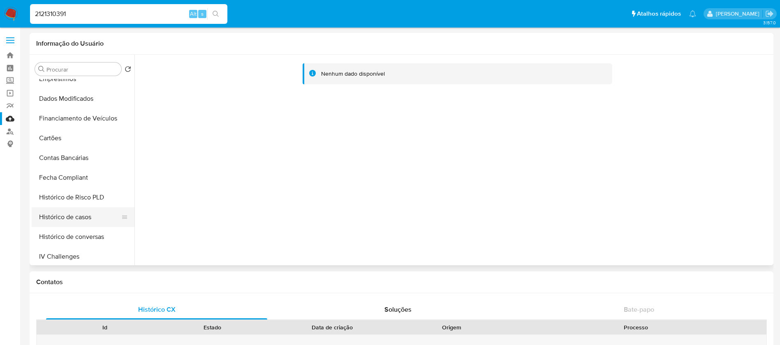
click at [64, 216] on button "Histórico de casos" at bounding box center [80, 217] width 96 height 20
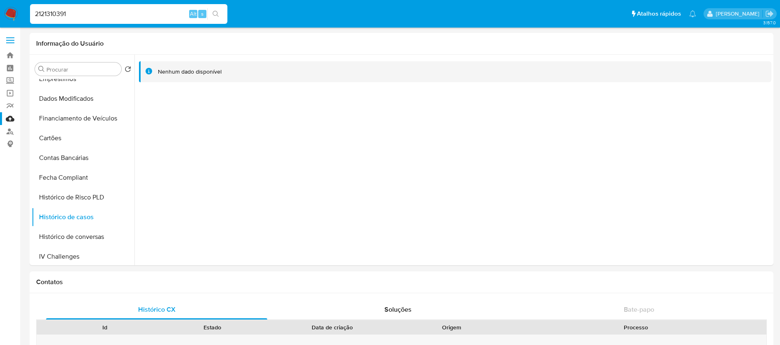
click at [120, 12] on input "2121310391" at bounding box center [128, 14] width 197 height 11
paste input "61362590"
type input "2161362590"
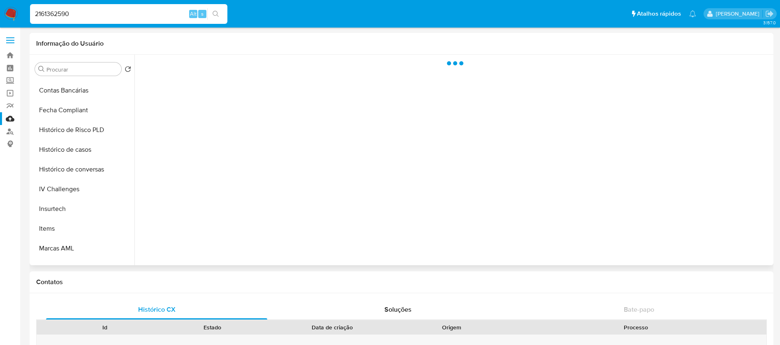
scroll to position [329, 0]
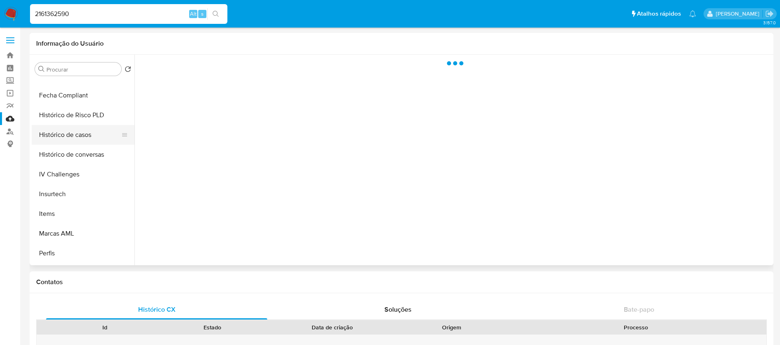
click at [63, 142] on button "Histórico de casos" at bounding box center [80, 135] width 96 height 20
select select "10"
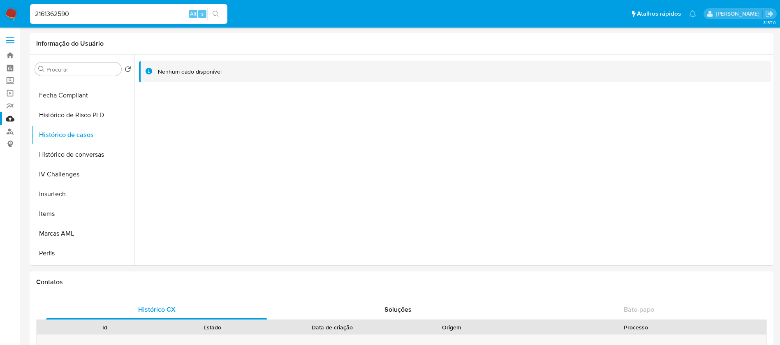
click at [113, 19] on div "2161362590 Alt s" at bounding box center [128, 14] width 197 height 20
click at [101, 13] on input "2161362590" at bounding box center [128, 14] width 197 height 11
paste input "227306558"
type input "2227306558"
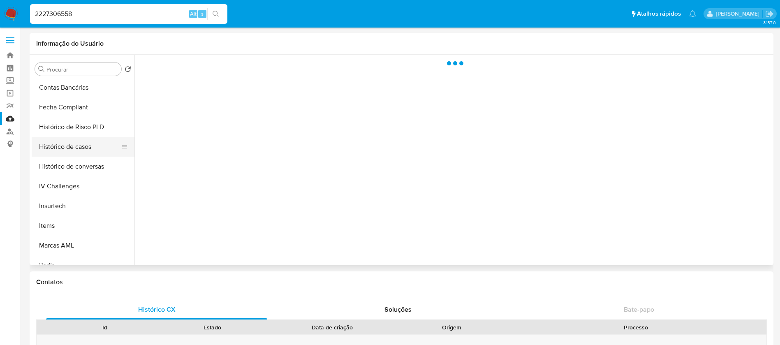
scroll to position [329, 0]
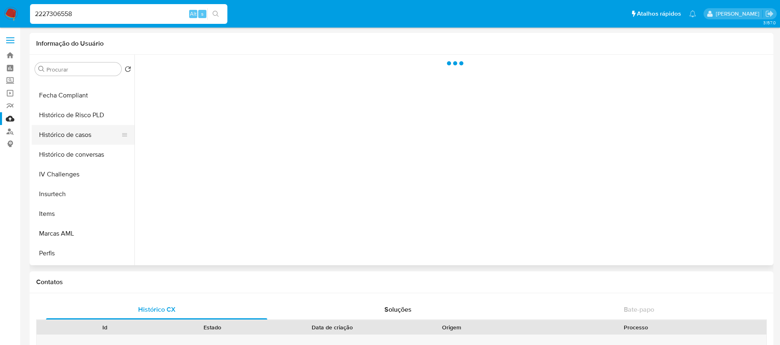
click at [58, 140] on button "Histórico de casos" at bounding box center [80, 135] width 96 height 20
select select "10"
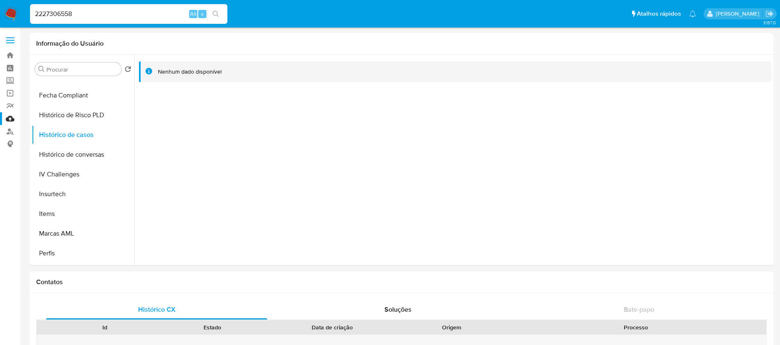
click at [125, 12] on input "2227306558" at bounding box center [128, 14] width 197 height 11
paste input "166381870"
type input "2166381870"
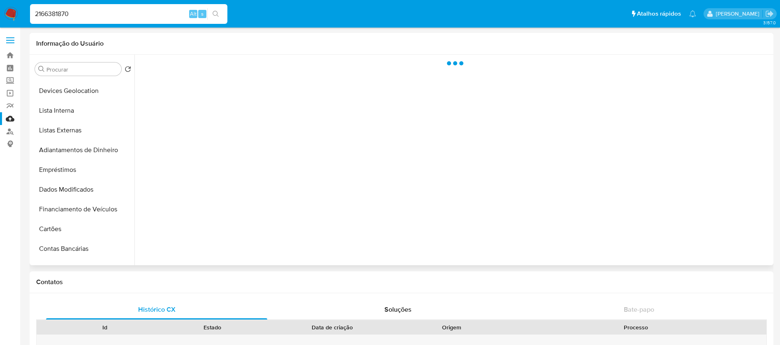
scroll to position [367, 0]
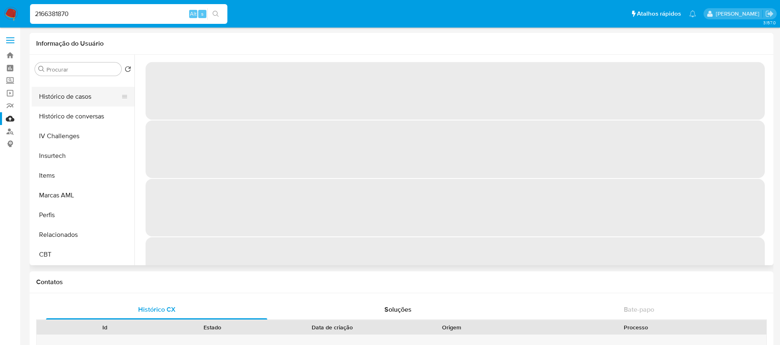
click at [55, 100] on button "Histórico de casos" at bounding box center [80, 97] width 96 height 20
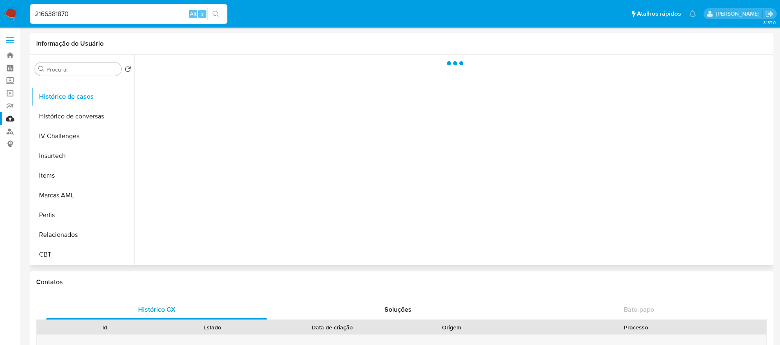
select select "10"
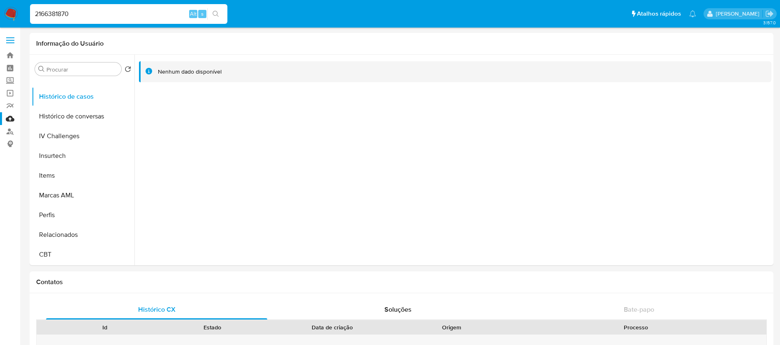
click at [102, 15] on input "2166381870" at bounding box center [128, 14] width 197 height 11
paste input "51303291"
type input "2151303291"
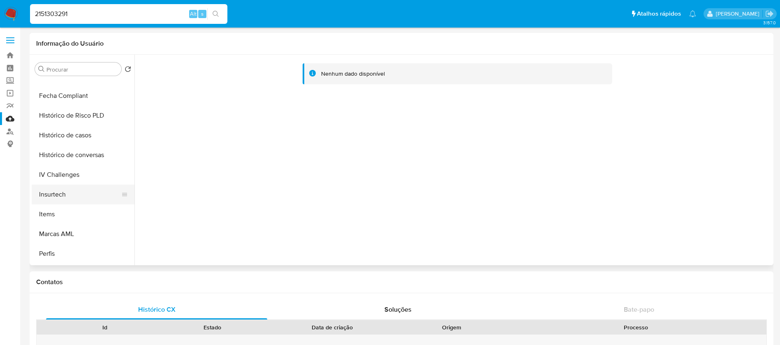
select select "10"
click at [67, 136] on button "Histórico de casos" at bounding box center [80, 135] width 96 height 20
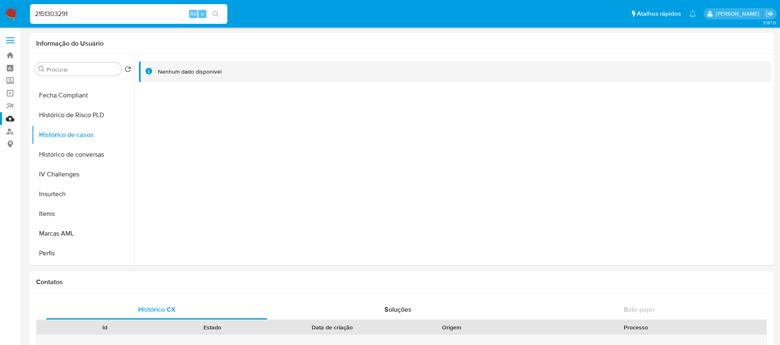
click at [97, 18] on input "2151303291" at bounding box center [128, 14] width 197 height 11
paste input "21306875"
type input "2121306875"
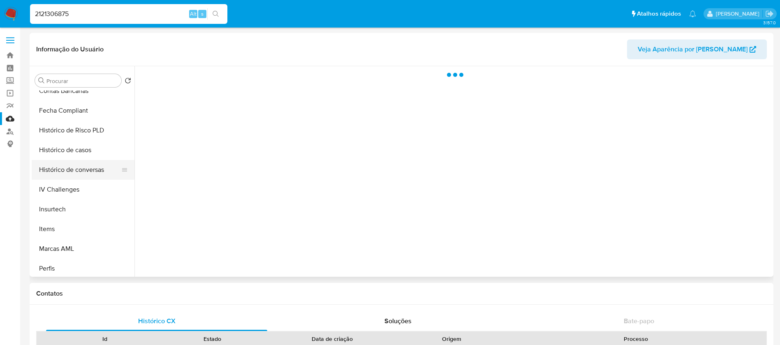
scroll to position [329, 0]
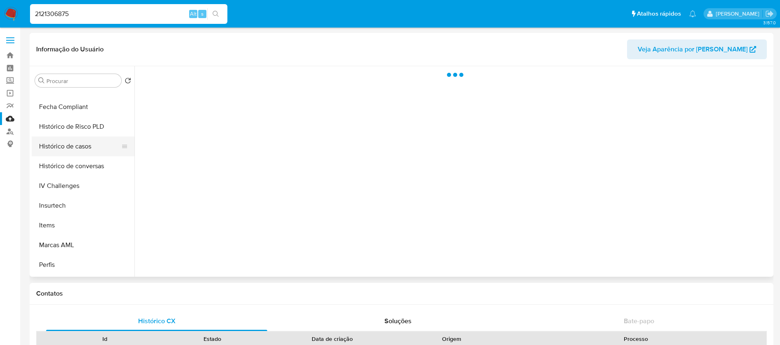
click at [66, 149] on button "Histórico de casos" at bounding box center [80, 147] width 96 height 20
select select "10"
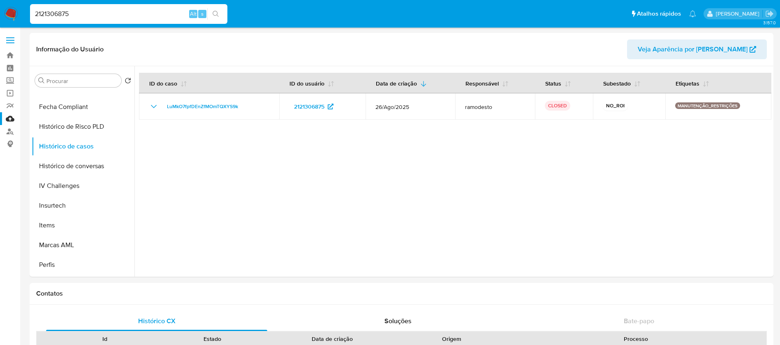
click at [109, 7] on div "2121306875 Alt s" at bounding box center [128, 14] width 197 height 20
click at [103, 18] on input "2121306875" at bounding box center [128, 14] width 197 height 11
paste input "4075848"
type input "2124075848"
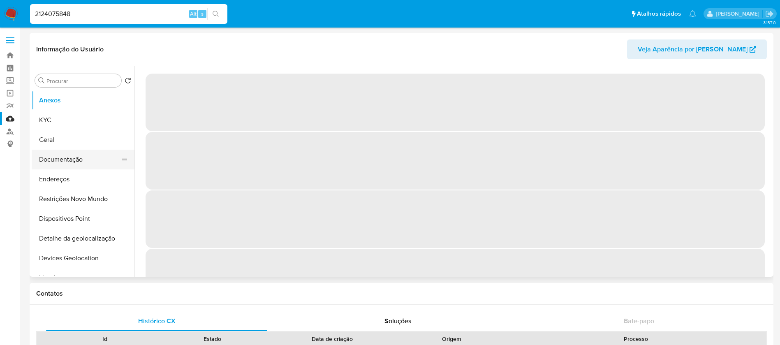
select select "10"
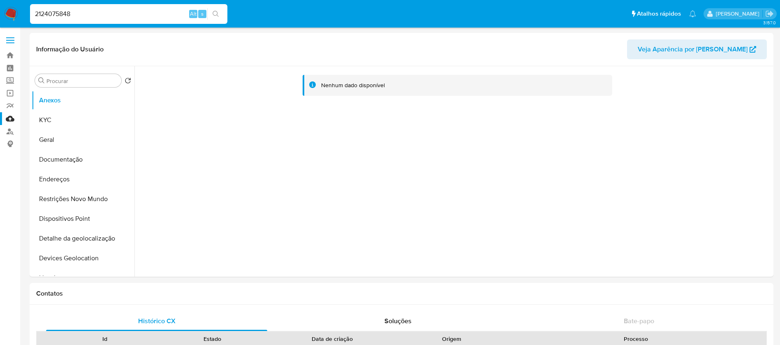
click at [86, 9] on input "2124075848" at bounding box center [128, 14] width 197 height 11
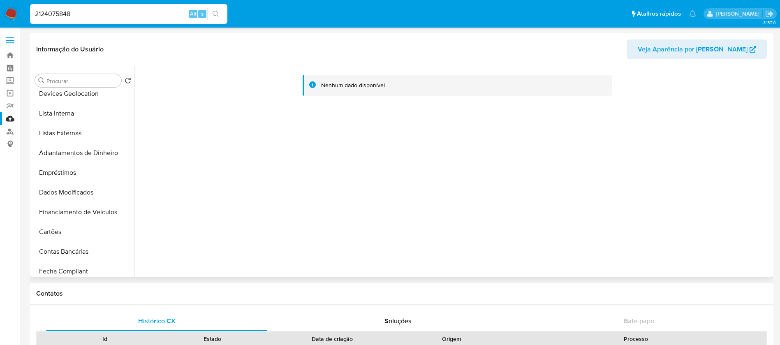
scroll to position [329, 0]
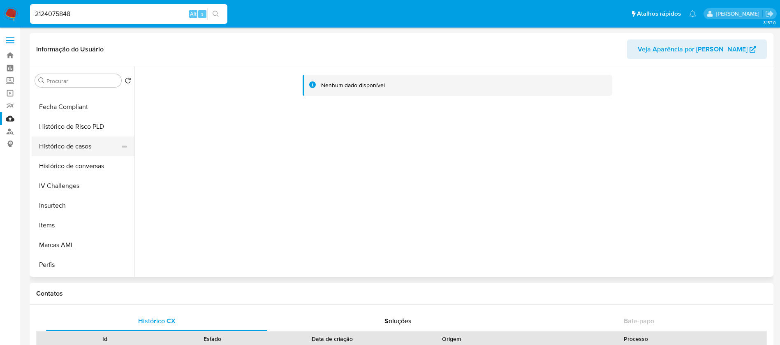
click at [67, 154] on button "Histórico de casos" at bounding box center [80, 147] width 96 height 20
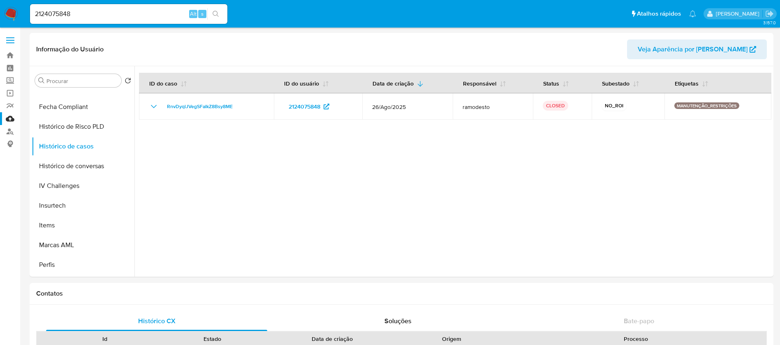
click at [101, 12] on input "2124075848" at bounding box center [128, 14] width 197 height 11
paste input "63571021"
type input "2163571021"
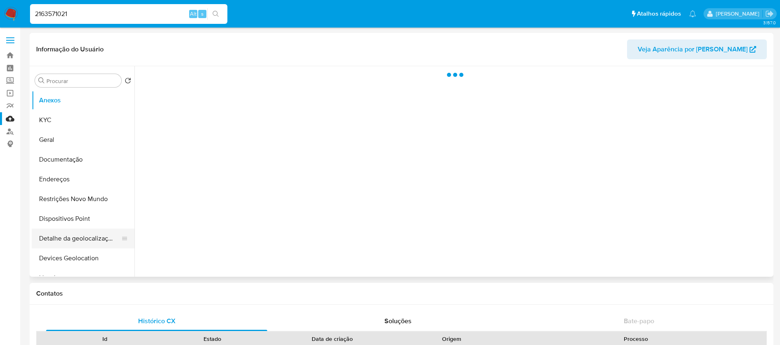
scroll to position [247, 0]
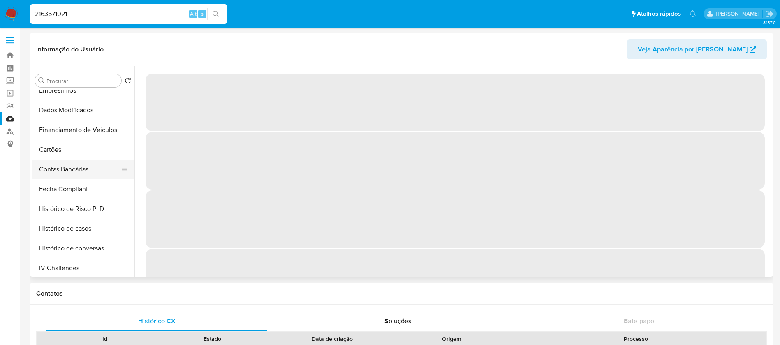
select select "10"
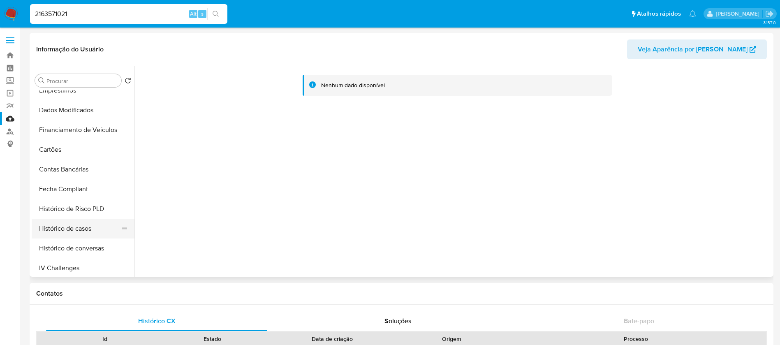
click at [69, 233] on button "Histórico de casos" at bounding box center [80, 229] width 96 height 20
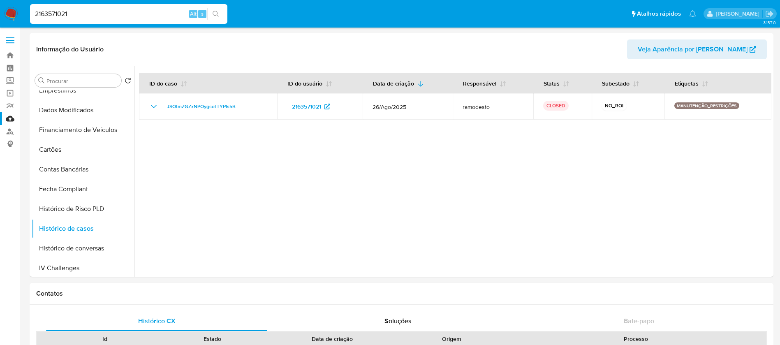
click at [90, 16] on input "2163571021" at bounding box center [128, 14] width 197 height 11
paste input "1377910"
type input "2161377910"
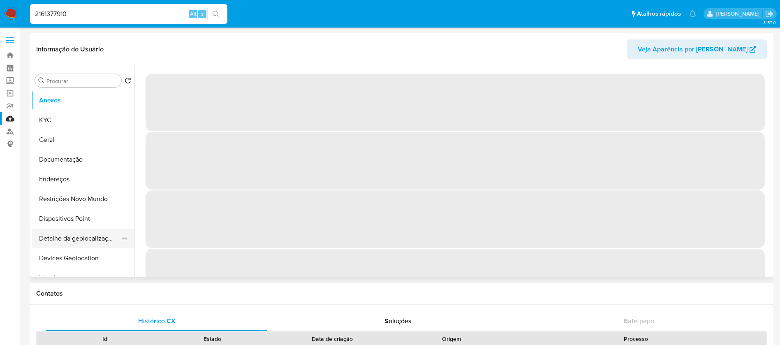
select select "10"
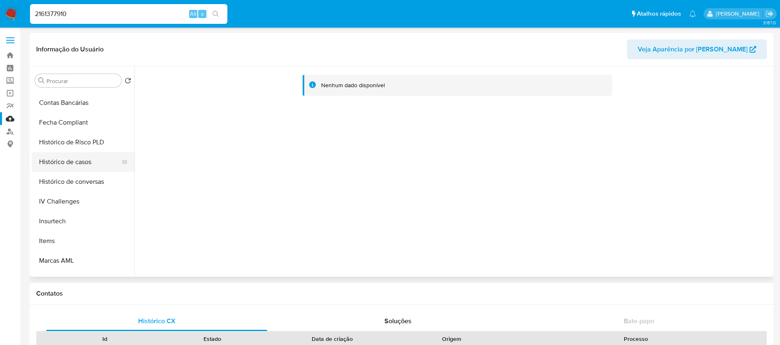
scroll to position [329, 0]
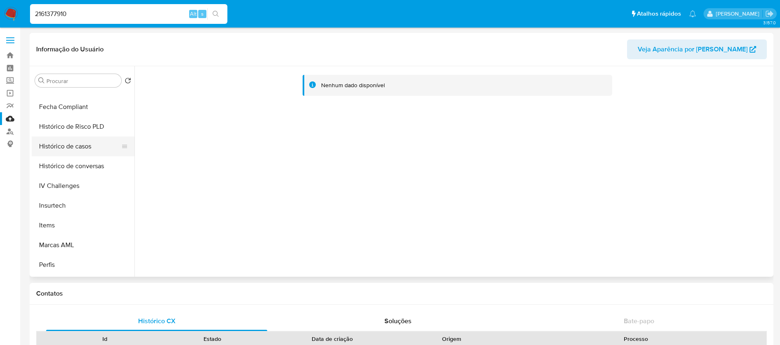
click at [65, 152] on button "Histórico de casos" at bounding box center [80, 147] width 96 height 20
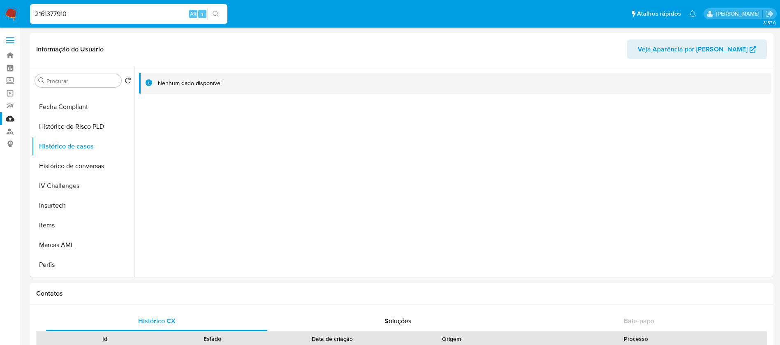
click at [100, 18] on input "2161377910" at bounding box center [128, 14] width 197 height 11
paste input "26312748"
type input "2126312748"
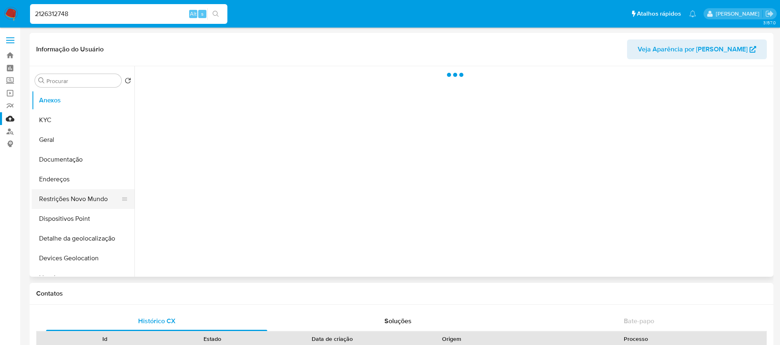
scroll to position [367, 0]
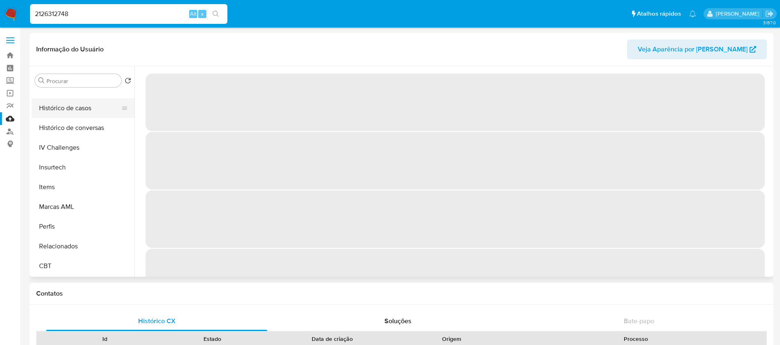
click at [58, 107] on button "Histórico de casos" at bounding box center [80, 108] width 96 height 20
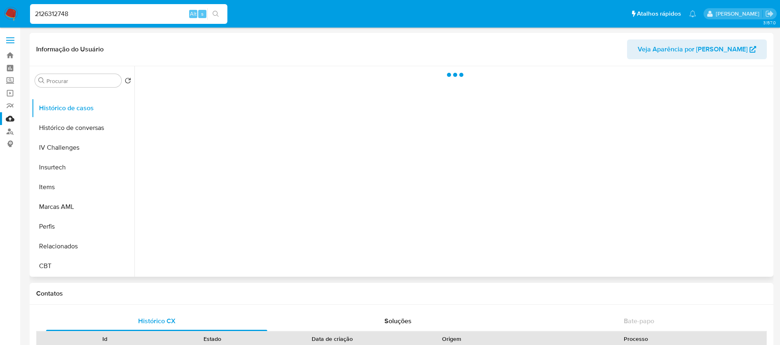
select select "10"
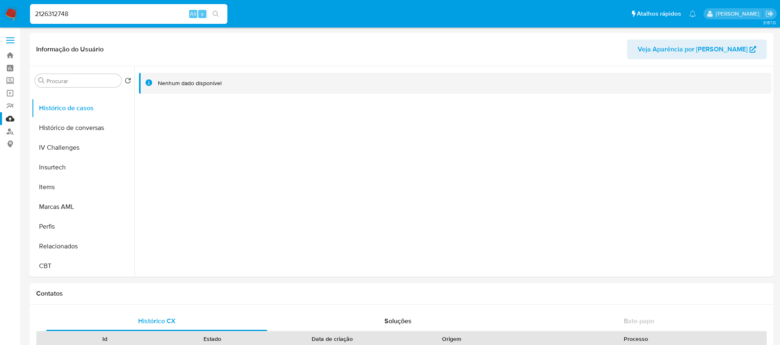
click at [136, 17] on input "2126312748" at bounding box center [128, 14] width 197 height 11
paste input "3542819"
type input "2123542819"
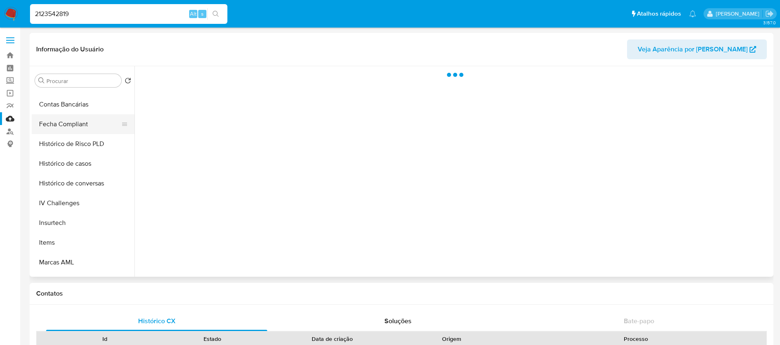
scroll to position [367, 0]
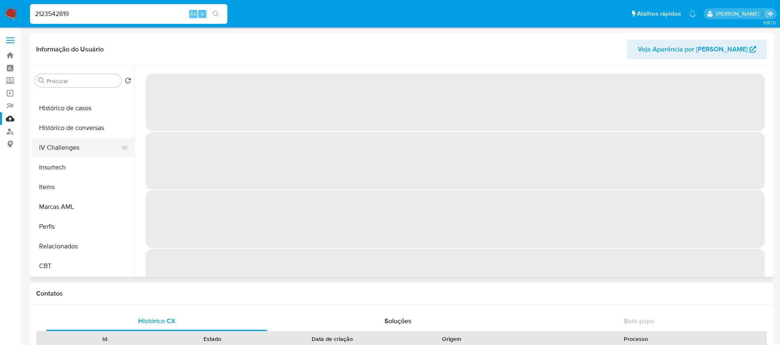
select select "10"
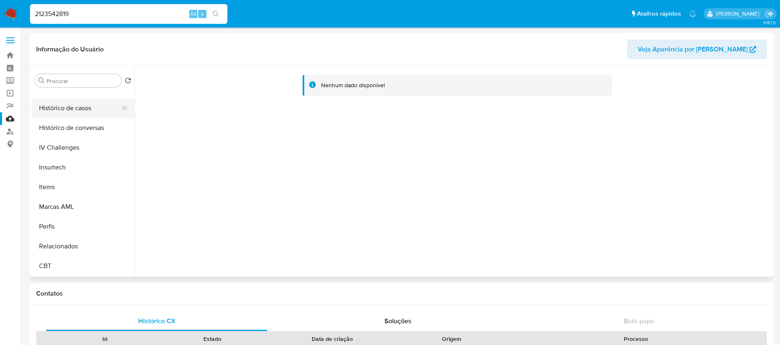
click at [58, 112] on button "Histórico de casos" at bounding box center [80, 108] width 96 height 20
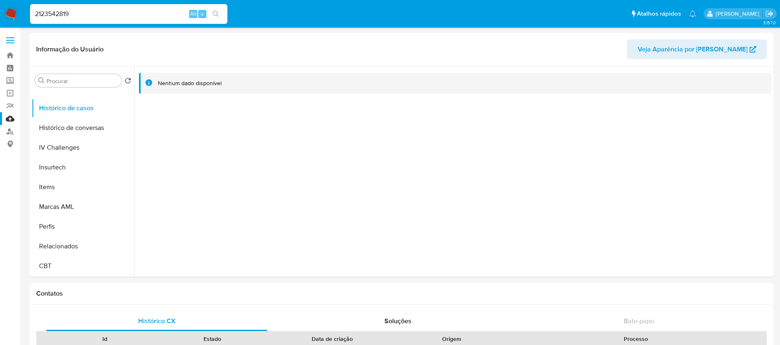
click at [111, 12] on input "2123542819" at bounding box center [128, 14] width 197 height 11
paste input "008587636"
type input "2008587636"
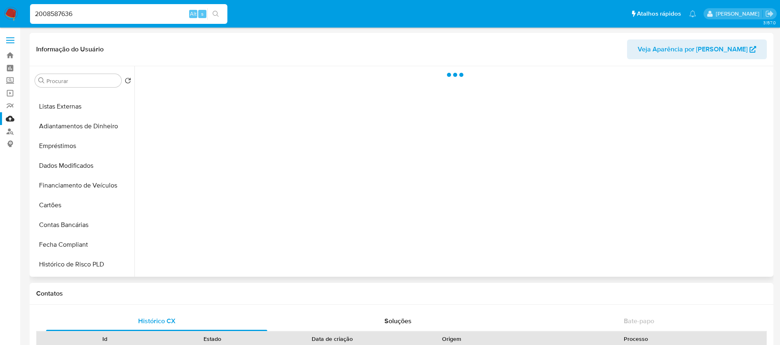
scroll to position [367, 0]
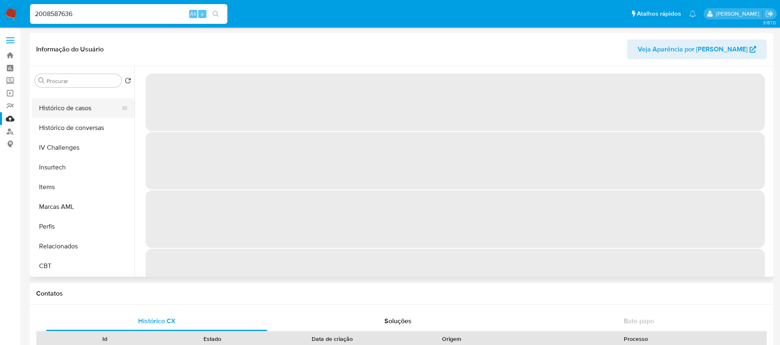
click at [57, 109] on button "Histórico de casos" at bounding box center [80, 108] width 96 height 20
select select "10"
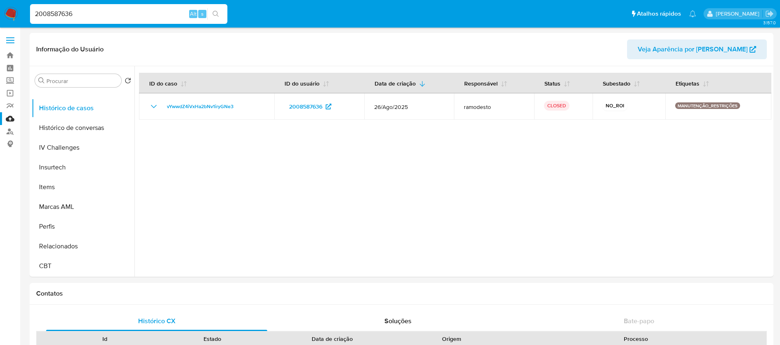
click at [99, 19] on div "2008587636 Alt s" at bounding box center [128, 14] width 197 height 20
click at [98, 15] on input "2008587636" at bounding box center [128, 14] width 197 height 11
paste input "337831413"
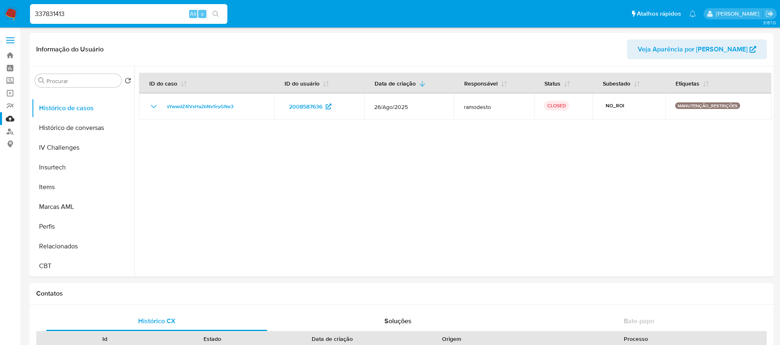
type input "337831413"
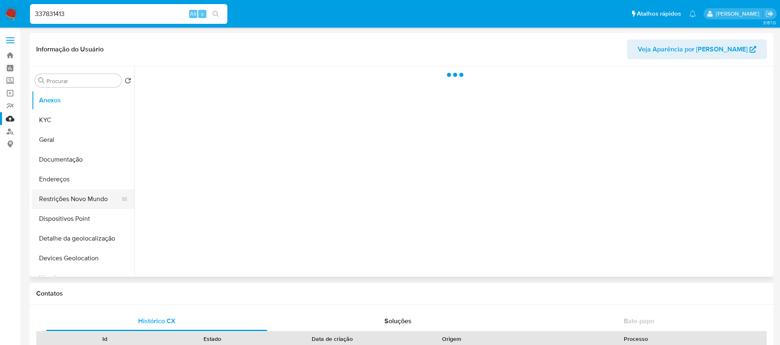
scroll to position [247, 0]
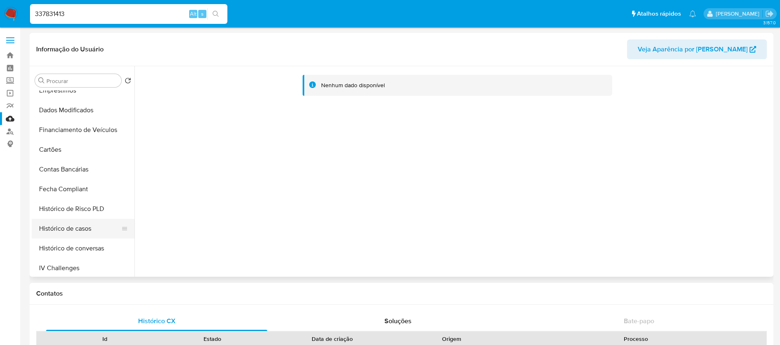
click at [58, 231] on button "Histórico de casos" at bounding box center [80, 229] width 96 height 20
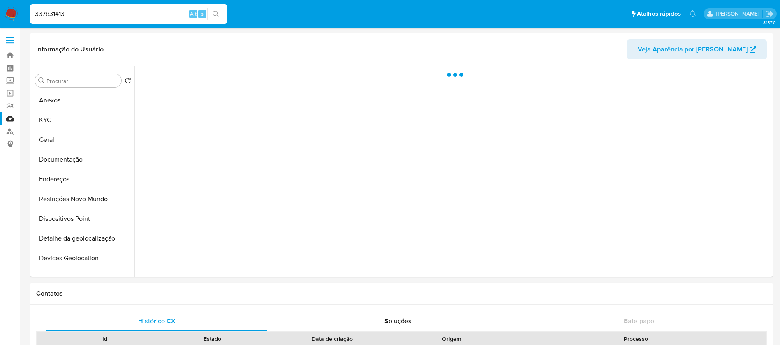
scroll to position [247, 0]
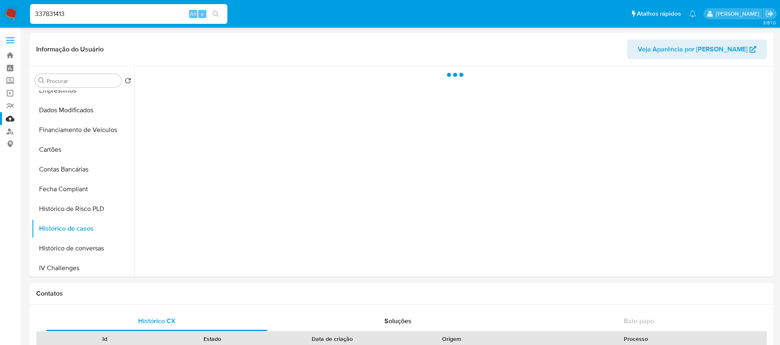
select select "10"
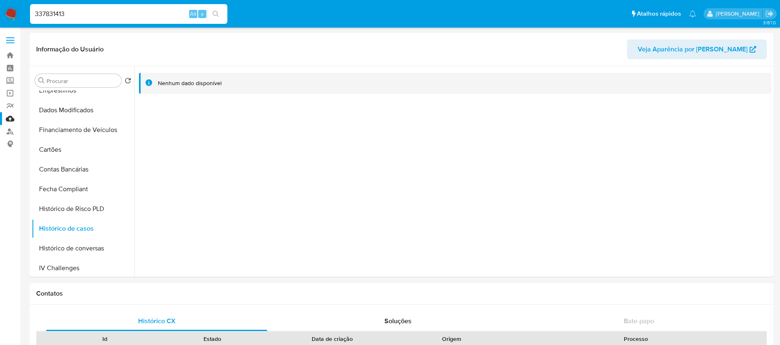
click at [100, 17] on input "337831413" at bounding box center [128, 14] width 197 height 11
paste input "643980382"
type input "643980382"
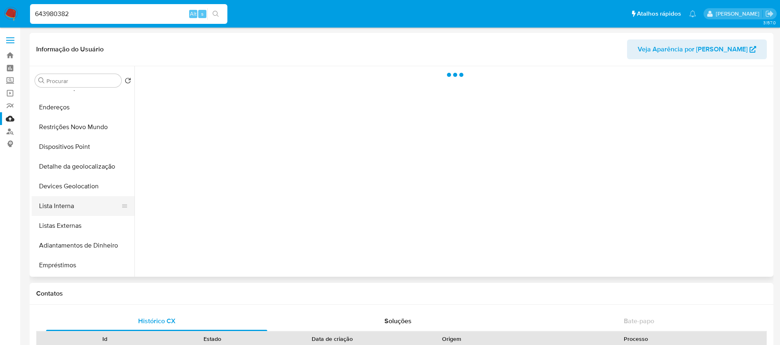
scroll to position [329, 0]
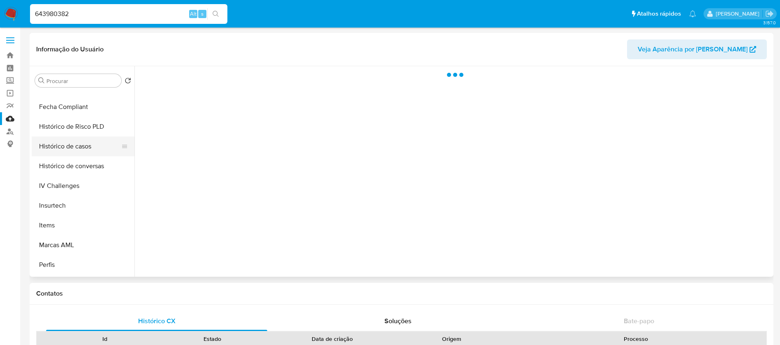
click at [69, 146] on button "Histórico de casos" at bounding box center [80, 147] width 96 height 20
select select "10"
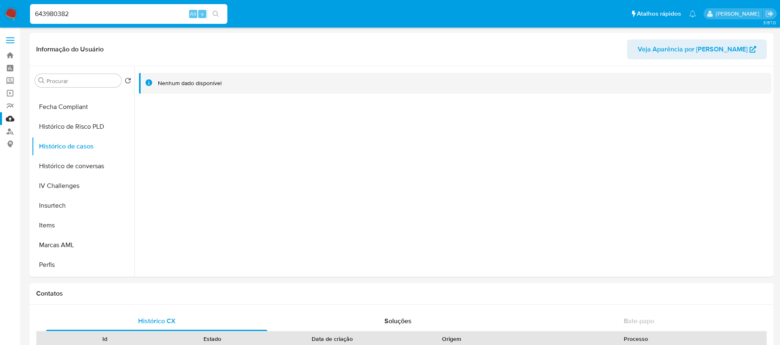
click at [88, 17] on input "643980382" at bounding box center [128, 14] width 197 height 11
paste input "2161343918"
type input "2161343918"
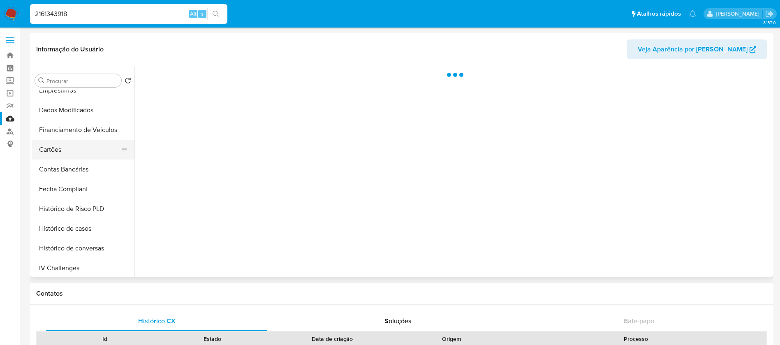
scroll to position [329, 0]
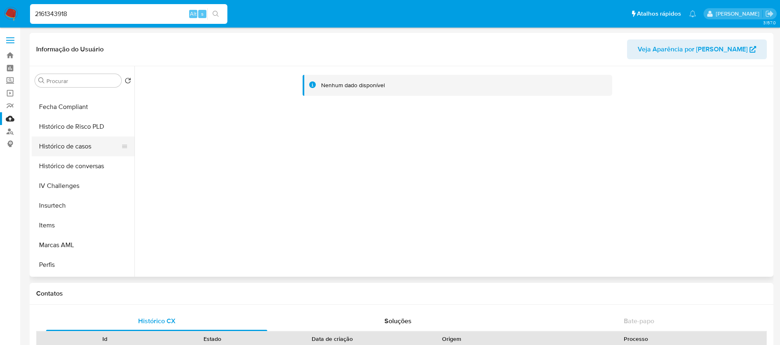
click at [64, 149] on button "Histórico de casos" at bounding box center [80, 147] width 96 height 20
select select "10"
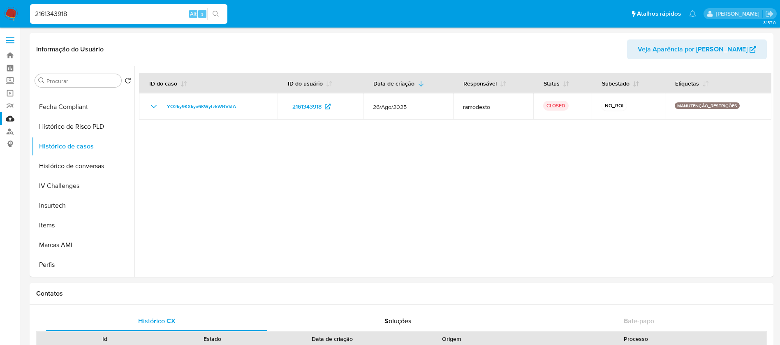
click at [103, 19] on input "2161343918" at bounding box center [128, 14] width 197 height 11
paste input "54086514"
type input "2154086514"
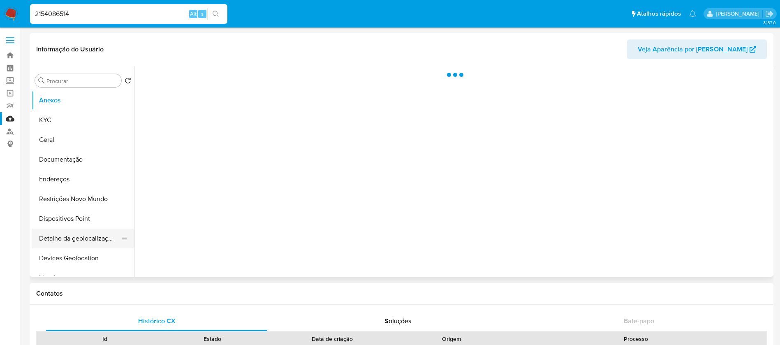
scroll to position [247, 0]
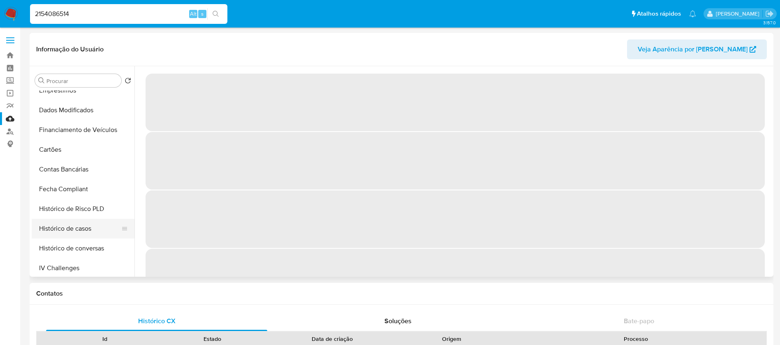
click at [71, 231] on button "Histórico de casos" at bounding box center [80, 229] width 96 height 20
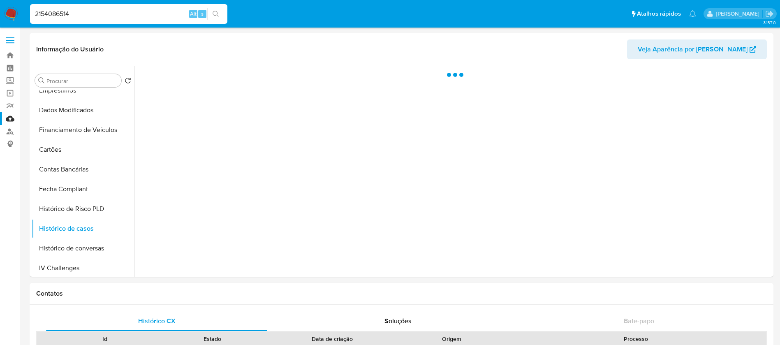
select select "10"
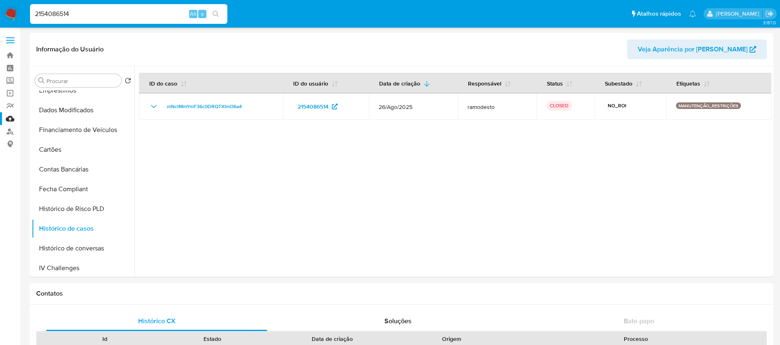
click at [105, 13] on input "2154086514" at bounding box center [128, 14] width 197 height 11
paste input "00864172"
type input "2008641724"
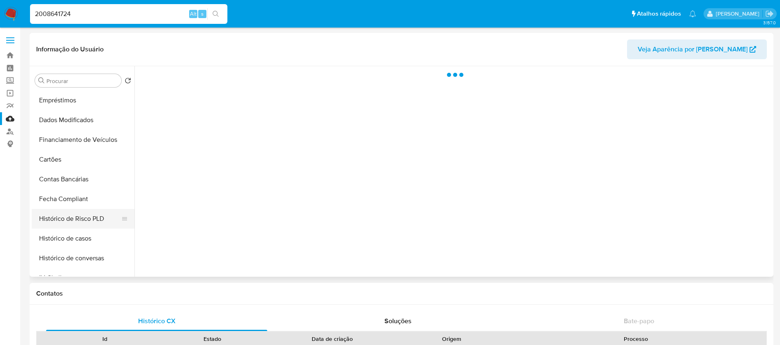
scroll to position [247, 0]
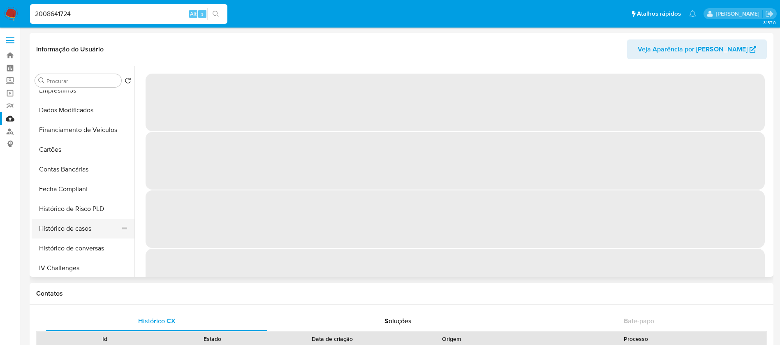
click at [66, 225] on button "Histórico de casos" at bounding box center [80, 229] width 96 height 20
select select "10"
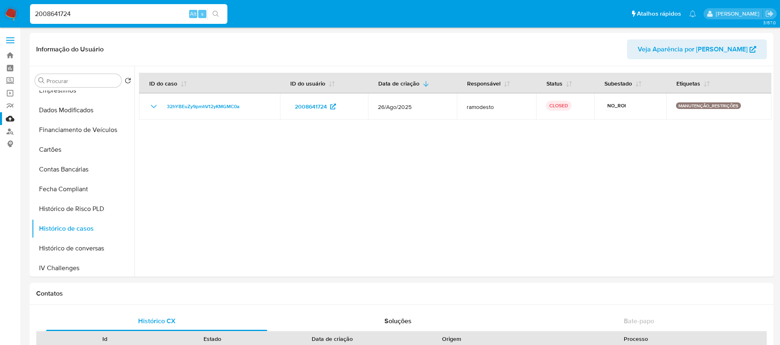
click at [98, 14] on input "2008641724" at bounding box center [128, 14] width 197 height 11
paste input "158563865"
type input "2158563865"
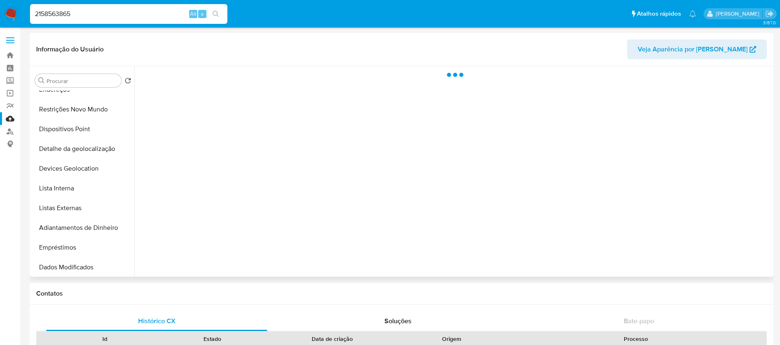
scroll to position [329, 0]
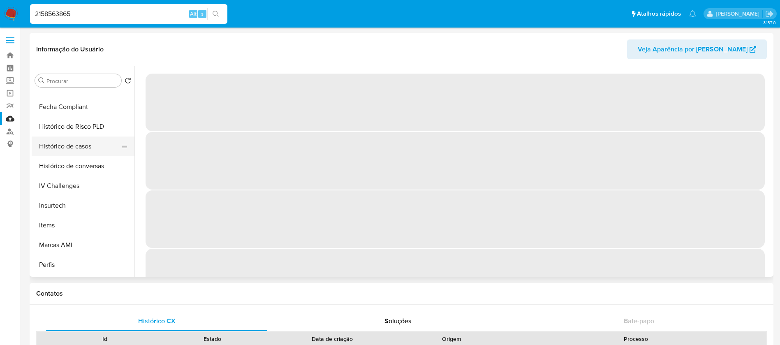
click at [67, 152] on button "Histórico de casos" at bounding box center [80, 147] width 96 height 20
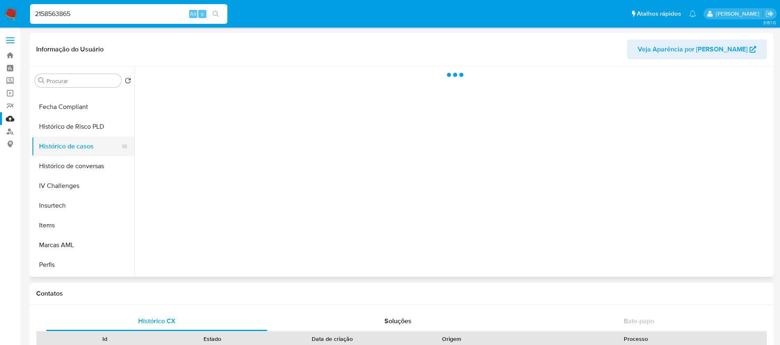
select select "10"
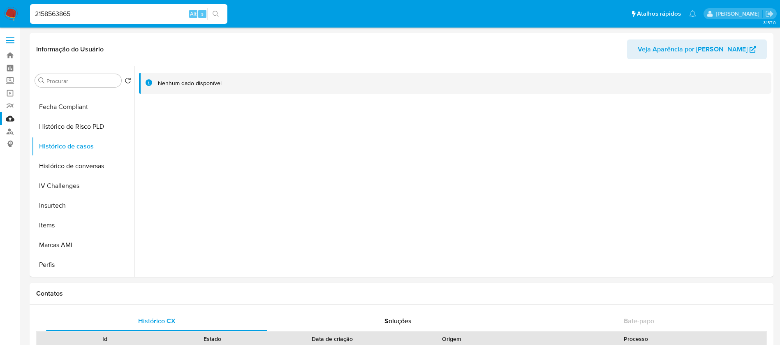
click at [99, 16] on input "2158563865" at bounding box center [128, 14] width 197 height 11
paste input "007235903"
type input "2007235903"
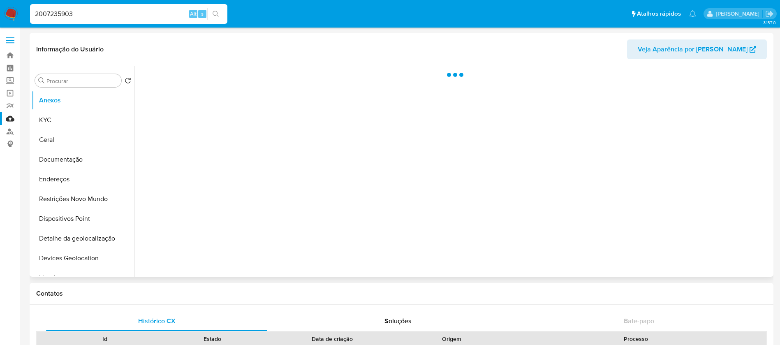
scroll to position [367, 0]
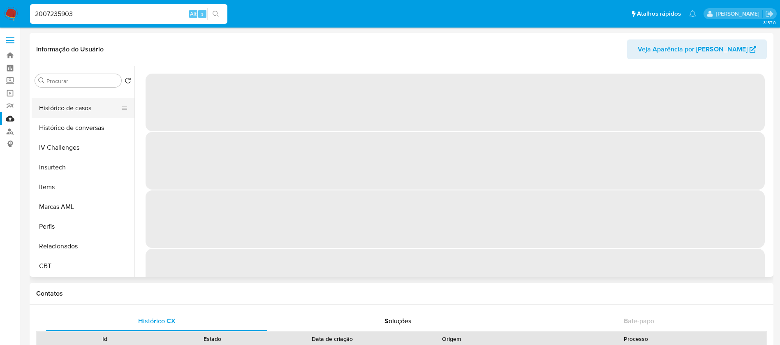
click at [56, 111] on button "Histórico de casos" at bounding box center [80, 108] width 96 height 20
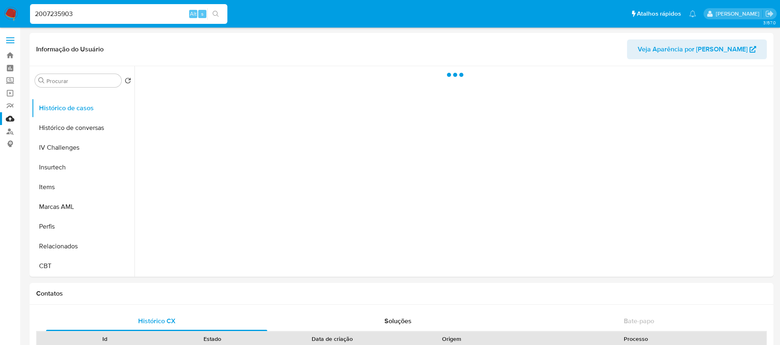
select select "10"
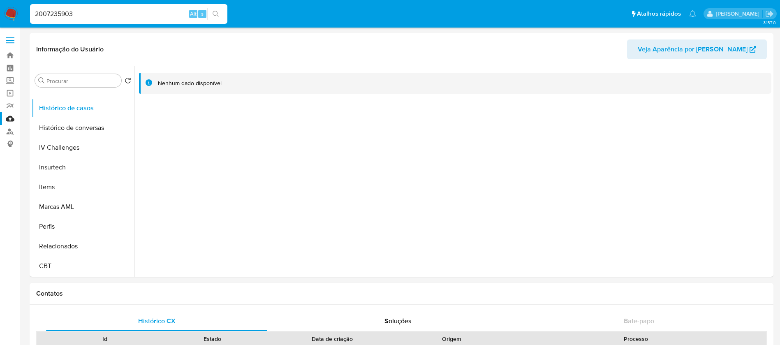
click at [89, 14] on input "2007235903" at bounding box center [128, 14] width 197 height 11
paste input "227307290"
type input "2227307290"
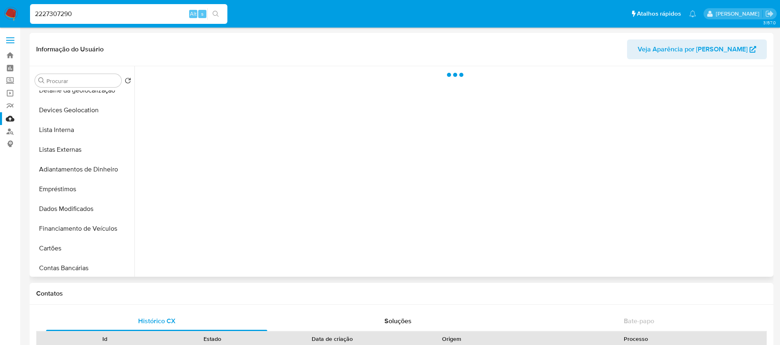
scroll to position [247, 0]
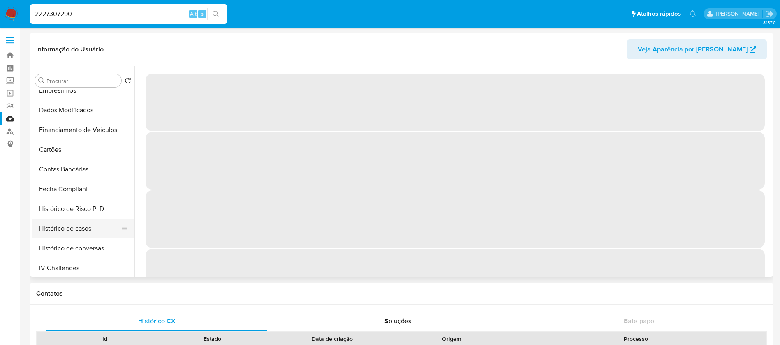
select select "10"
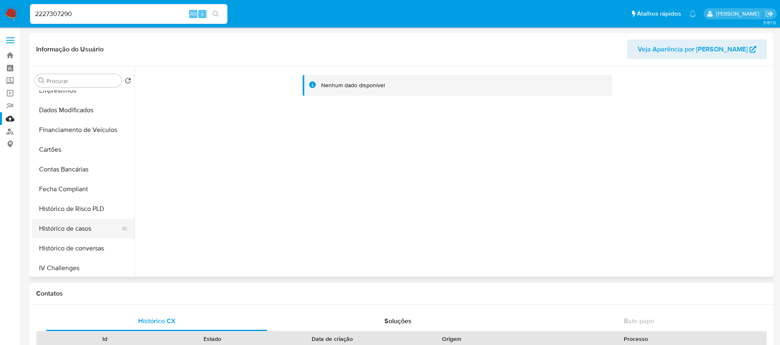
click at [67, 231] on button "Histórico de casos" at bounding box center [80, 229] width 96 height 20
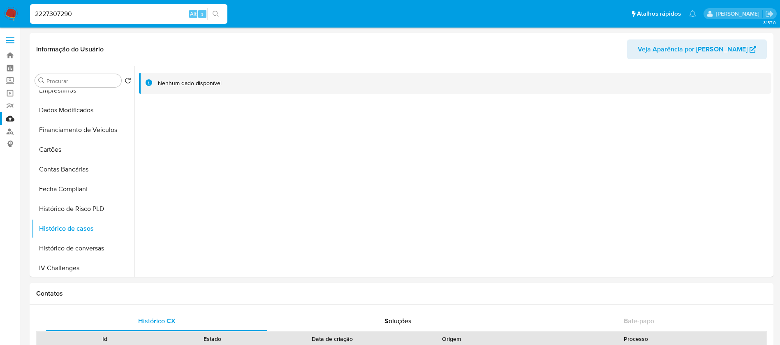
click at [97, 16] on input "2227307290" at bounding box center [128, 14] width 197 height 11
paste input "140371793"
type input "140371793"
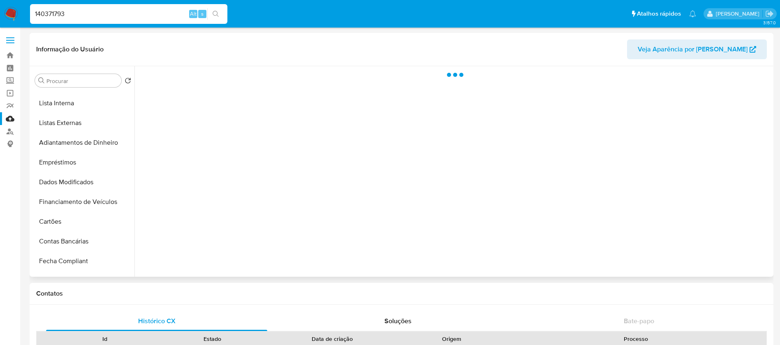
scroll to position [329, 0]
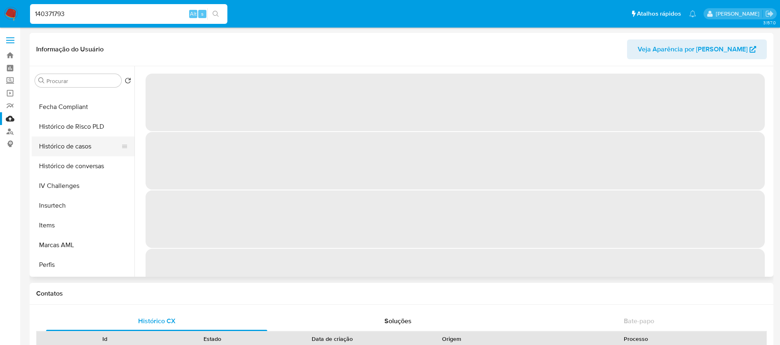
click at [63, 148] on button "Histórico de casos" at bounding box center [80, 147] width 96 height 20
select select "10"
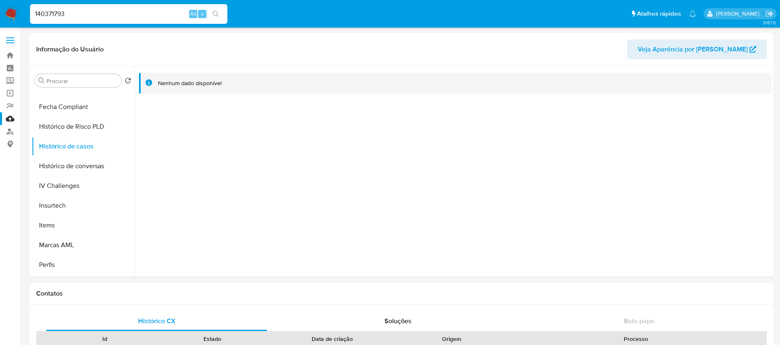
click at [105, 19] on input "140371793" at bounding box center [128, 14] width 197 height 11
paste input "2248535442"
type input "2248535442"
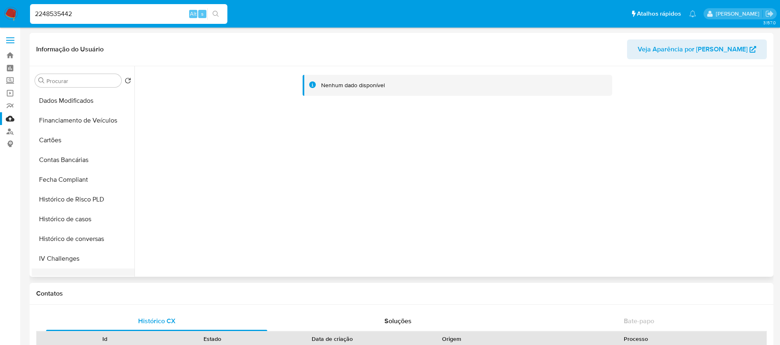
scroll to position [329, 0]
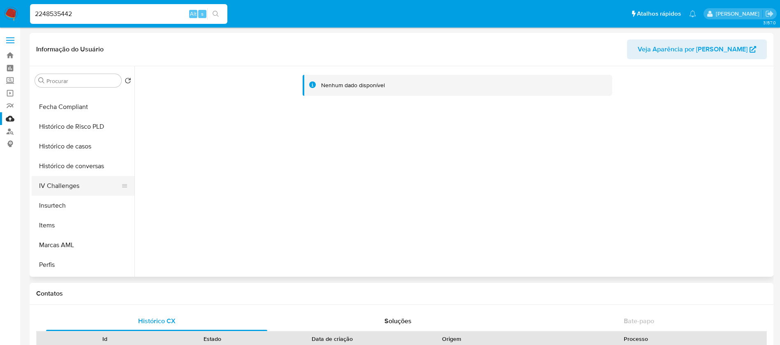
select select "10"
click at [66, 146] on button "Histórico de casos" at bounding box center [80, 147] width 96 height 20
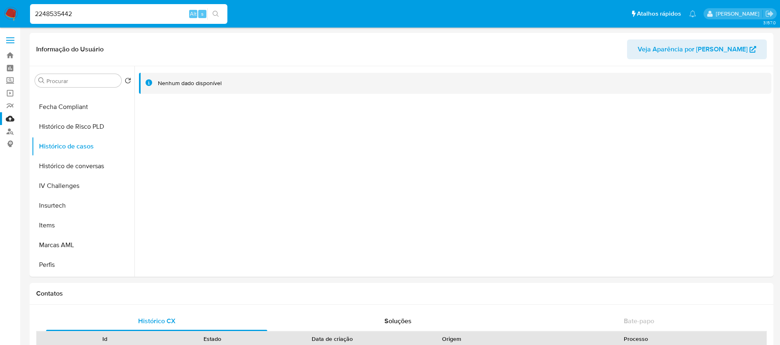
click at [113, 9] on input "2248535442" at bounding box center [128, 14] width 197 height 11
click at [90, 14] on input "2248535442" at bounding box center [128, 14] width 197 height 11
paste input "618506845"
type input "2618506845"
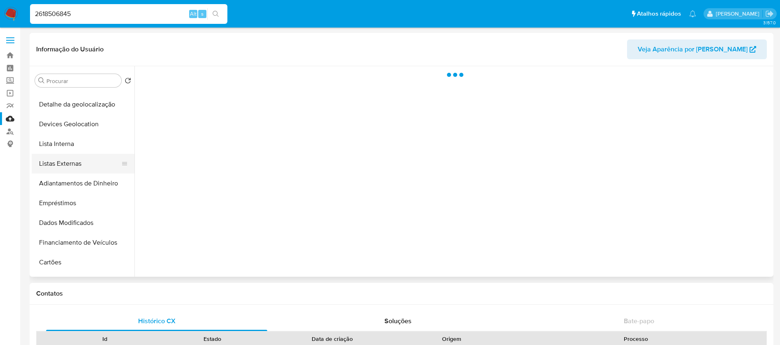
scroll to position [329, 0]
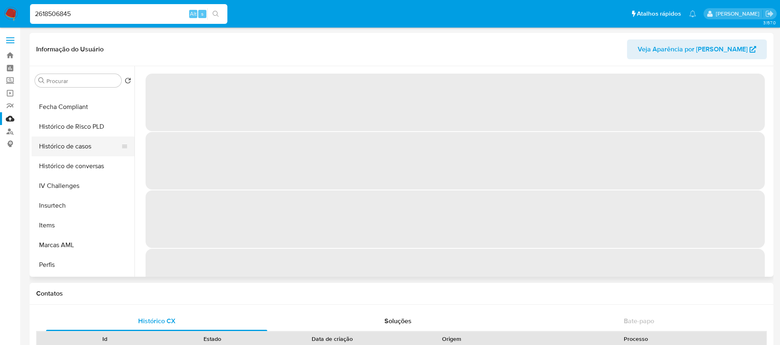
click at [54, 145] on button "Histórico de casos" at bounding box center [80, 147] width 96 height 20
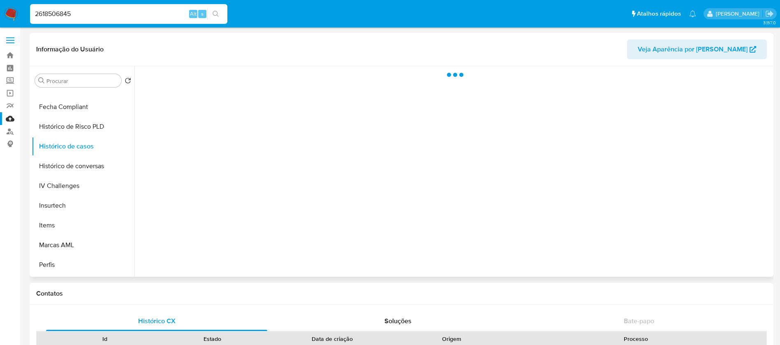
select select "10"
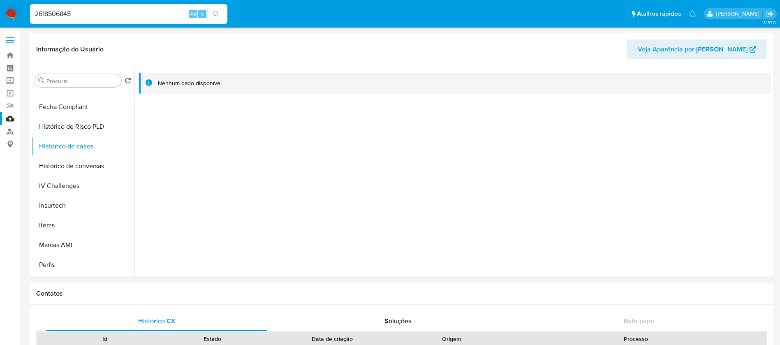
click at [109, 14] on input "2618506845" at bounding box center [128, 14] width 197 height 11
paste input "197989538"
type input "2197989538"
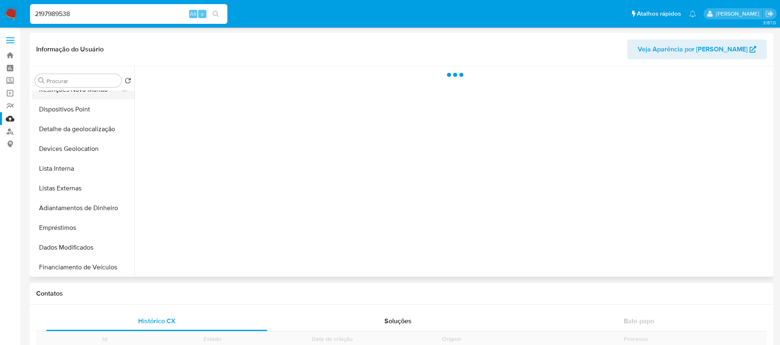
scroll to position [367, 0]
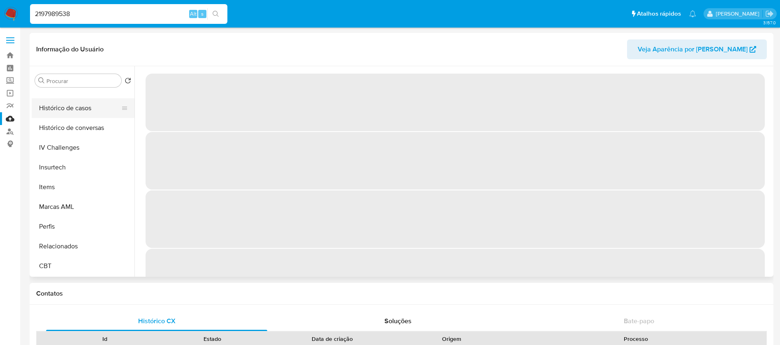
click at [56, 107] on button "Histórico de casos" at bounding box center [80, 108] width 96 height 20
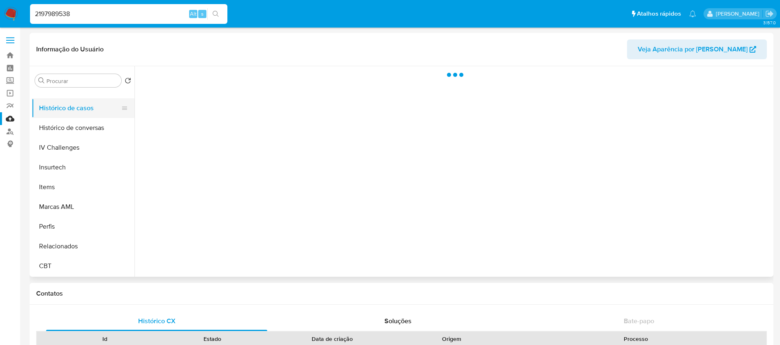
select select "10"
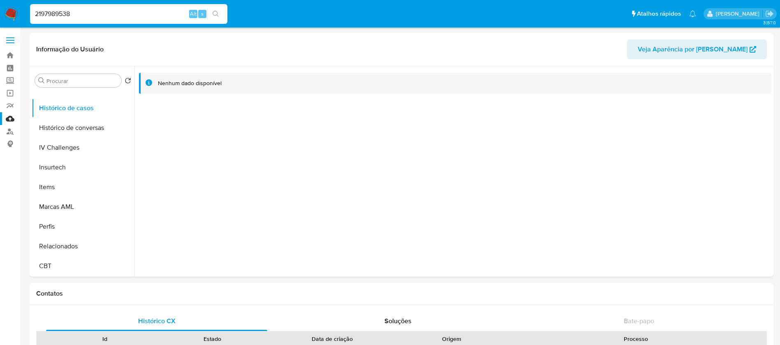
click at [111, 16] on input "2197989538" at bounding box center [128, 14] width 197 height 11
paste input "103886160"
type input "103886160"
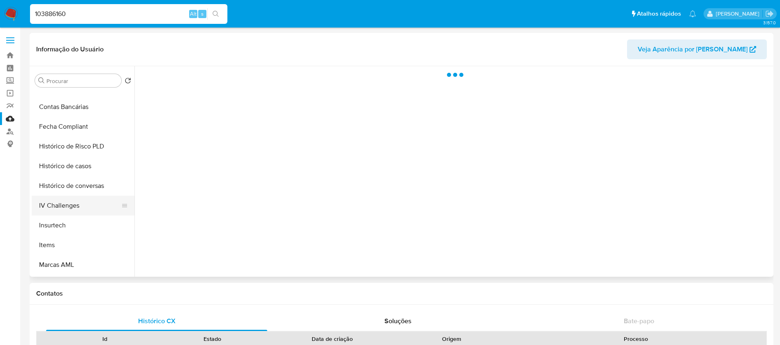
scroll to position [329, 0]
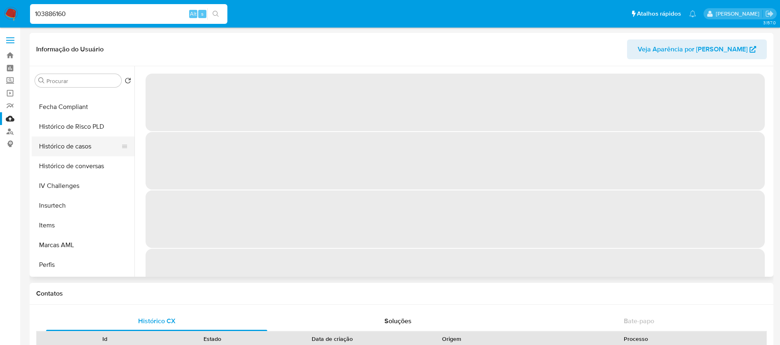
click at [63, 148] on button "Histórico de casos" at bounding box center [80, 147] width 96 height 20
select select "10"
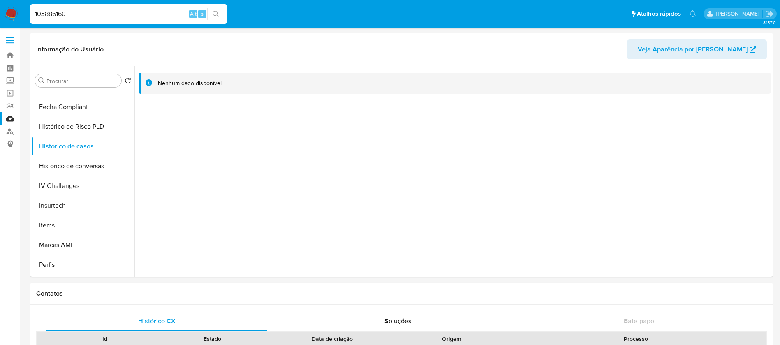
click at [124, 14] on input "103886160" at bounding box center [128, 14] width 197 height 11
paste input "505074469"
type input "1505074469"
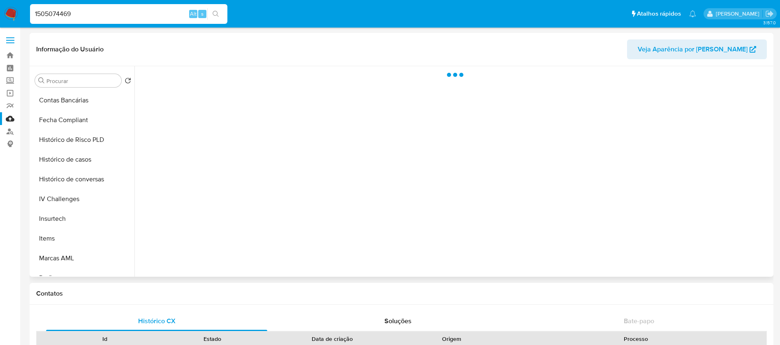
scroll to position [329, 0]
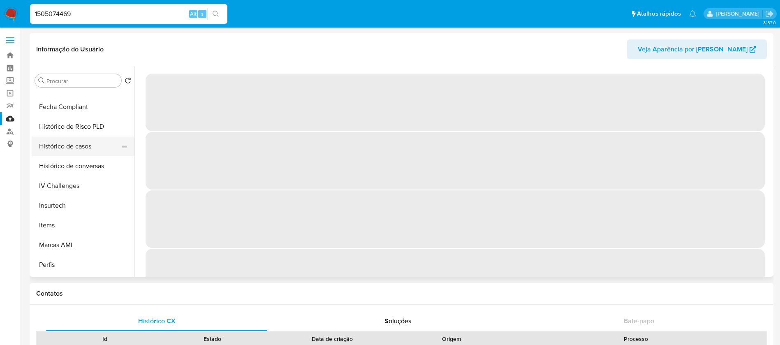
click at [58, 148] on button "Histórico de casos" at bounding box center [80, 147] width 96 height 20
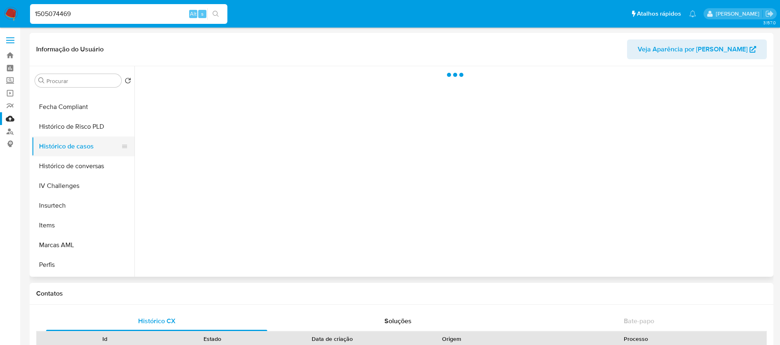
select select "10"
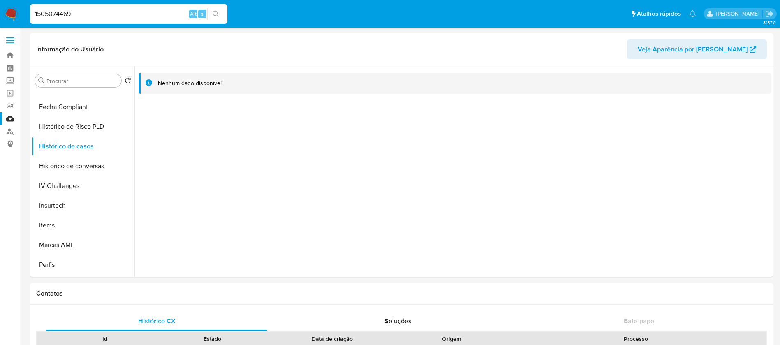
click at [121, 17] on input "1505074469" at bounding box center [128, 14] width 197 height 11
paste input "730525"
type input "1505730525"
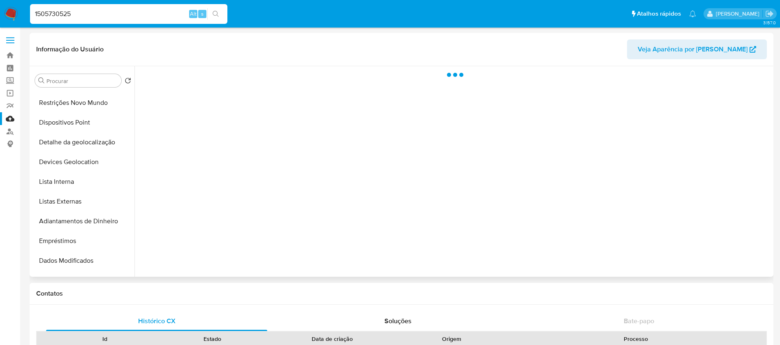
scroll to position [247, 0]
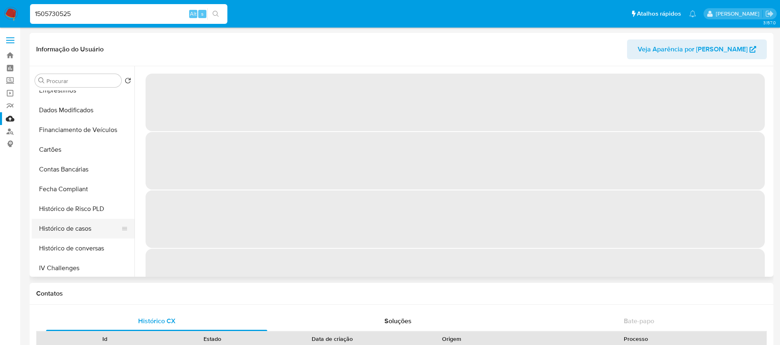
click at [66, 232] on button "Histórico de casos" at bounding box center [80, 229] width 96 height 20
select select "10"
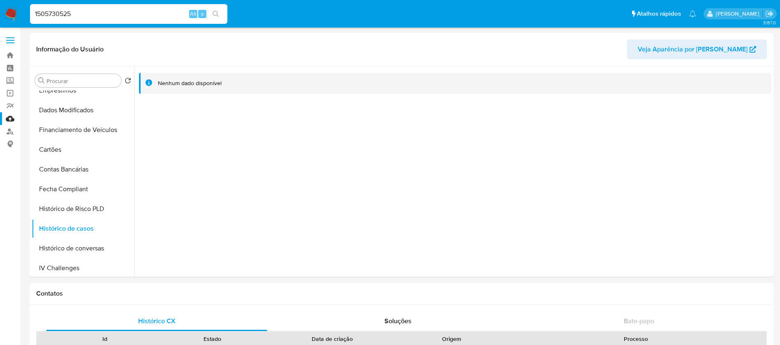
click at [121, 14] on input "1505730525" at bounding box center [128, 14] width 197 height 11
paste input "469510138"
type input "469510138"
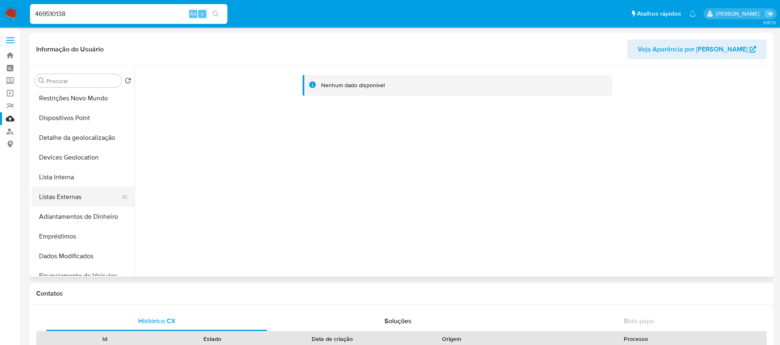
select select "10"
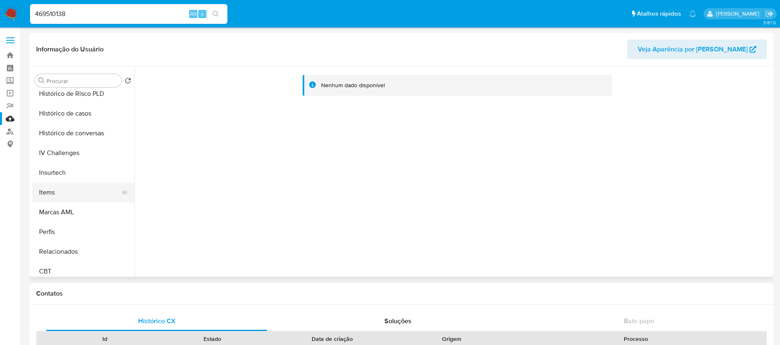
scroll to position [367, 0]
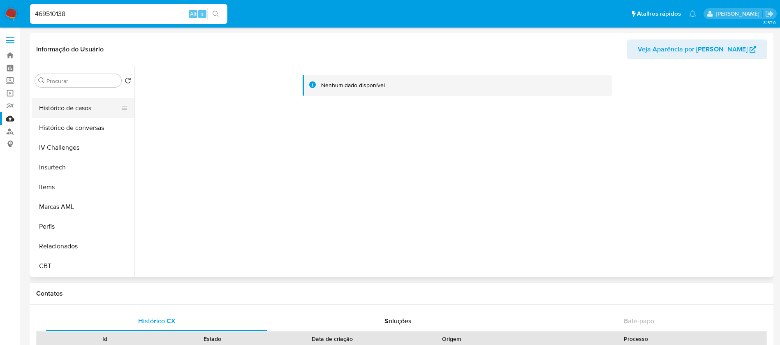
click at [54, 112] on button "Histórico de casos" at bounding box center [80, 108] width 96 height 20
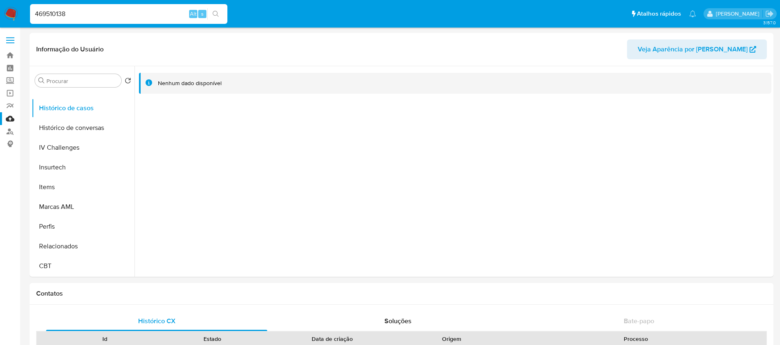
click at [105, 14] on input "469510138" at bounding box center [128, 14] width 197 height 11
paste input "2121310391"
type input "2121310391"
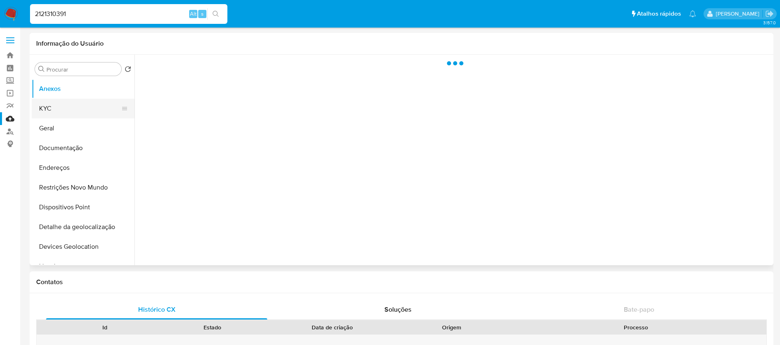
click at [48, 109] on button "KYC" at bounding box center [80, 109] width 96 height 20
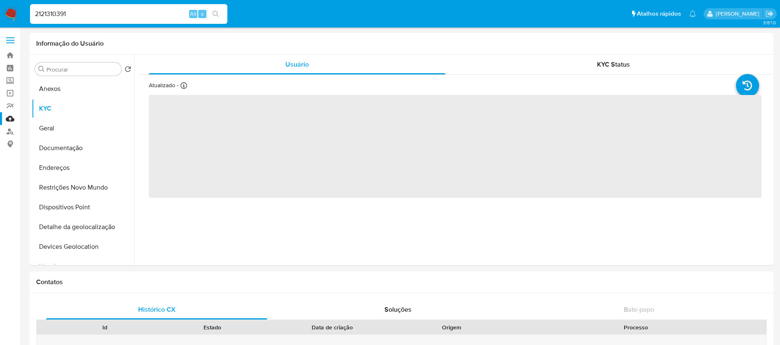
select select "10"
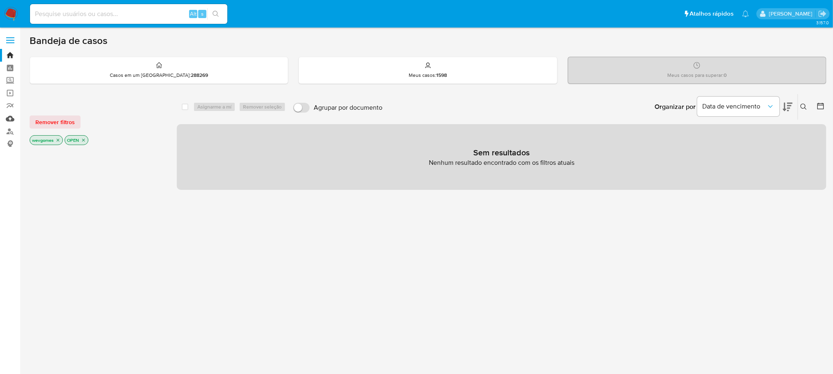
click at [10, 119] on link "Mulan" at bounding box center [49, 118] width 98 height 13
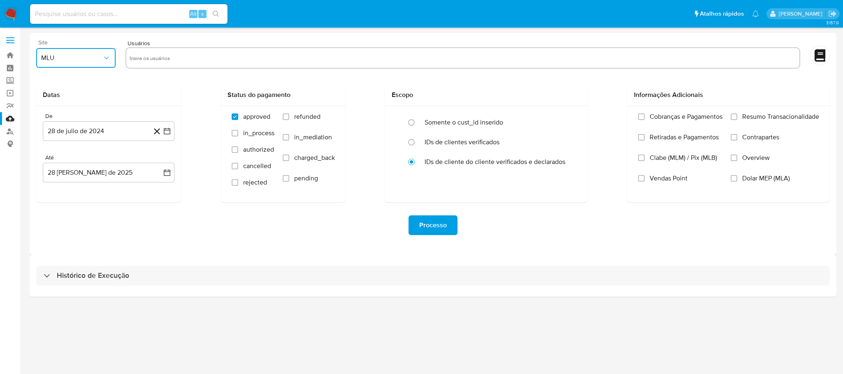
click at [100, 55] on span "MLU" at bounding box center [71, 58] width 61 height 8
click at [51, 99] on span "MLB" at bounding box center [47, 100] width 13 height 8
click at [143, 60] on input "text" at bounding box center [463, 57] width 666 height 13
type input "51730589"
paste input "2245078856"
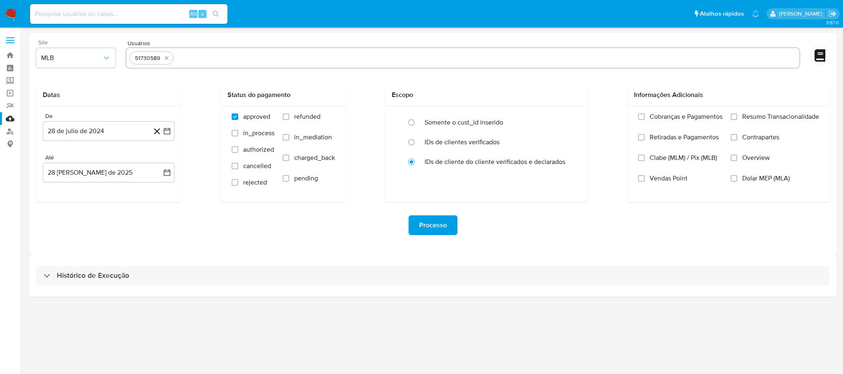
type input "2245078856"
click at [250, 65] on div "51730589 2245078856" at bounding box center [462, 57] width 675 height 21
click at [250, 61] on input "text" at bounding box center [514, 57] width 564 height 13
paste input "1245261768"
type input "1245261768"
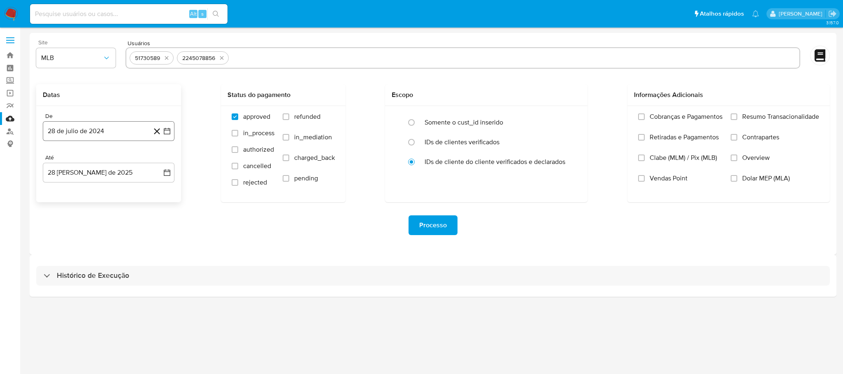
click at [103, 131] on button "28 de julio de 2024" at bounding box center [109, 131] width 132 height 20
click at [108, 158] on span "julio 2024" at bounding box center [104, 161] width 31 height 8
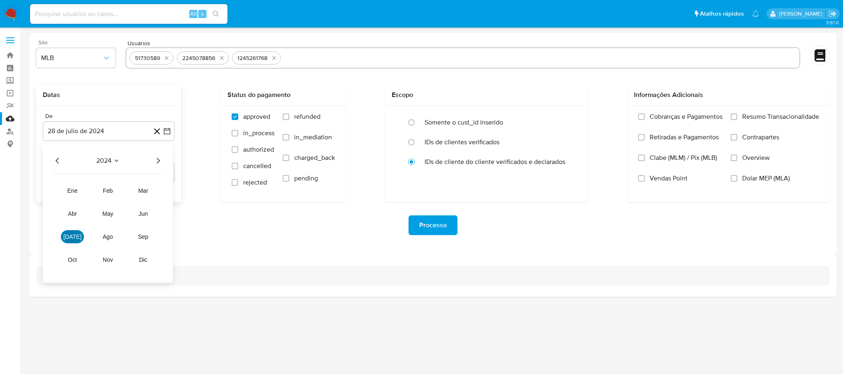
click at [77, 239] on button "[DATE]" at bounding box center [72, 236] width 23 height 13
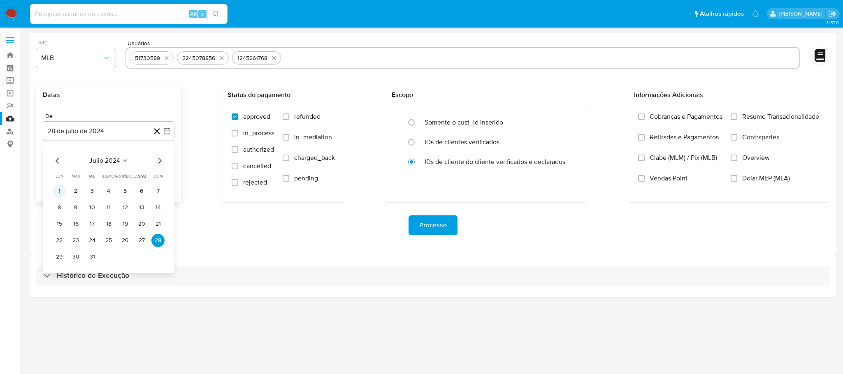
click at [55, 191] on button "1" at bounding box center [59, 191] width 13 height 13
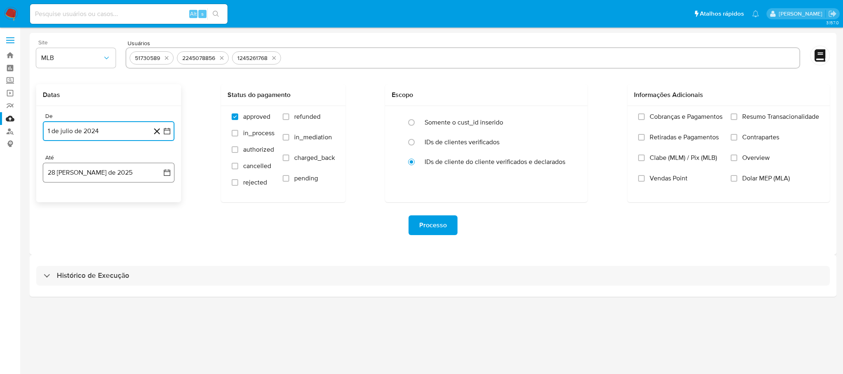
click at [74, 173] on button "28 [PERSON_NAME] de 2025" at bounding box center [109, 173] width 132 height 20
click at [58, 201] on icon "Mes anterior" at bounding box center [58, 202] width 10 height 10
click at [57, 317] on button "30" at bounding box center [59, 315] width 13 height 13
click at [159, 242] on div "Processo" at bounding box center [433, 225] width 794 height 46
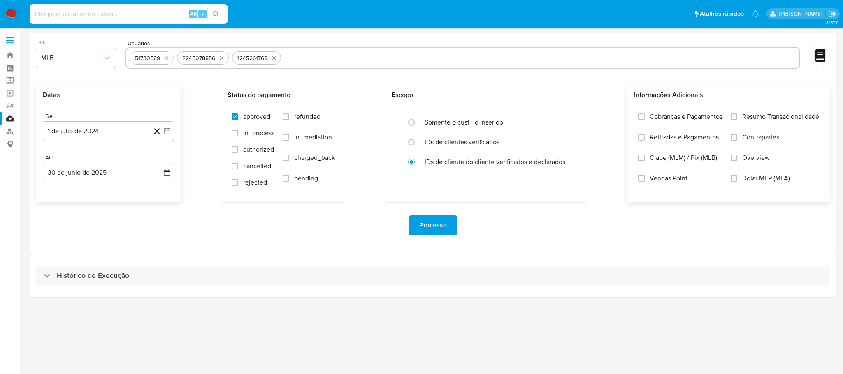
click at [750, 120] on span "Resumo Transacionalidade" at bounding box center [780, 117] width 77 height 8
click at [737, 120] on input "Resumo Transacionalidade" at bounding box center [734, 117] width 7 height 7
click at [440, 230] on span "Processo" at bounding box center [433, 225] width 28 height 18
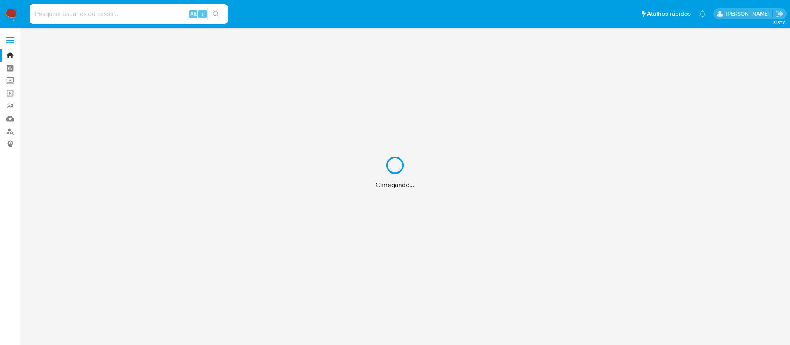
click at [69, 14] on div "Carregando..." at bounding box center [395, 172] width 790 height 345
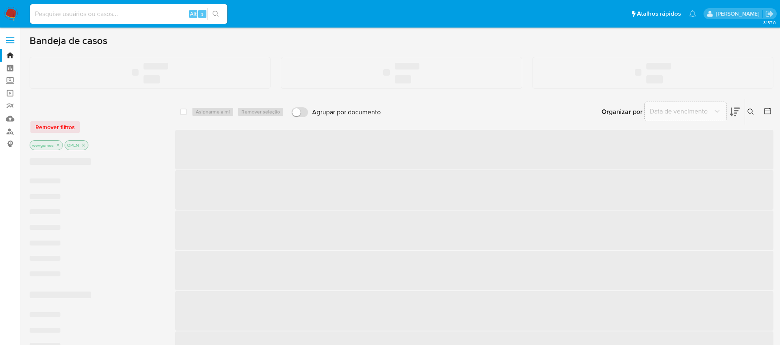
click at [55, 13] on input at bounding box center [128, 14] width 197 height 11
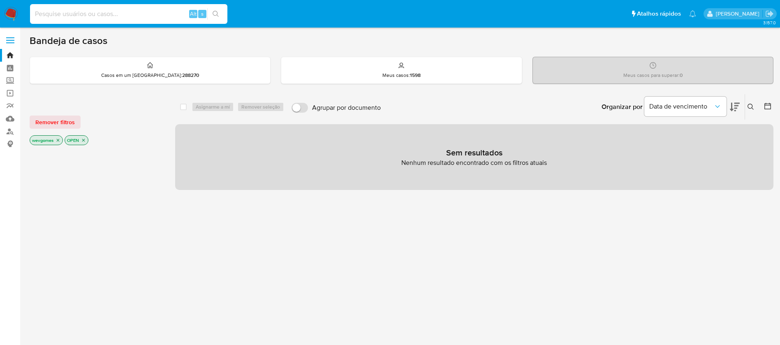
paste input "8113950"
type input "8113950"
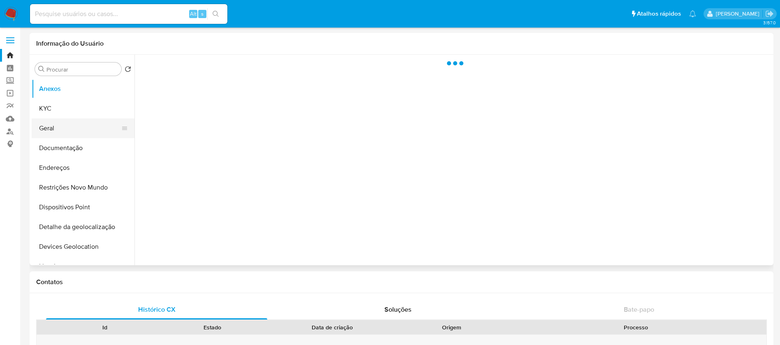
click at [51, 127] on button "Geral" at bounding box center [80, 128] width 96 height 20
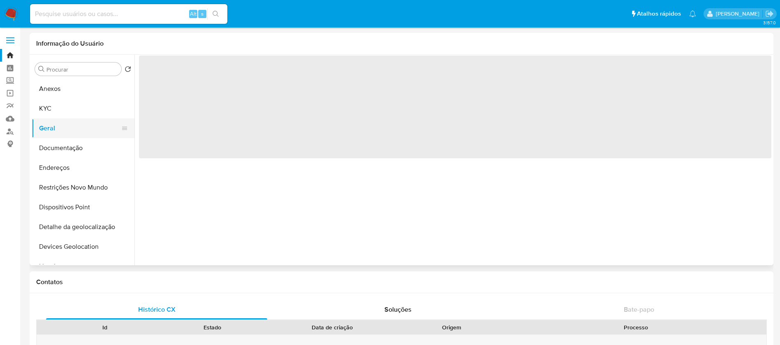
select select "10"
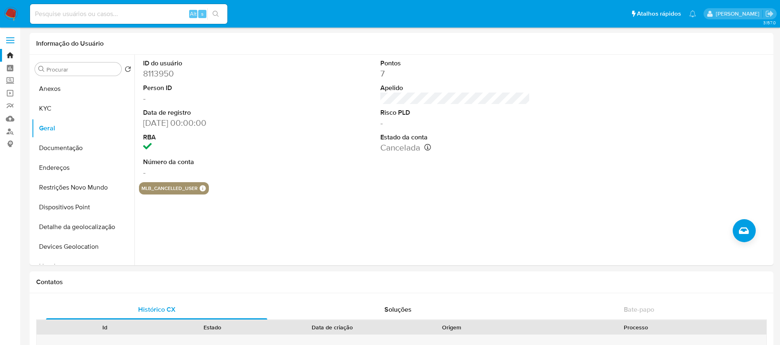
click at [67, 9] on input at bounding box center [128, 14] width 197 height 11
paste input "184606435"
type input "184606435"
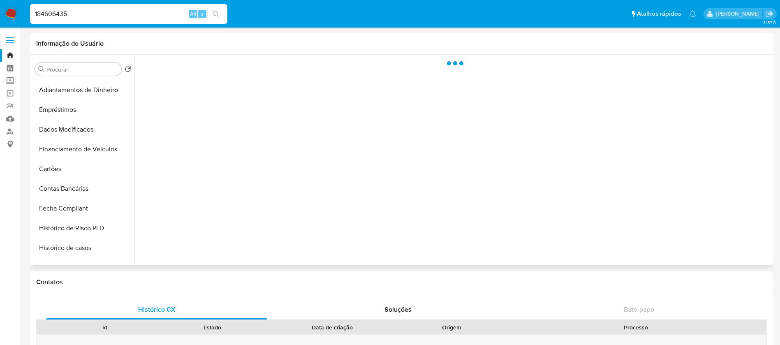
scroll to position [329, 0]
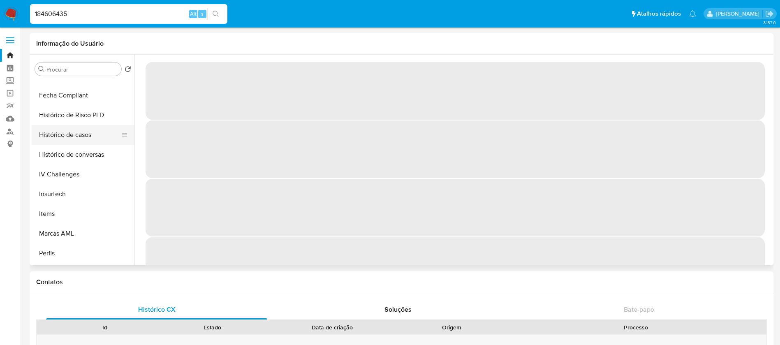
click at [63, 137] on button "Histórico de casos" at bounding box center [80, 135] width 96 height 20
select select "10"
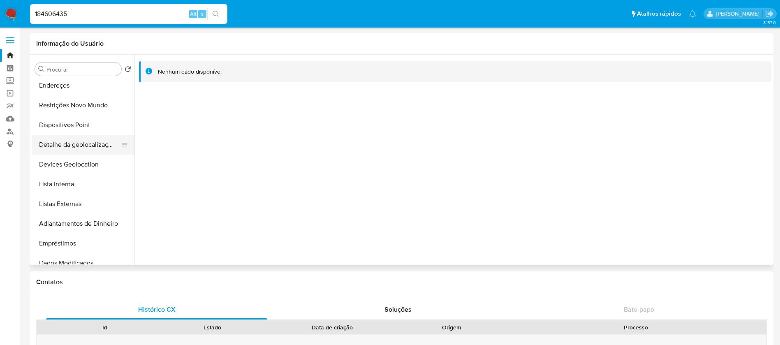
scroll to position [0, 0]
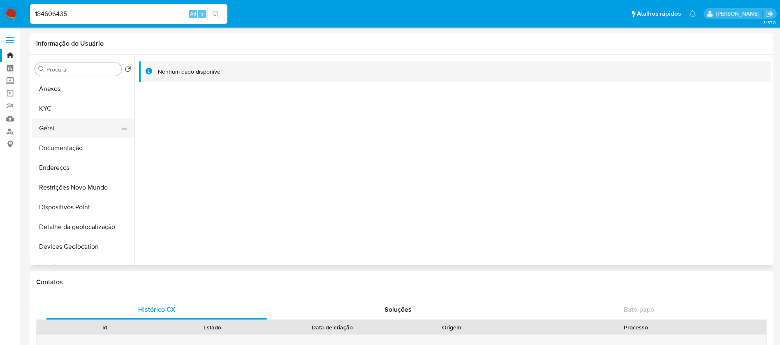
click at [49, 133] on button "Geral" at bounding box center [80, 128] width 96 height 20
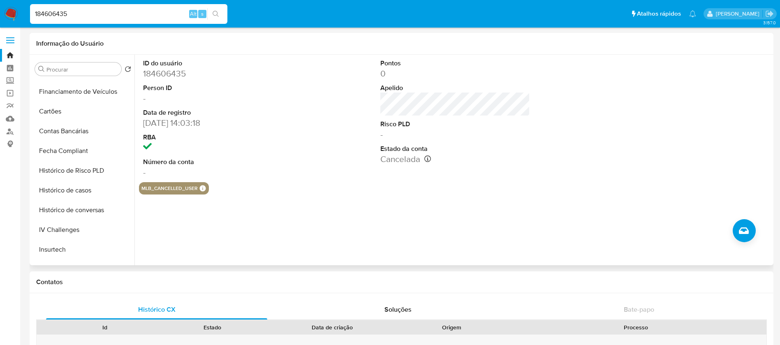
scroll to position [329, 0]
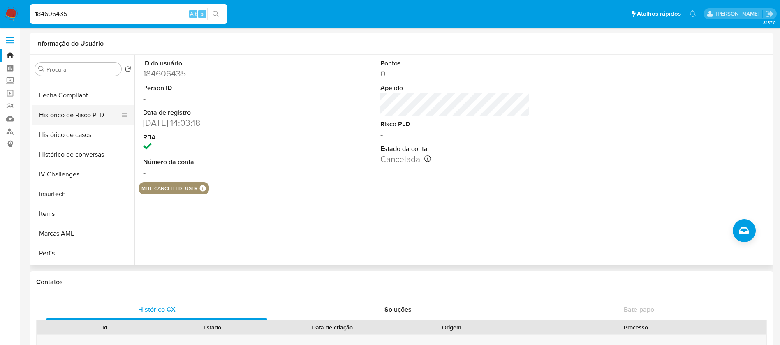
click at [70, 121] on button "Histórico de Risco PLD" at bounding box center [80, 115] width 96 height 20
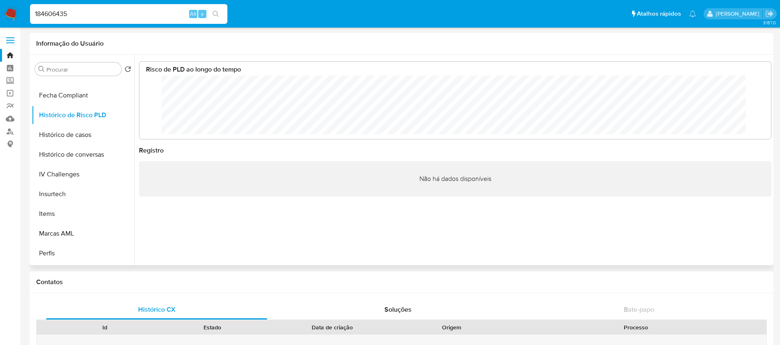
scroll to position [62, 615]
click at [121, 14] on input "184606435" at bounding box center [128, 14] width 197 height 11
paste input "87758983"
type input "87758983"
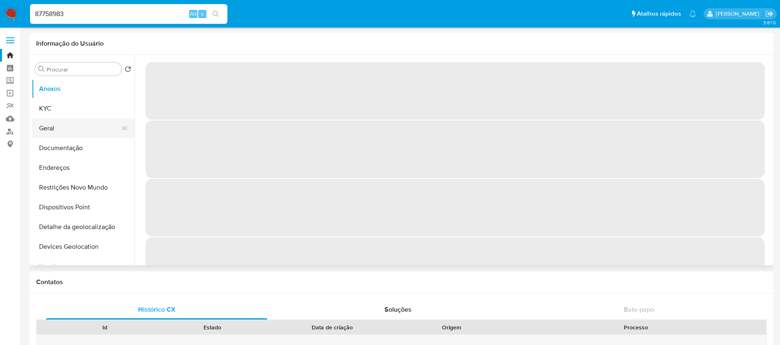
click at [61, 134] on button "Geral" at bounding box center [80, 128] width 96 height 20
select select "10"
